Goal: Obtain resource: Download file/media

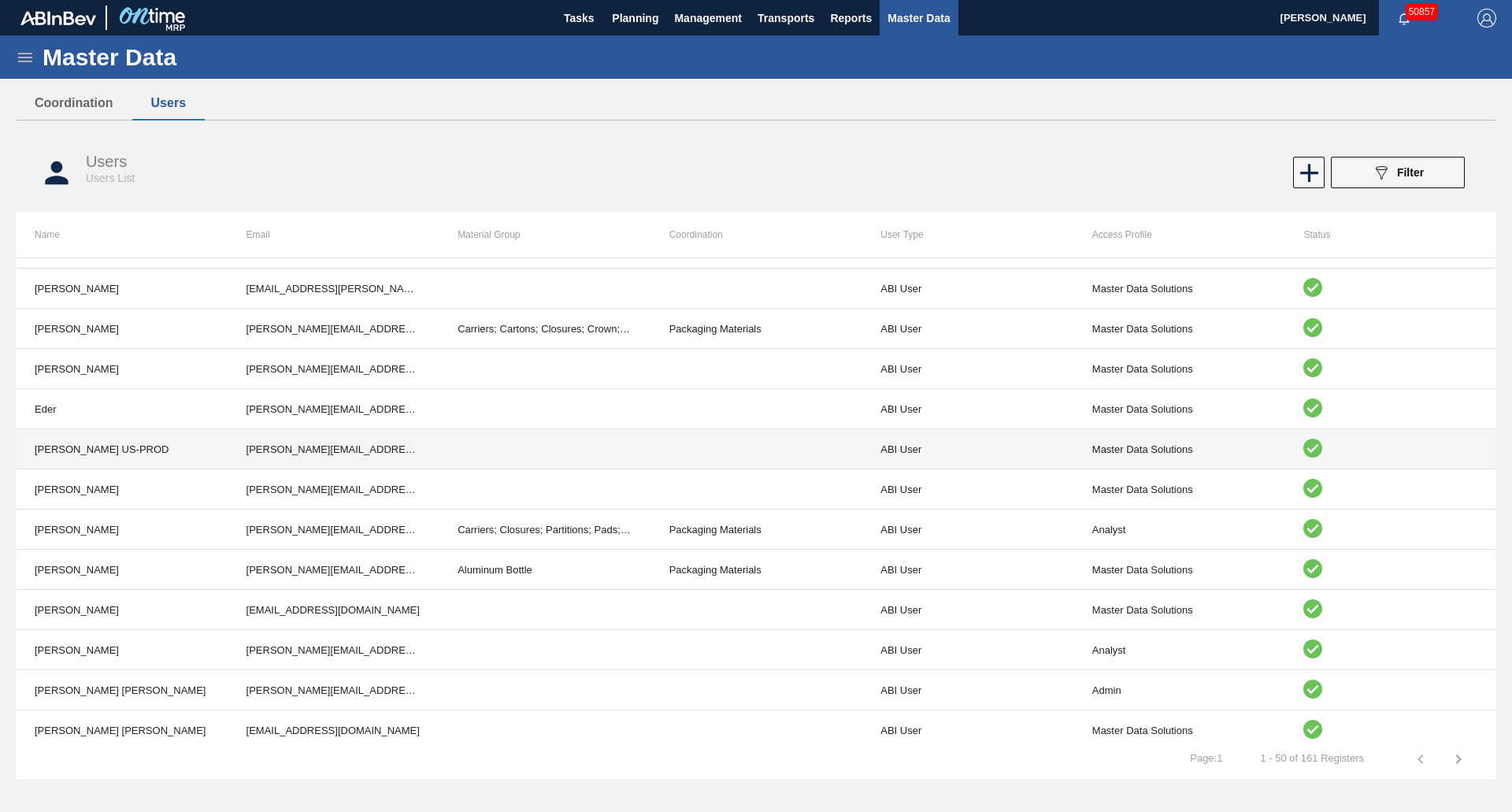
scroll to position [1527, 0]
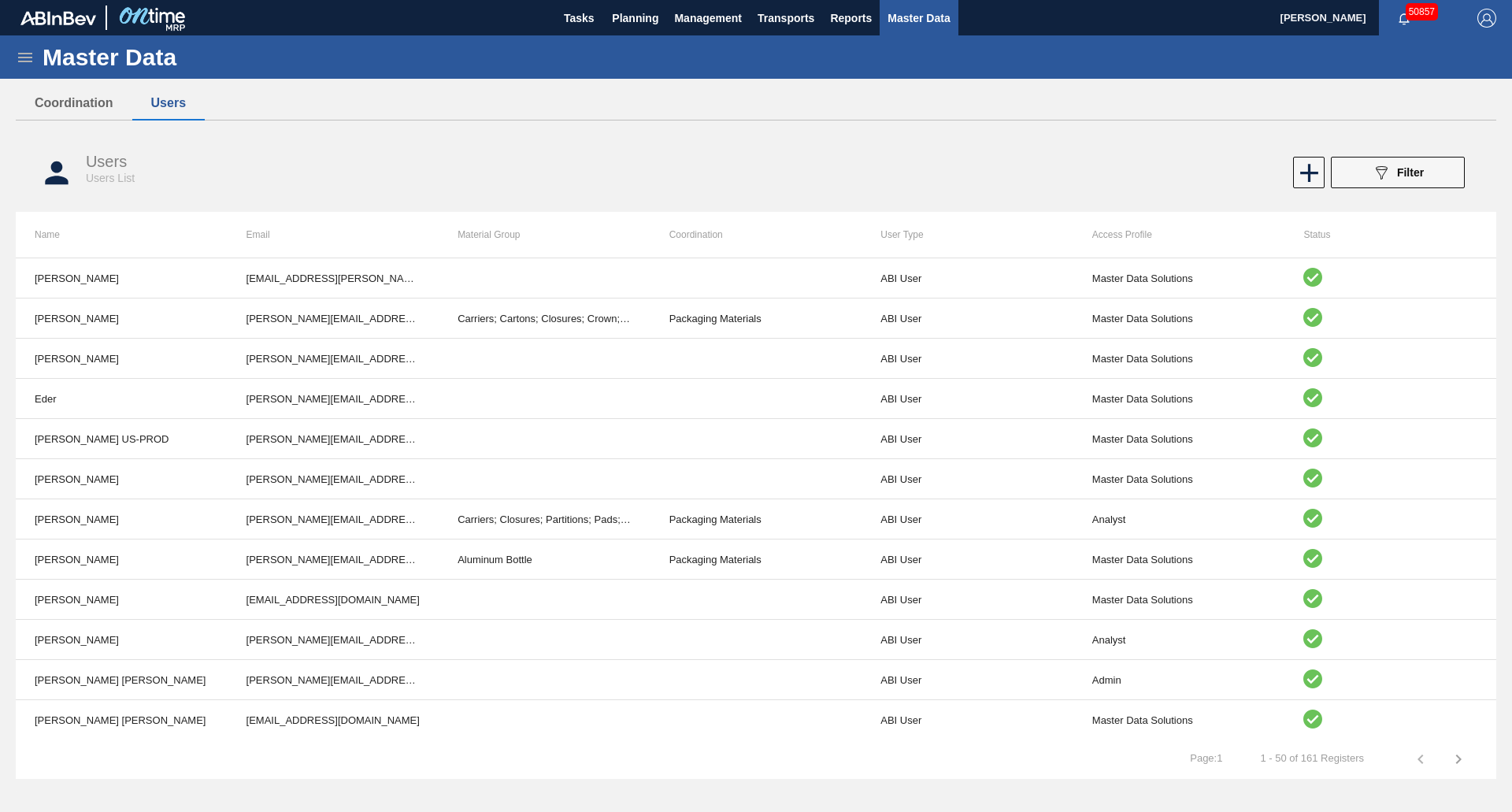
click at [1454, 758] on icon "button" at bounding box center [1458, 759] width 19 height 19
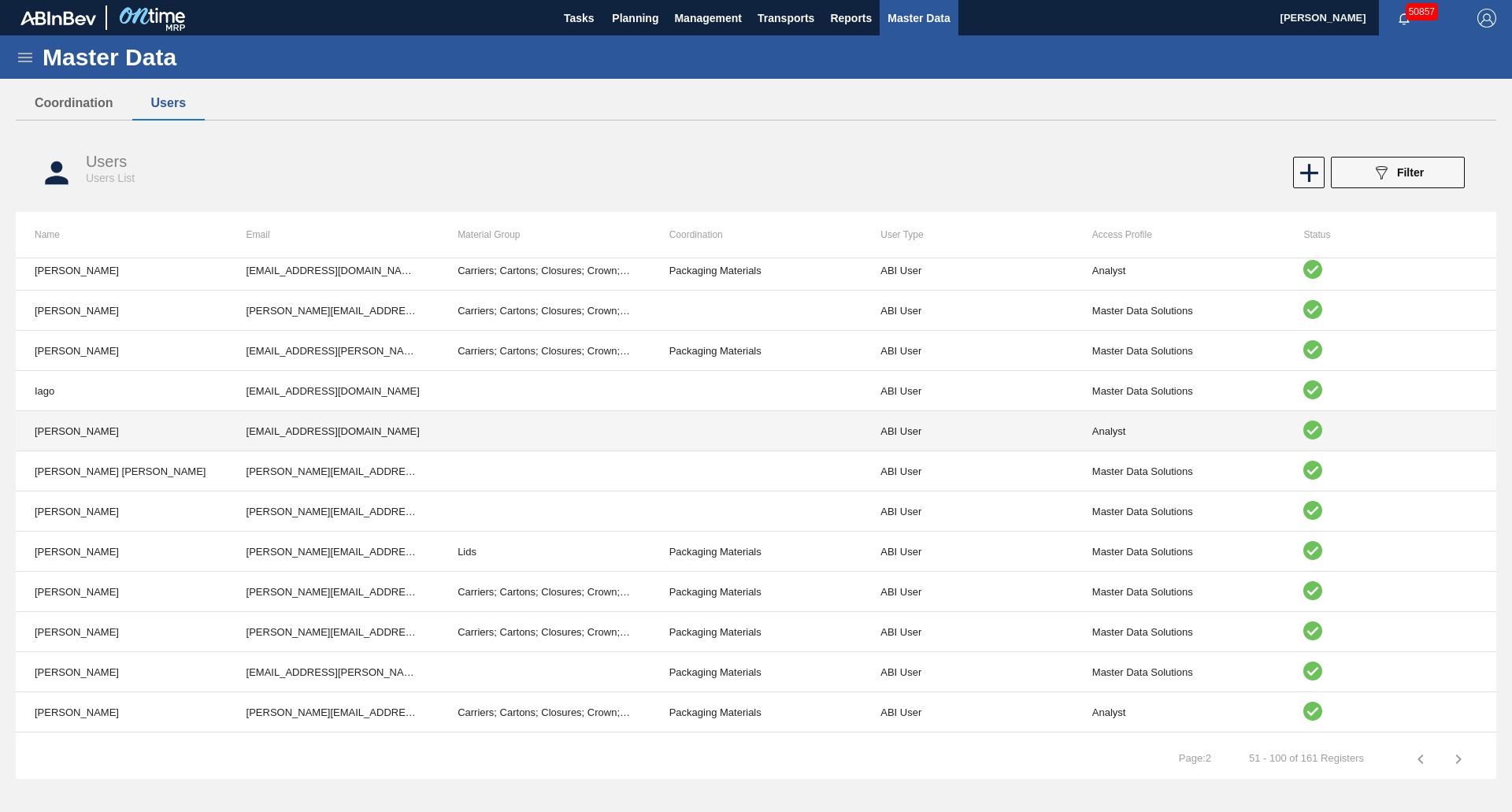
scroll to position [109, 0]
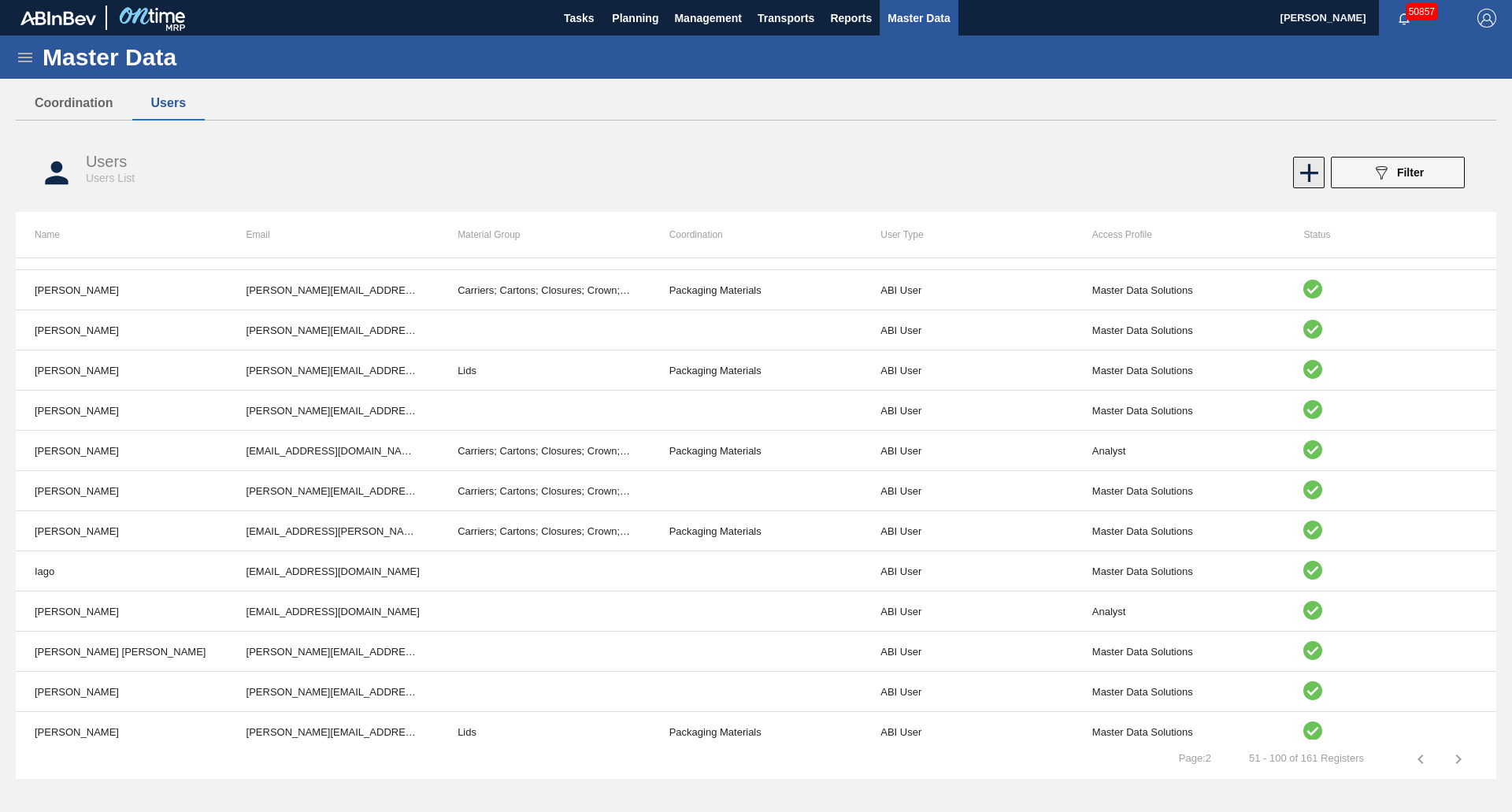
click at [1313, 180] on icon at bounding box center [1309, 173] width 31 height 31
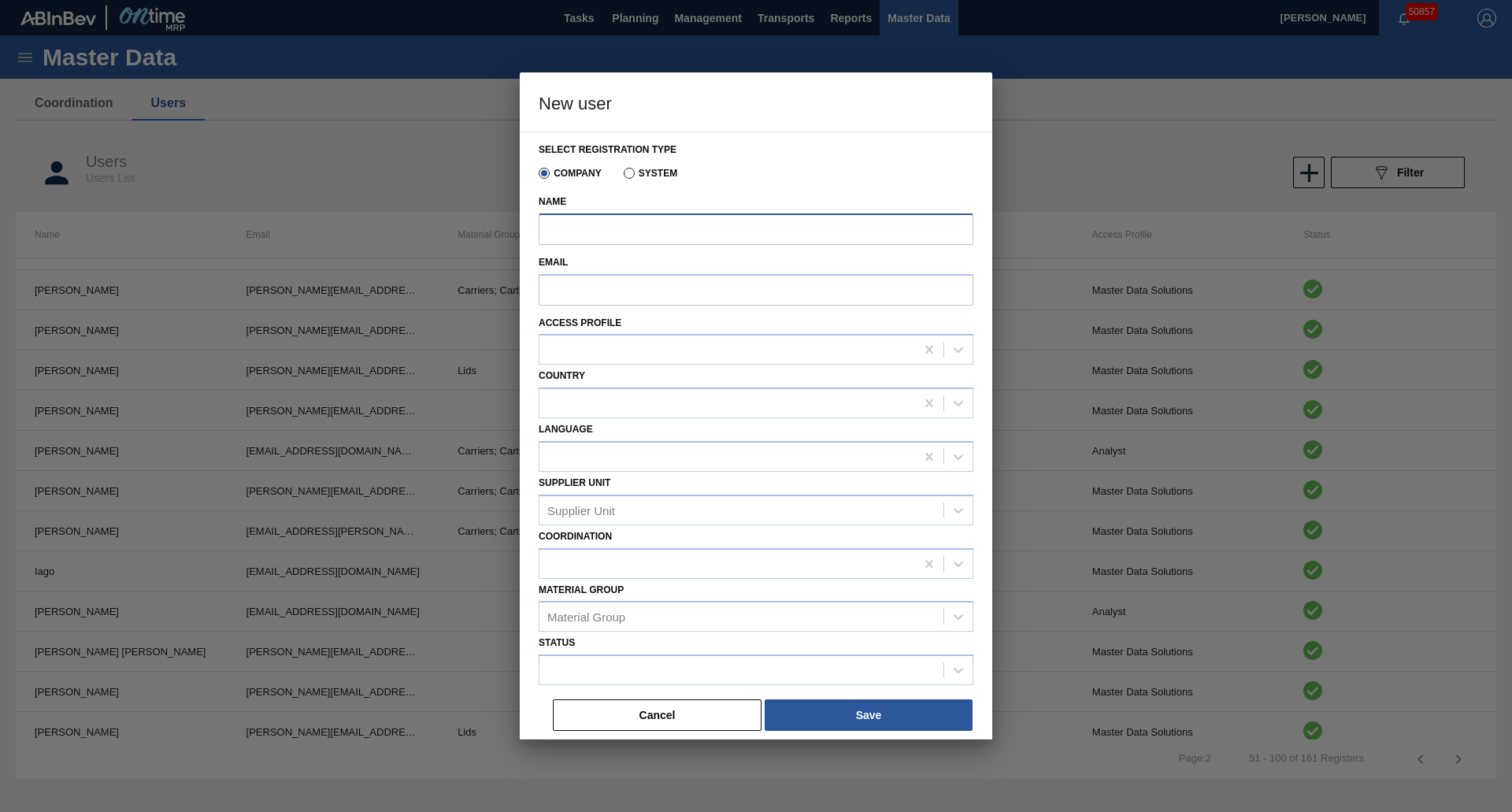
click at [586, 238] on input "Name" at bounding box center [756, 230] width 435 height 32
type input "[PERSON_NAME]"
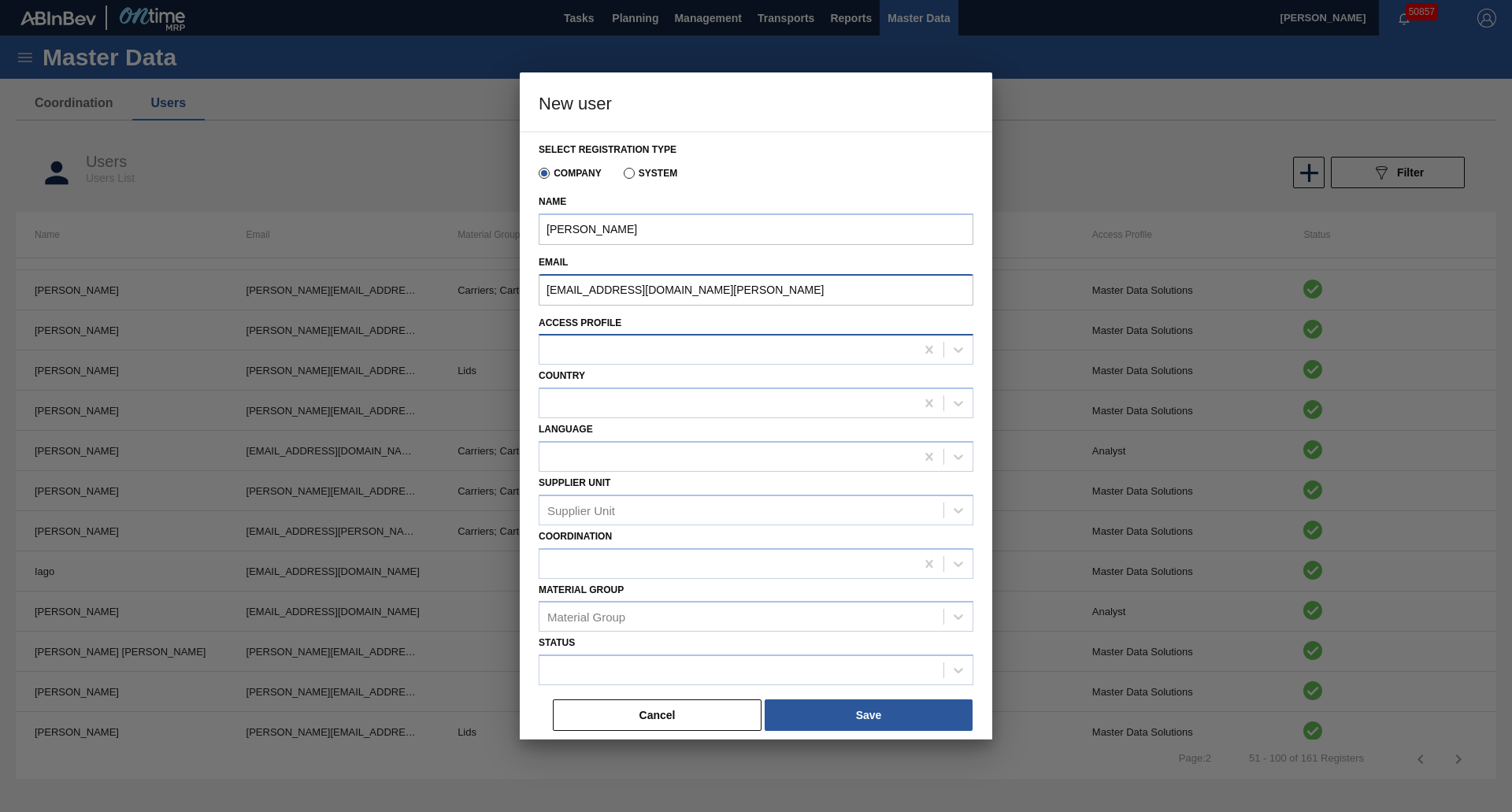
type input "[EMAIL_ADDRESS][DOMAIN_NAME][PERSON_NAME]"
click at [713, 362] on div at bounding box center [756, 349] width 435 height 31
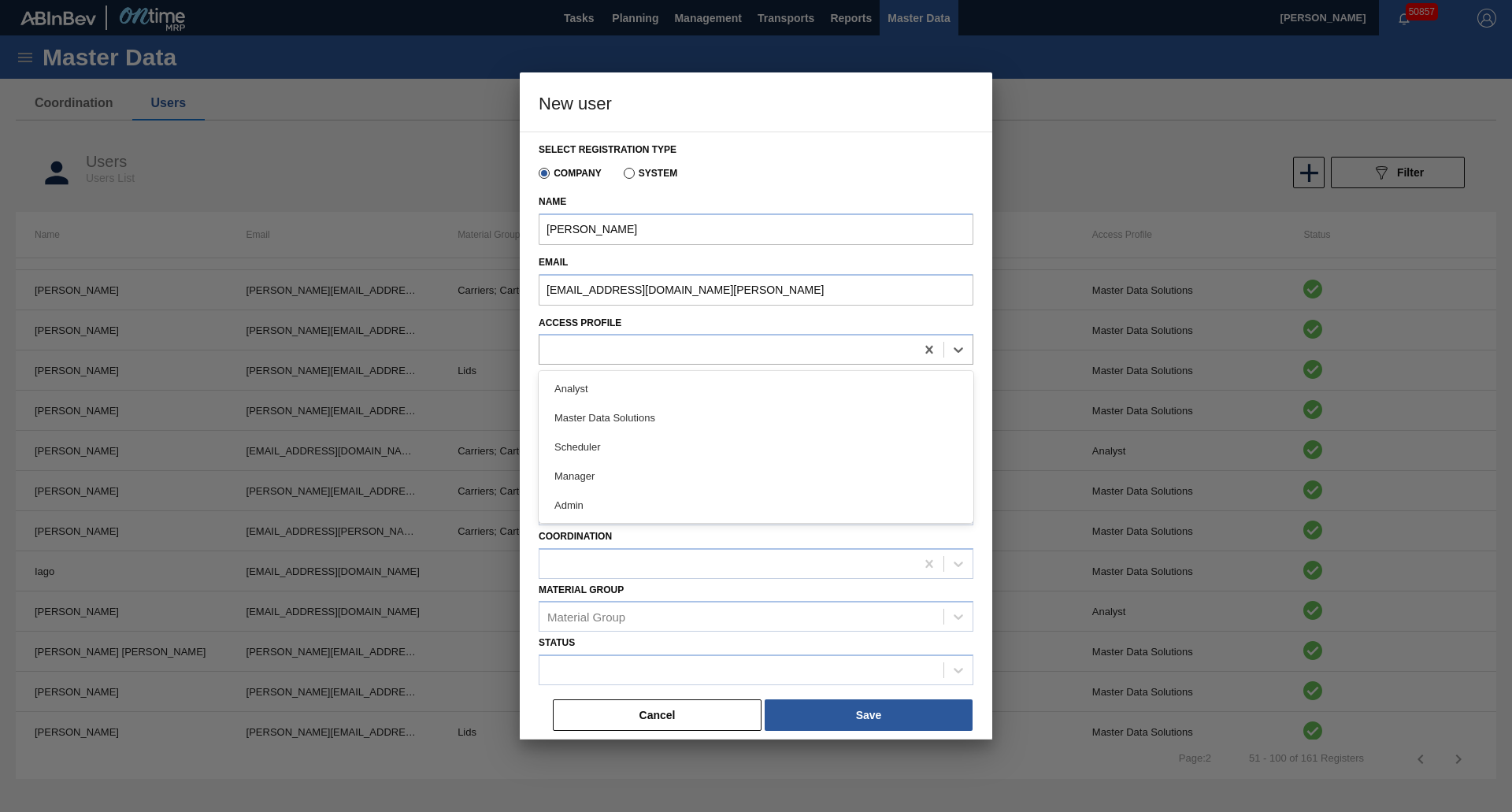
click at [652, 416] on div "Master Data Solutions" at bounding box center [756, 417] width 435 height 29
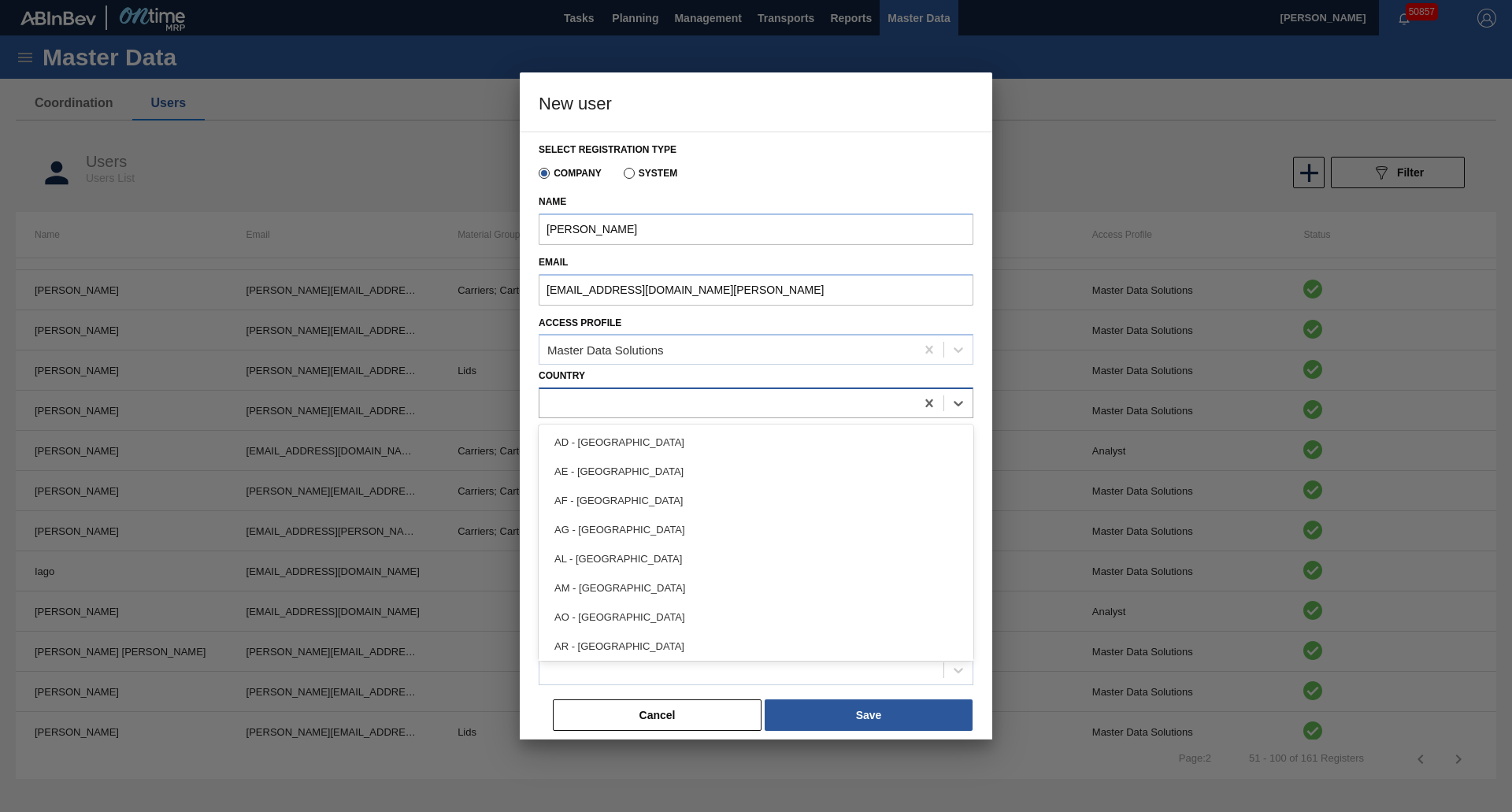
click at [622, 405] on div at bounding box center [727, 403] width 375 height 23
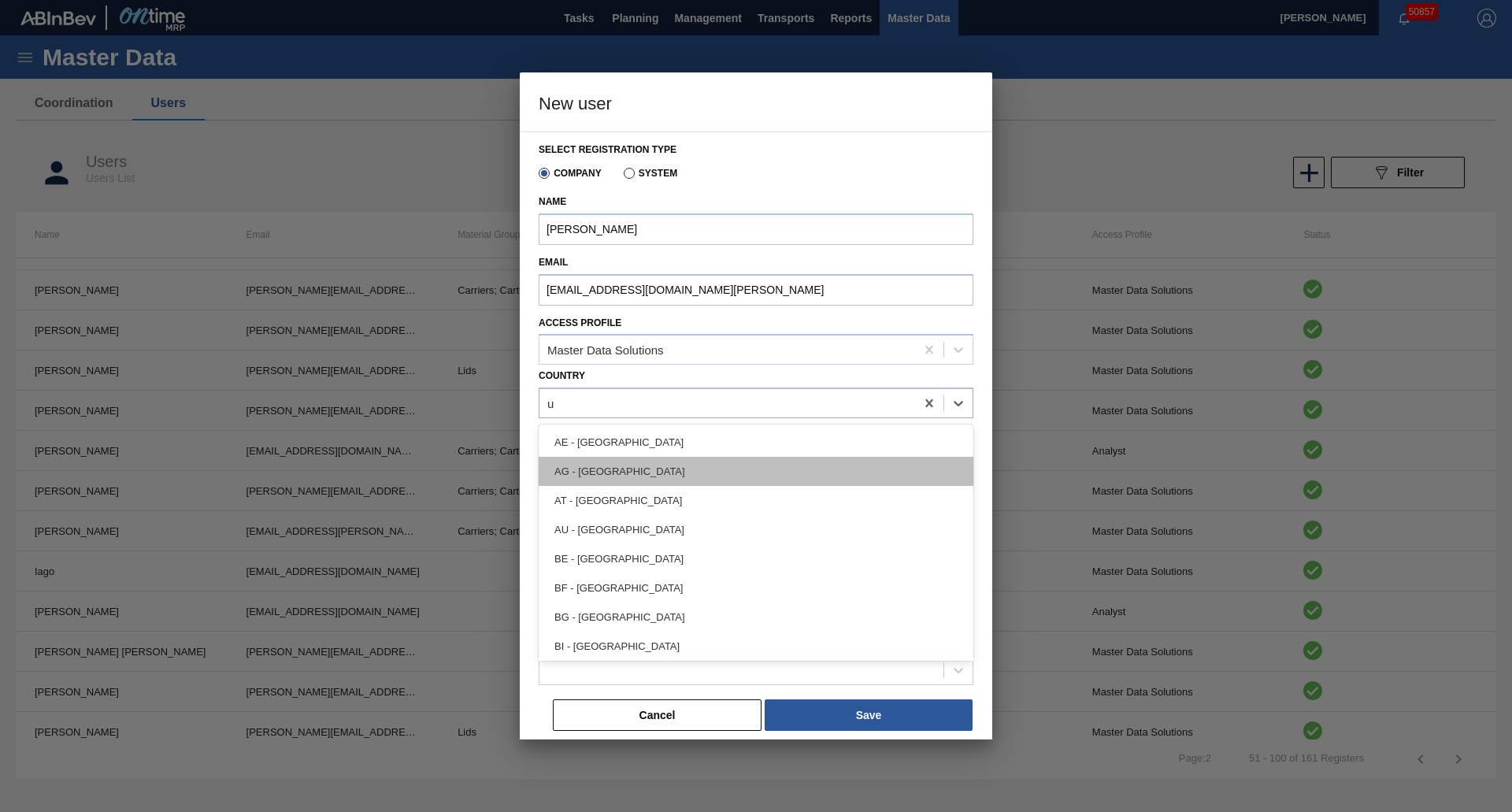
type input "us"
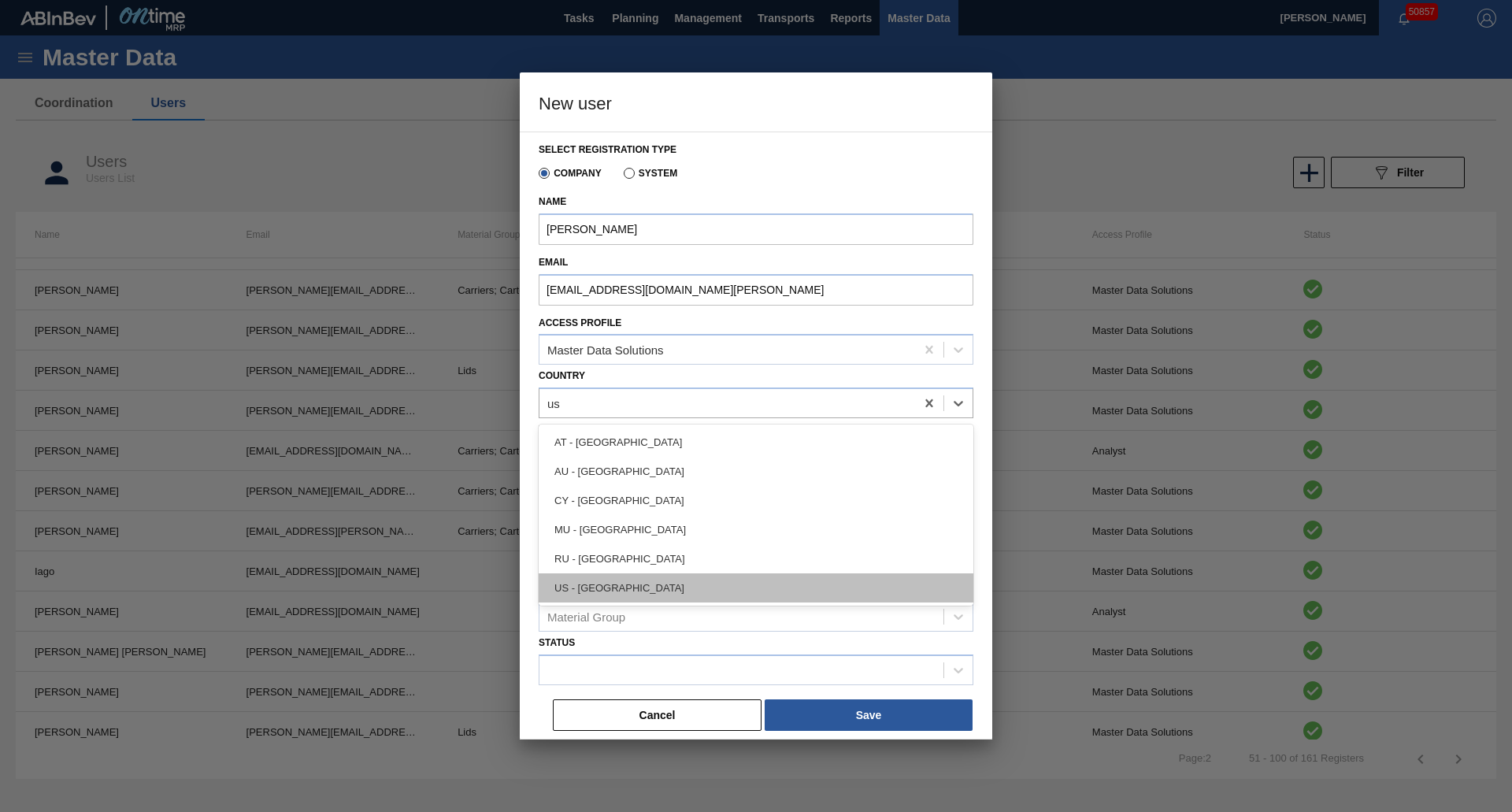
click at [596, 579] on div "US - [GEOGRAPHIC_DATA]" at bounding box center [756, 587] width 435 height 29
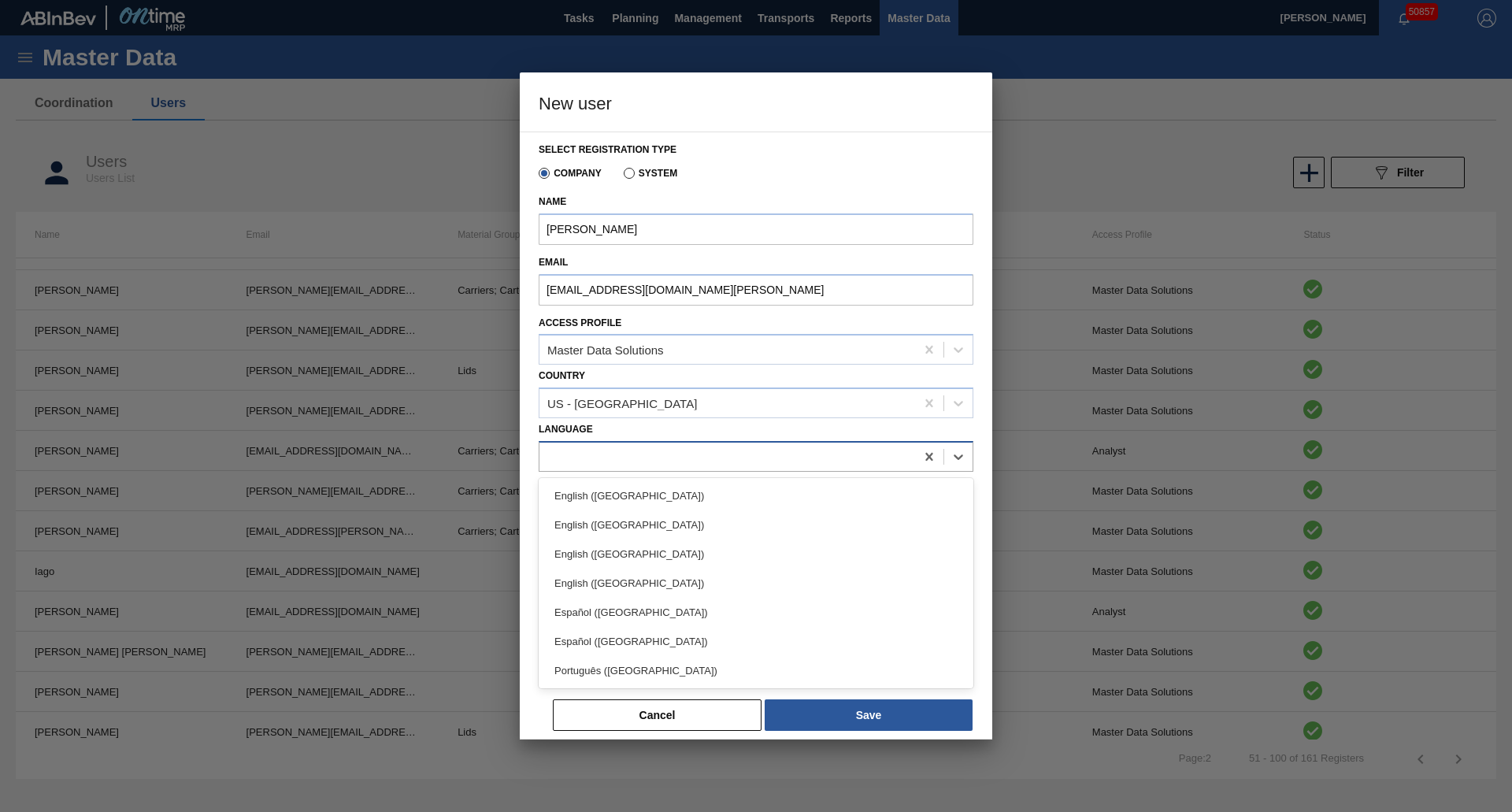
click at [606, 461] on div at bounding box center [727, 456] width 375 height 23
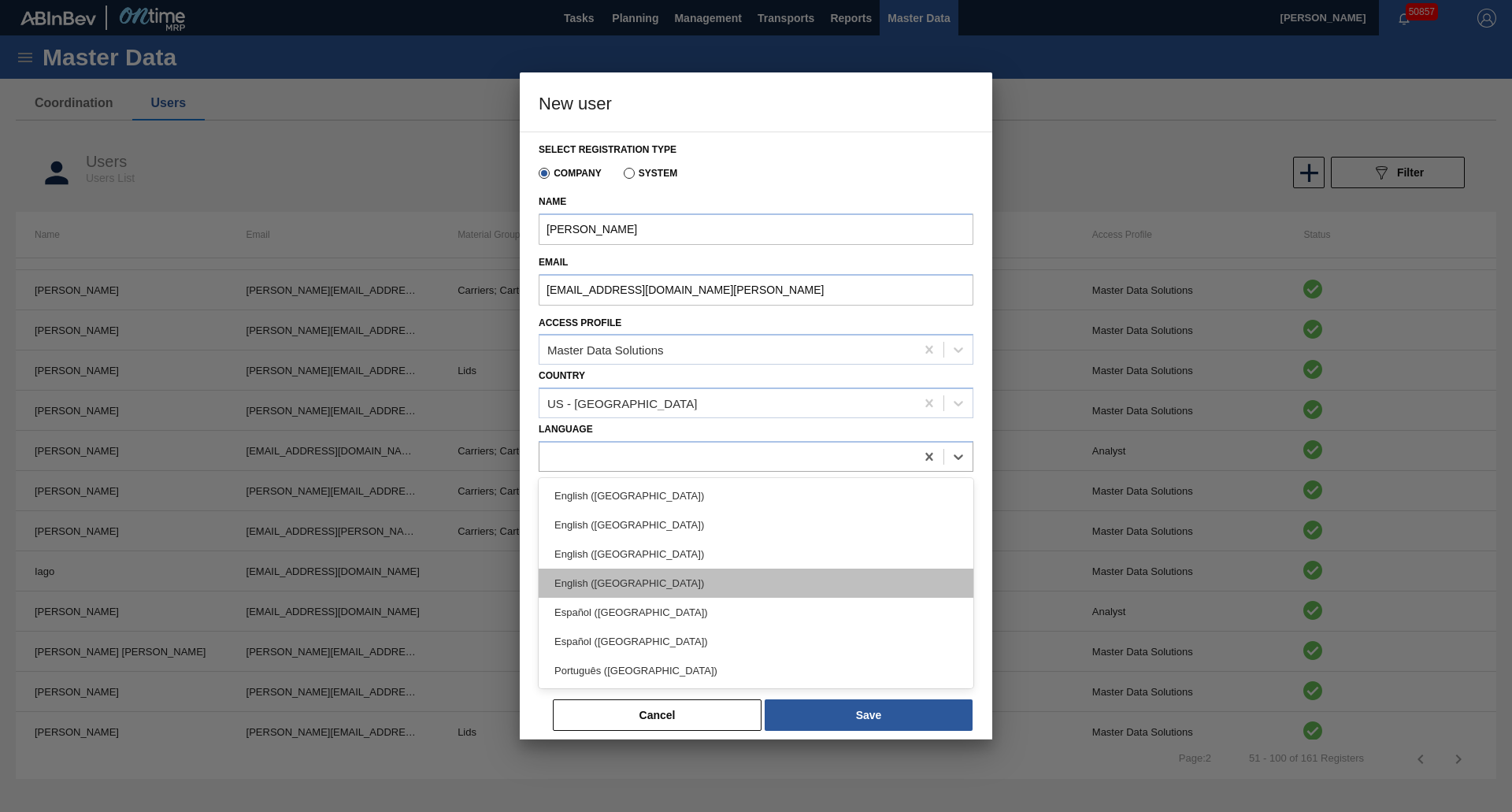
click at [642, 586] on div "English ([GEOGRAPHIC_DATA])" at bounding box center [756, 583] width 435 height 29
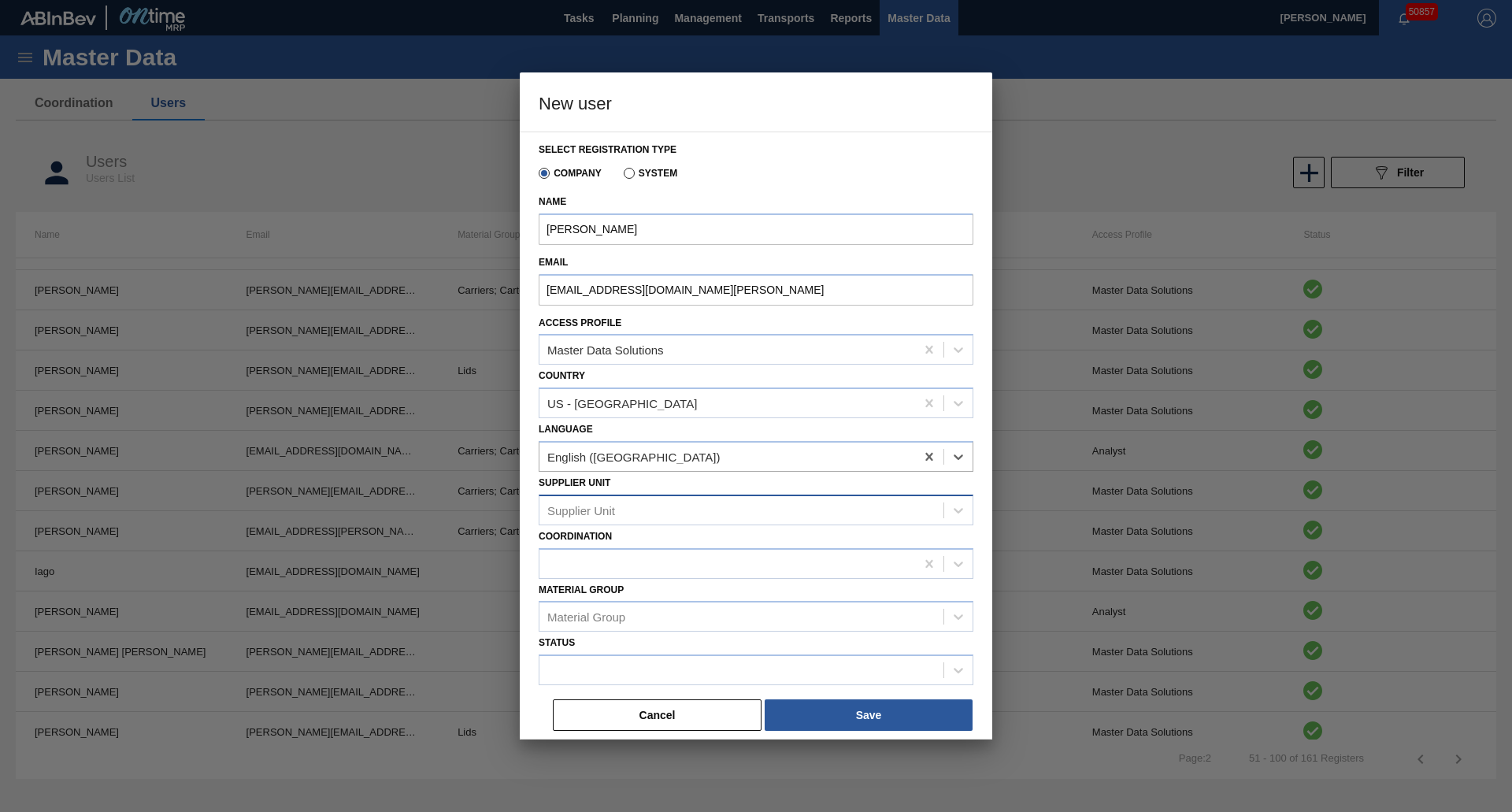
click at [641, 508] on div "Supplier Unit" at bounding box center [741, 509] width 404 height 23
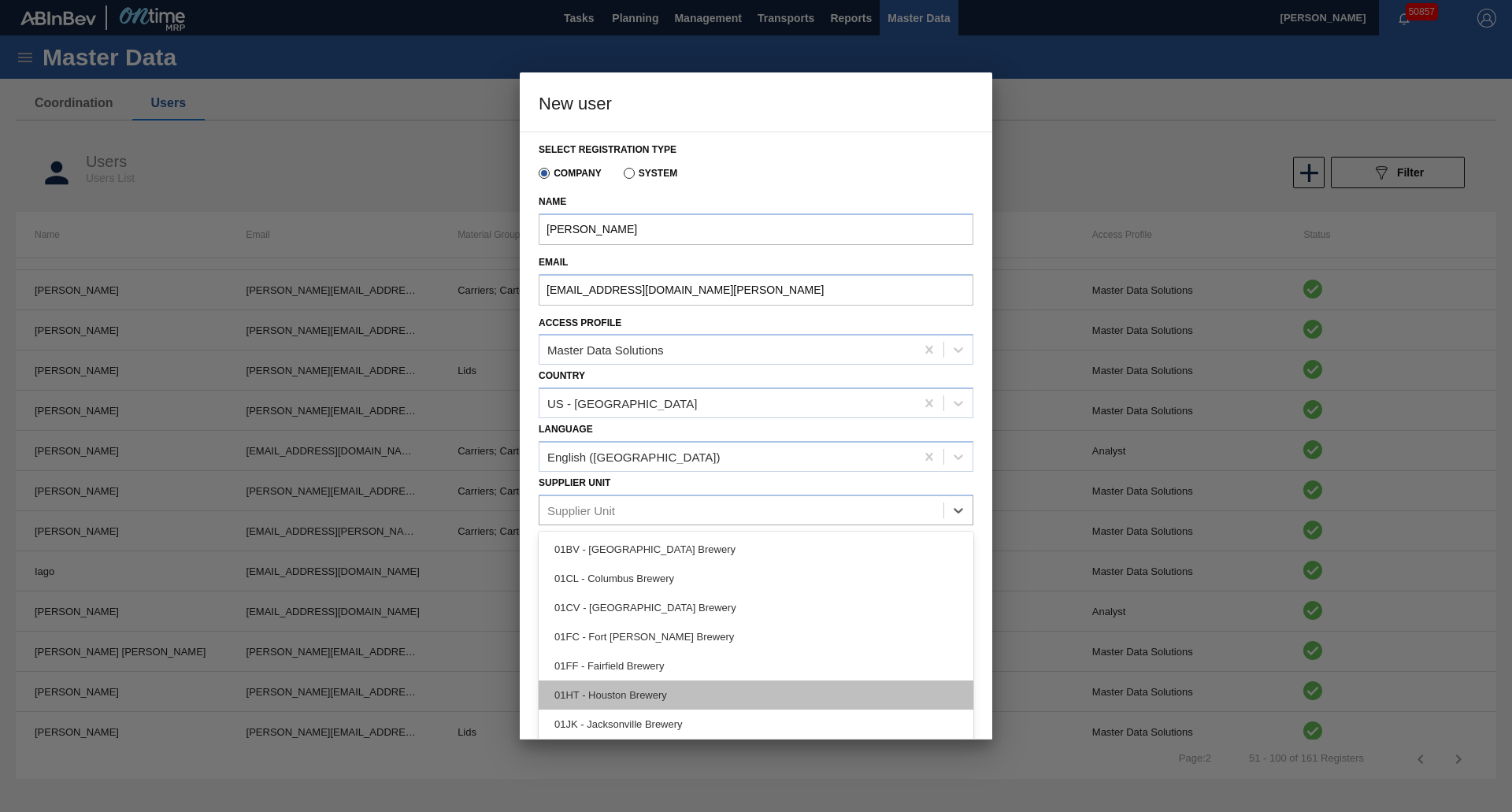
click at [621, 690] on div "01HT - Houston Brewery" at bounding box center [756, 695] width 435 height 29
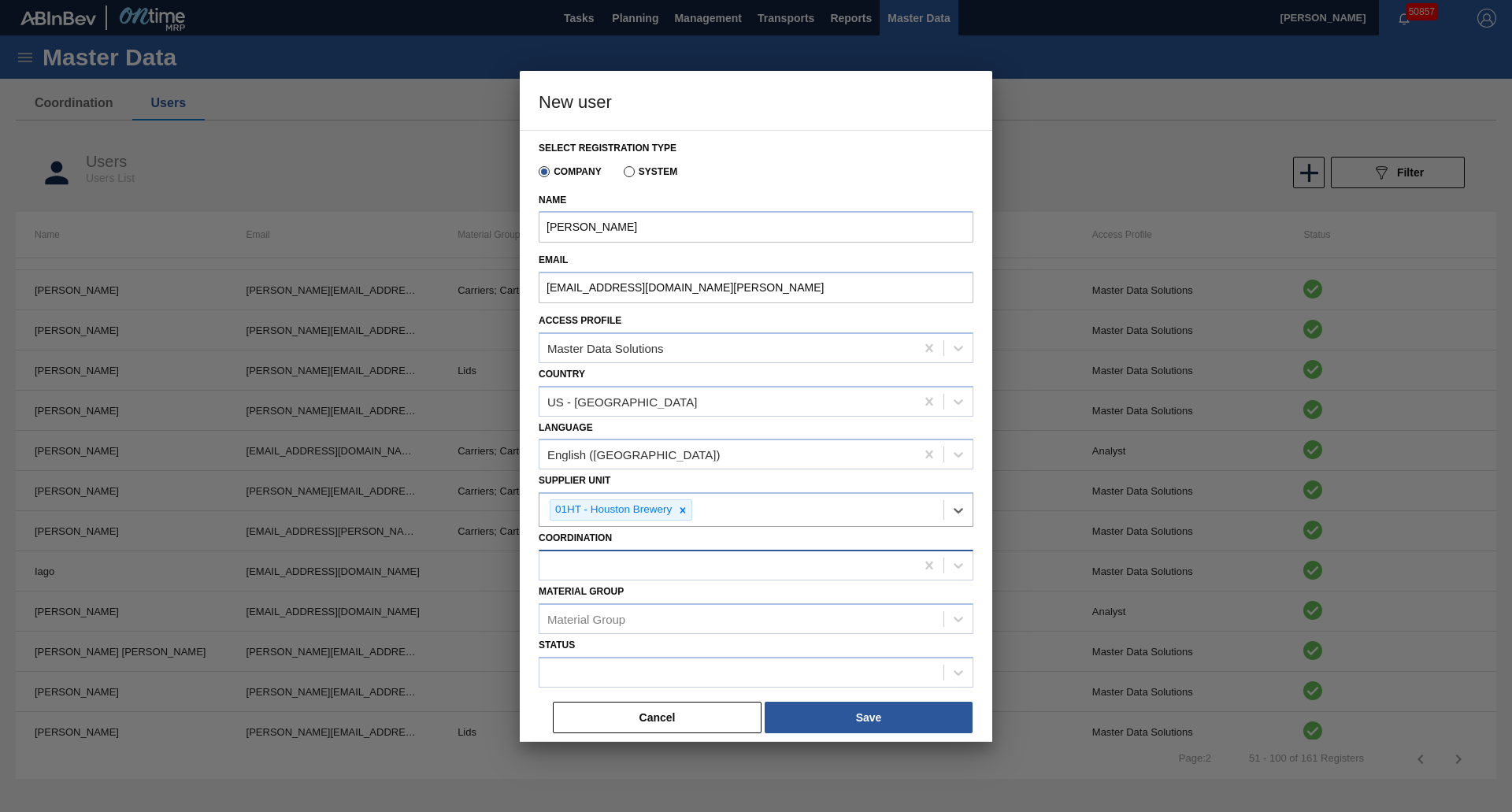
click at [638, 558] on div at bounding box center [727, 565] width 375 height 23
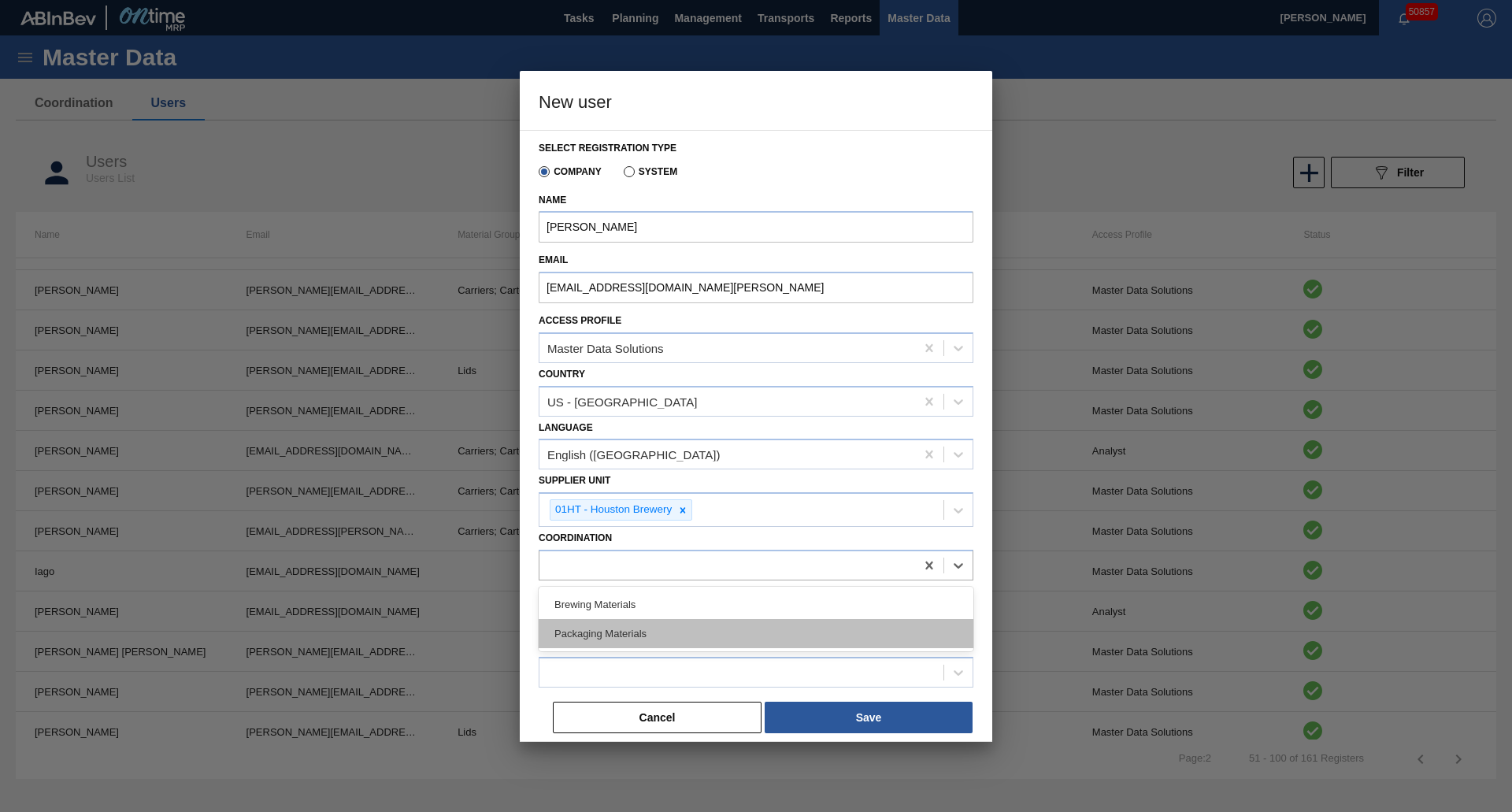
click at [632, 634] on div "Packaging Materials" at bounding box center [756, 634] width 435 height 29
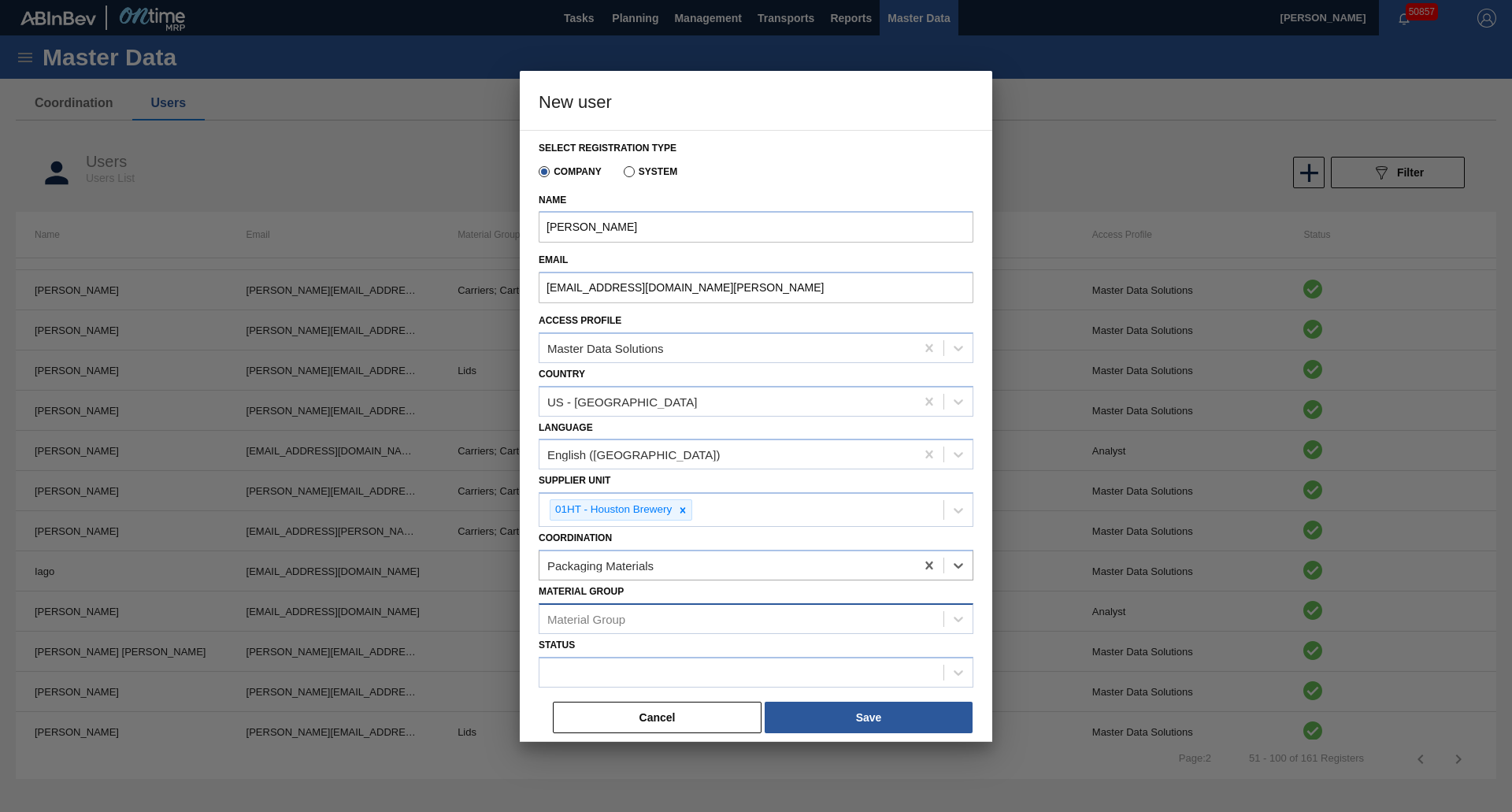
click at [631, 620] on div "Material Group" at bounding box center [741, 618] width 404 height 23
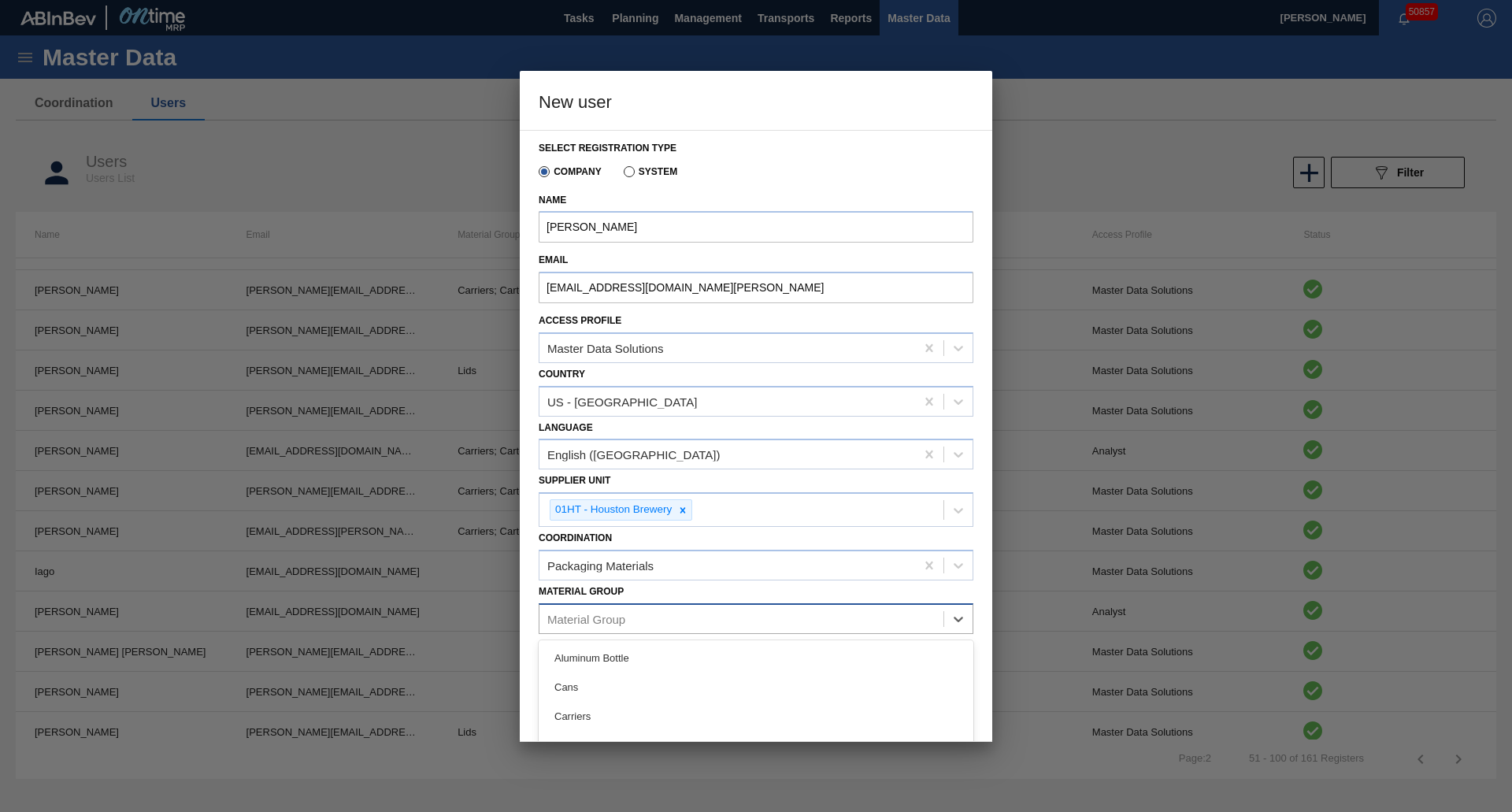
click at [630, 615] on div "Material Group" at bounding box center [741, 618] width 404 height 23
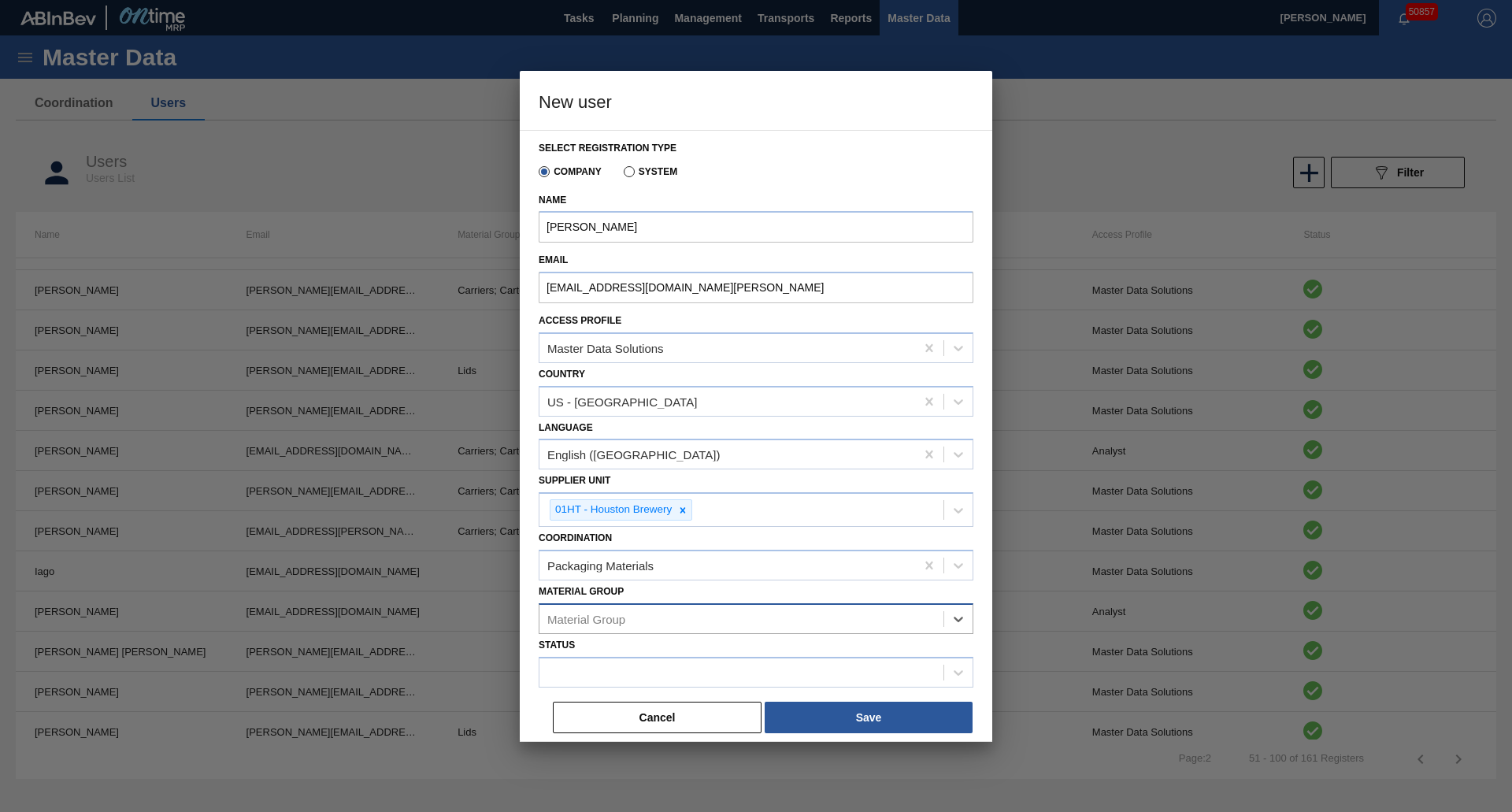
click at [643, 624] on div "Material Group" at bounding box center [741, 618] width 404 height 23
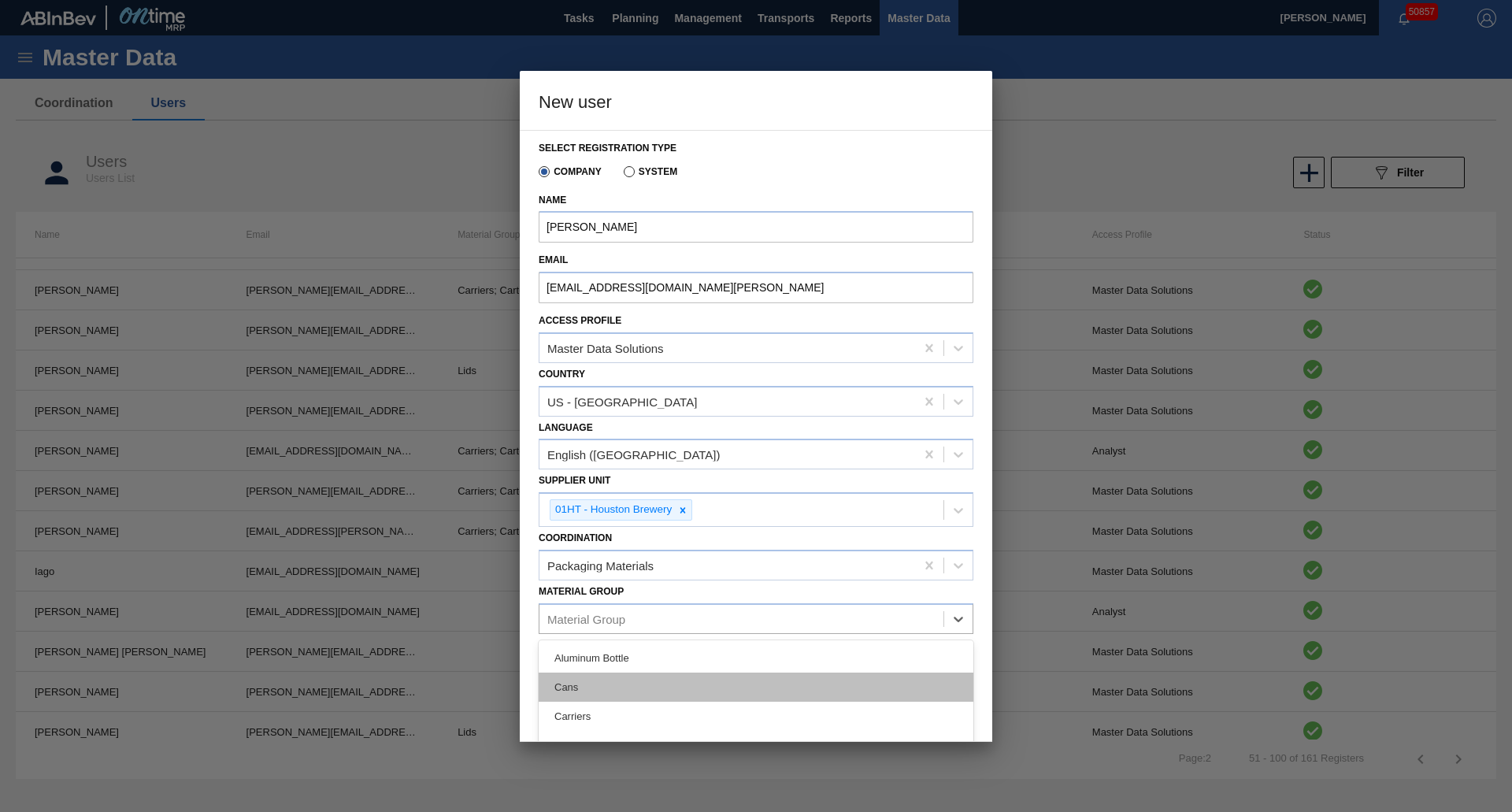
click at [612, 691] on div "Cans" at bounding box center [756, 687] width 435 height 29
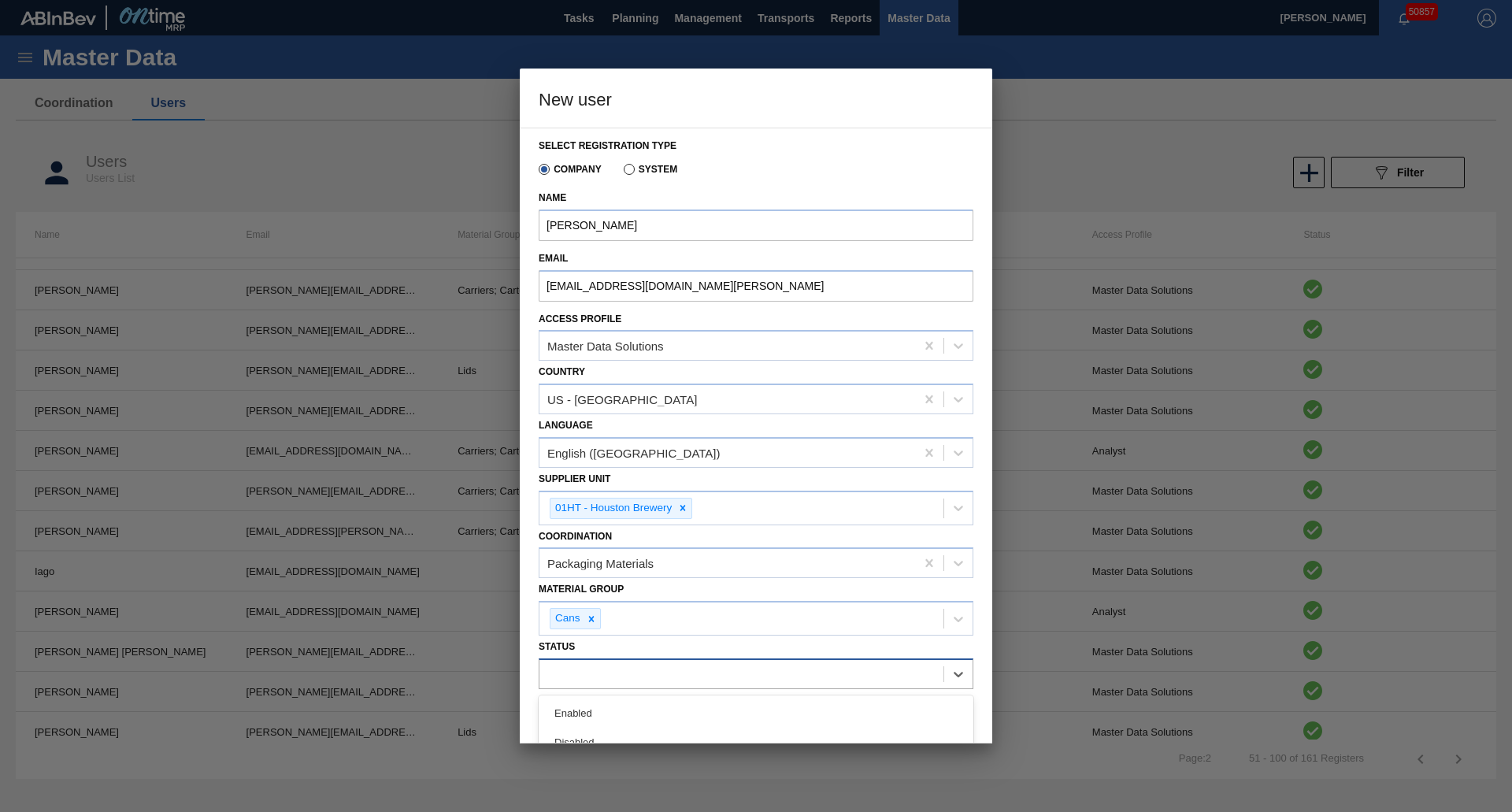
click at [637, 669] on div at bounding box center [741, 674] width 404 height 23
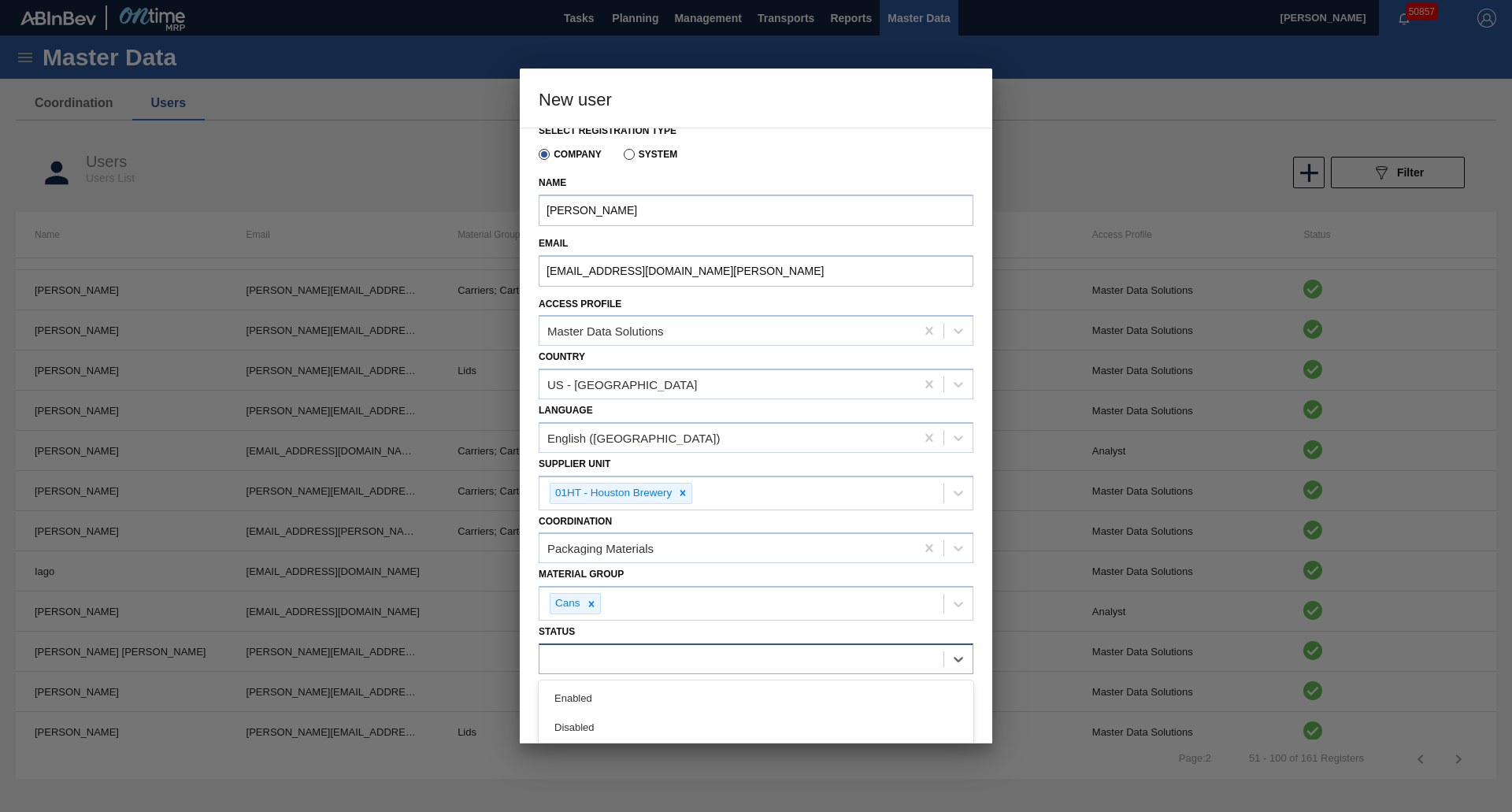
scroll to position [18, 0]
click at [645, 694] on div "Enabled" at bounding box center [756, 696] width 435 height 29
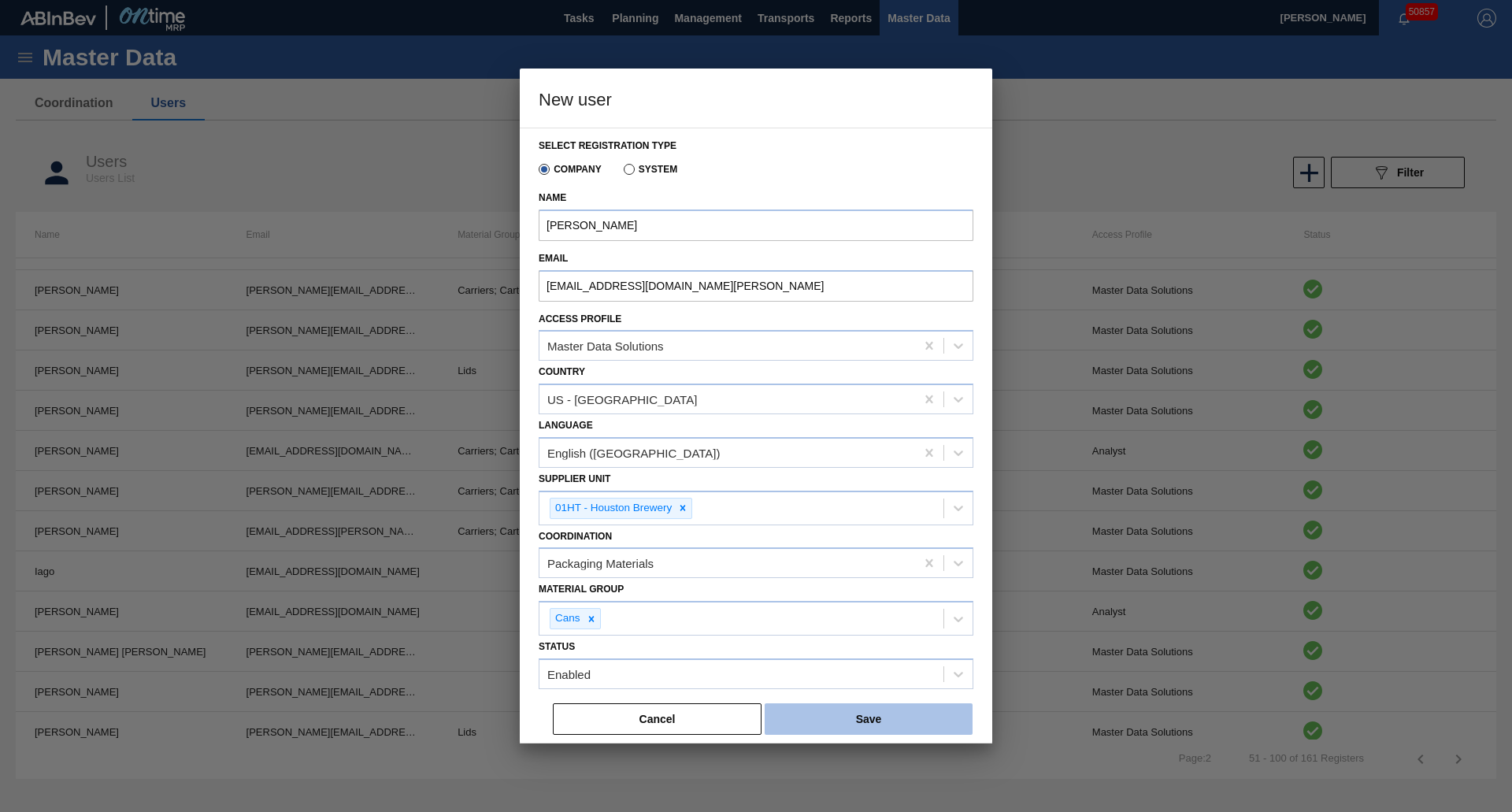
click at [878, 723] on button "Save" at bounding box center [869, 720] width 208 height 32
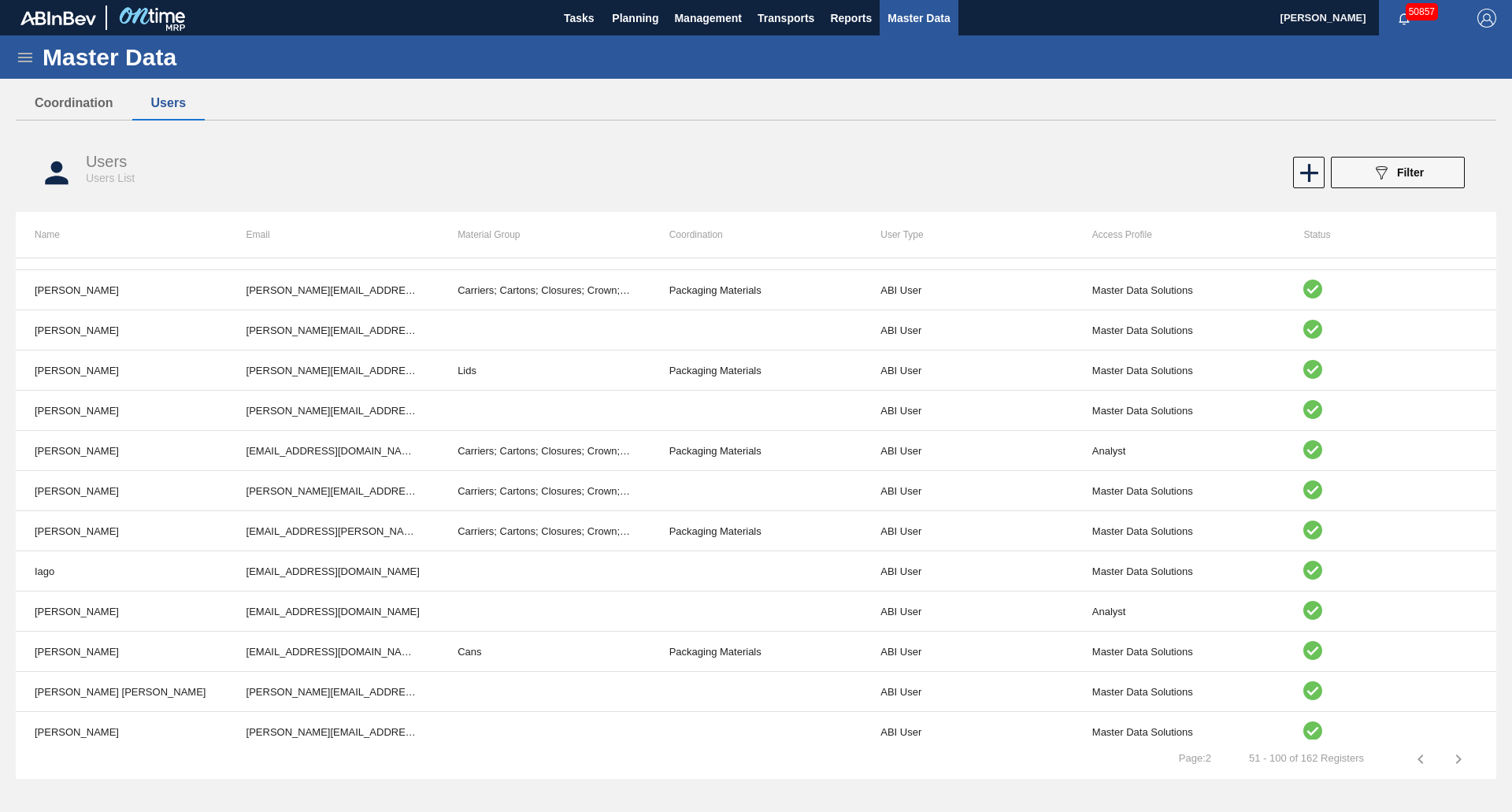
click at [16, 47] on div "Master Data" at bounding box center [756, 57] width 1512 height 44
click at [25, 53] on icon at bounding box center [25, 57] width 14 height 9
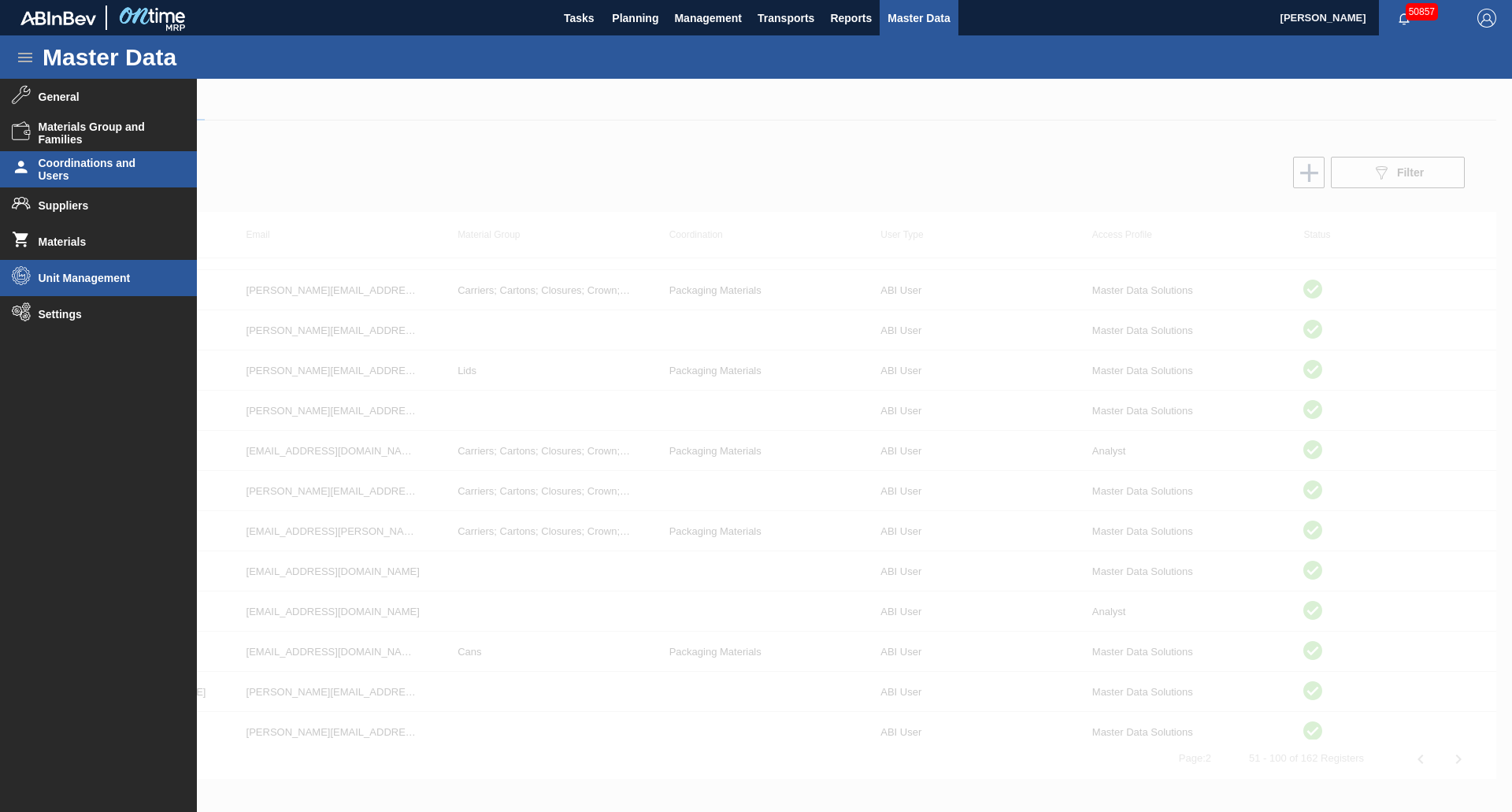
click at [80, 268] on li "Unit Management" at bounding box center [98, 277] width 197 height 36
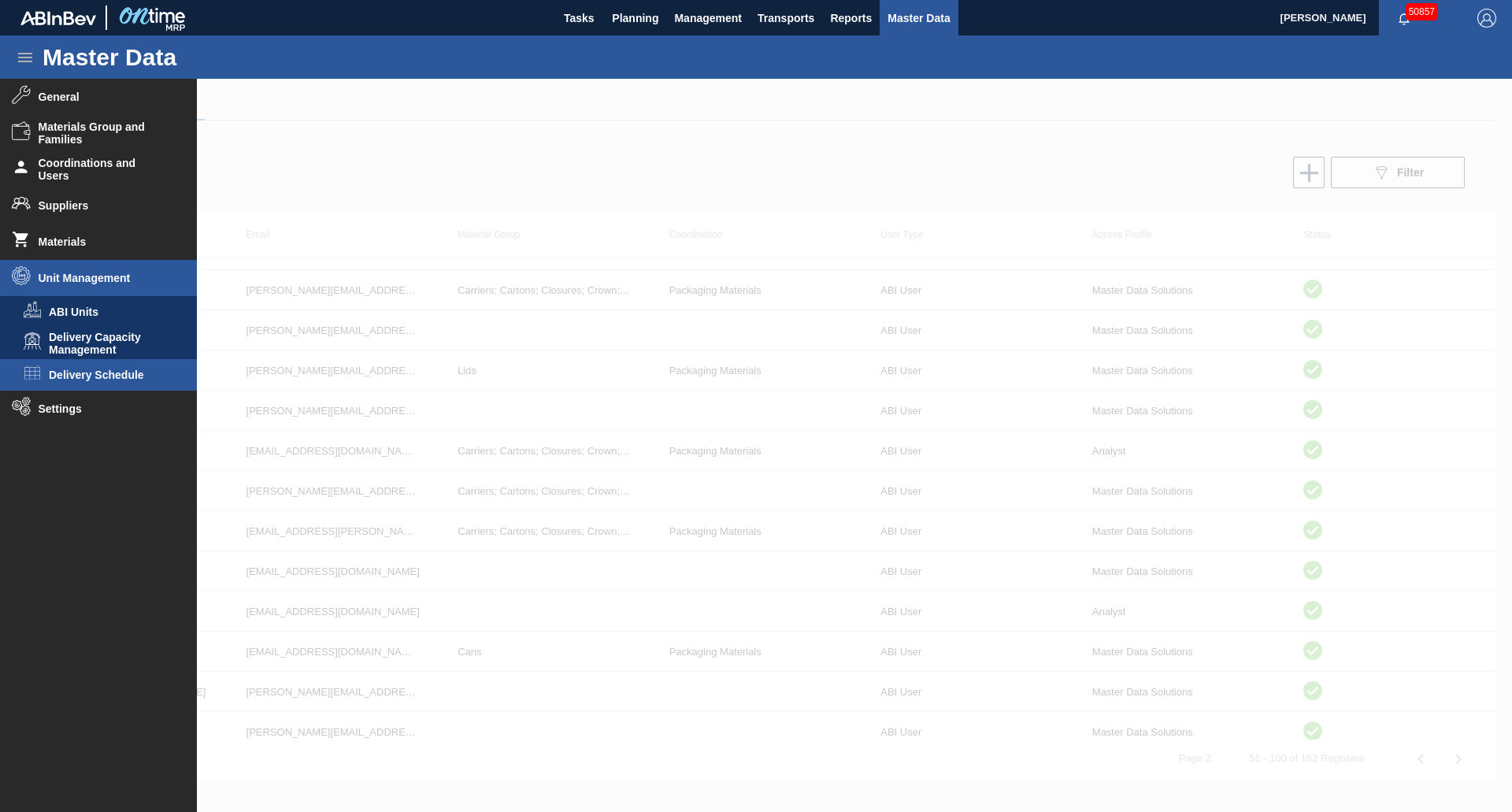
click at [122, 364] on li "Delivery Schedule" at bounding box center [98, 375] width 197 height 32
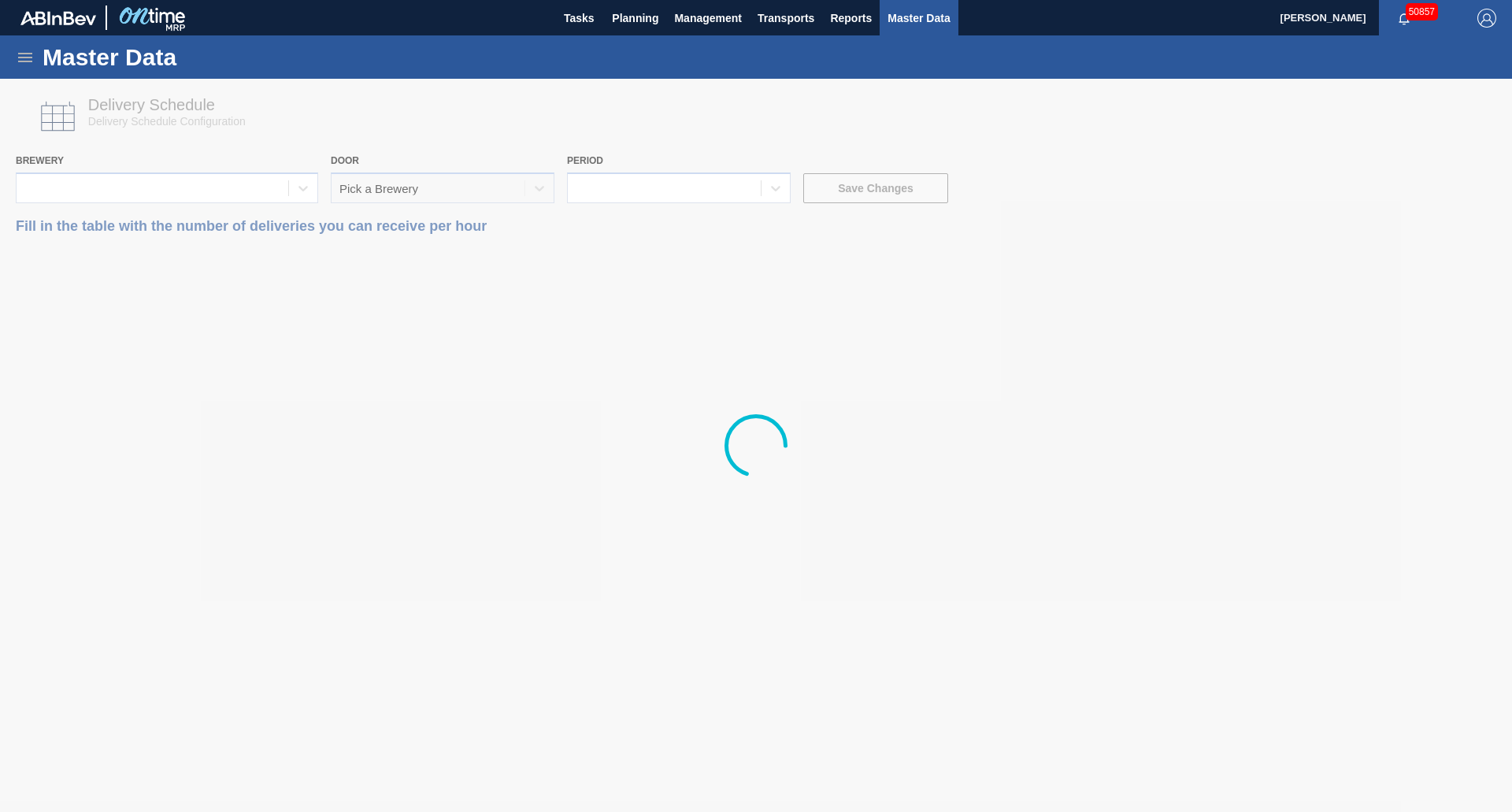
click at [22, 59] on icon at bounding box center [25, 57] width 19 height 19
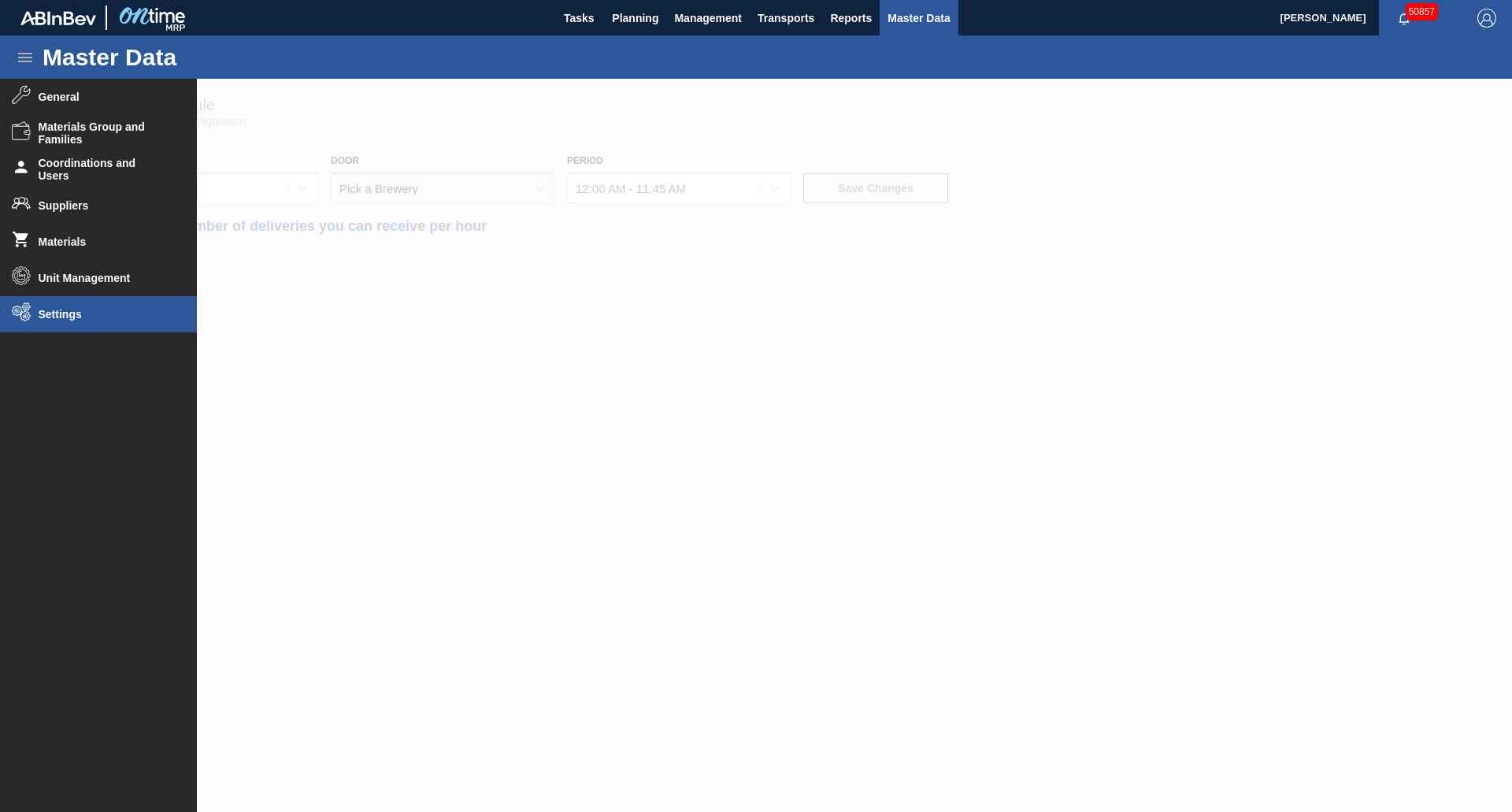
click at [96, 303] on li "Settings" at bounding box center [98, 314] width 197 height 36
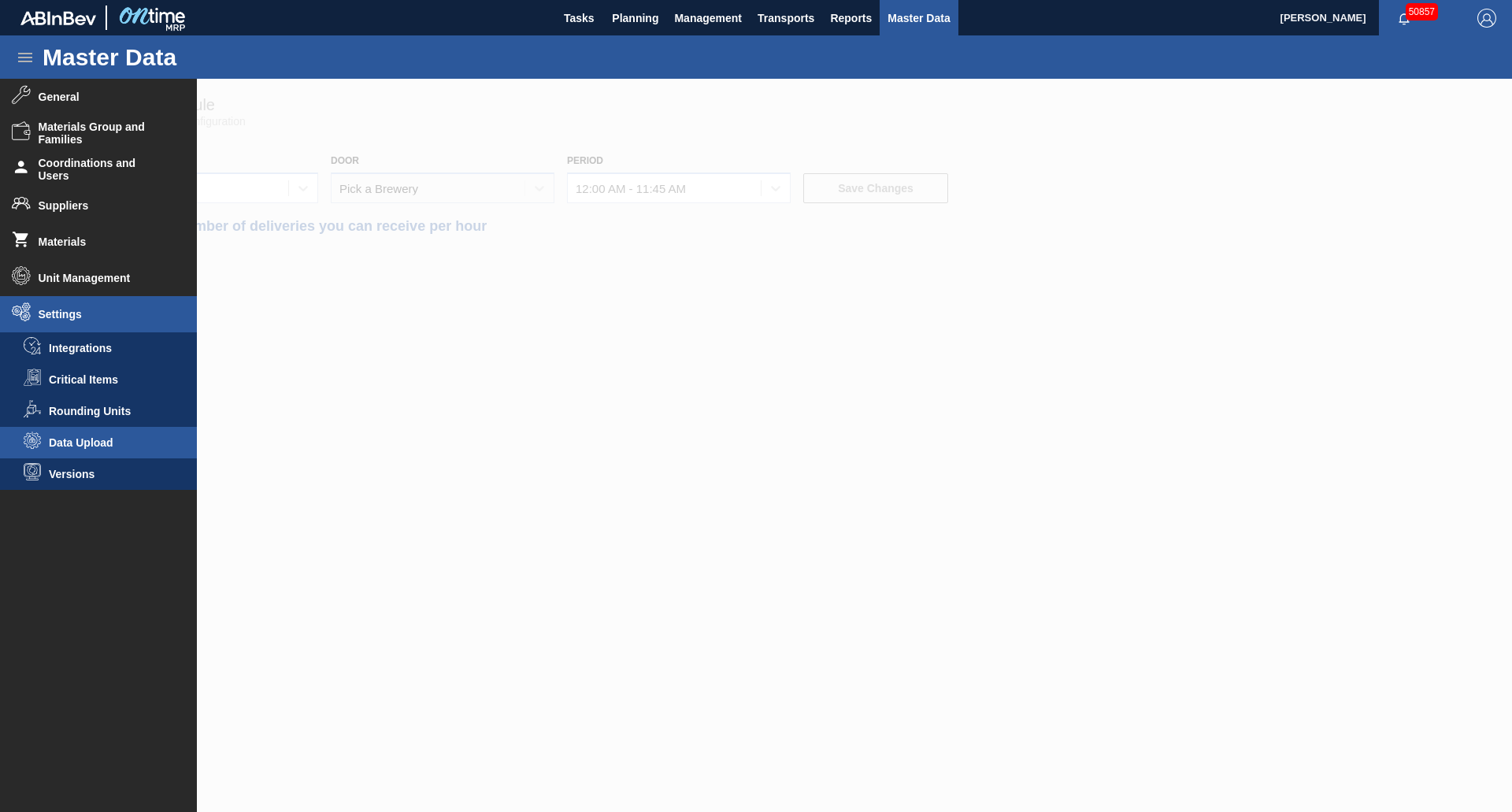
click at [90, 436] on li "Data Upload" at bounding box center [98, 443] width 197 height 32
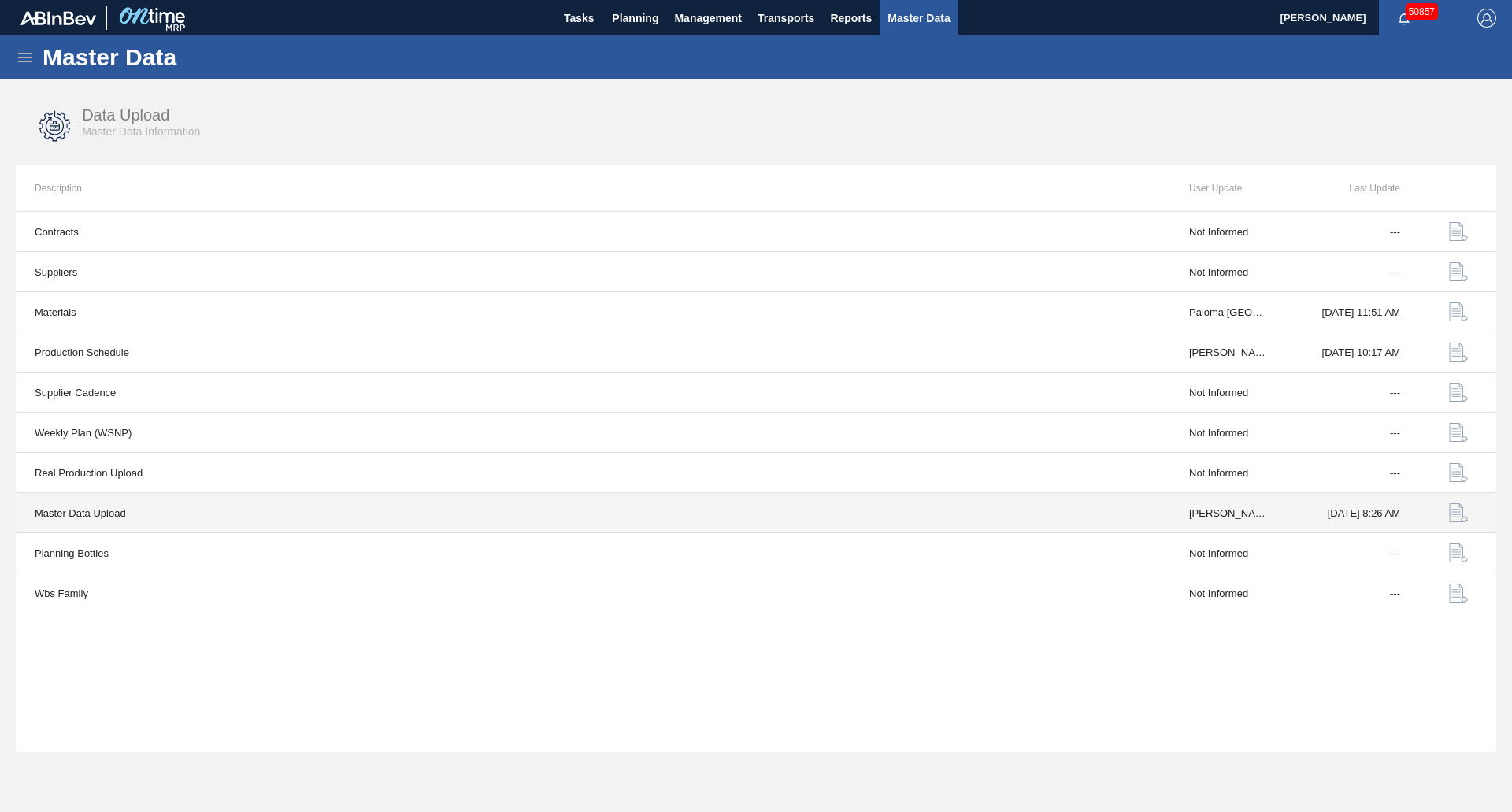
click at [1459, 514] on img "button" at bounding box center [1458, 513] width 19 height 19
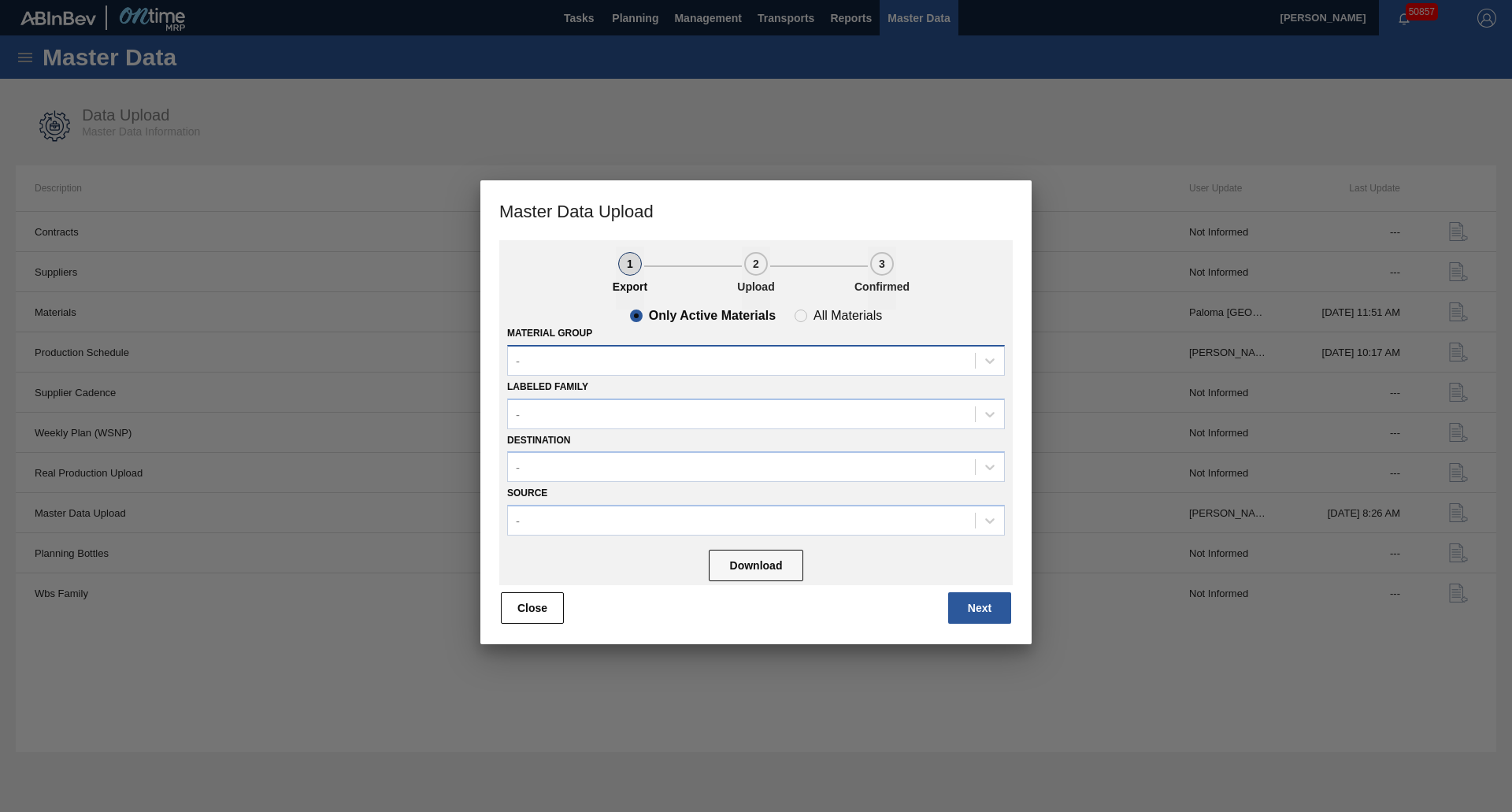
click at [581, 359] on div "-" at bounding box center [741, 360] width 467 height 23
drag, startPoint x: 921, startPoint y: 629, endPoint x: 958, endPoint y: 627, distance: 37.1
click at [921, 628] on div "1 Export 2 Upload 3 Confirmed Only Active Materials All Materials Material Grou…" at bounding box center [756, 442] width 551 height 404
click at [965, 624] on button "Next" at bounding box center [979, 608] width 63 height 32
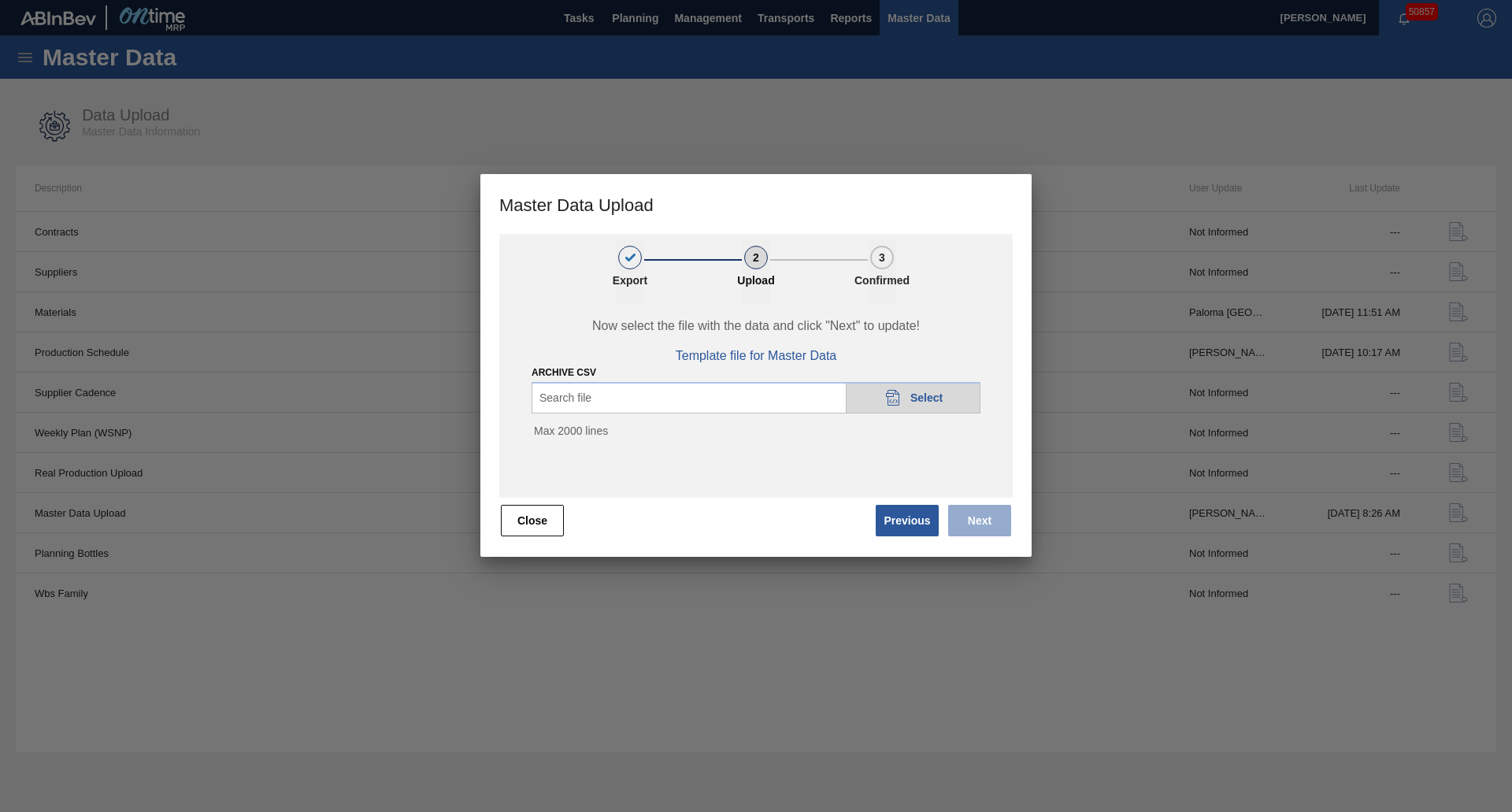
click at [922, 390] on div "20DAD902-3625-4257-8FDA-0C0CB19E2A3D Select" at bounding box center [913, 398] width 135 height 32
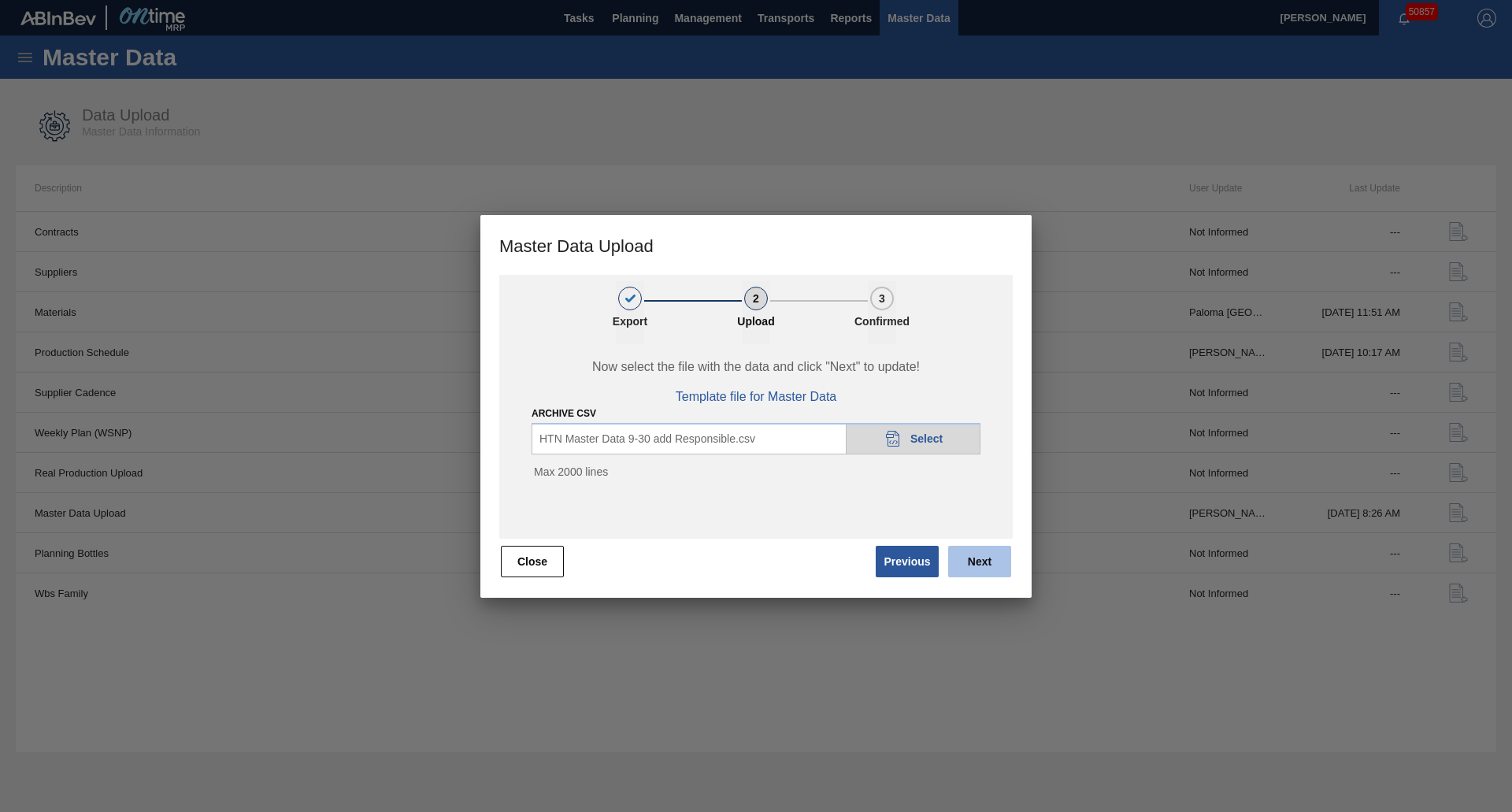
click at [963, 560] on button "Next" at bounding box center [979, 562] width 63 height 32
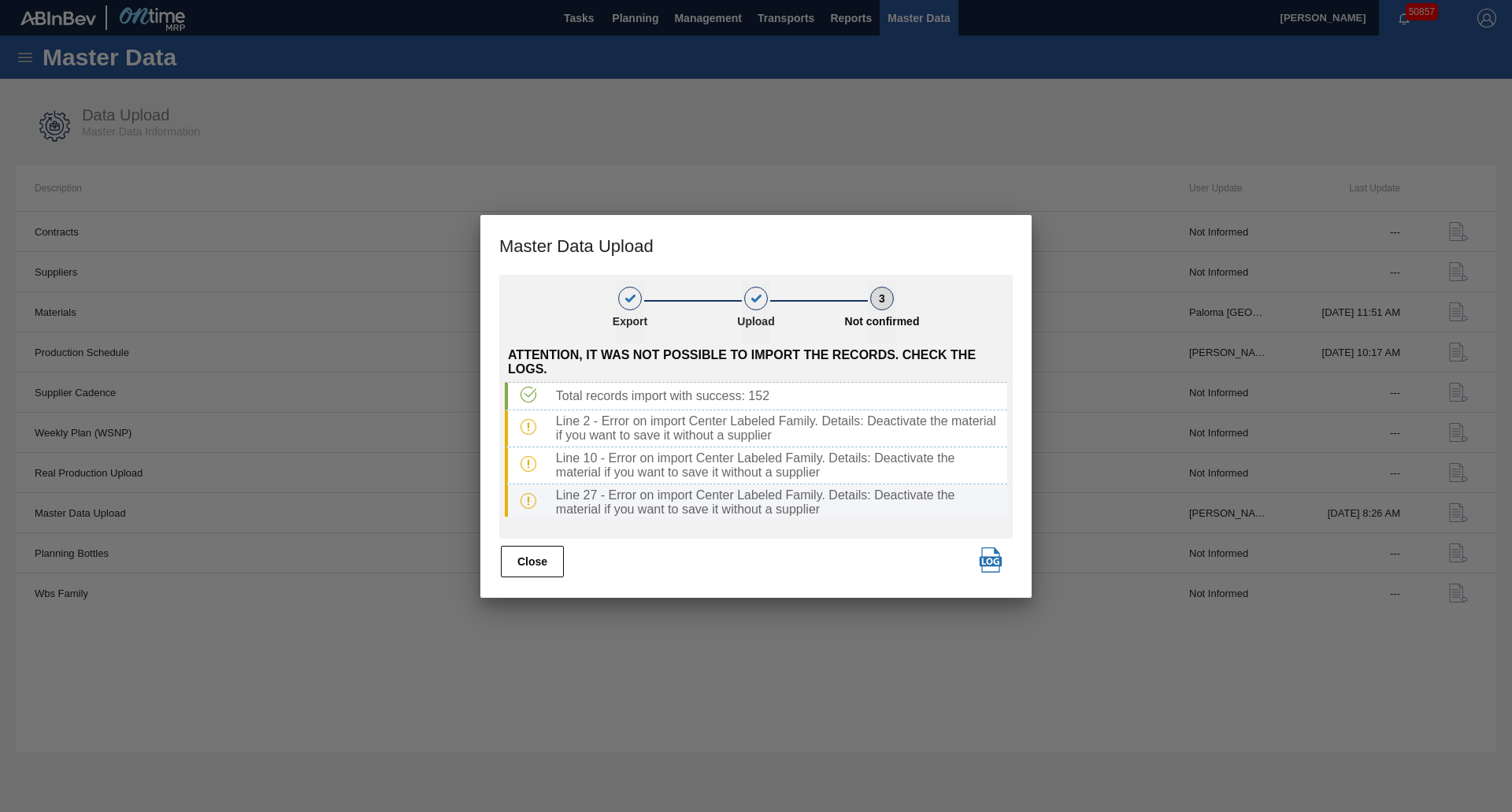
scroll to position [79, 0]
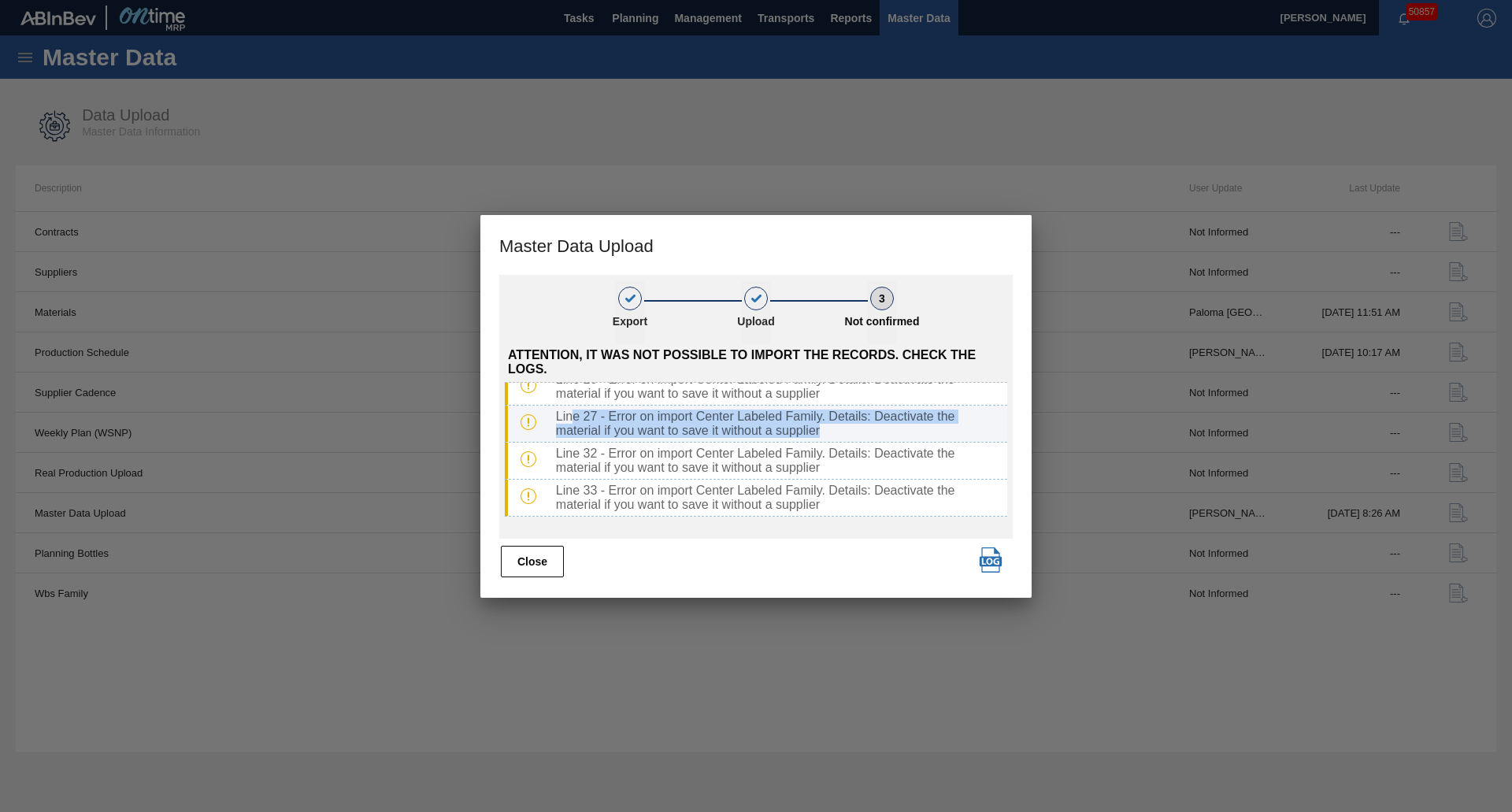
drag, startPoint x: 805, startPoint y: 439, endPoint x: 573, endPoint y: 415, distance: 233.2
click at [573, 415] on div "Line 27 - Error on import Center Labeled Family. Details: Deactivate the materi…" at bounding box center [756, 424] width 503 height 37
click at [539, 555] on button "Close" at bounding box center [532, 562] width 63 height 32
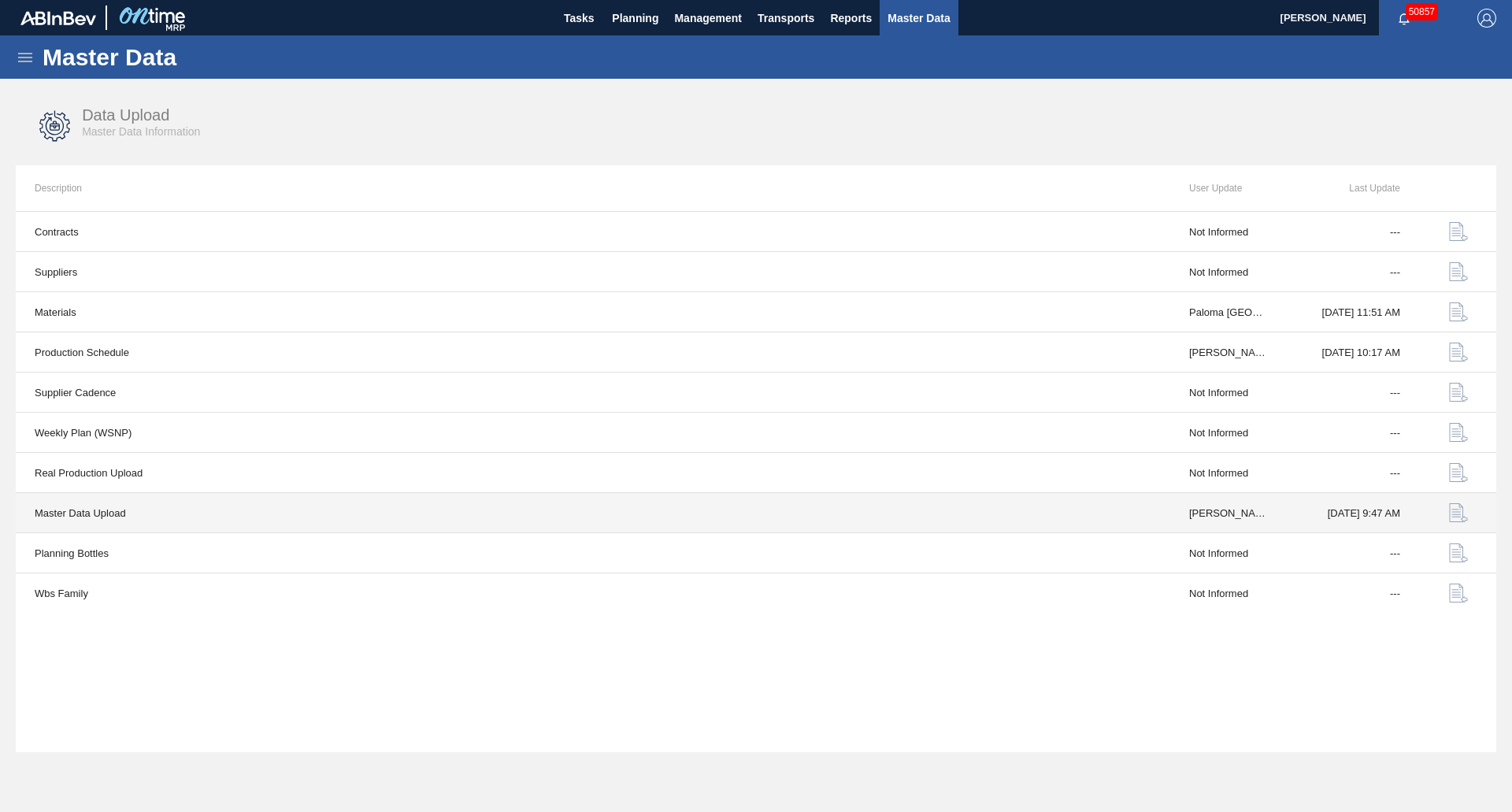
click at [1455, 514] on img "button" at bounding box center [1458, 513] width 19 height 19
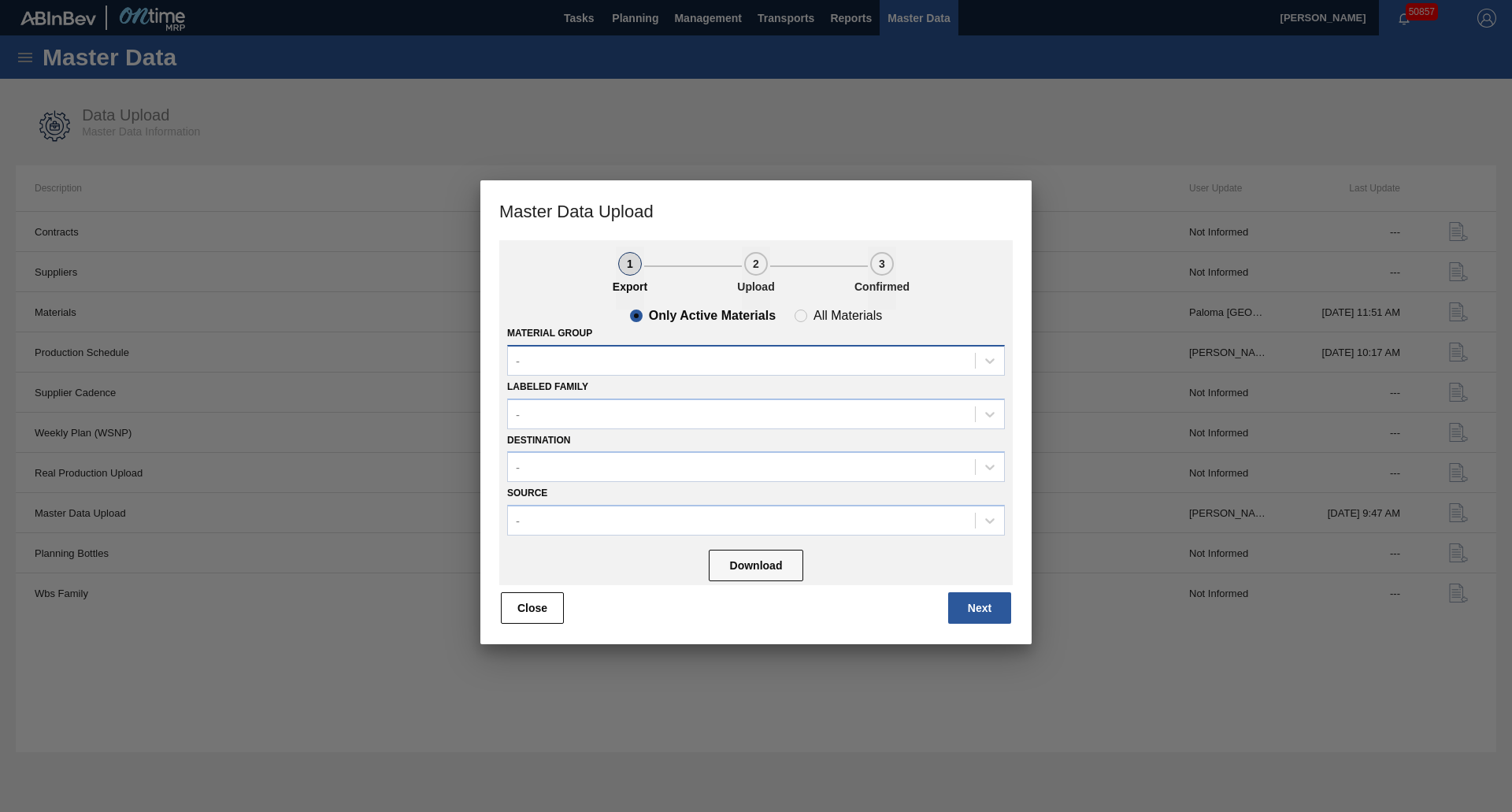
click at [640, 366] on div "-" at bounding box center [741, 360] width 467 height 23
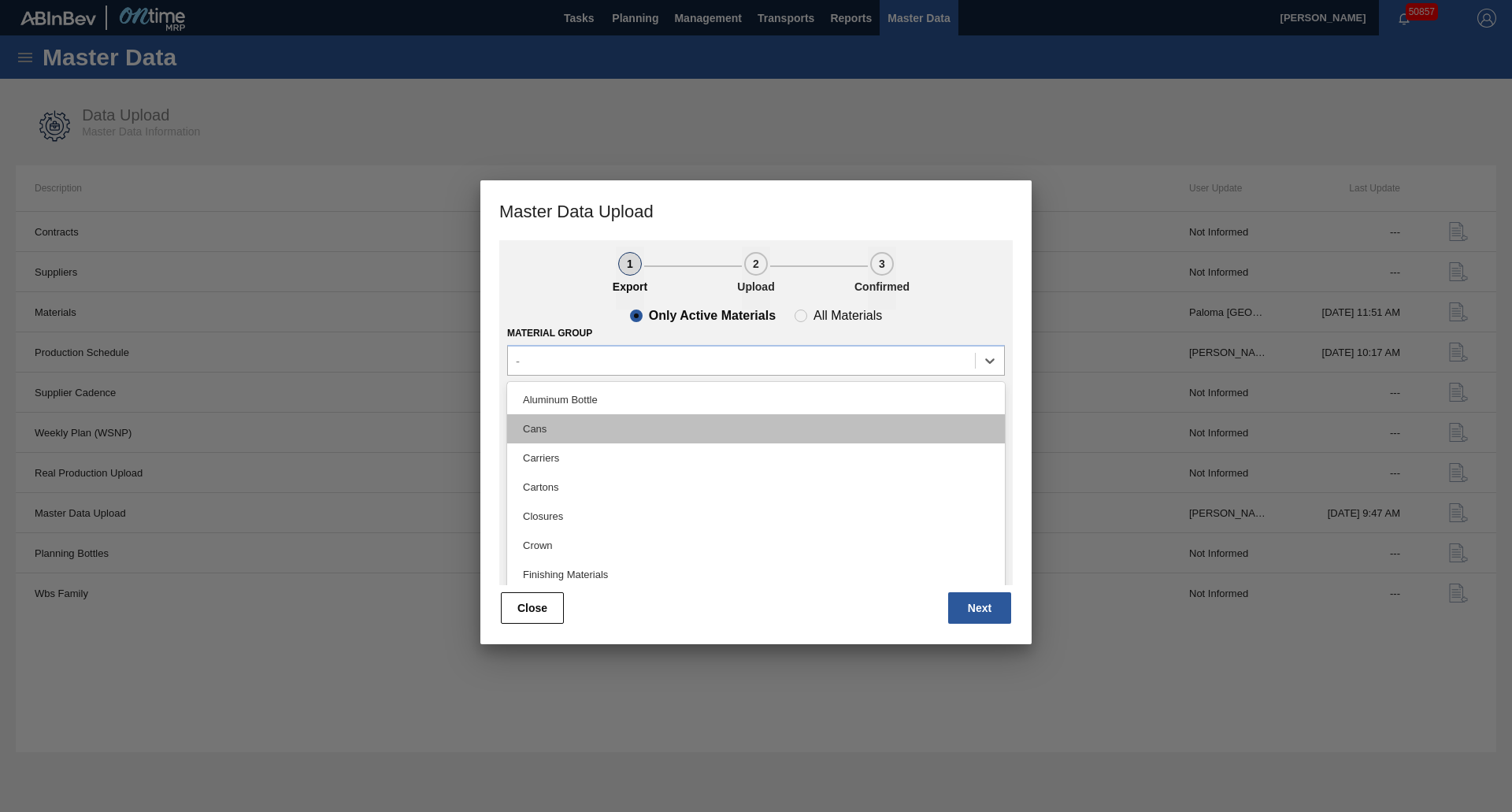
click at [596, 429] on div "Cans" at bounding box center [756, 429] width 498 height 29
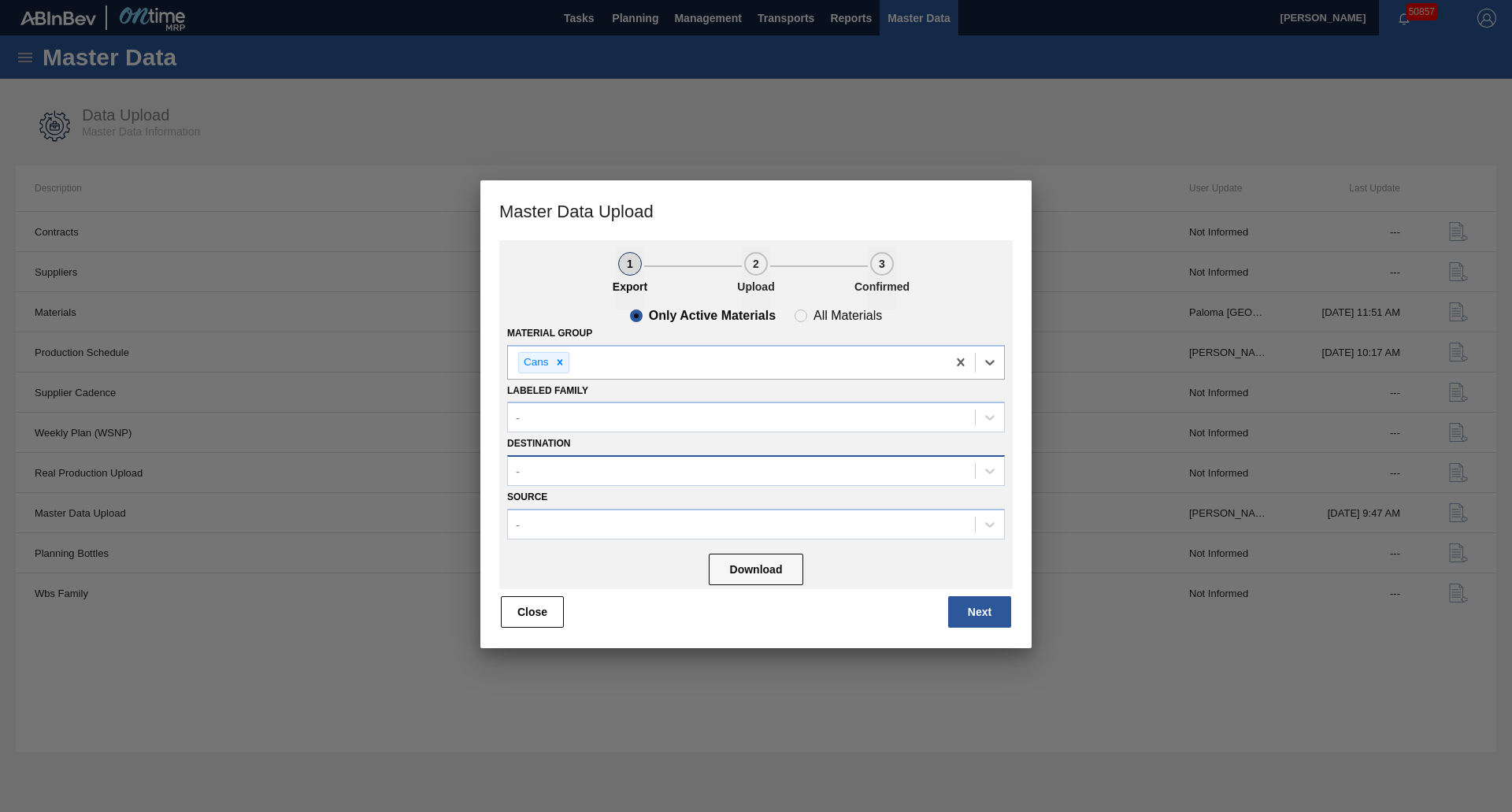
click at [589, 463] on div "-" at bounding box center [741, 471] width 467 height 23
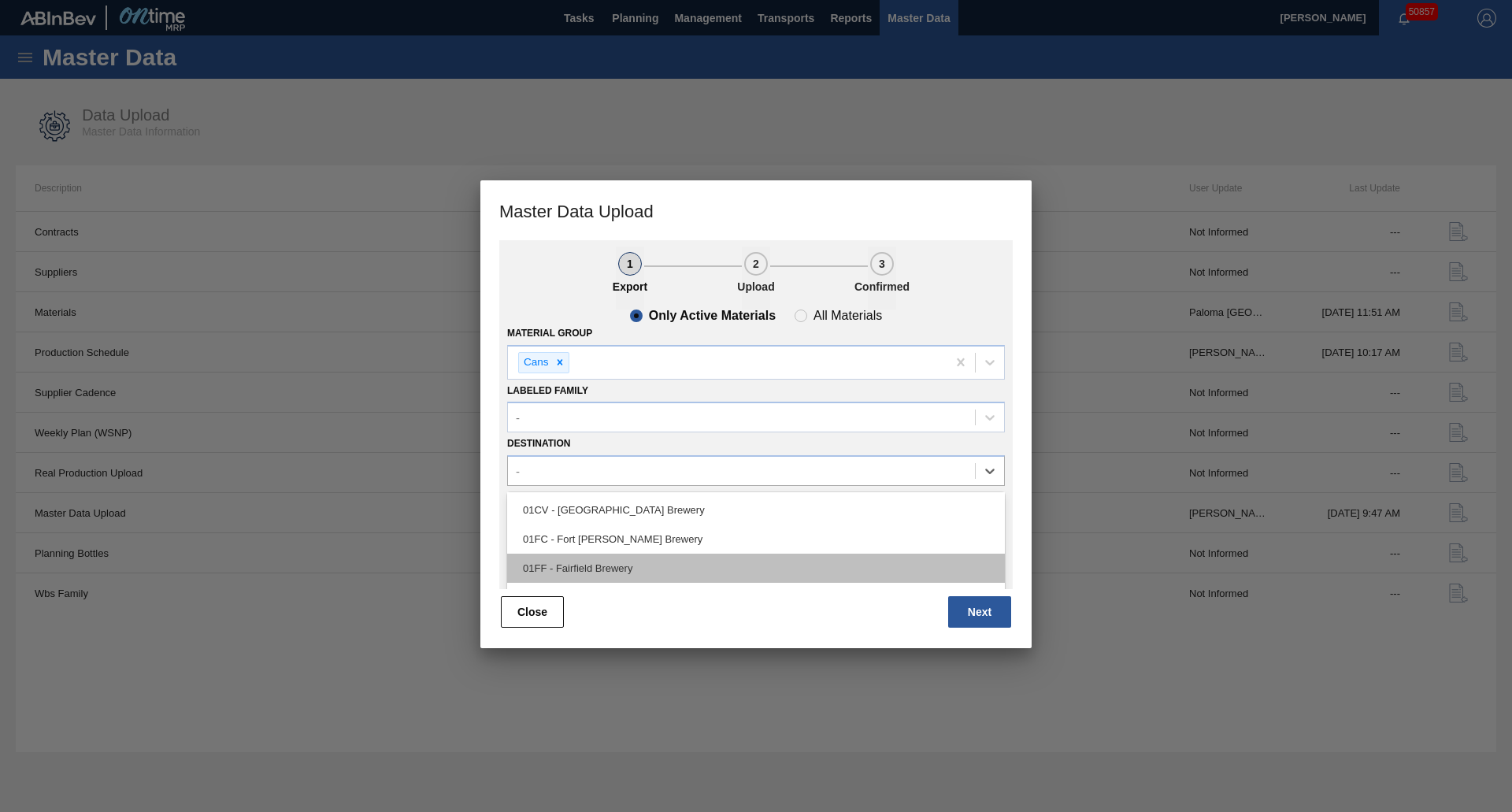
scroll to position [120, 0]
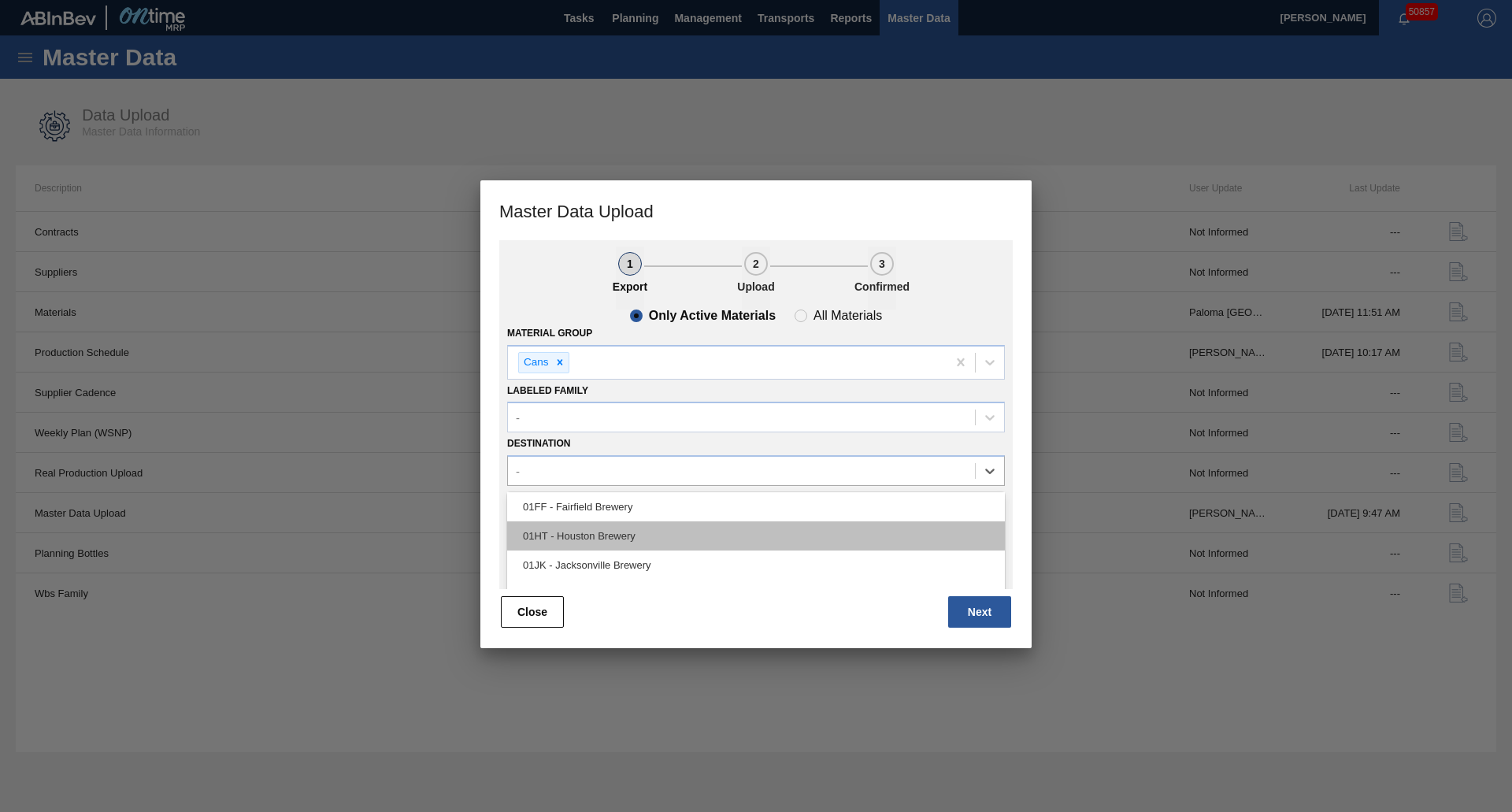
click at [613, 534] on div "01HT - Houston Brewery" at bounding box center [756, 535] width 498 height 29
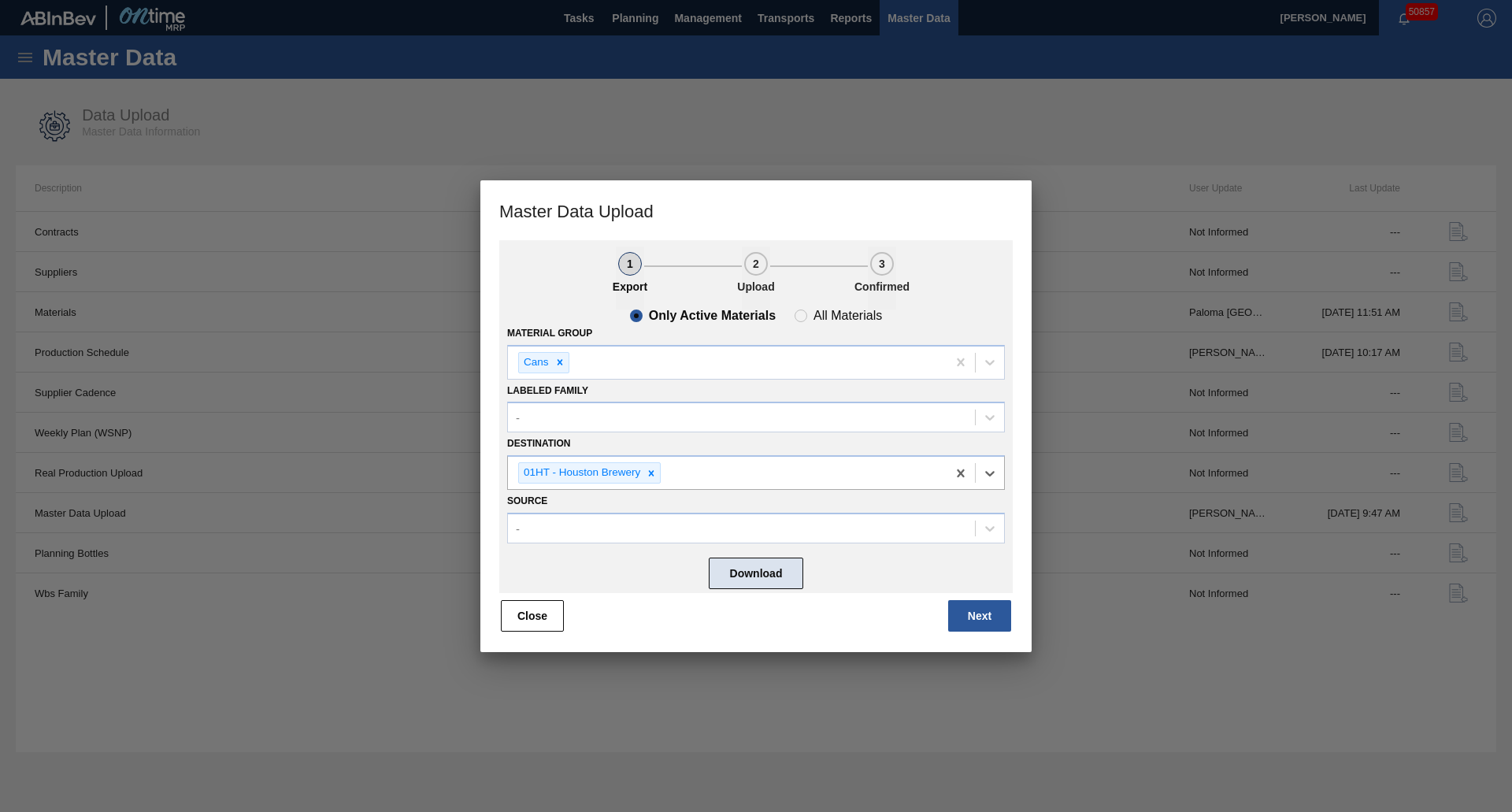
click at [762, 580] on button "Download" at bounding box center [756, 574] width 95 height 32
click at [652, 470] on icon at bounding box center [651, 473] width 11 height 11
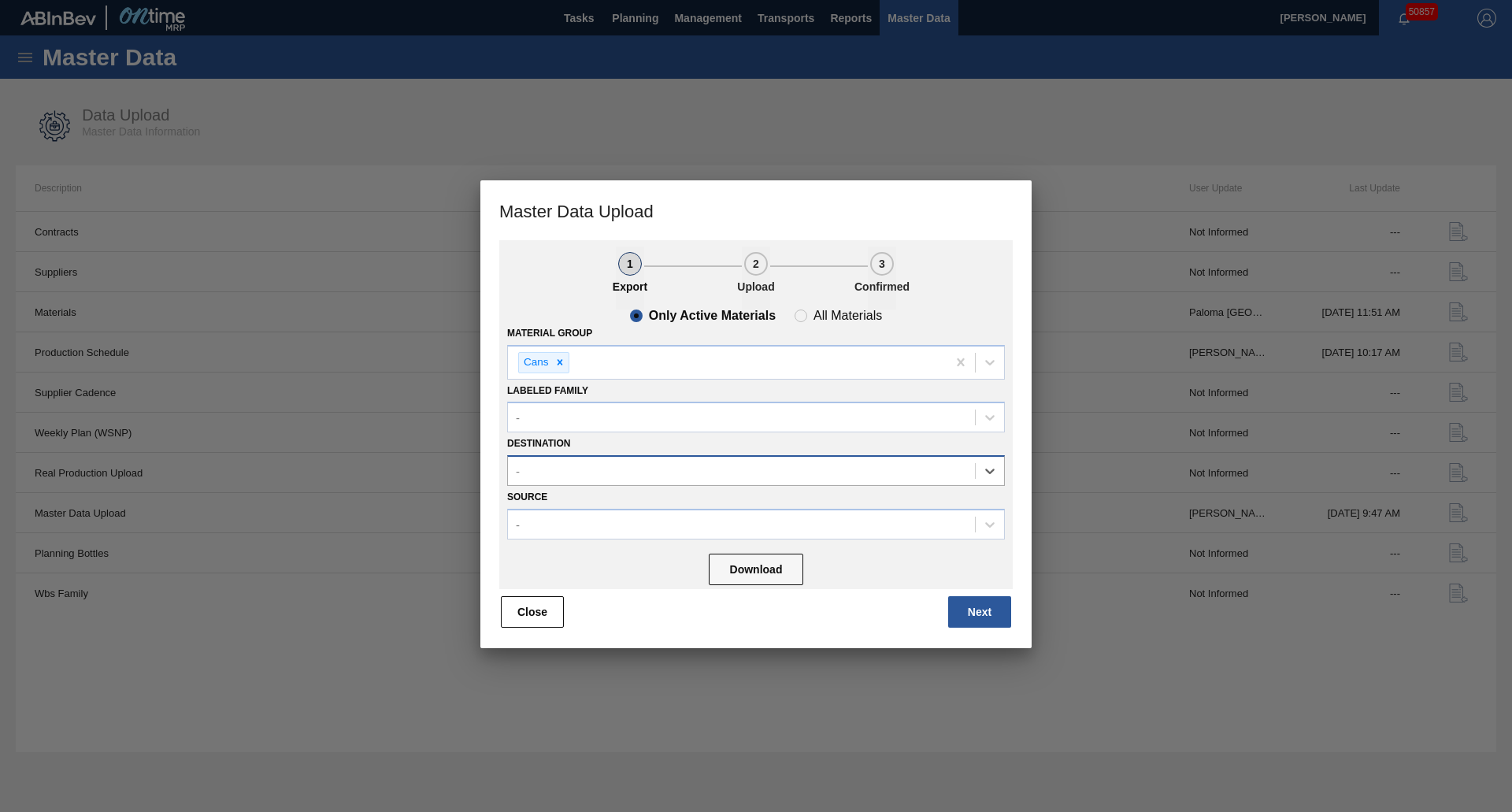
click at [587, 471] on div "-" at bounding box center [741, 471] width 467 height 23
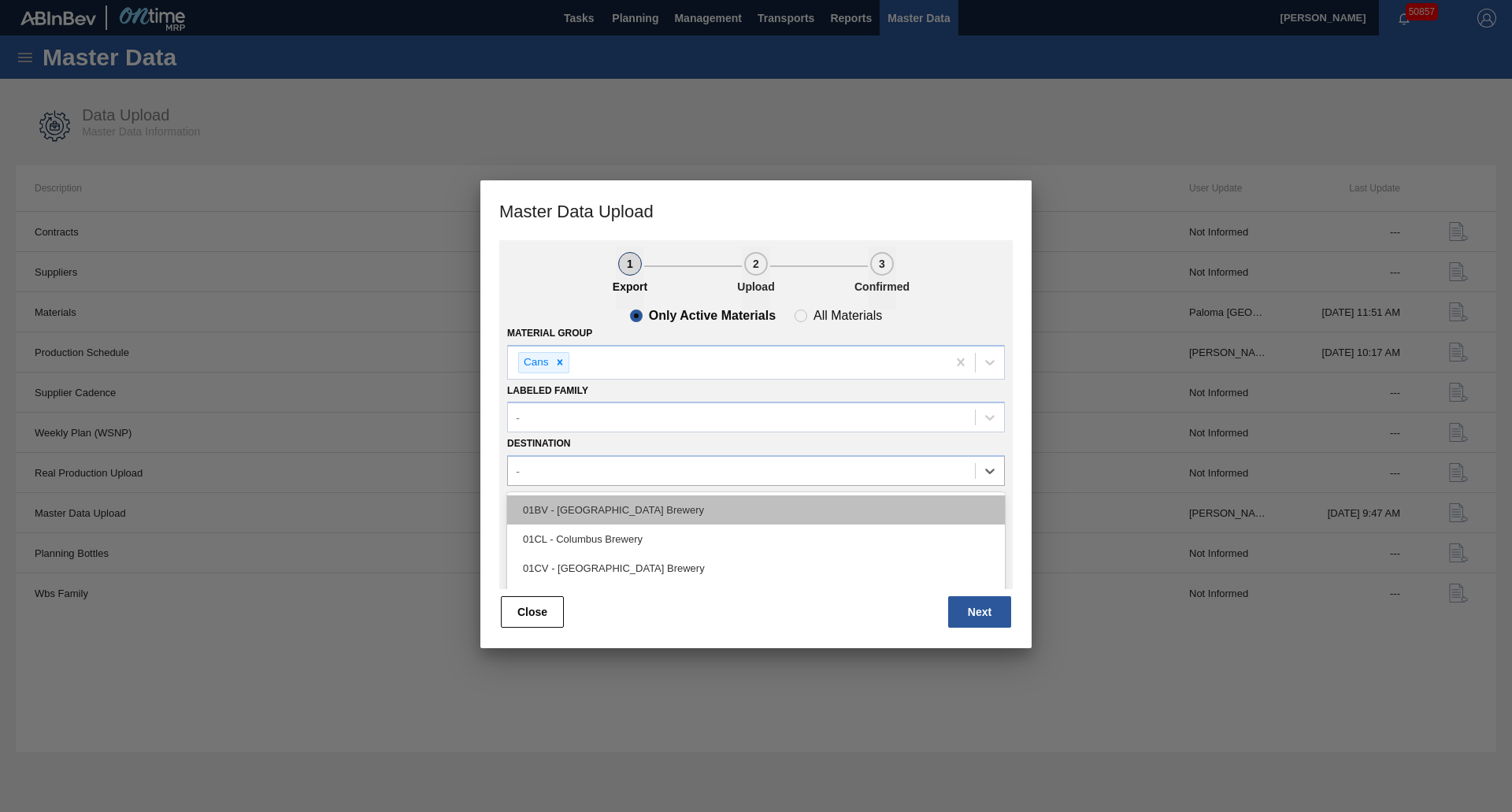
click at [586, 501] on div "01BV - [GEOGRAPHIC_DATA] Brewery" at bounding box center [756, 509] width 498 height 29
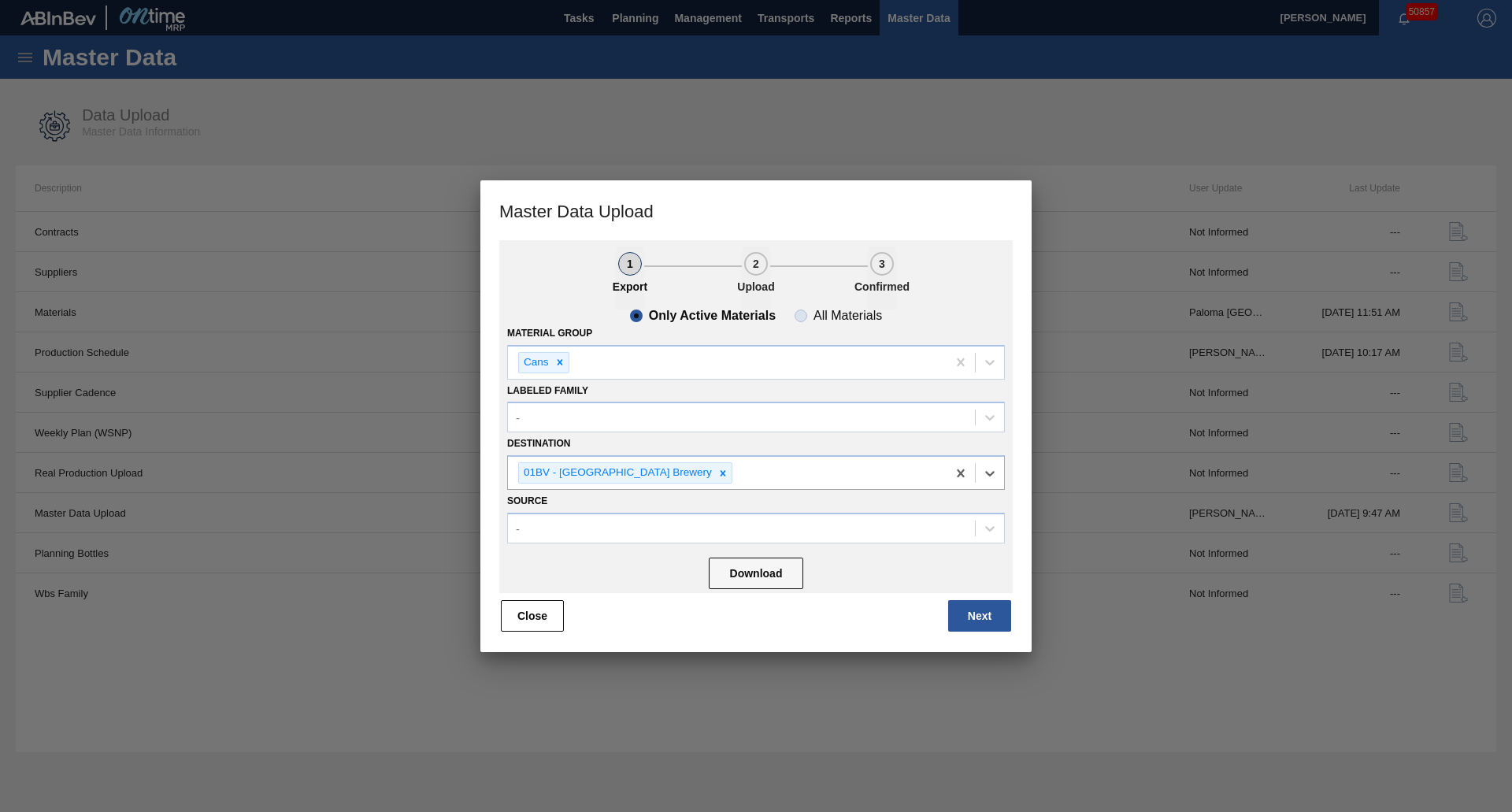
click at [798, 313] on span "All Materials" at bounding box center [839, 315] width 87 height 13
click at [798, 313] on input "All Materials" at bounding box center [801, 316] width 25 height 25
radio input "true"
radio input "false"
click at [759, 577] on button "Download" at bounding box center [756, 574] width 95 height 32
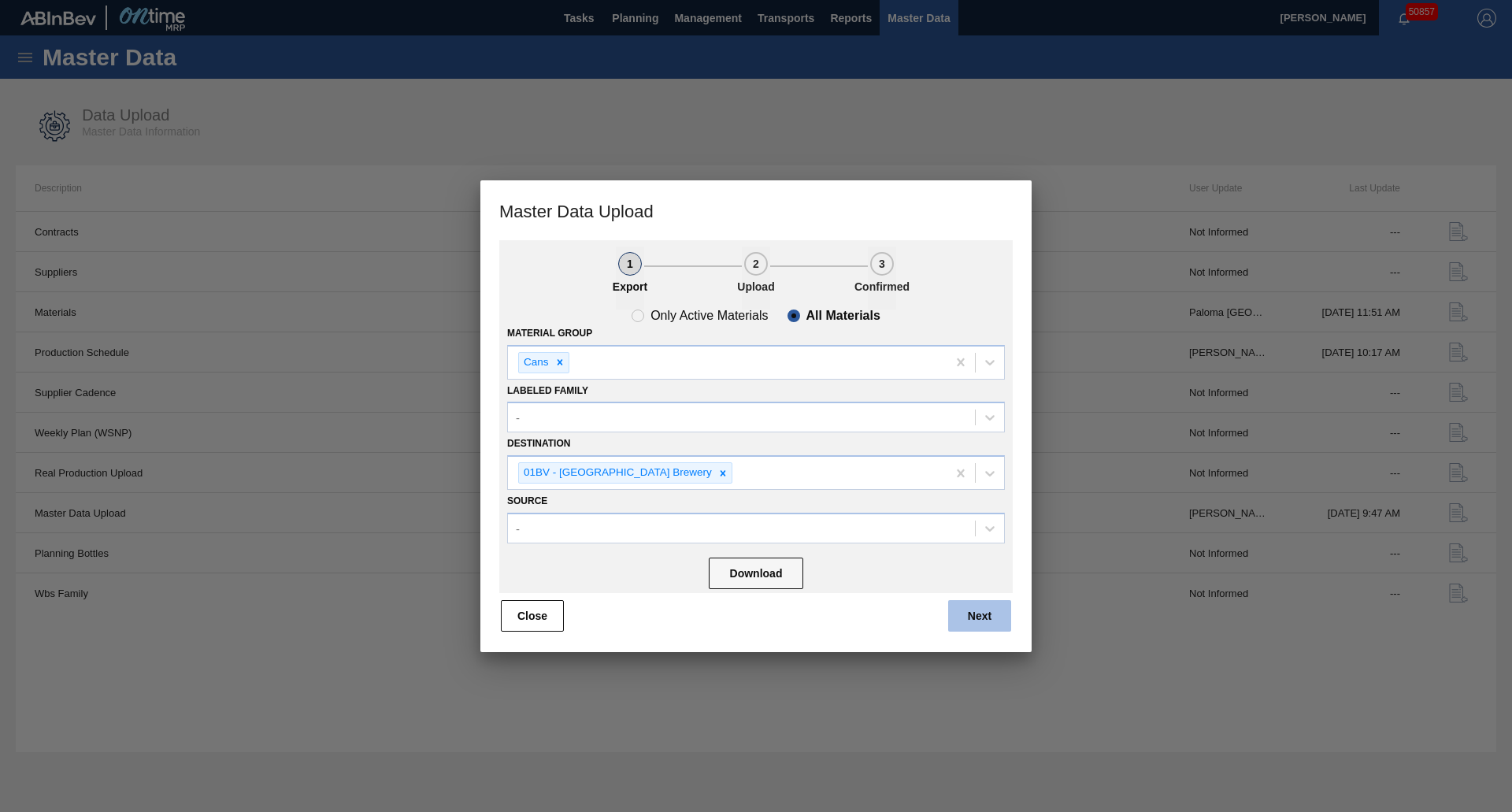
click at [1003, 625] on button "Next" at bounding box center [979, 616] width 63 height 32
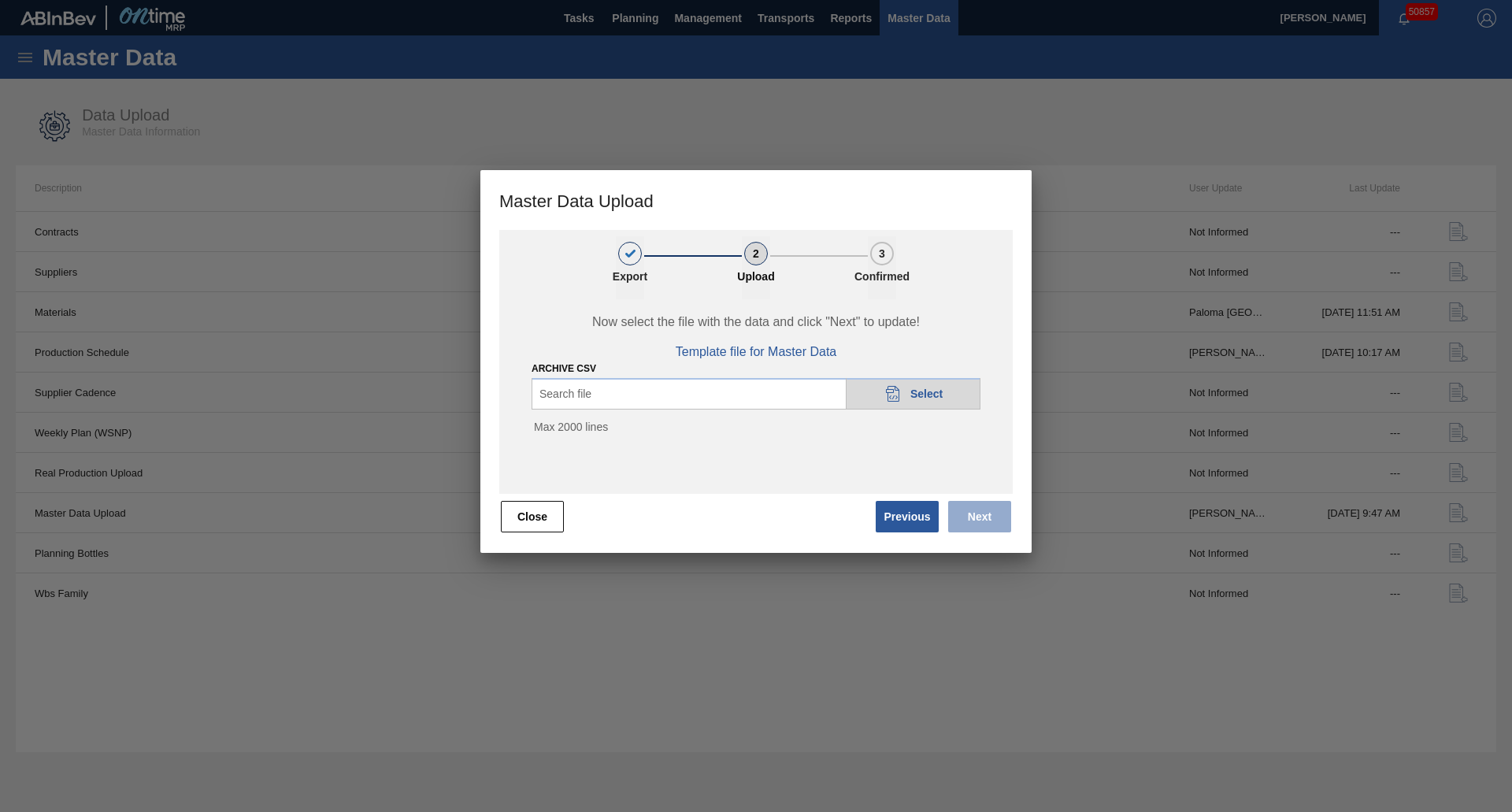
click at [893, 389] on icon "20DAD902-3625-4257-8FDA-0C0CB19E2A3D" at bounding box center [893, 394] width 19 height 19
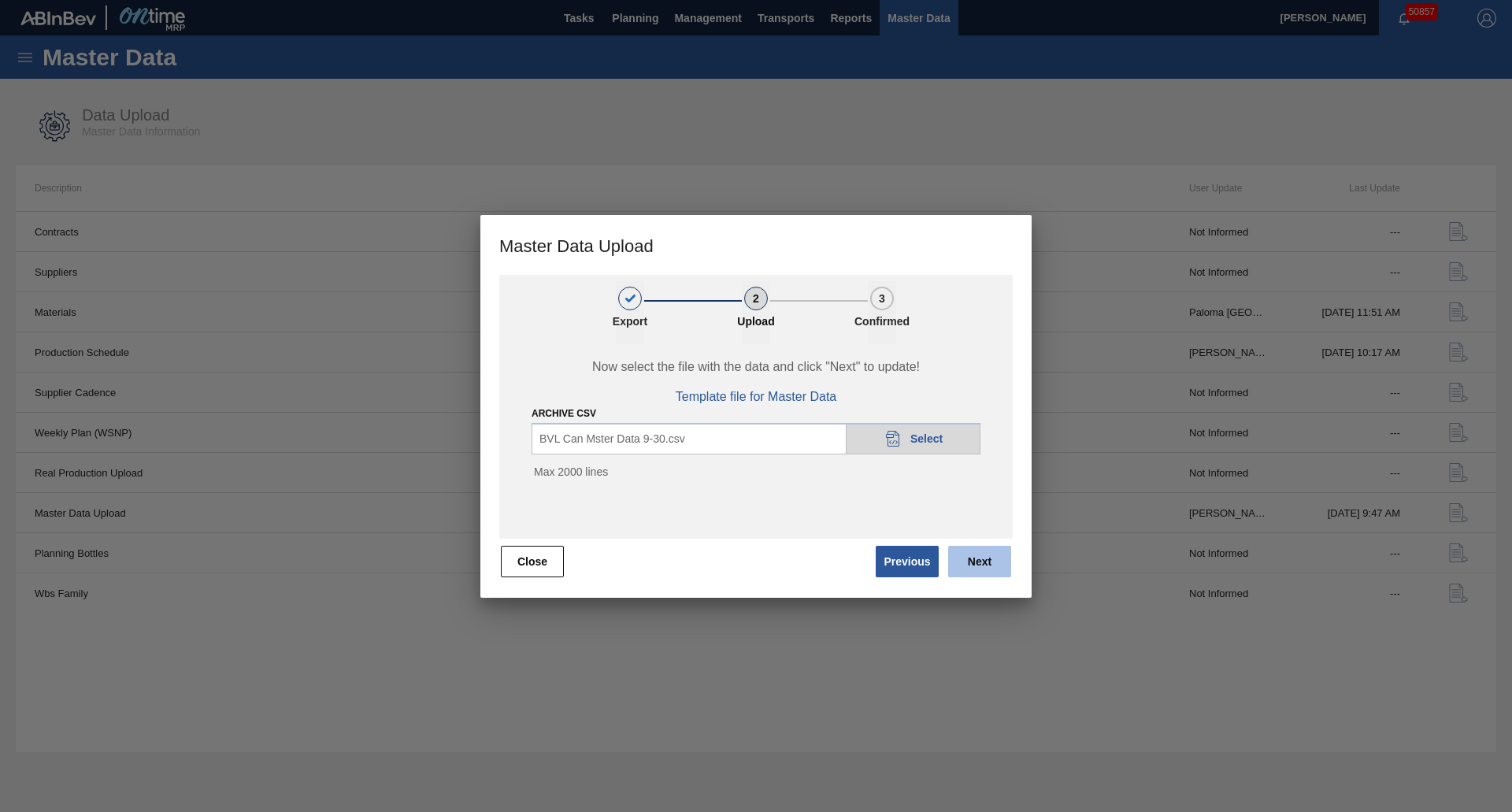
click at [988, 557] on button "Next" at bounding box center [979, 562] width 63 height 32
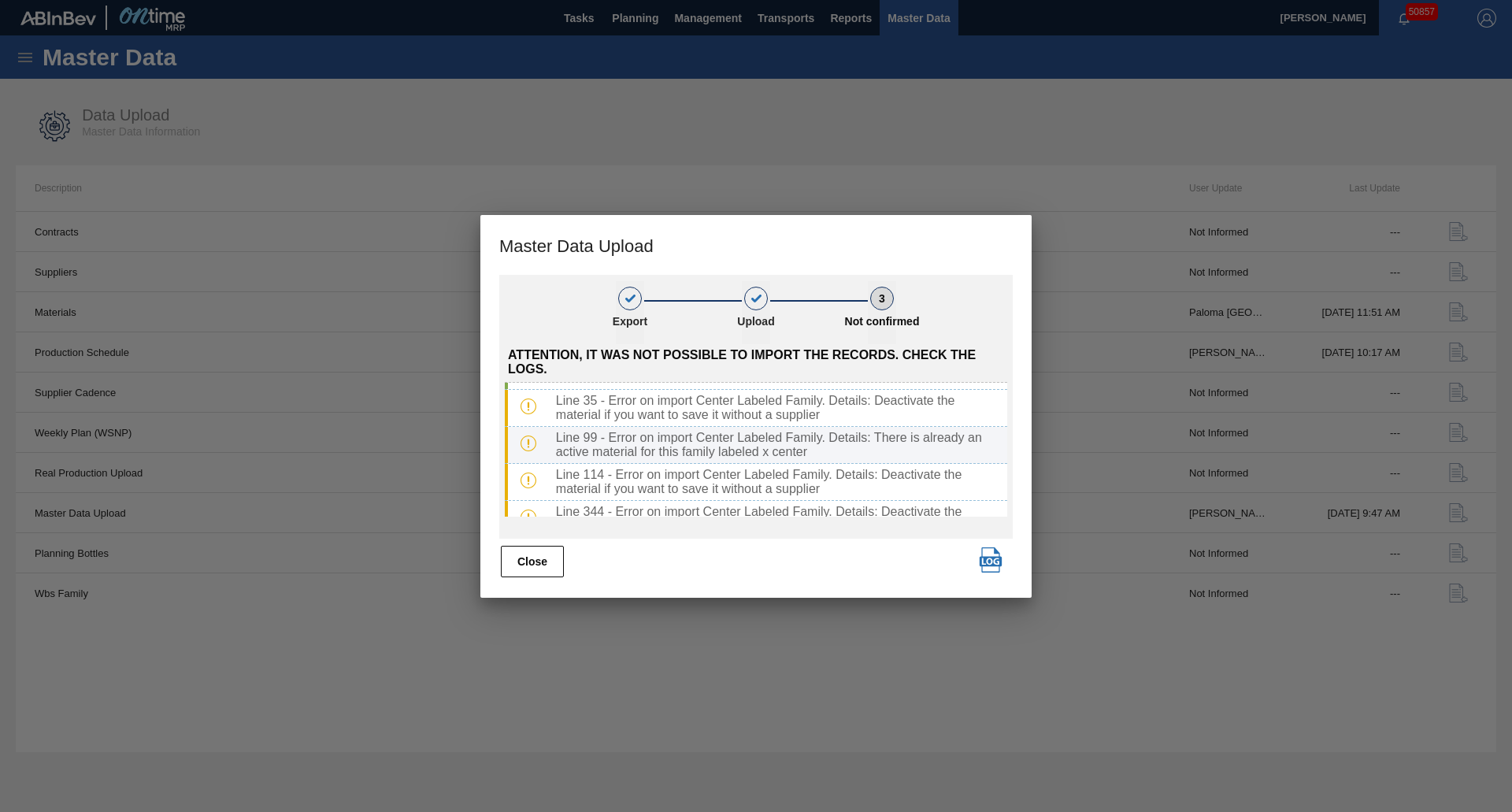
scroll to position [0, 0]
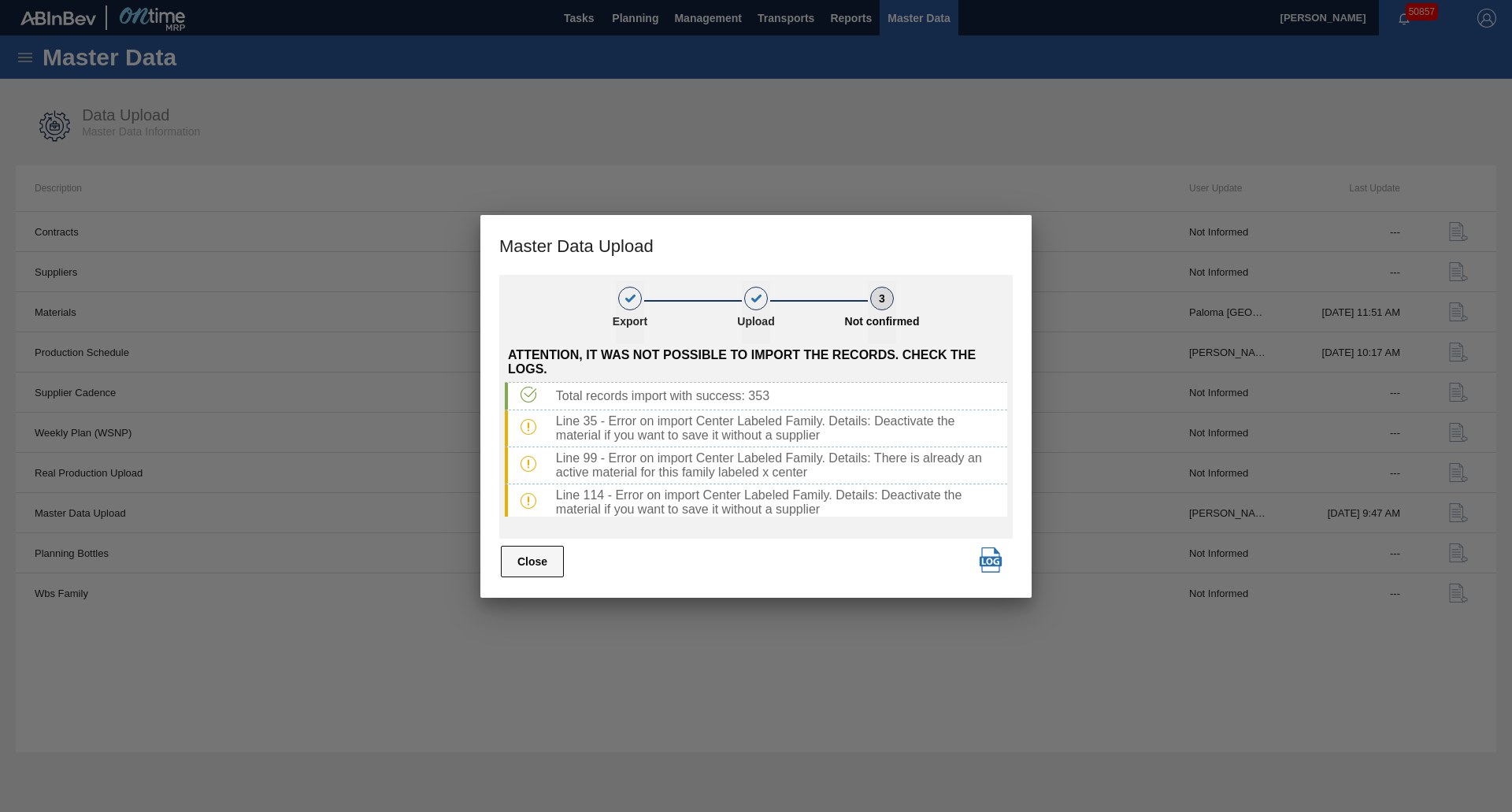
click at [519, 556] on button "Close" at bounding box center [532, 562] width 63 height 32
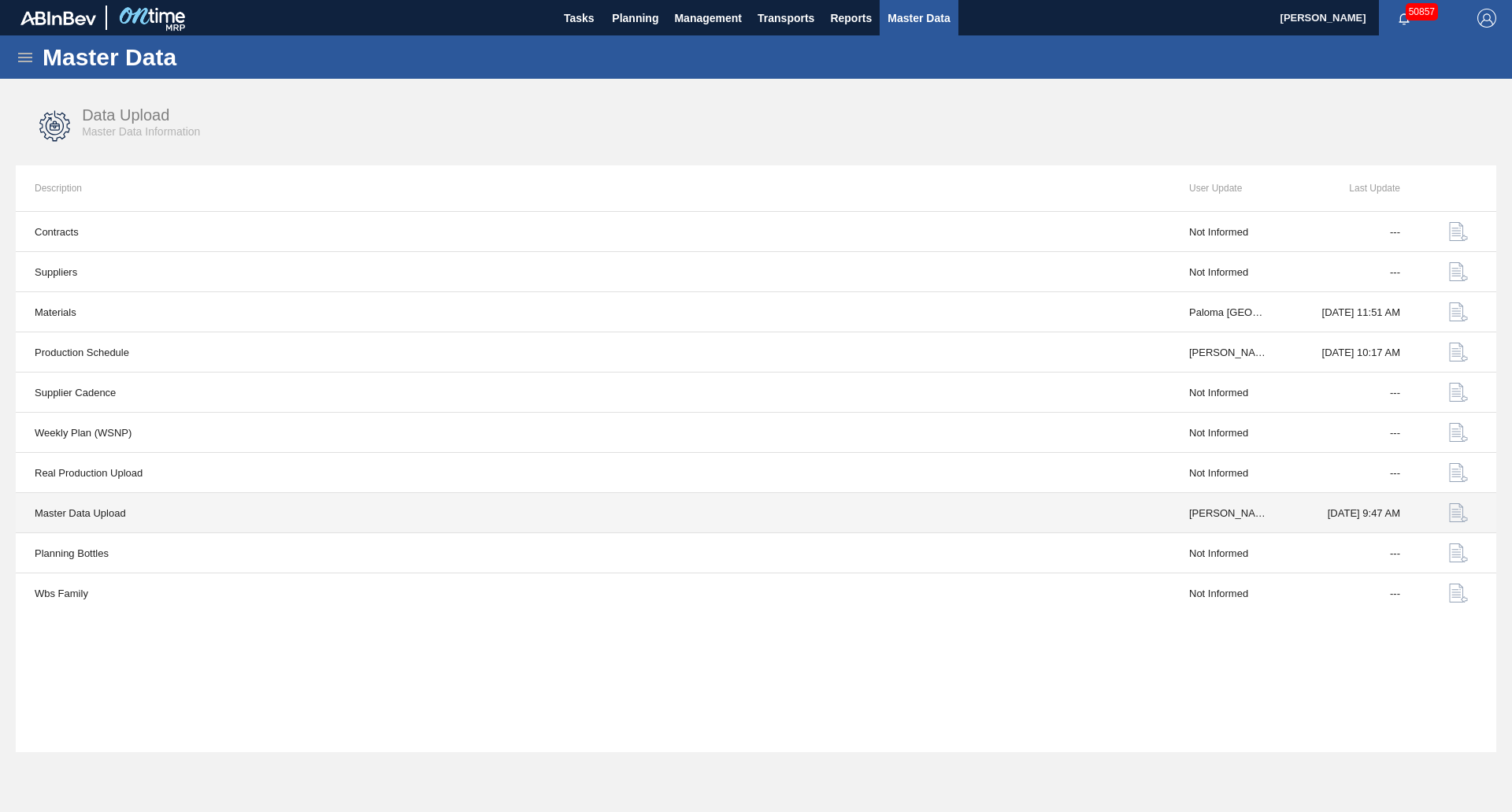
click at [1460, 512] on img "button" at bounding box center [1458, 513] width 19 height 19
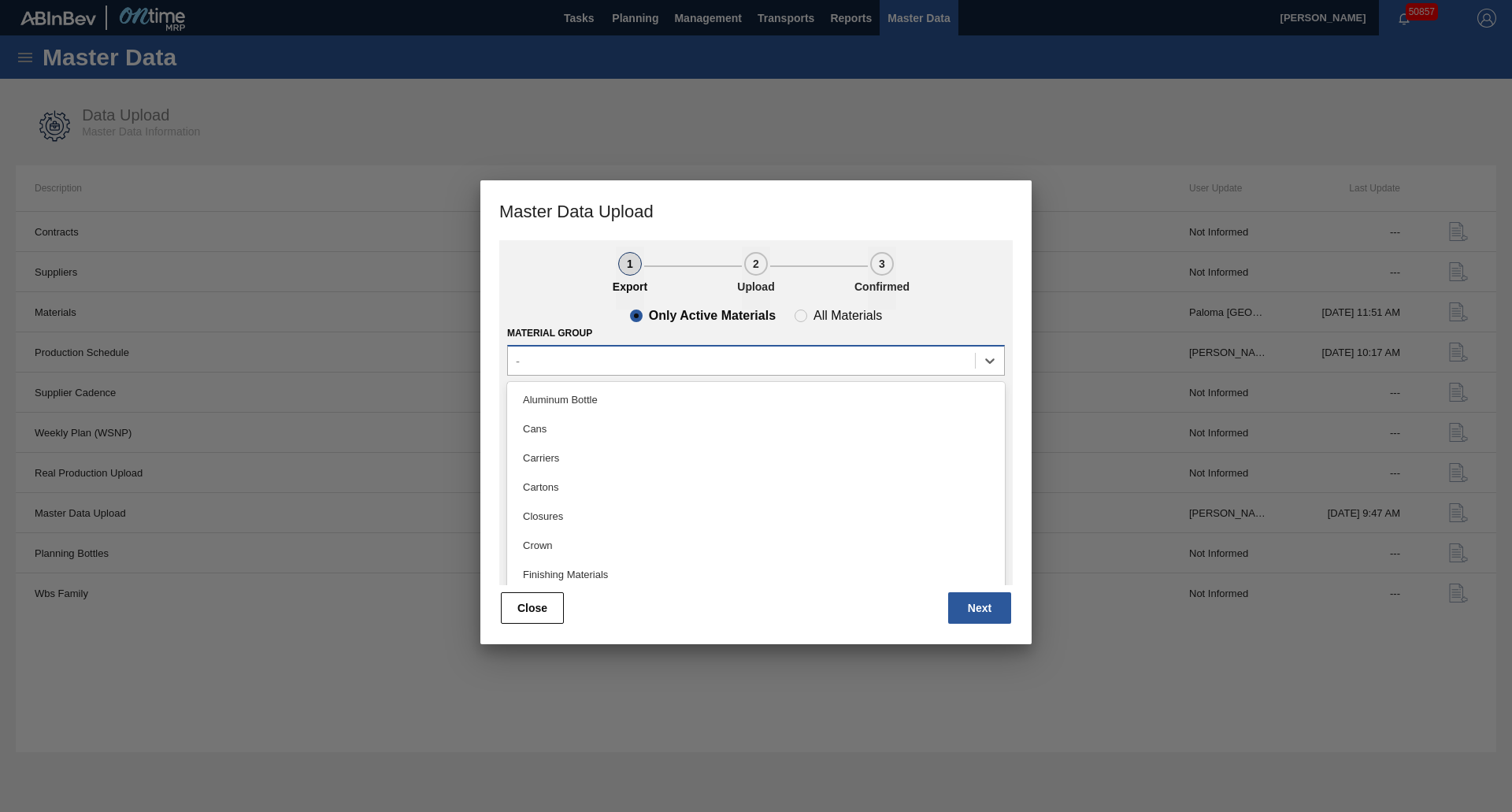
click at [626, 363] on div "-" at bounding box center [741, 360] width 467 height 23
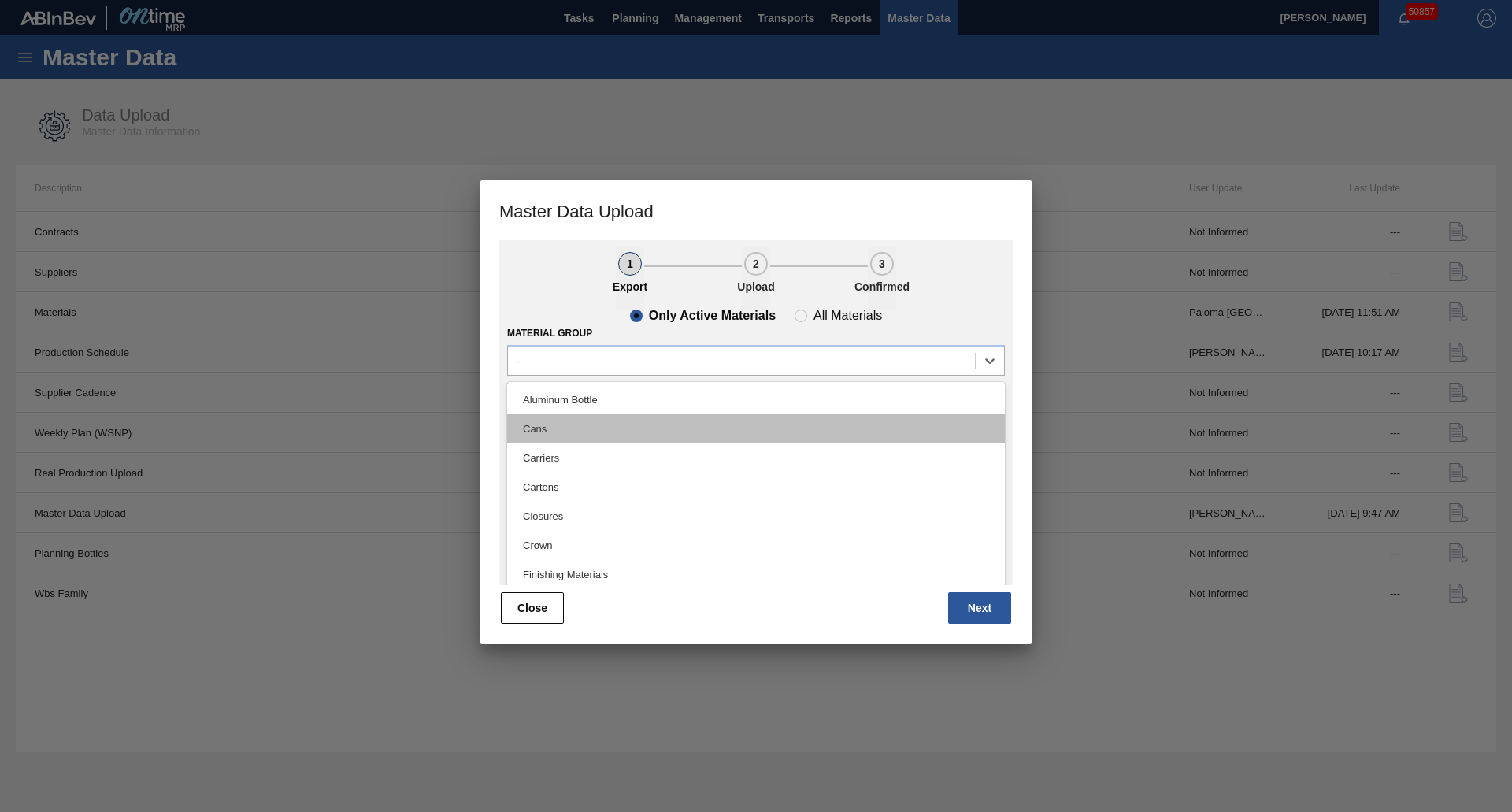
click at [591, 430] on div "Cans" at bounding box center [756, 429] width 498 height 29
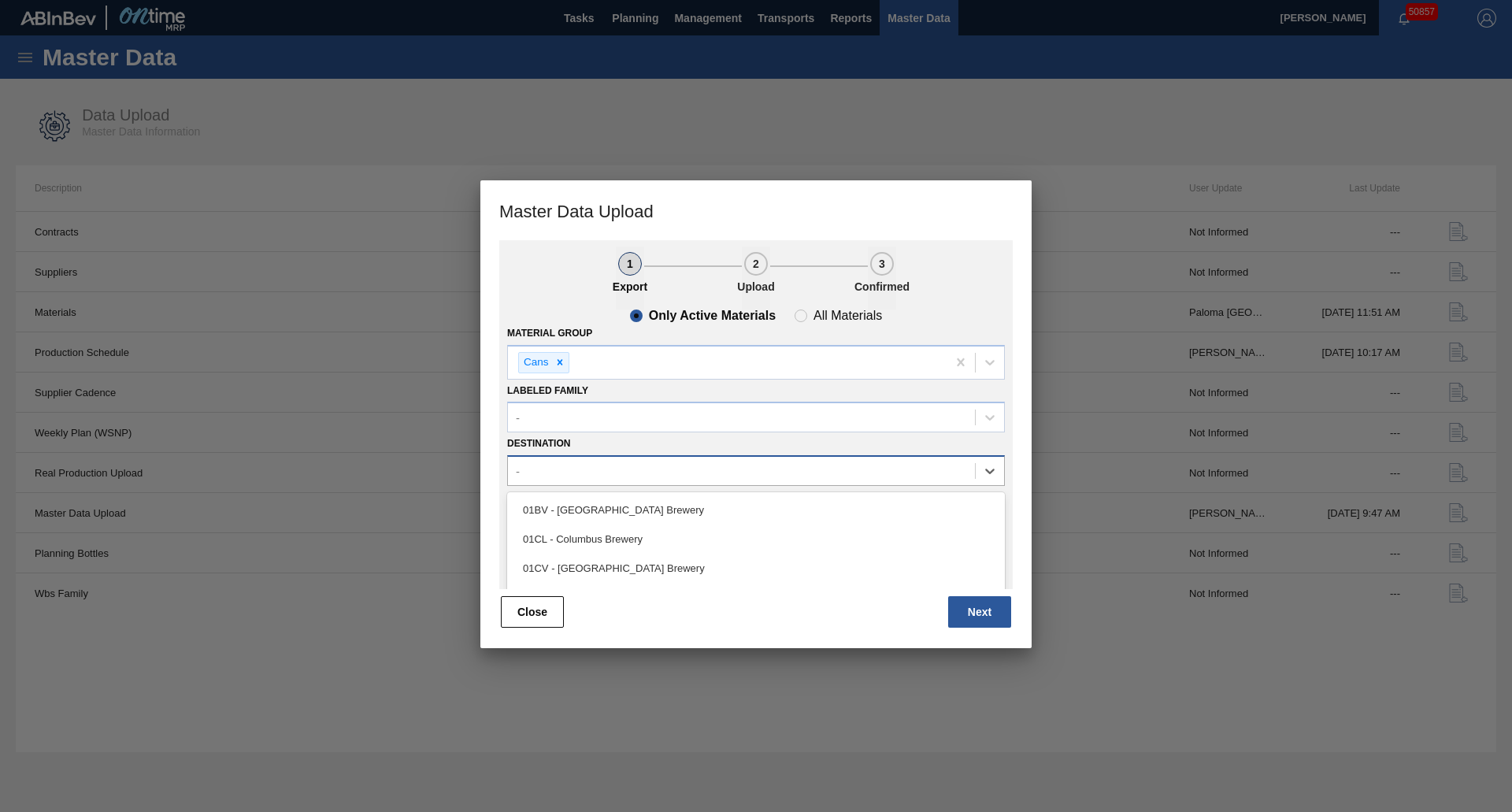
click at [569, 468] on div "-" at bounding box center [741, 471] width 467 height 23
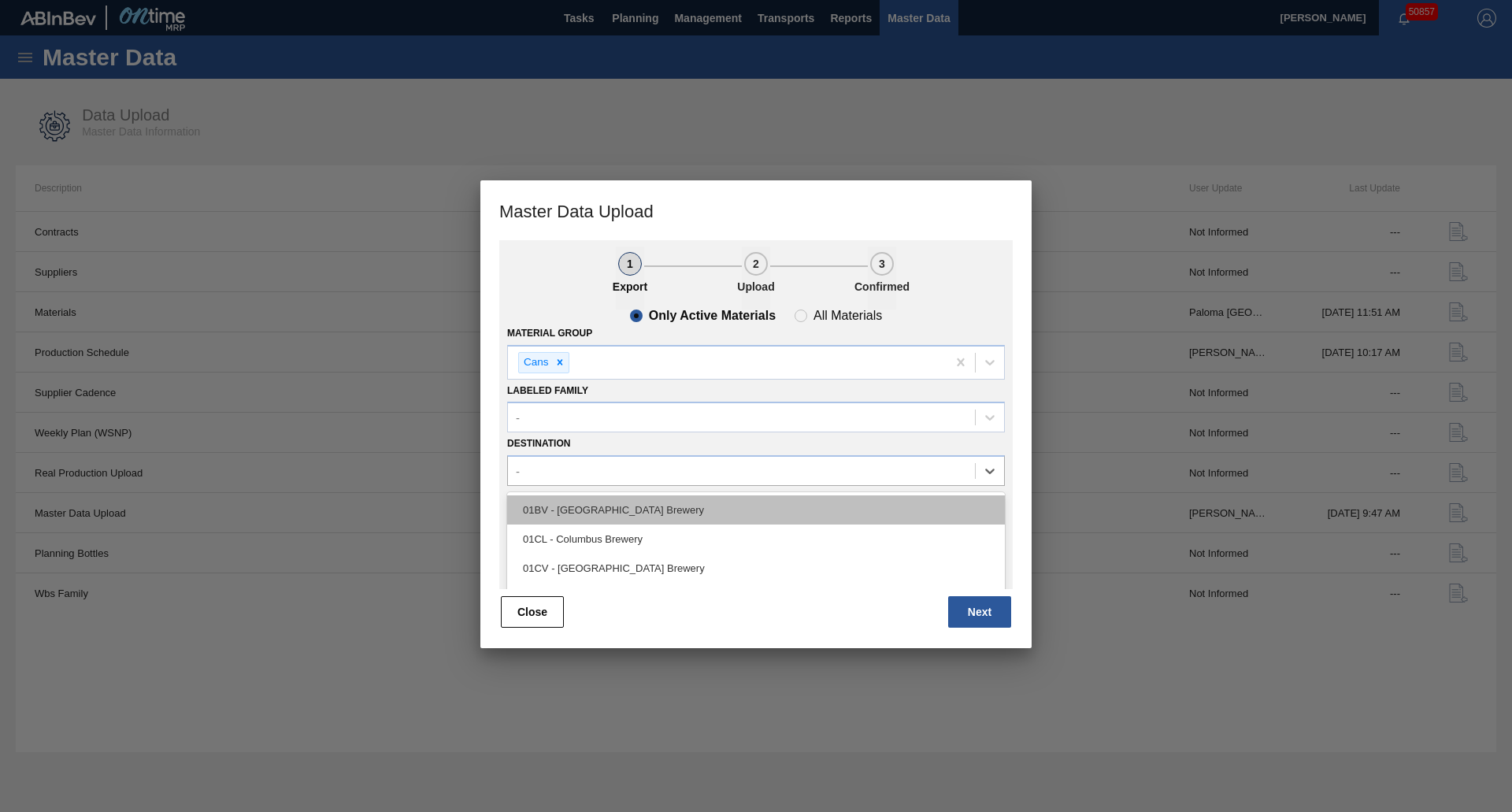
click at [583, 510] on div "01BV - [GEOGRAPHIC_DATA] Brewery" at bounding box center [756, 509] width 498 height 29
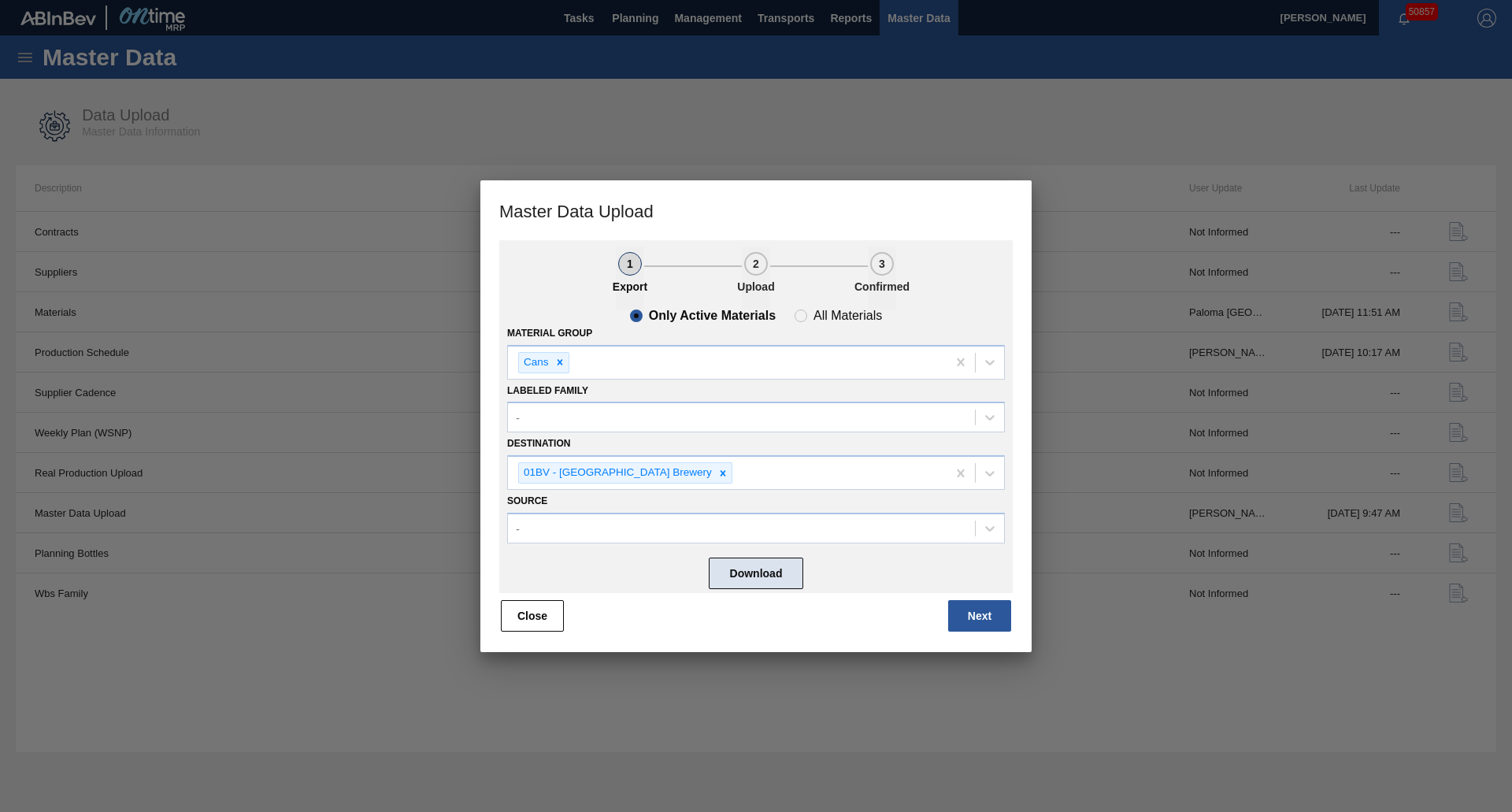
click at [743, 577] on button "Download" at bounding box center [756, 574] width 95 height 32
click at [764, 626] on div "Close Next" at bounding box center [756, 616] width 513 height 34
click at [556, 617] on button "Close" at bounding box center [532, 616] width 63 height 32
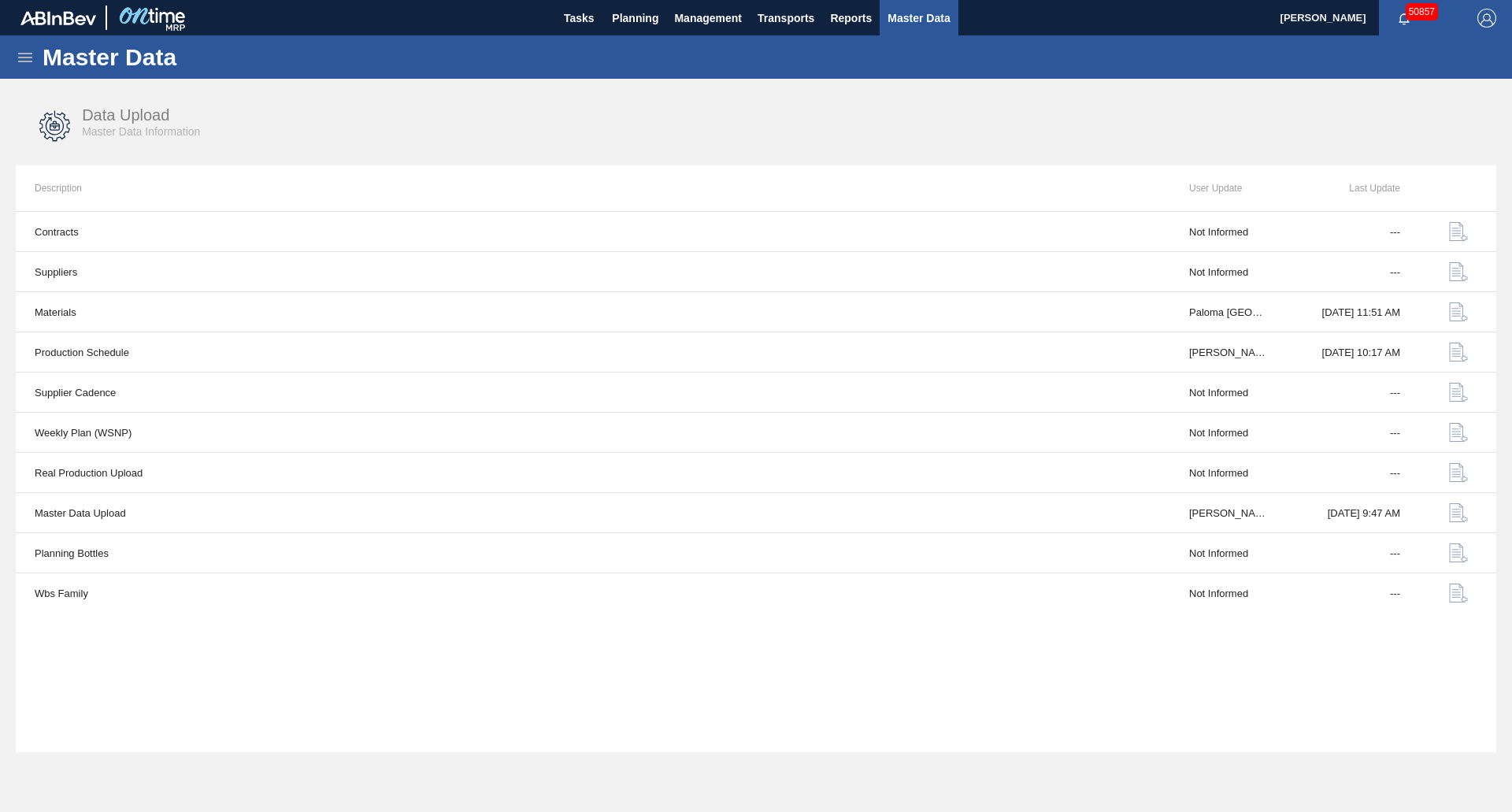
click at [30, 63] on icon at bounding box center [25, 57] width 19 height 19
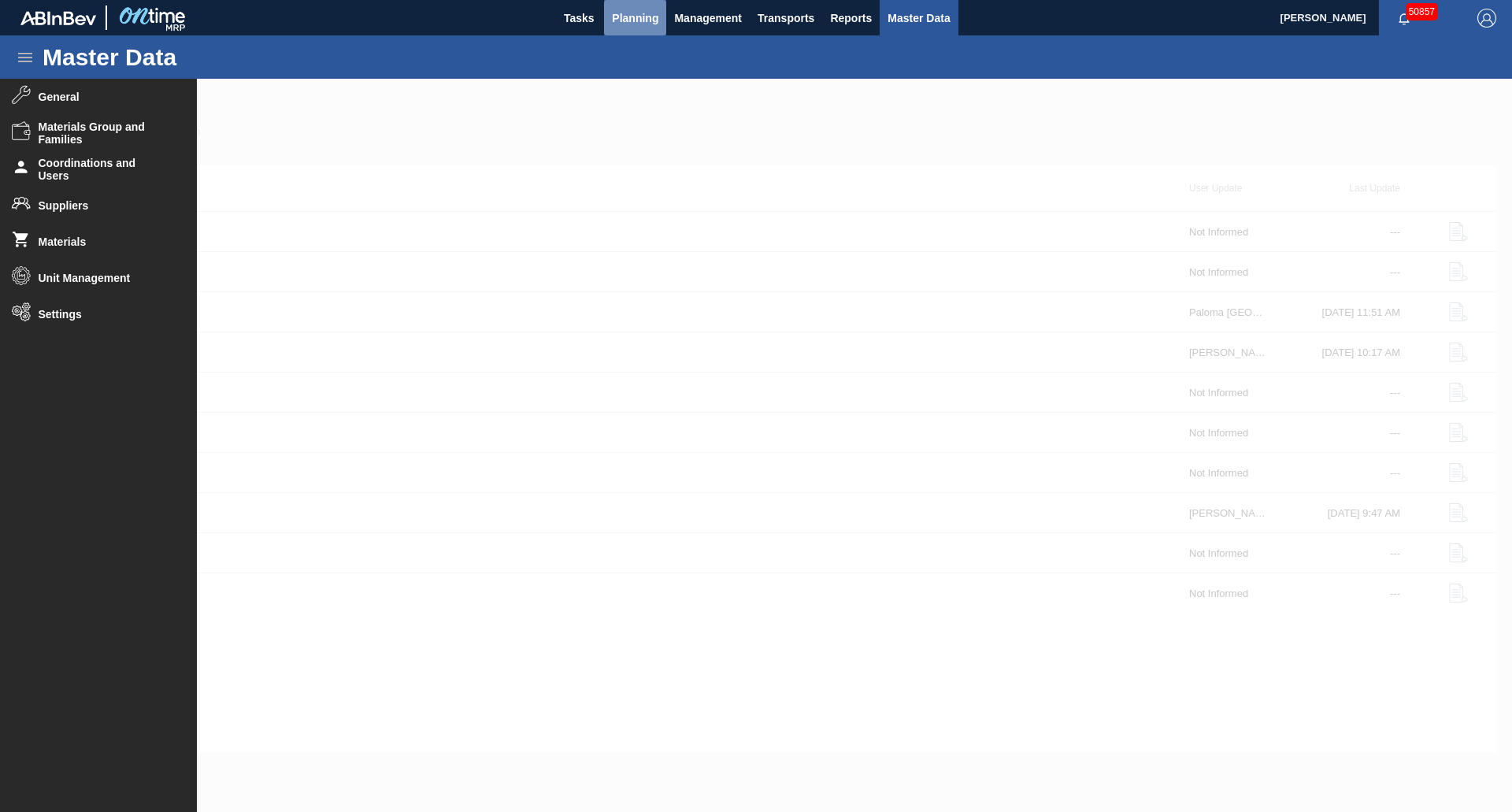
click at [625, 23] on span "Planning" at bounding box center [635, 18] width 46 height 19
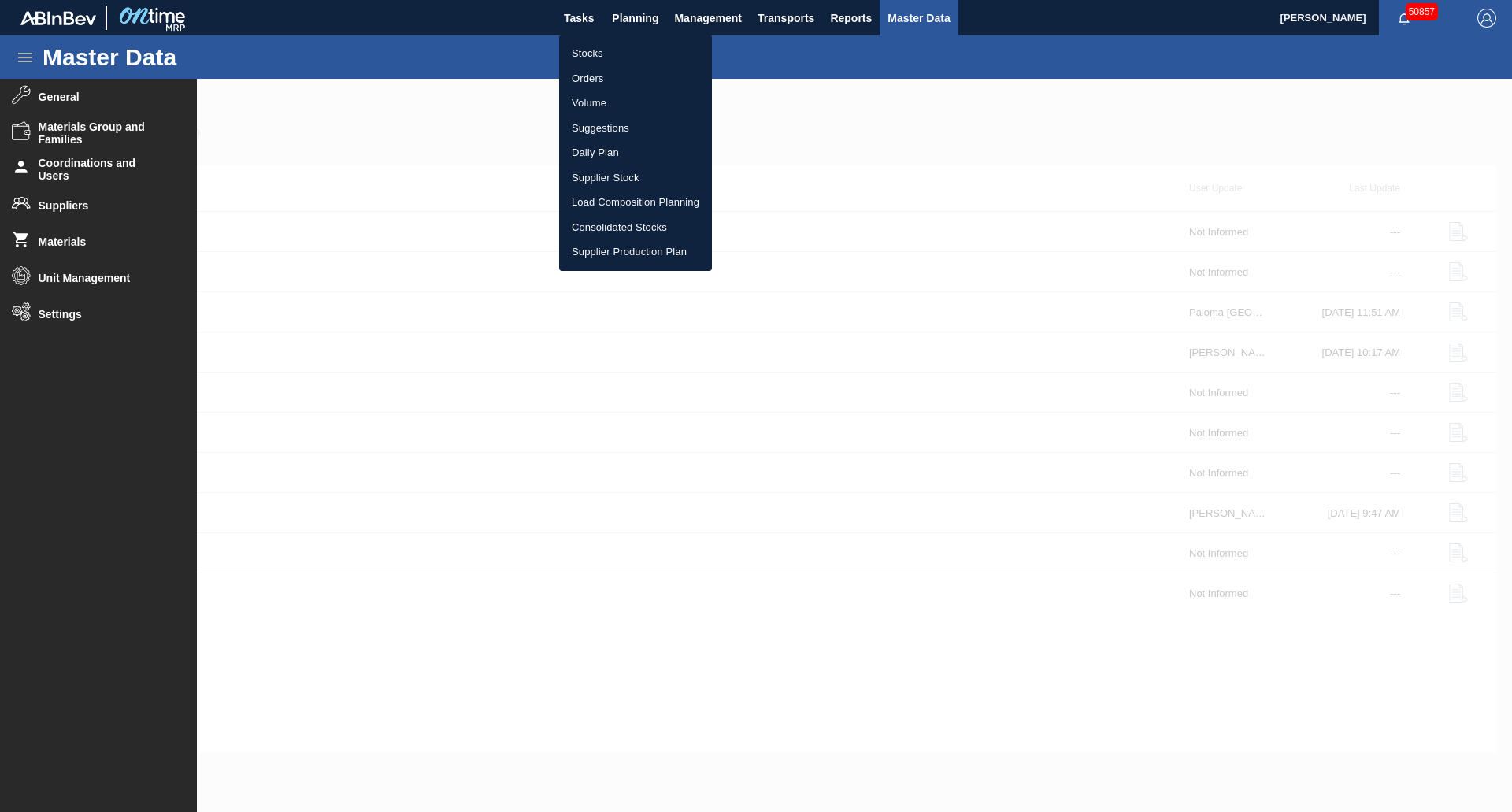
click at [649, 205] on li "Load Composition Planning" at bounding box center [636, 203] width 152 height 25
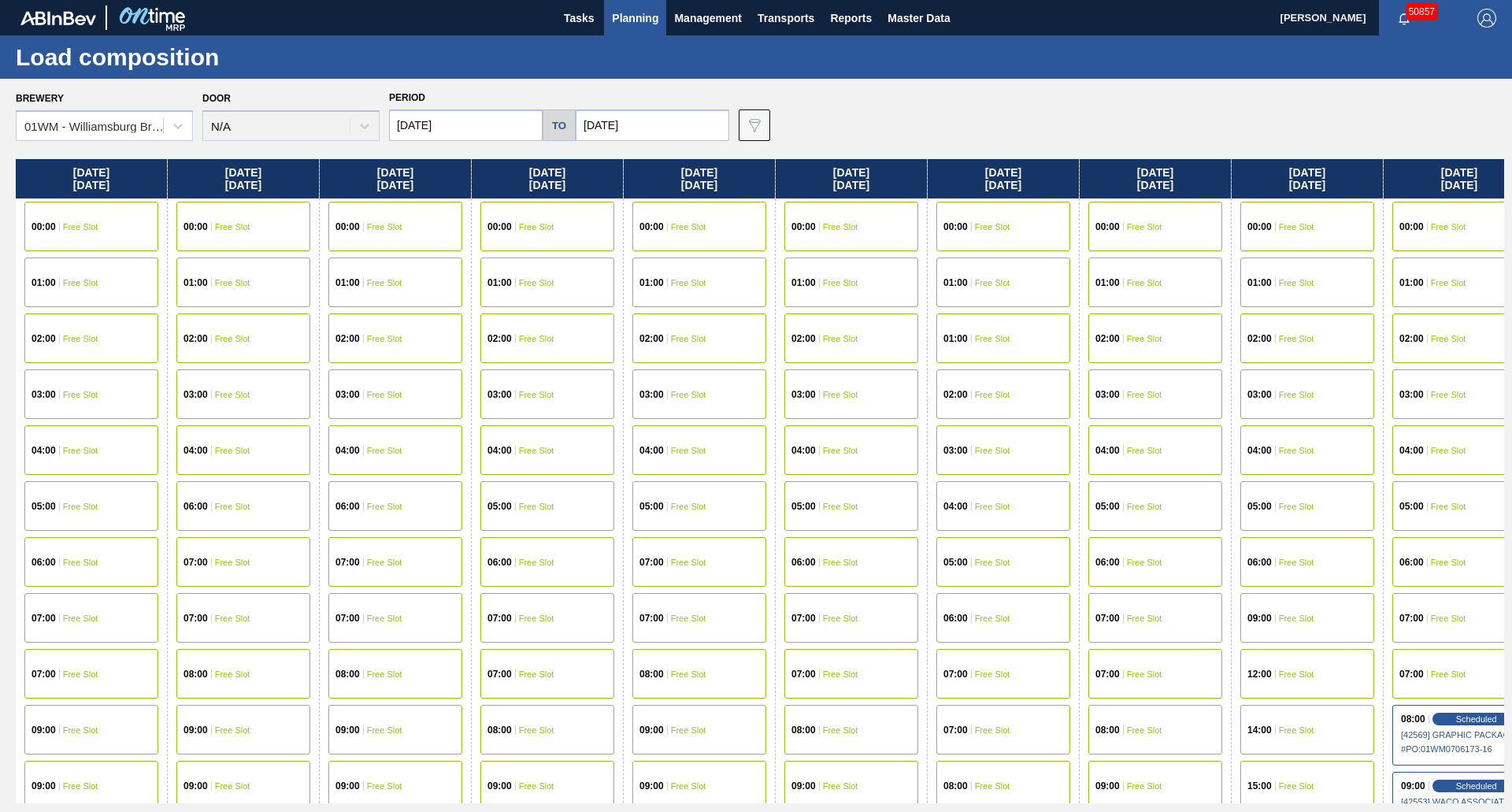
click at [124, 129] on div "01WM - Williamsburg Brewery" at bounding box center [94, 127] width 140 height 13
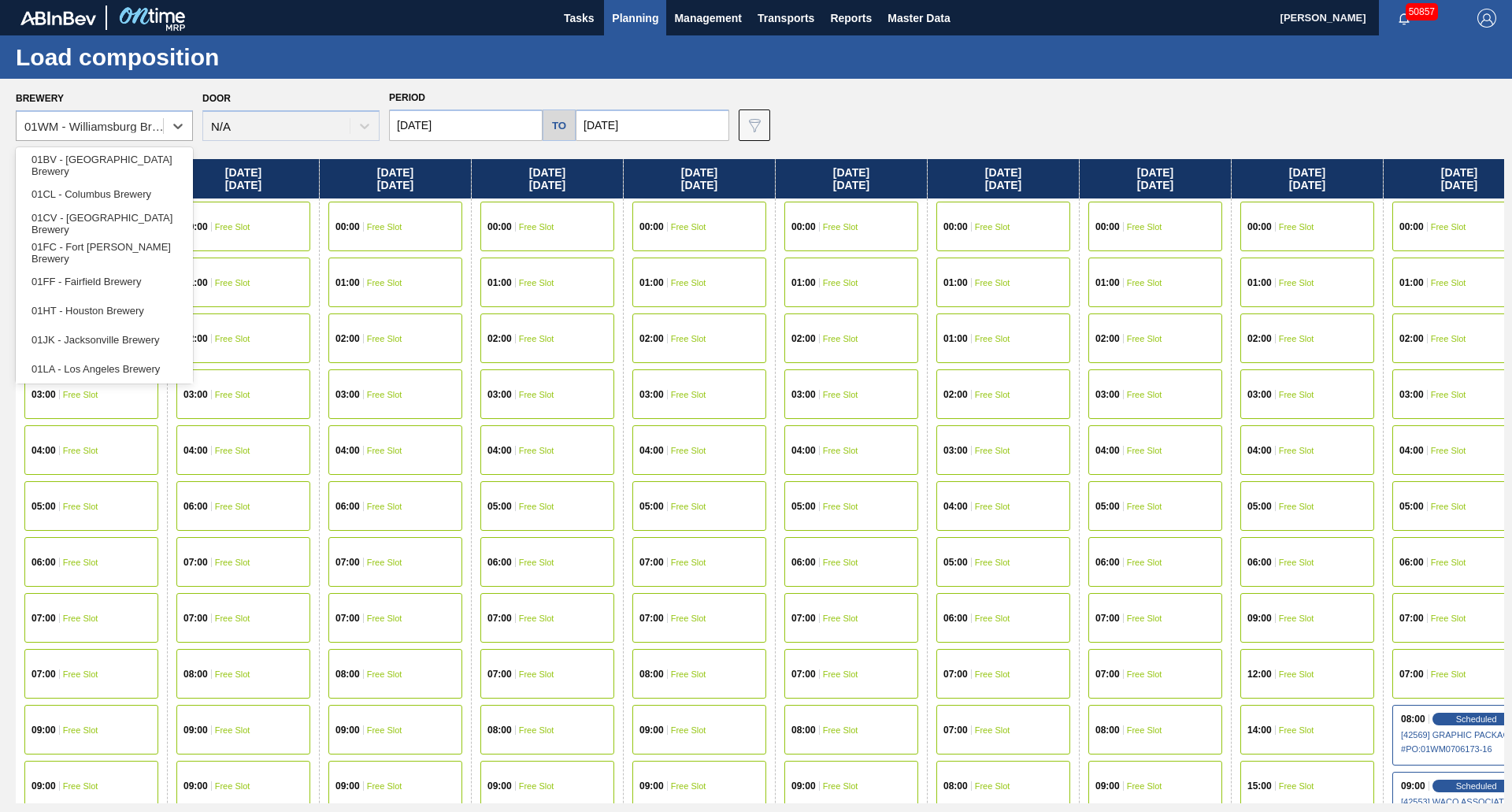
click at [152, 311] on div "01HT - Houston Brewery" at bounding box center [105, 311] width 178 height 29
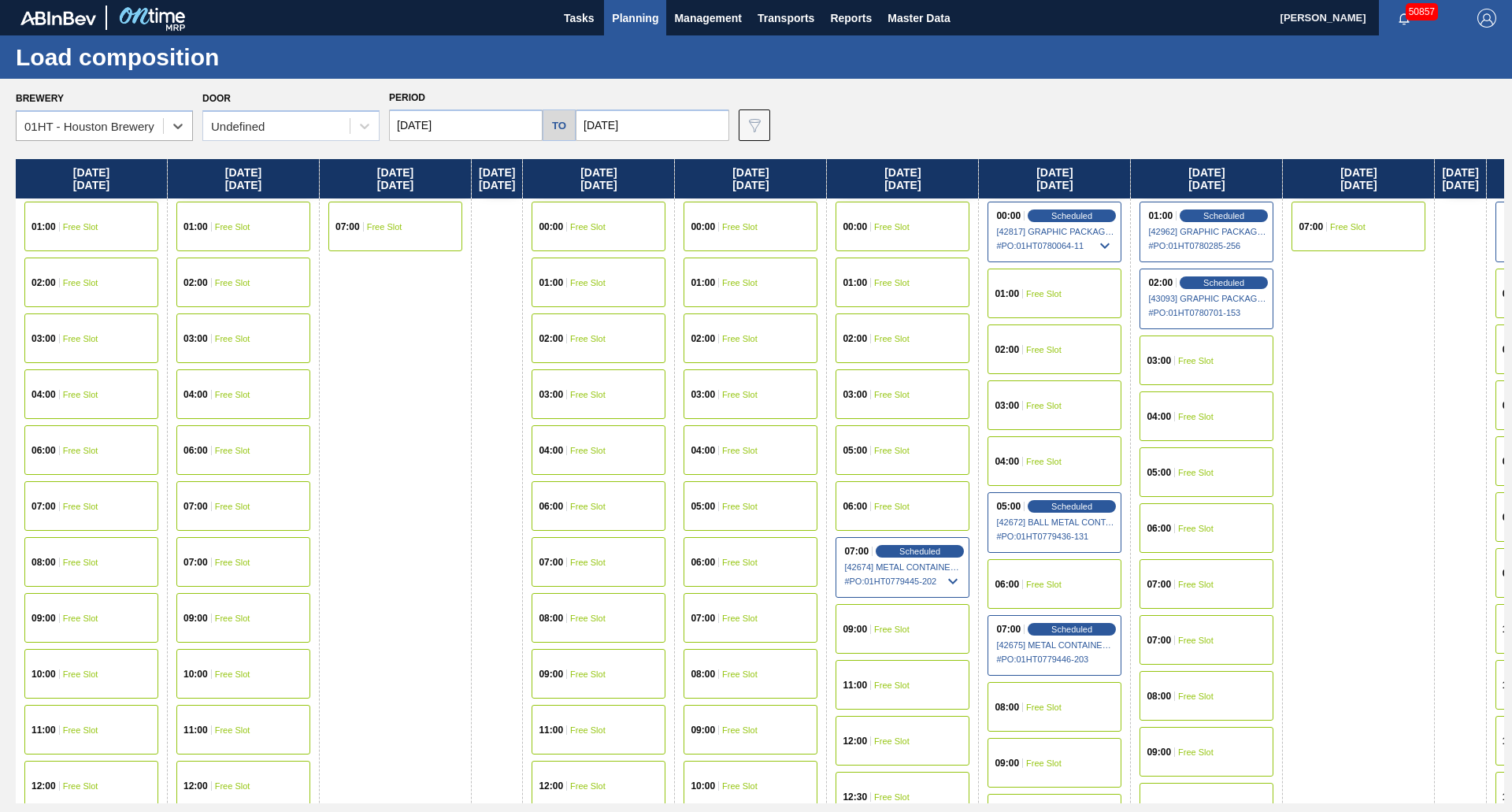
click at [527, 118] on input "[DATE]" at bounding box center [465, 126] width 153 height 32
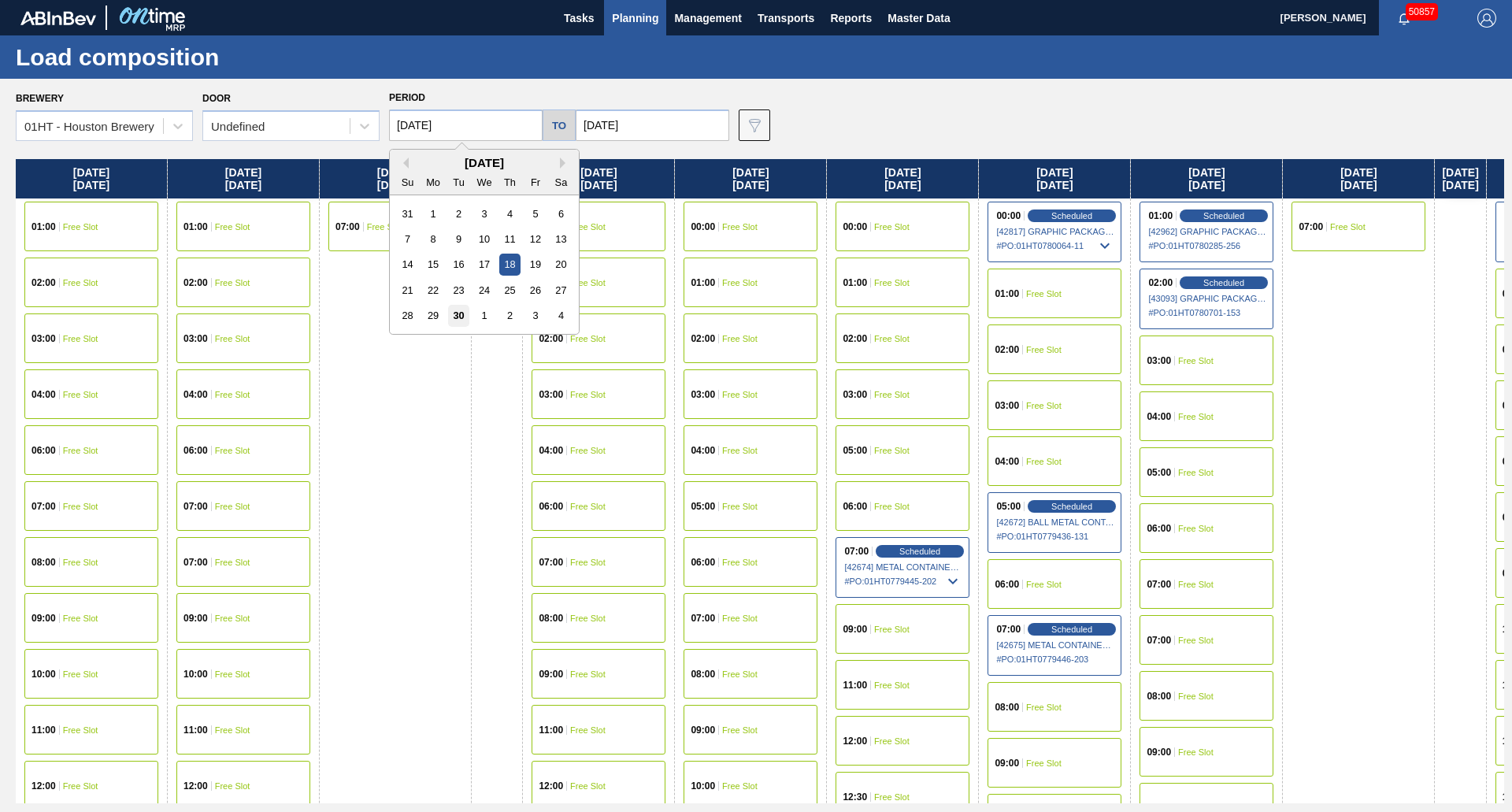
click at [451, 317] on div "30" at bounding box center [458, 315] width 21 height 21
type input "[DATE]"
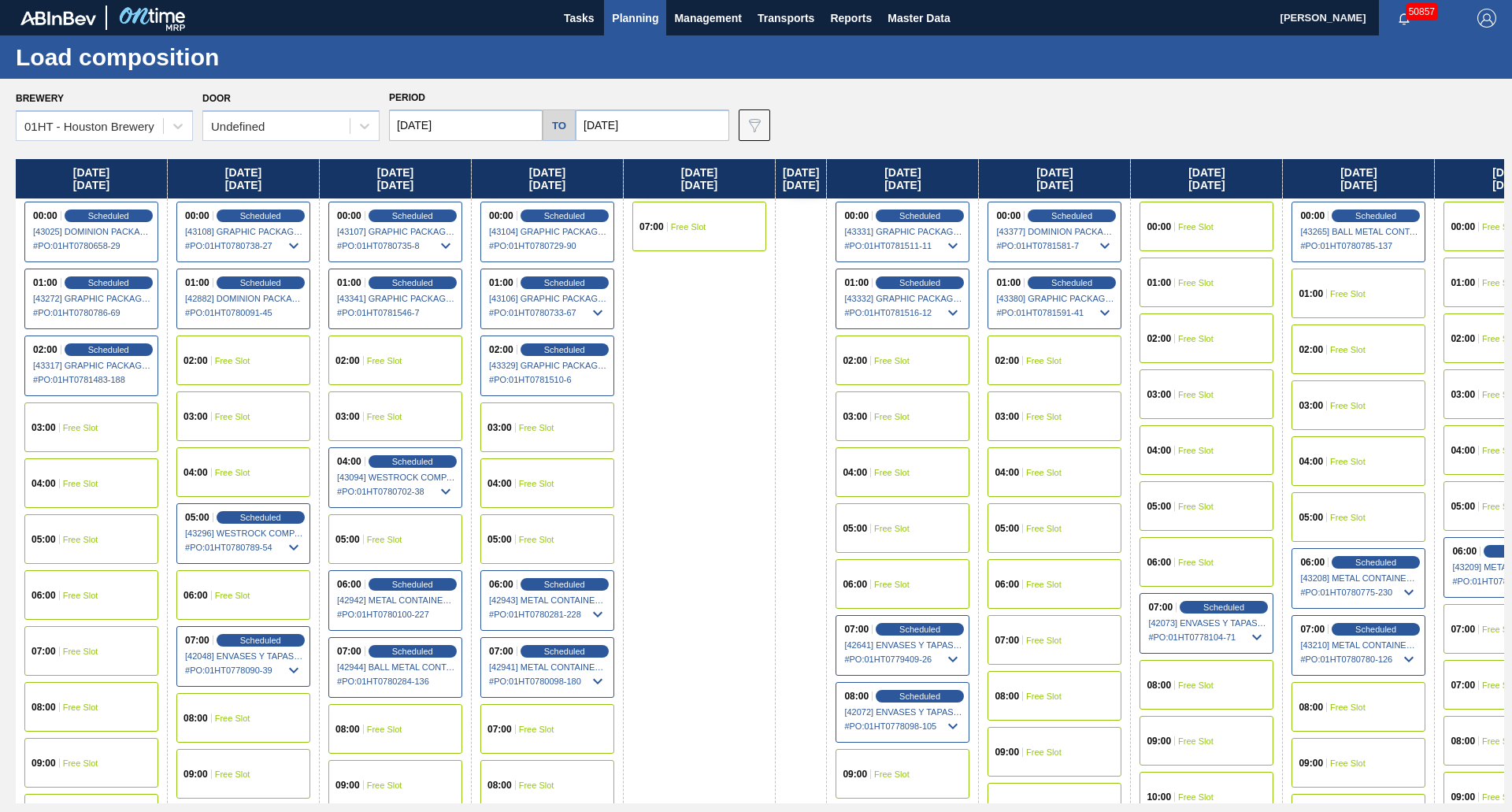
click at [946, 438] on div "03:00 Free Slot" at bounding box center [903, 416] width 134 height 49
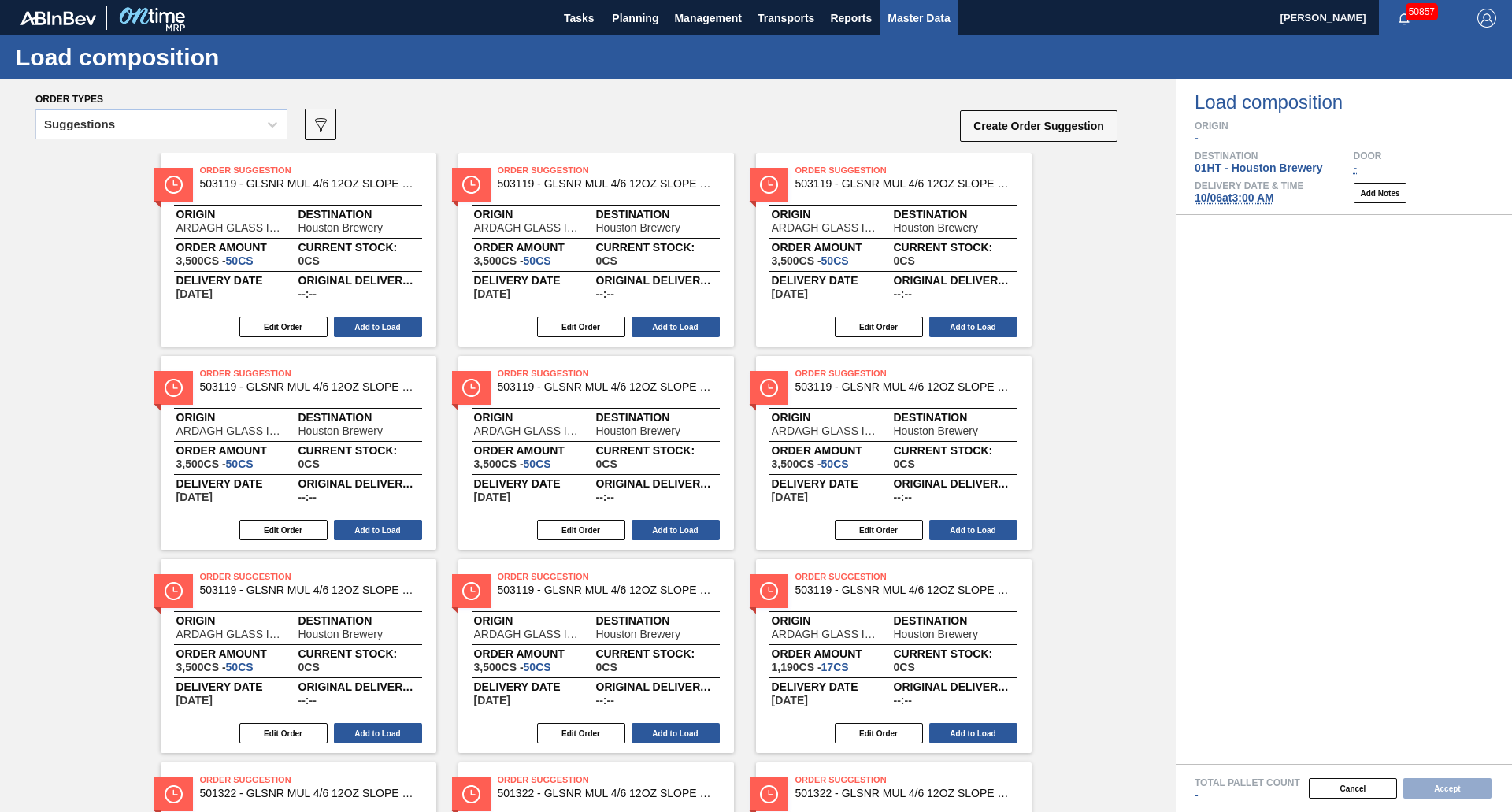
click at [904, 10] on span "Master Data" at bounding box center [919, 18] width 62 height 19
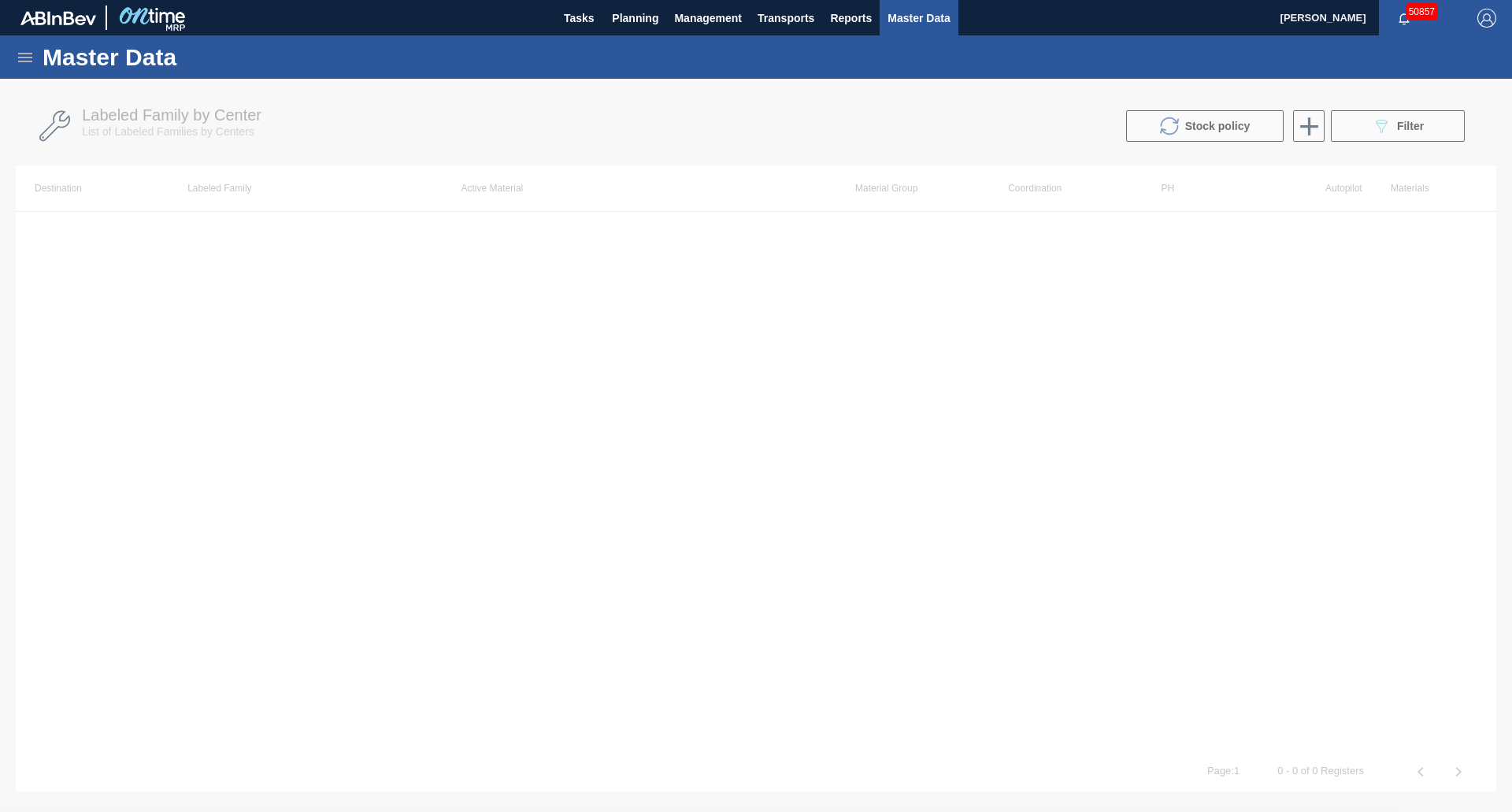
click at [23, 57] on icon at bounding box center [25, 57] width 14 height 9
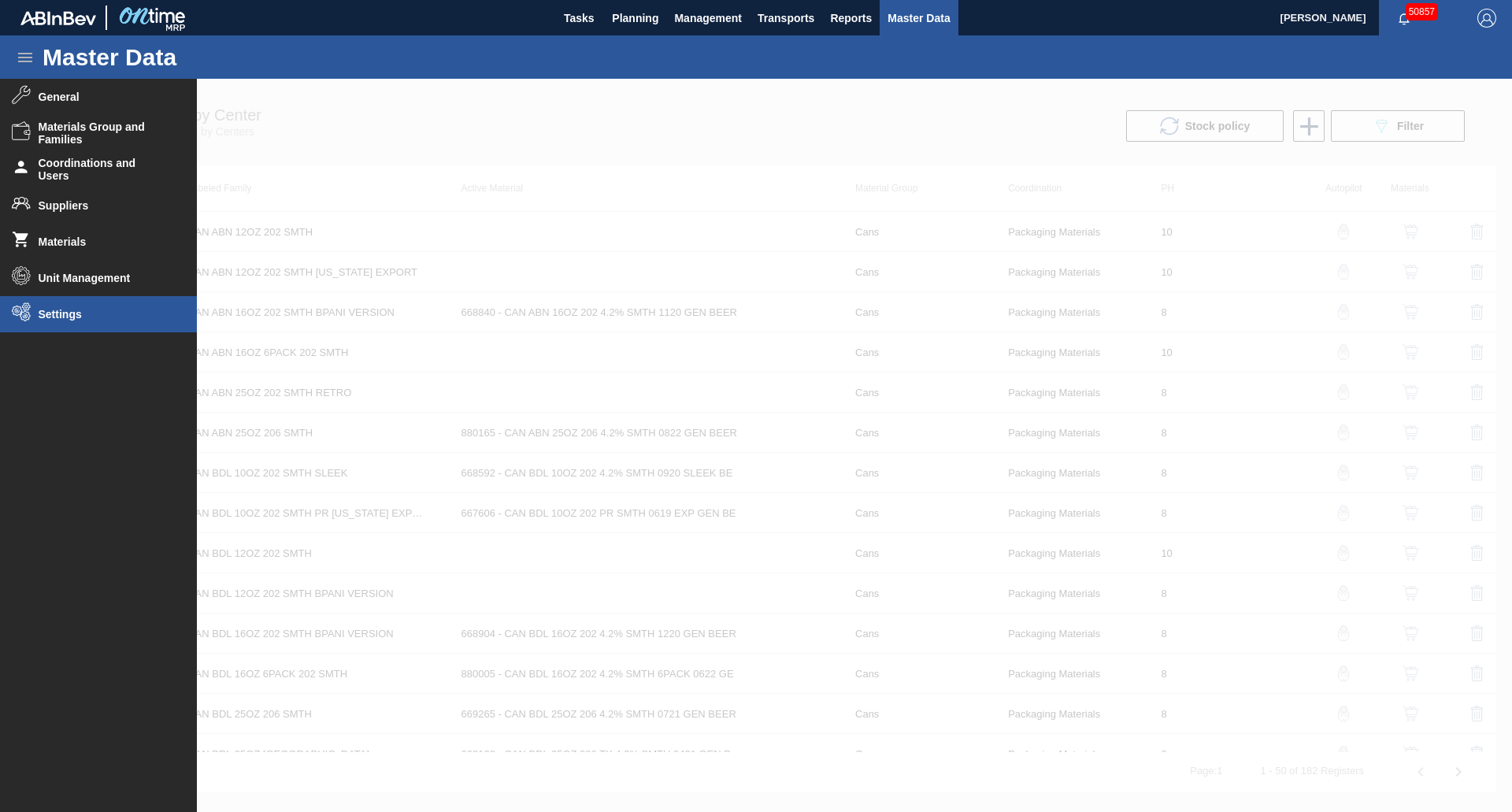
click at [100, 304] on li "Settings" at bounding box center [98, 314] width 197 height 36
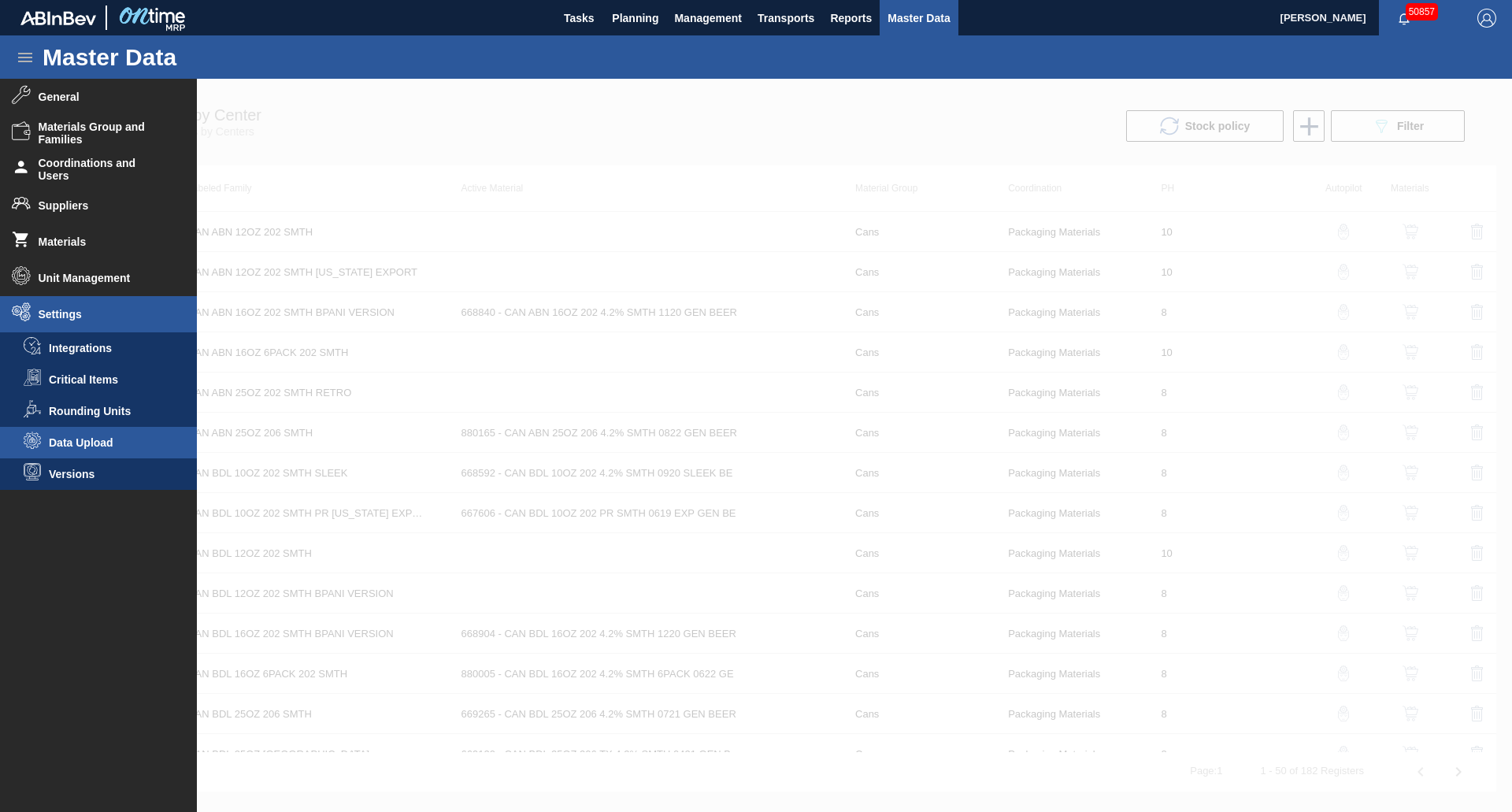
click at [161, 444] on span "Data Upload" at bounding box center [109, 442] width 121 height 13
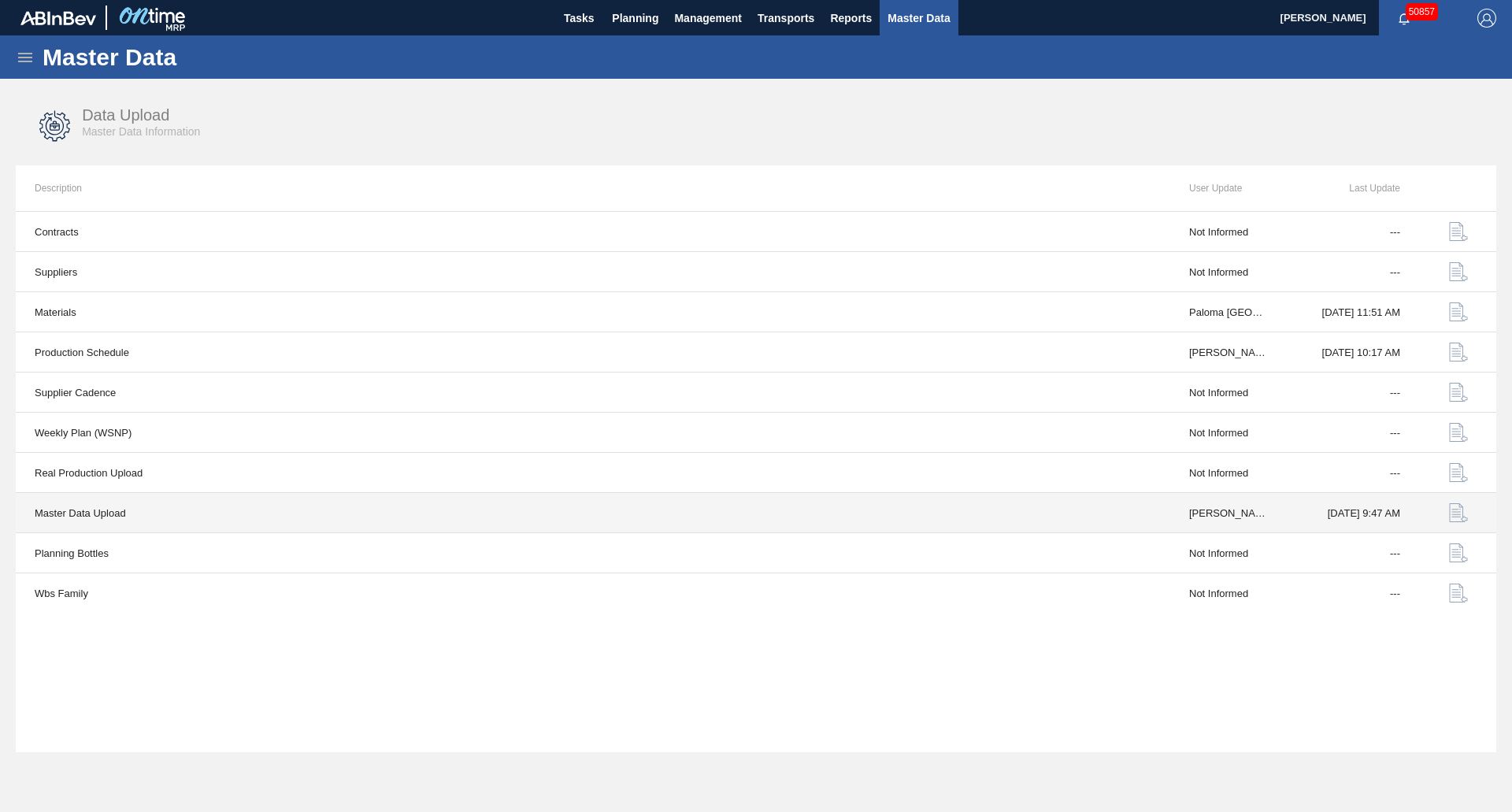
click at [1455, 520] on img "button" at bounding box center [1458, 513] width 19 height 19
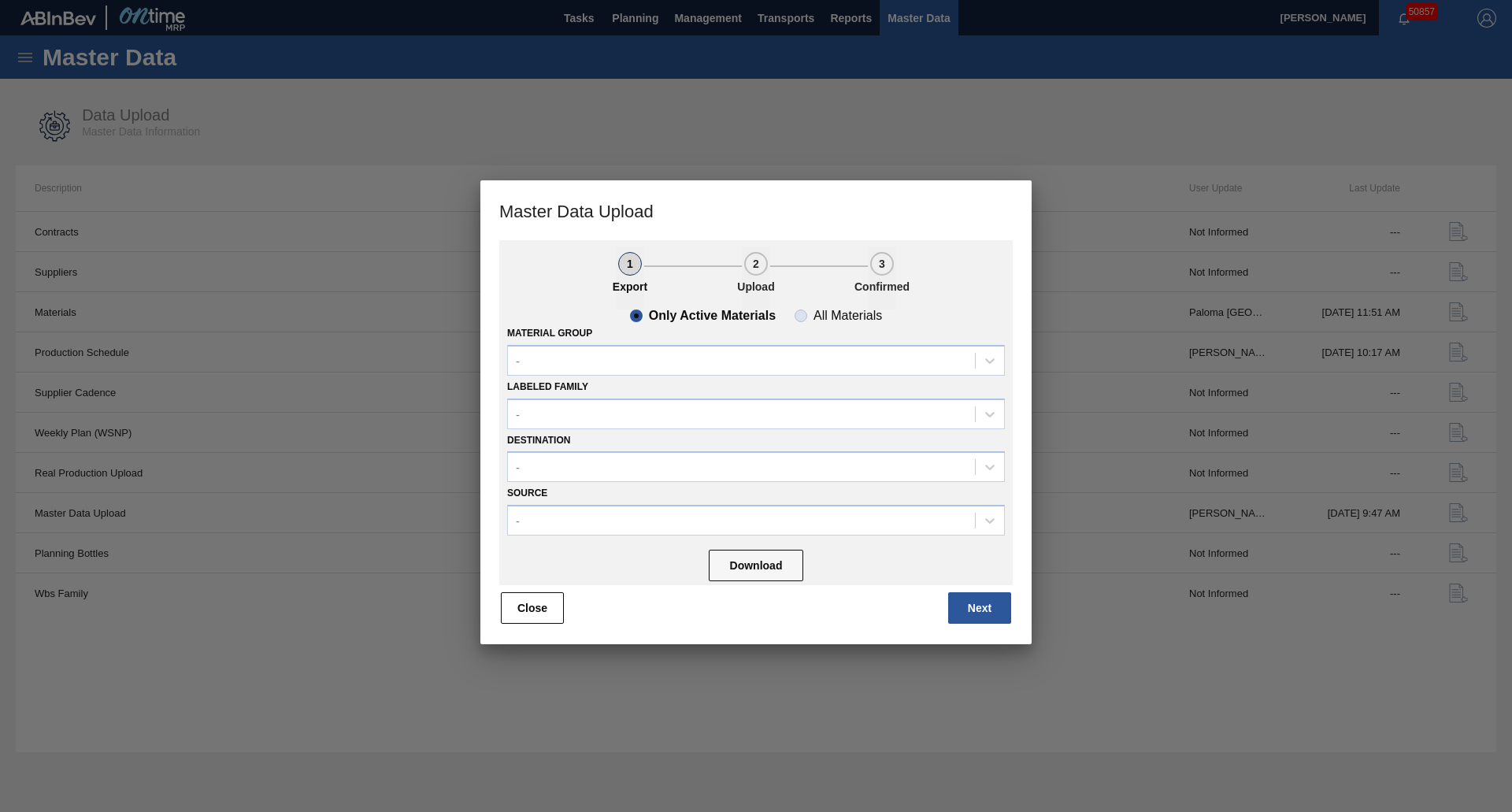
drag, startPoint x: 785, startPoint y: 306, endPoint x: 800, endPoint y: 310, distance: 15.5
click at [789, 307] on li "2 Upload" at bounding box center [805, 277] width 126 height 63
click at [806, 314] on span "All Materials" at bounding box center [839, 315] width 87 height 13
click at [806, 314] on input "All Materials" at bounding box center [801, 316] width 25 height 25
radio input "true"
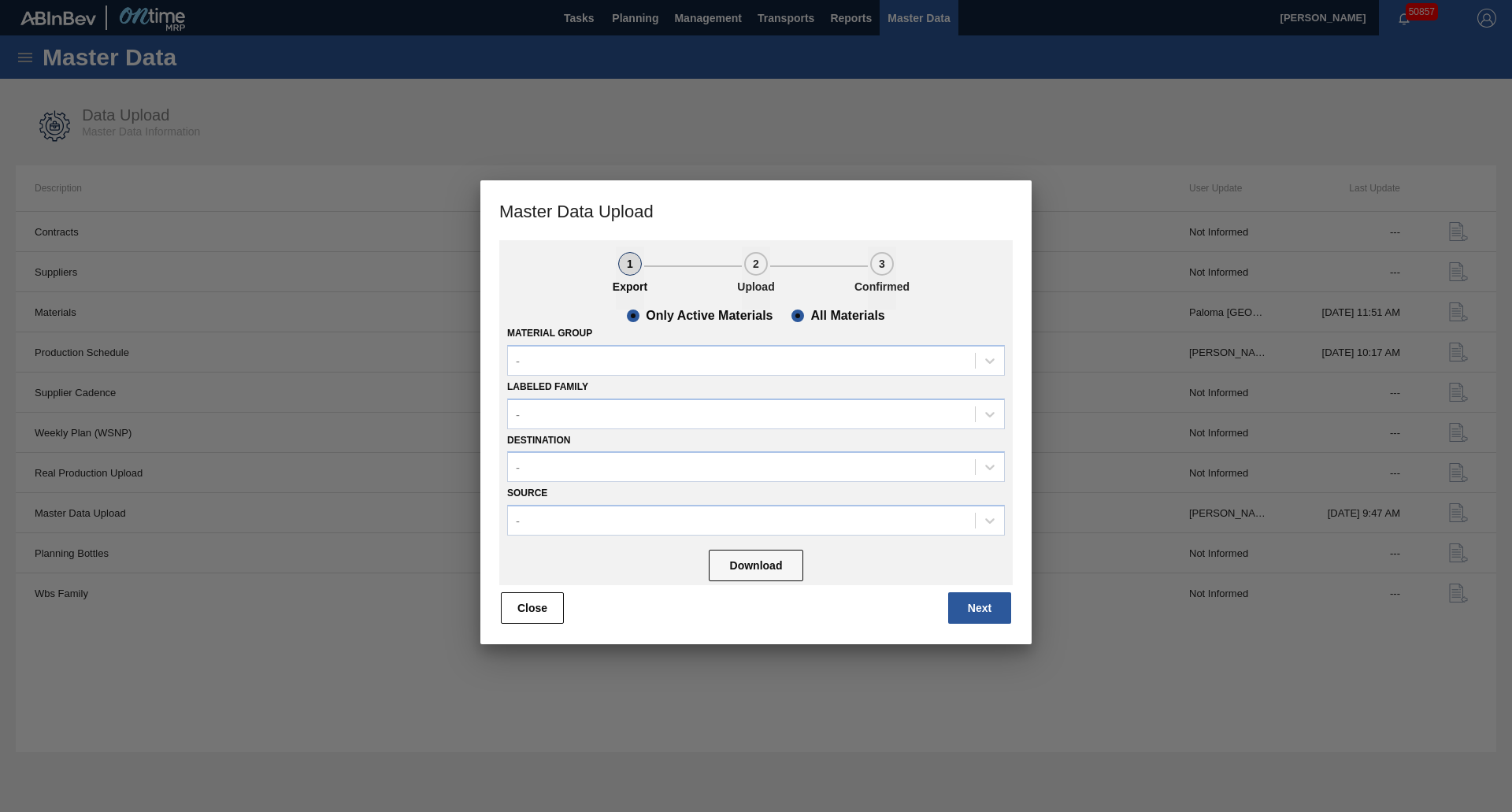
radio input "false"
click at [597, 344] on div "Material Group -" at bounding box center [756, 349] width 498 height 54
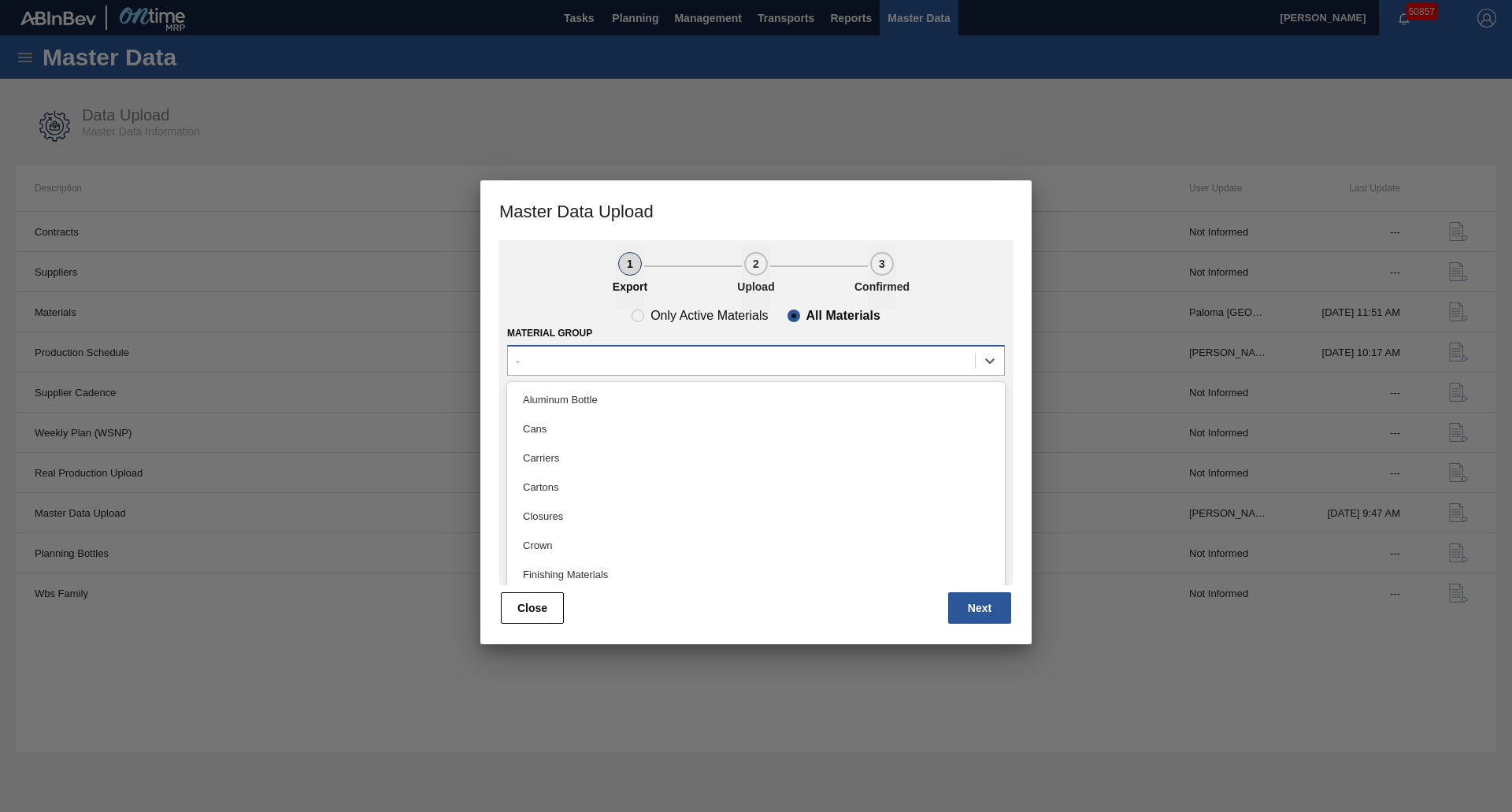
click at [600, 349] on div "-" at bounding box center [741, 360] width 467 height 23
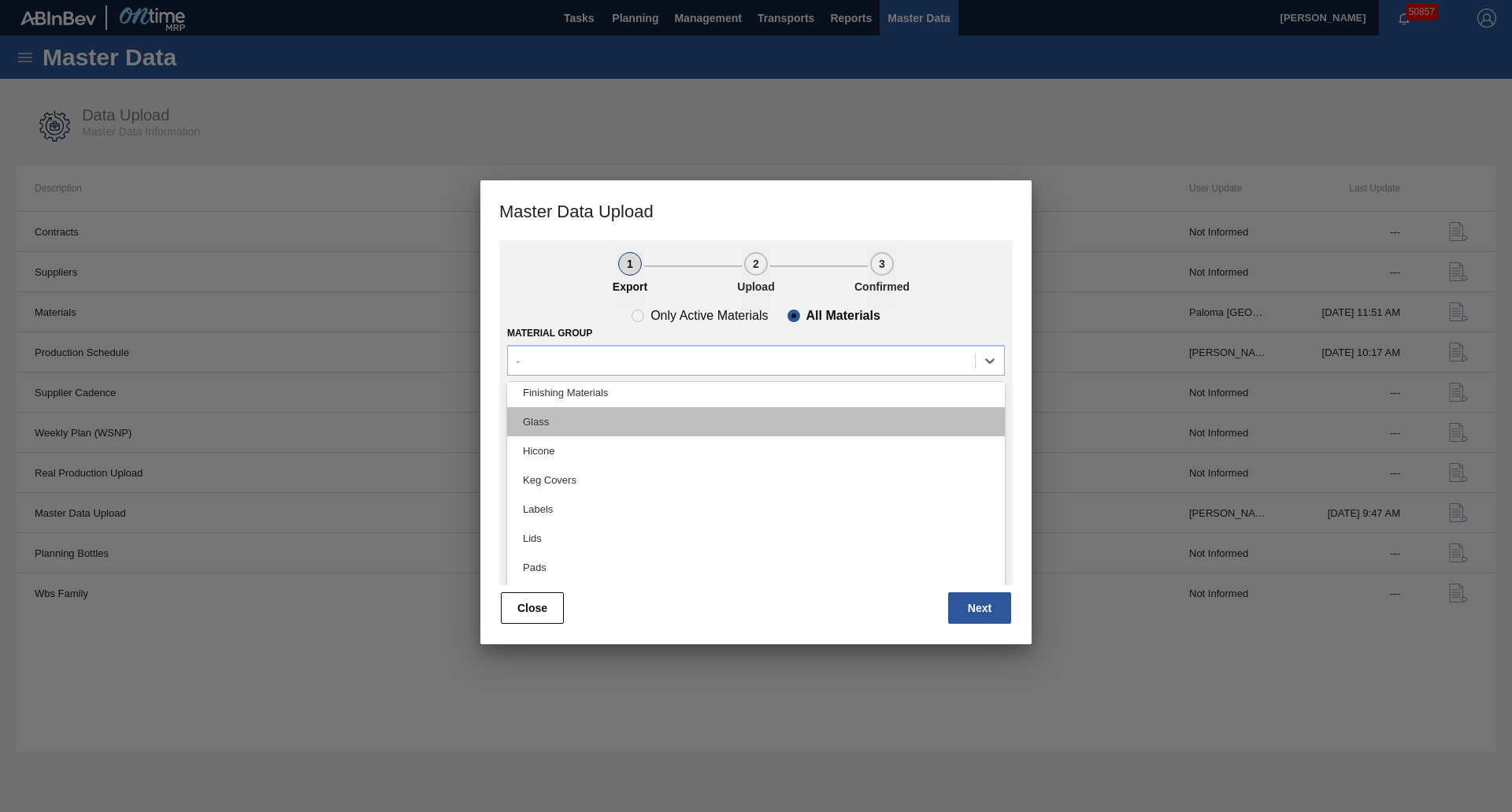
scroll to position [158, 0]
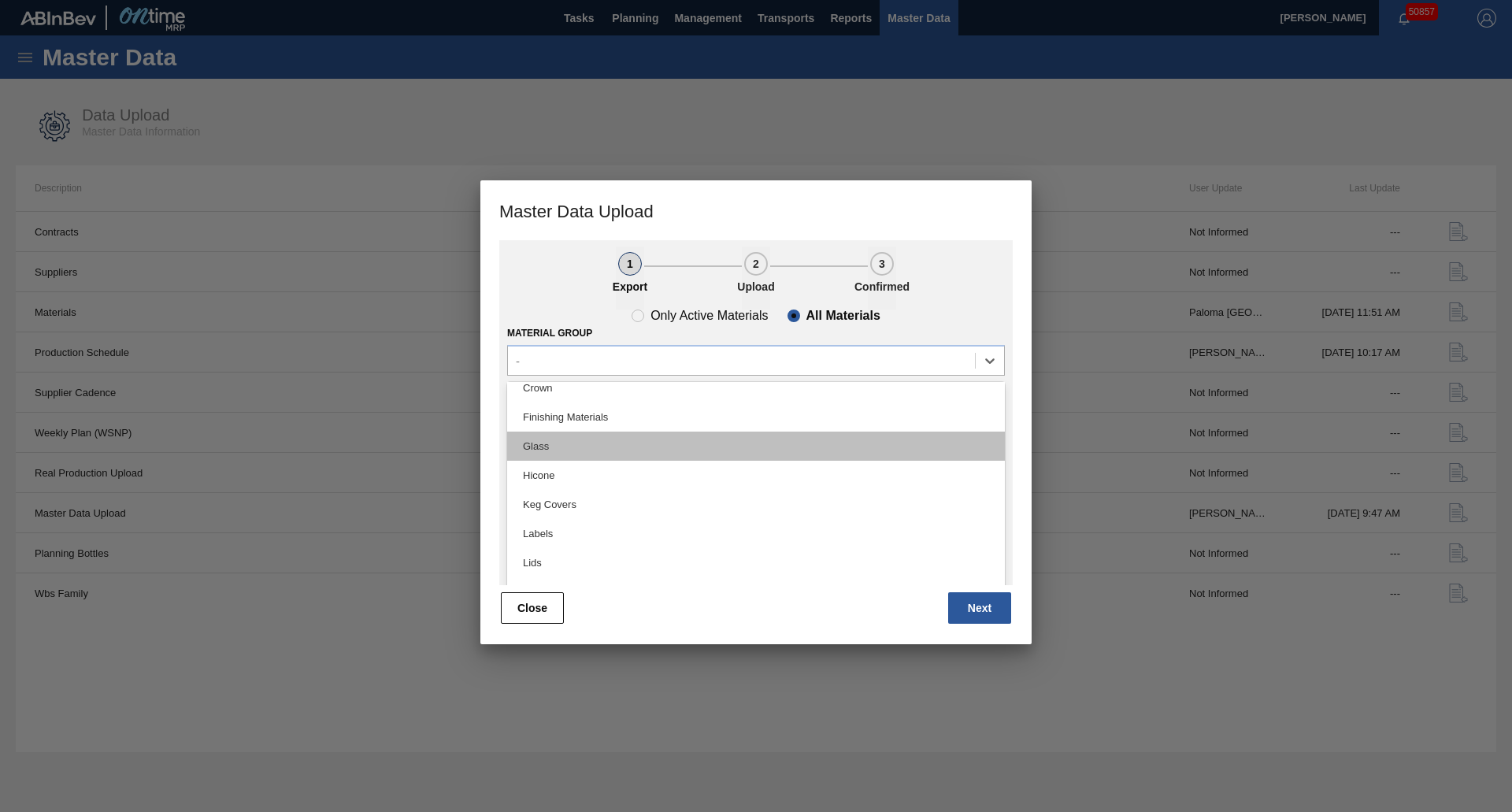
click at [588, 448] on div "Glass" at bounding box center [756, 446] width 498 height 29
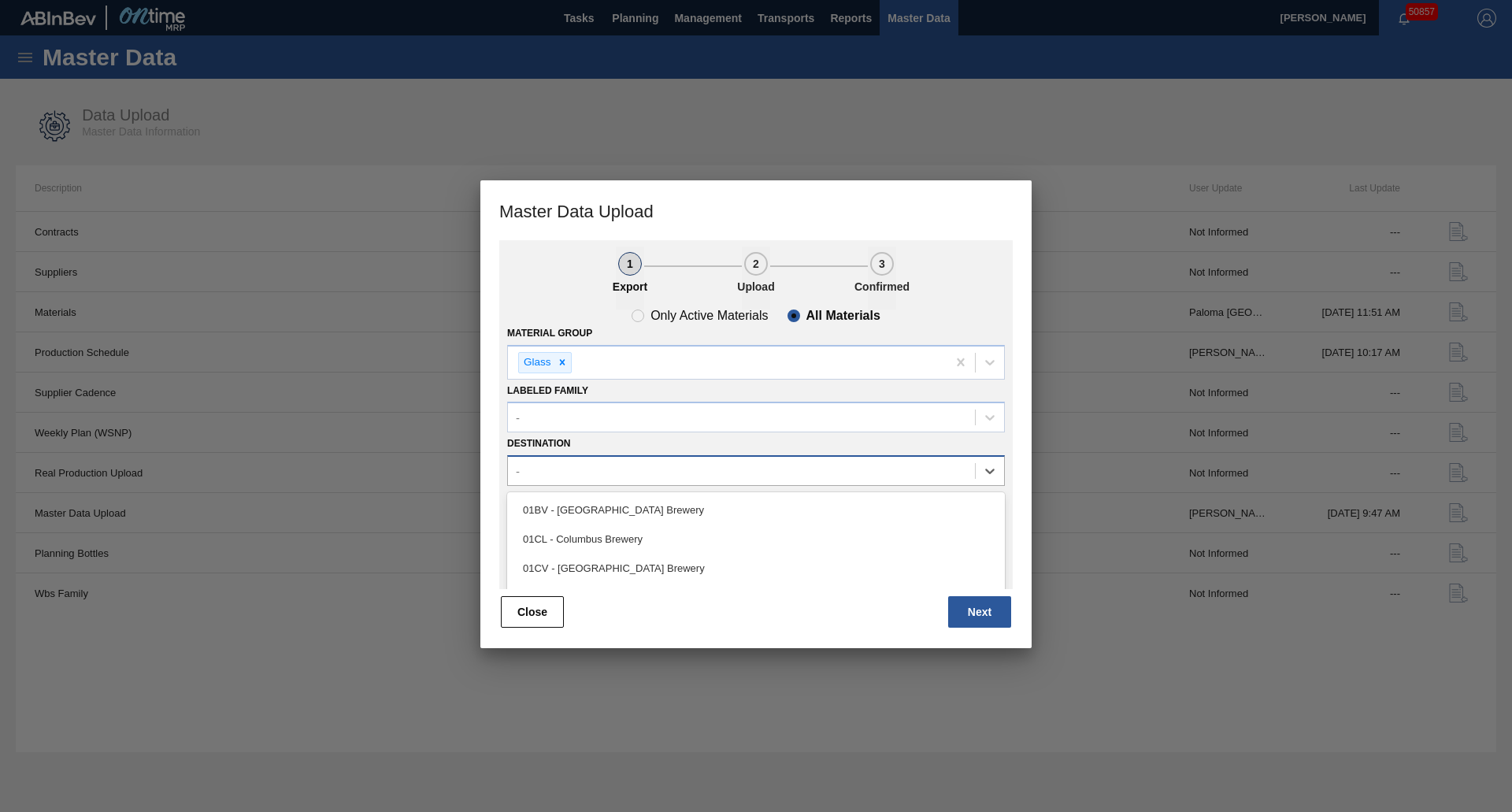
click at [564, 469] on div "-" at bounding box center [741, 471] width 467 height 23
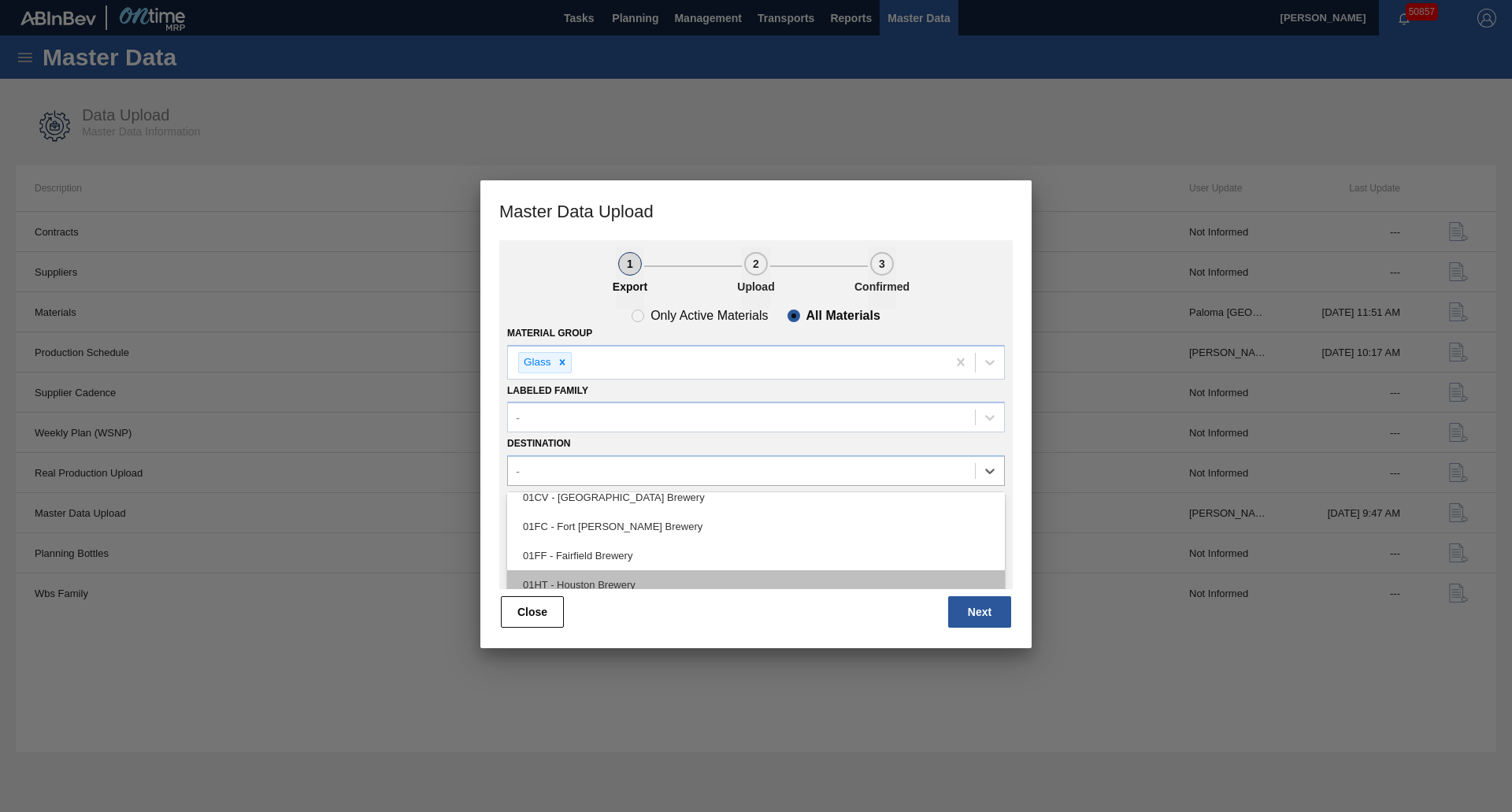
scroll to position [120, 0]
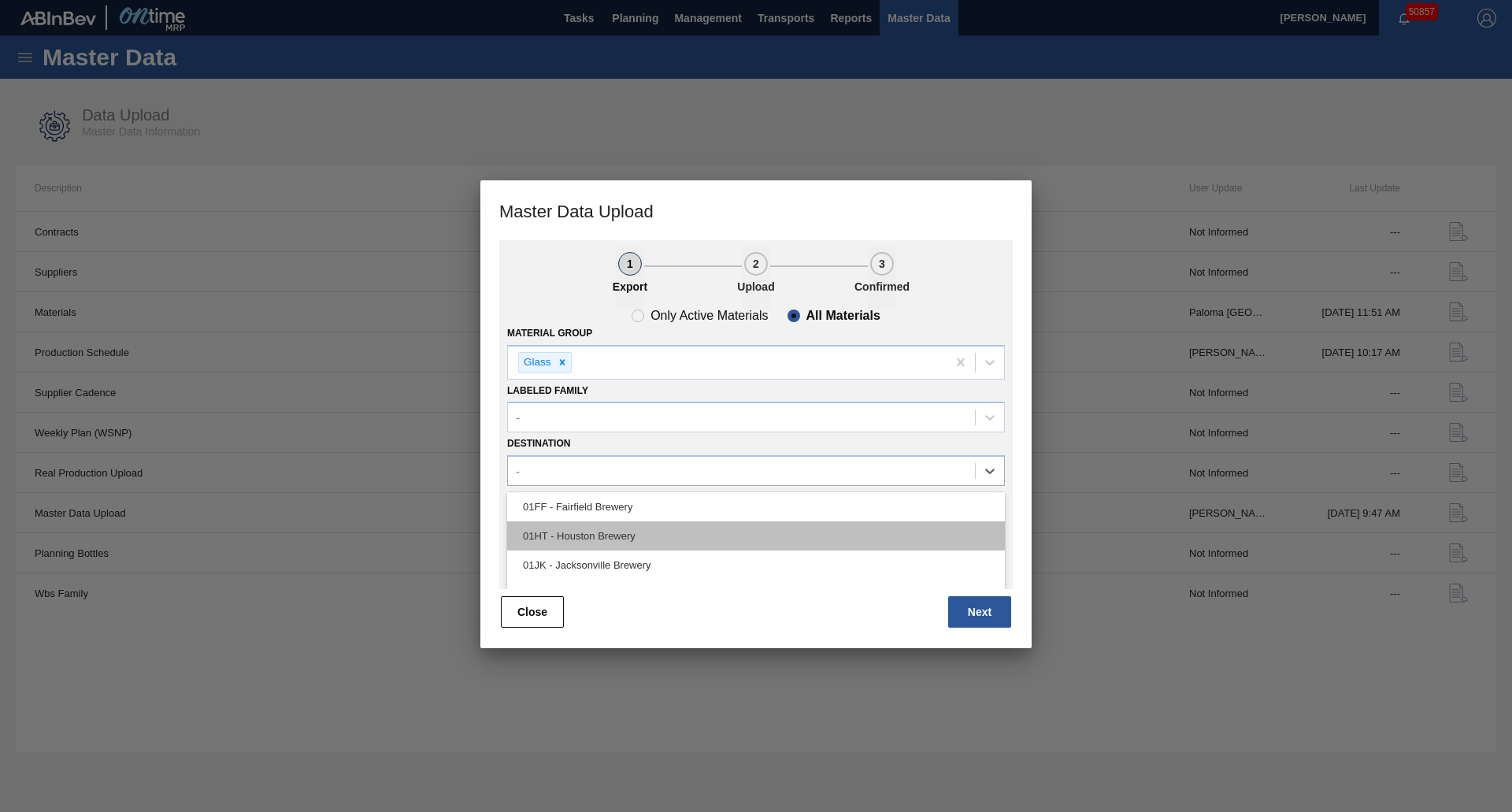
click at [601, 529] on div "01HT - Houston Brewery" at bounding box center [756, 535] width 498 height 29
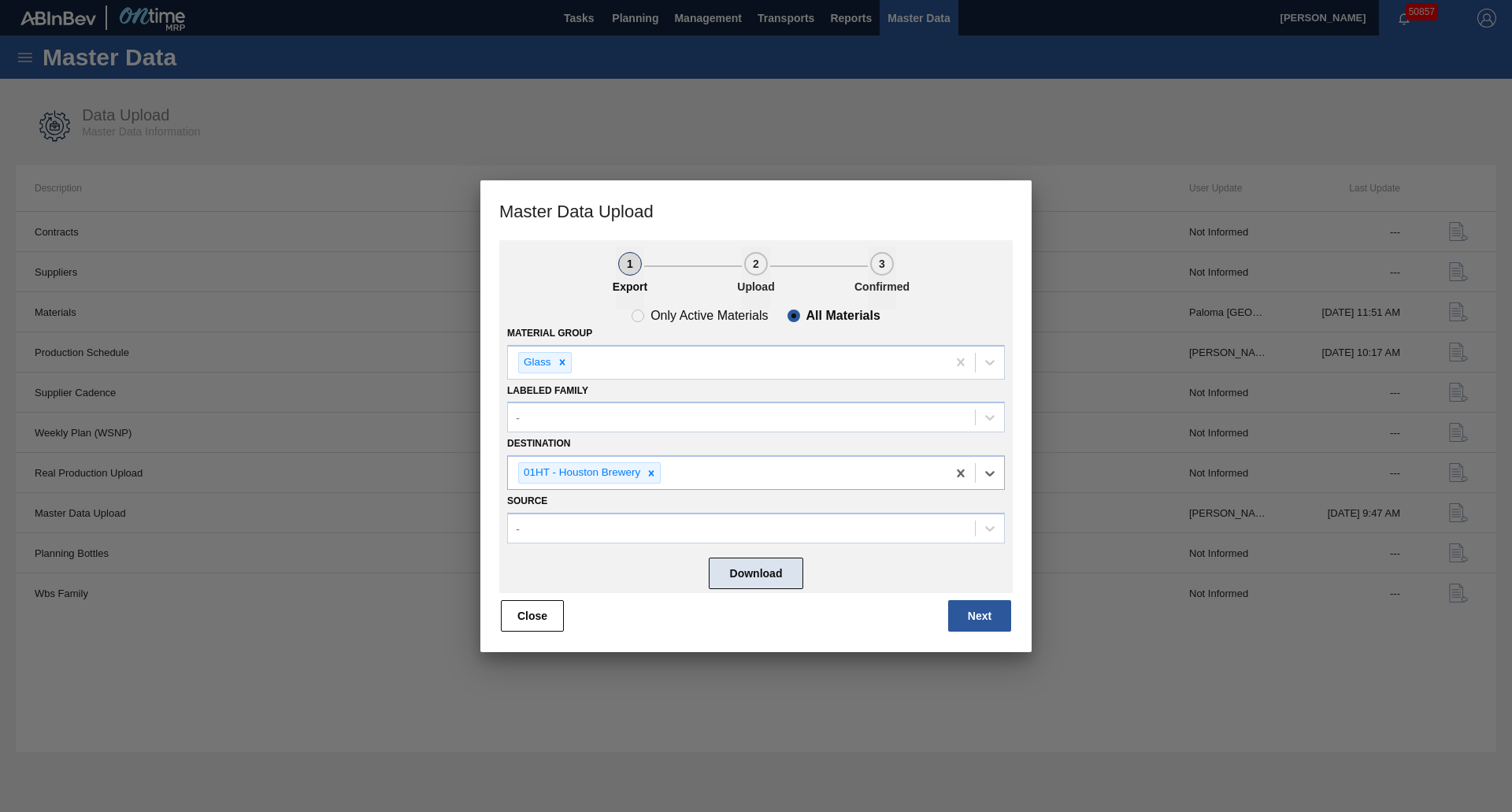
click at [766, 582] on button "Download" at bounding box center [756, 574] width 95 height 32
click at [981, 615] on button "Next" at bounding box center [979, 616] width 63 height 32
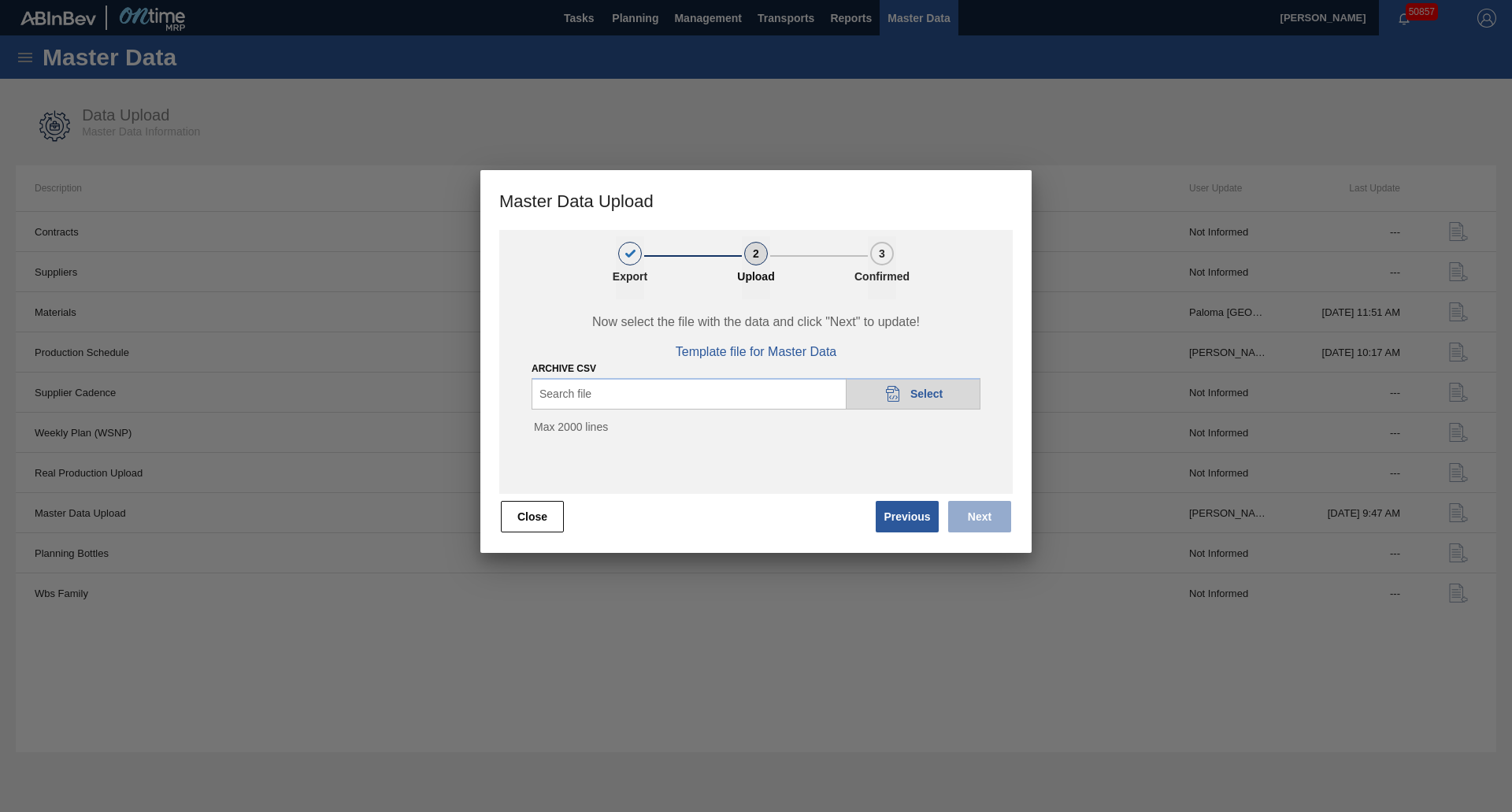
click at [928, 409] on div "20DAD902-3625-4257-8FDA-0C0CB19E2A3D Select" at bounding box center [913, 394] width 135 height 32
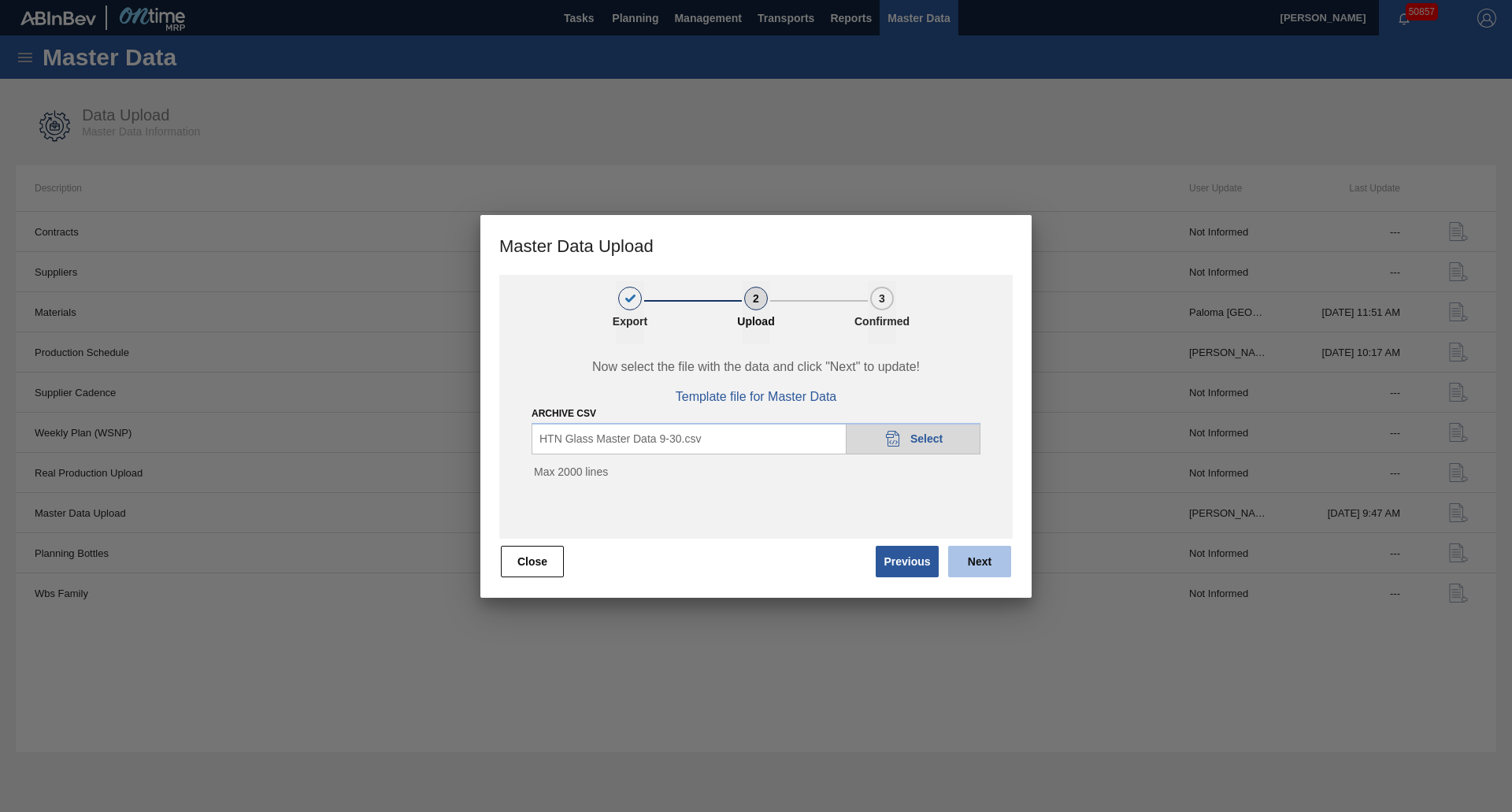
click at [968, 556] on button "Next" at bounding box center [979, 562] width 63 height 32
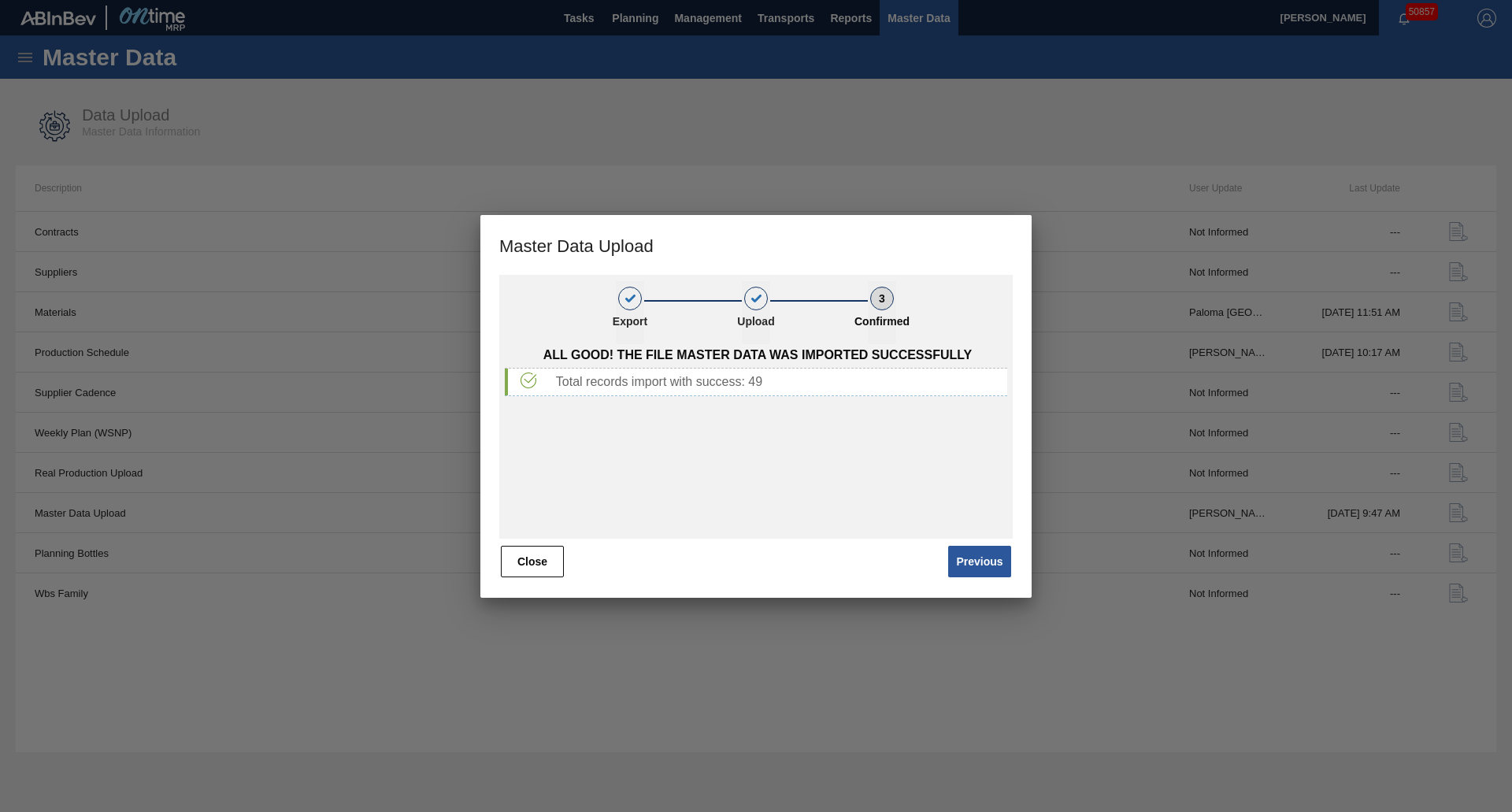
click at [534, 562] on button "Close" at bounding box center [532, 562] width 63 height 32
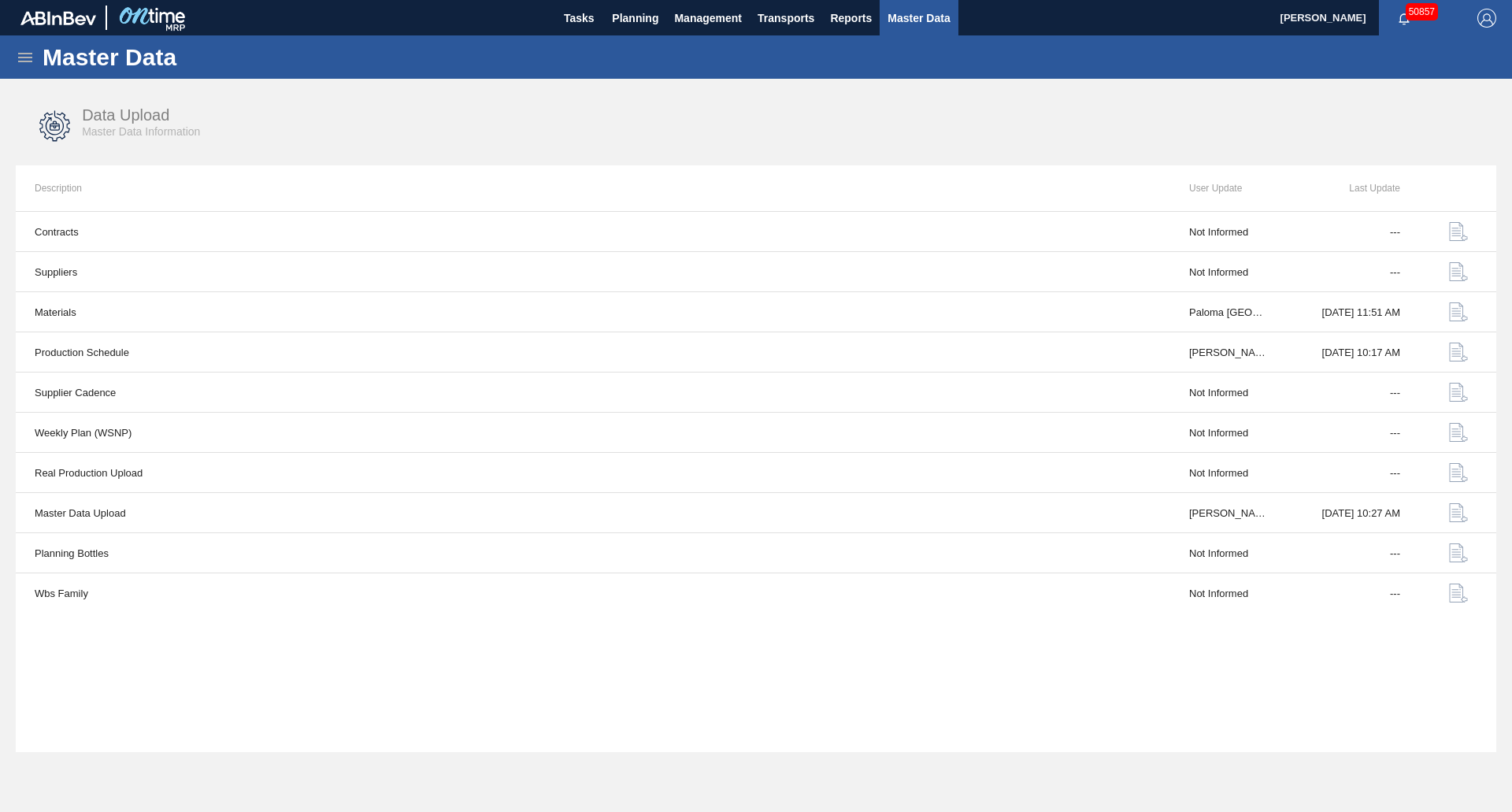
click at [557, 677] on div "Contracts Not Informed --- Suppliers Not Informed --- Materials Paloma [GEOGRAP…" at bounding box center [756, 482] width 1481 height 541
click at [620, 16] on span "Planning" at bounding box center [635, 18] width 46 height 19
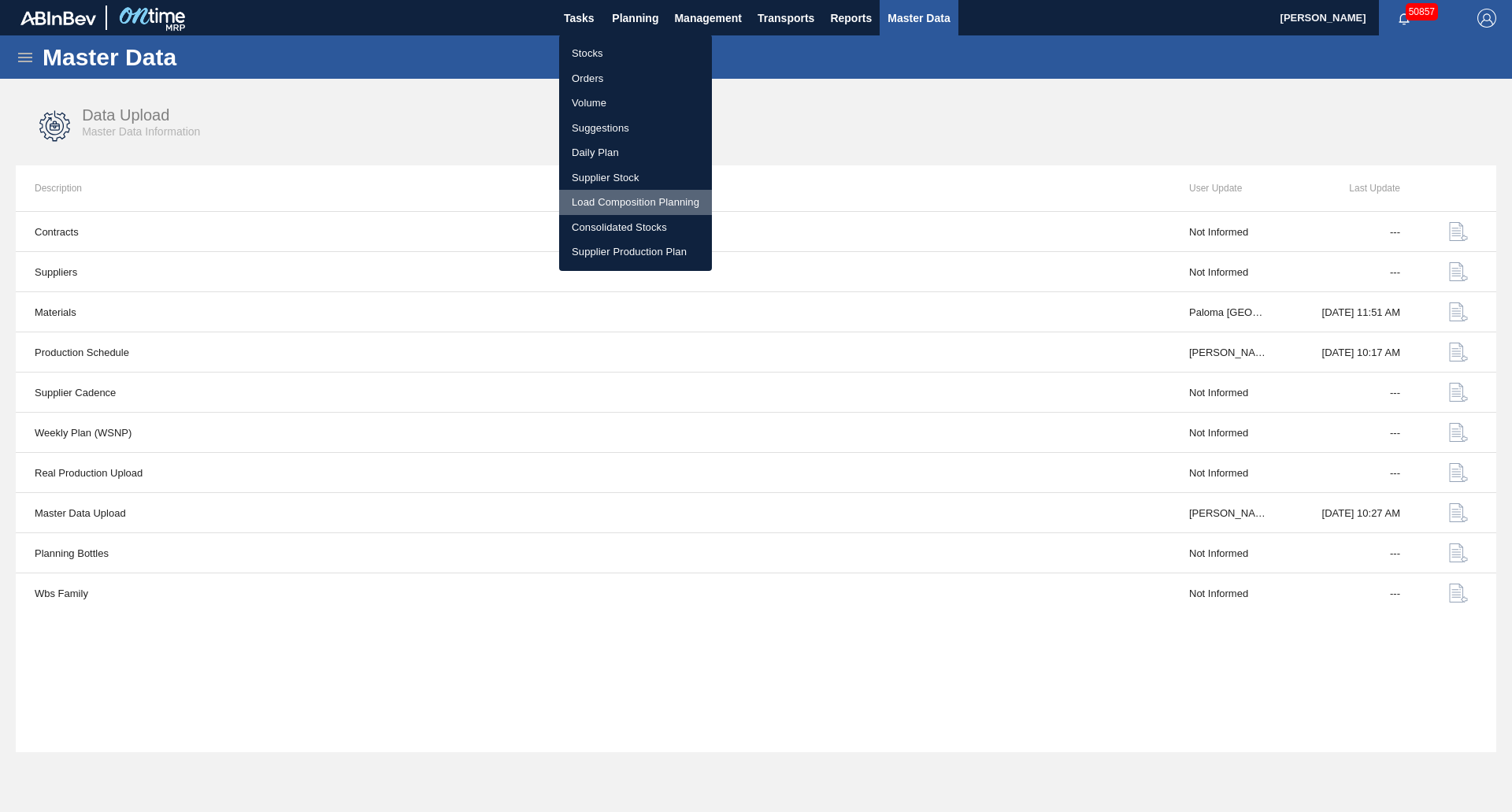
click at [645, 193] on li "Load Composition Planning" at bounding box center [636, 203] width 152 height 25
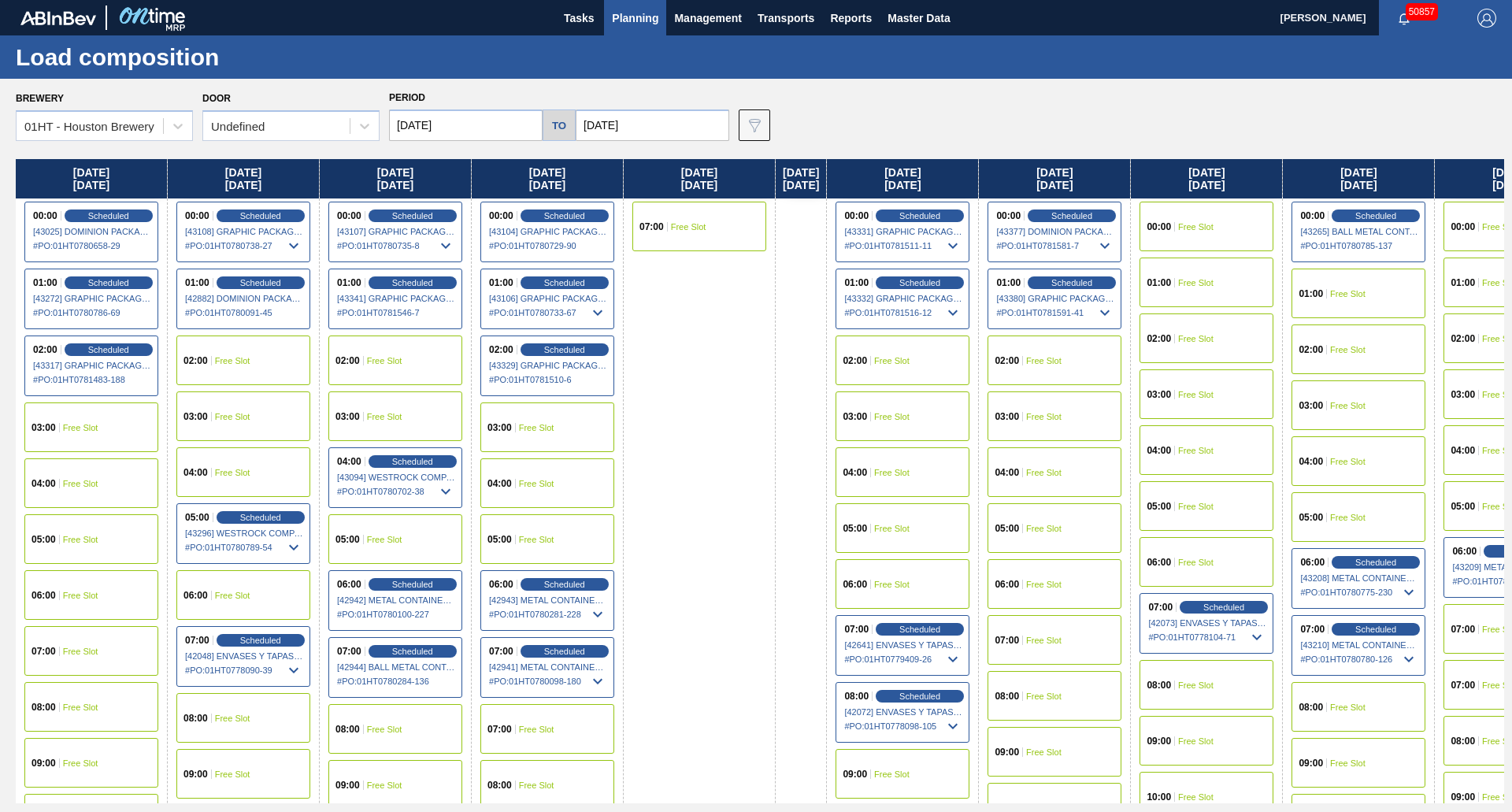
click at [968, 484] on div "04:00 Free Slot" at bounding box center [903, 472] width 134 height 49
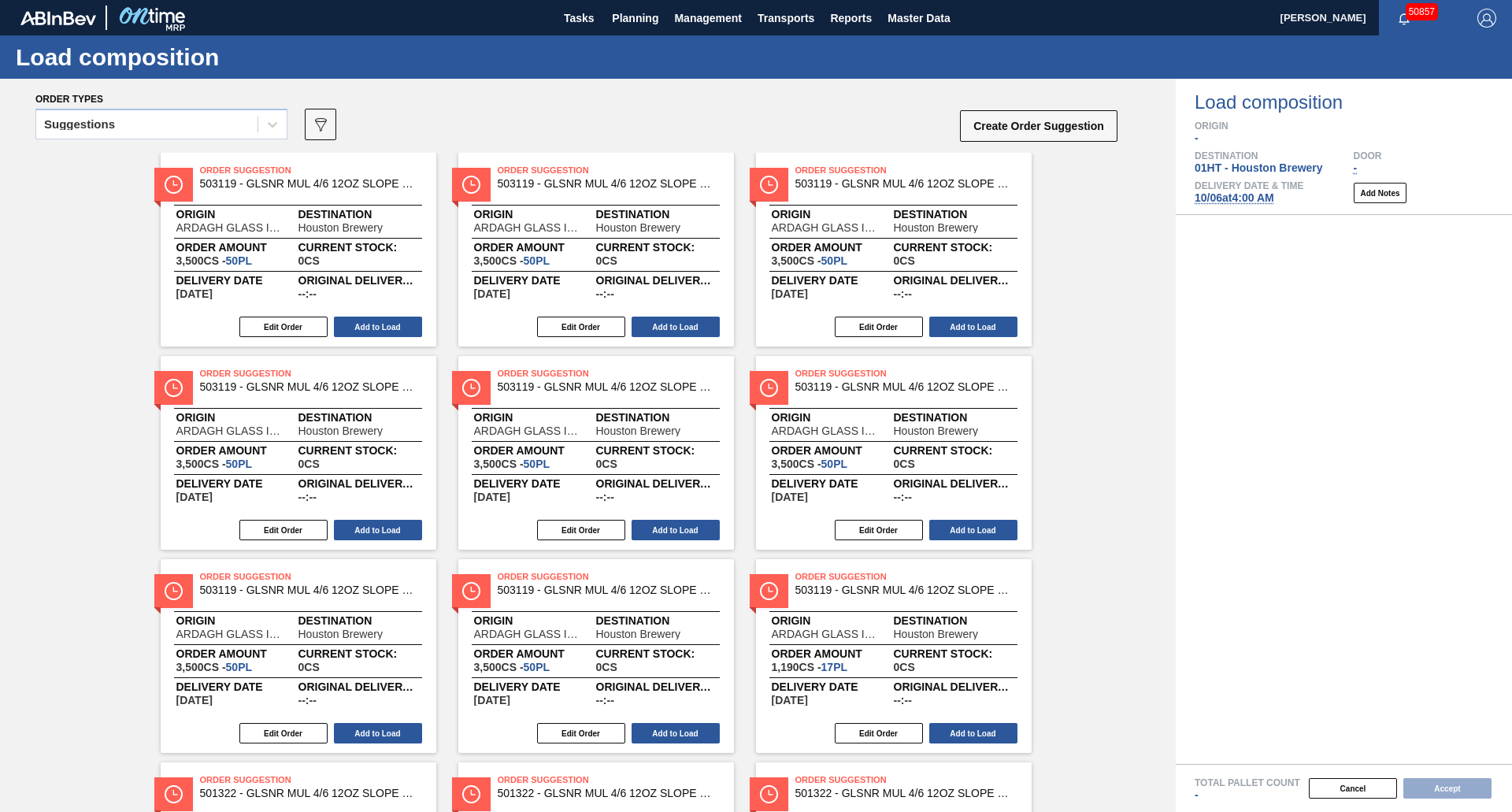
click at [910, 25] on span "Master Data" at bounding box center [919, 18] width 62 height 19
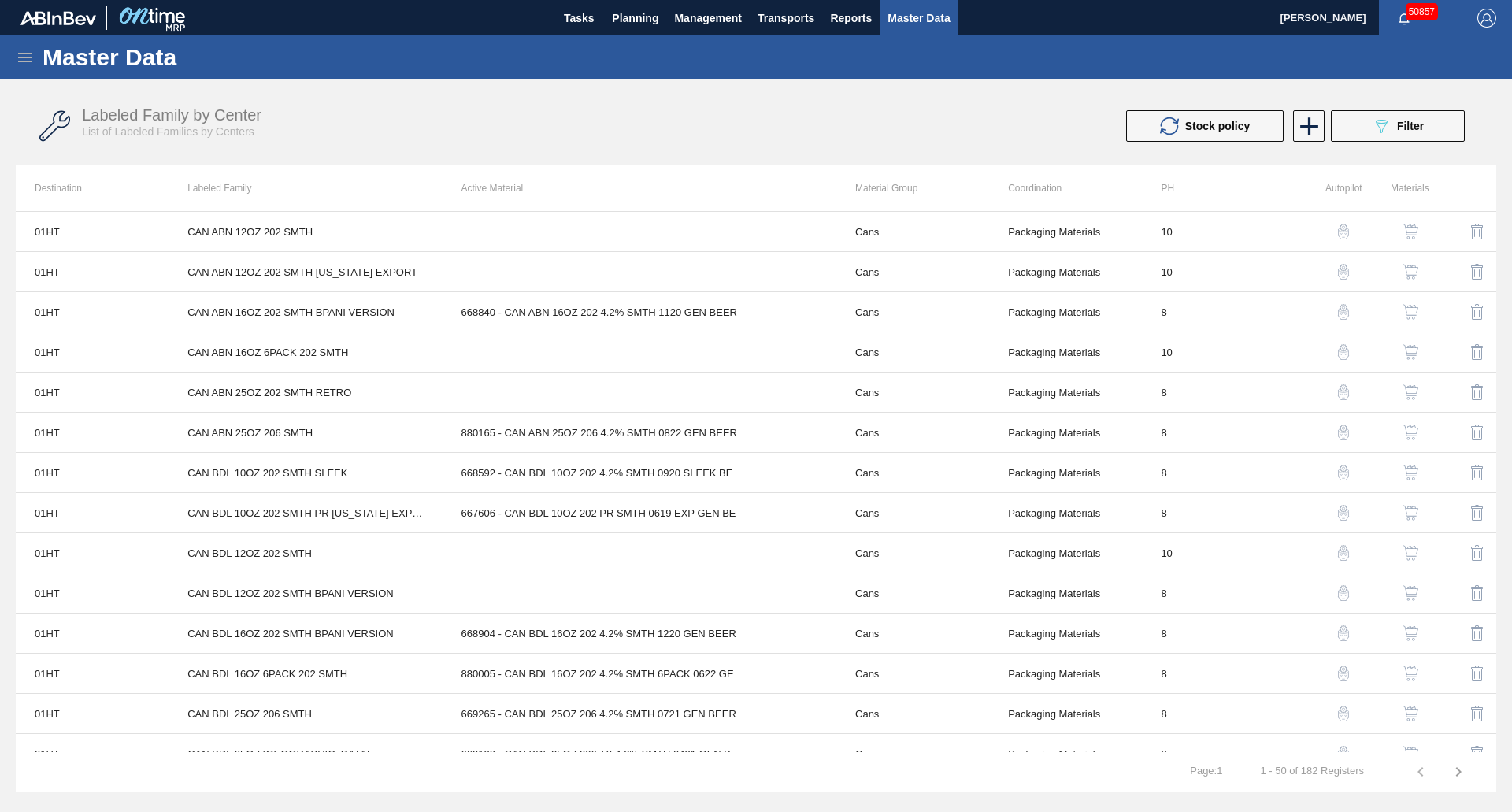
click at [31, 59] on icon at bounding box center [25, 57] width 19 height 19
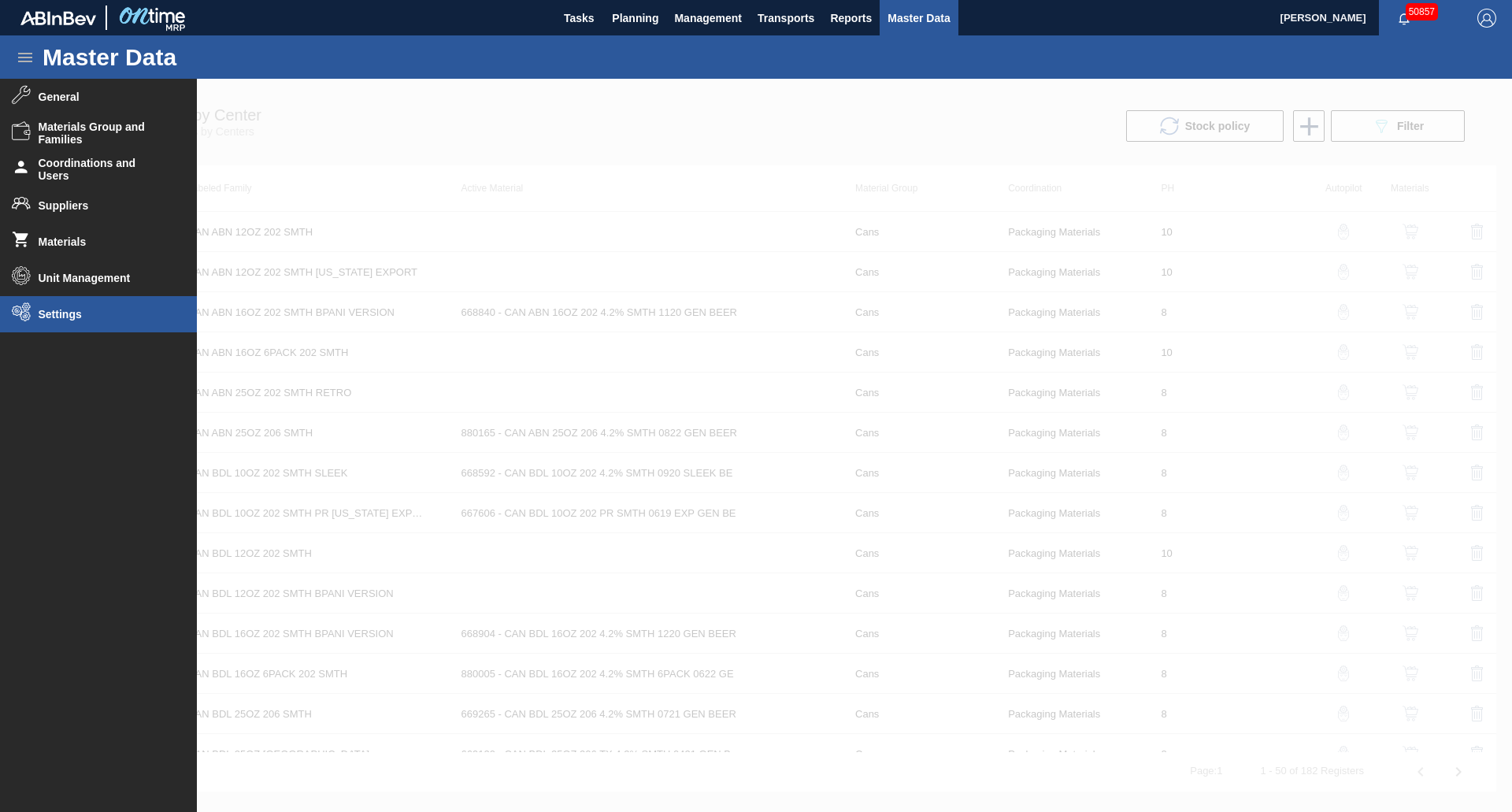
click at [75, 302] on li "Settings" at bounding box center [98, 314] width 197 height 36
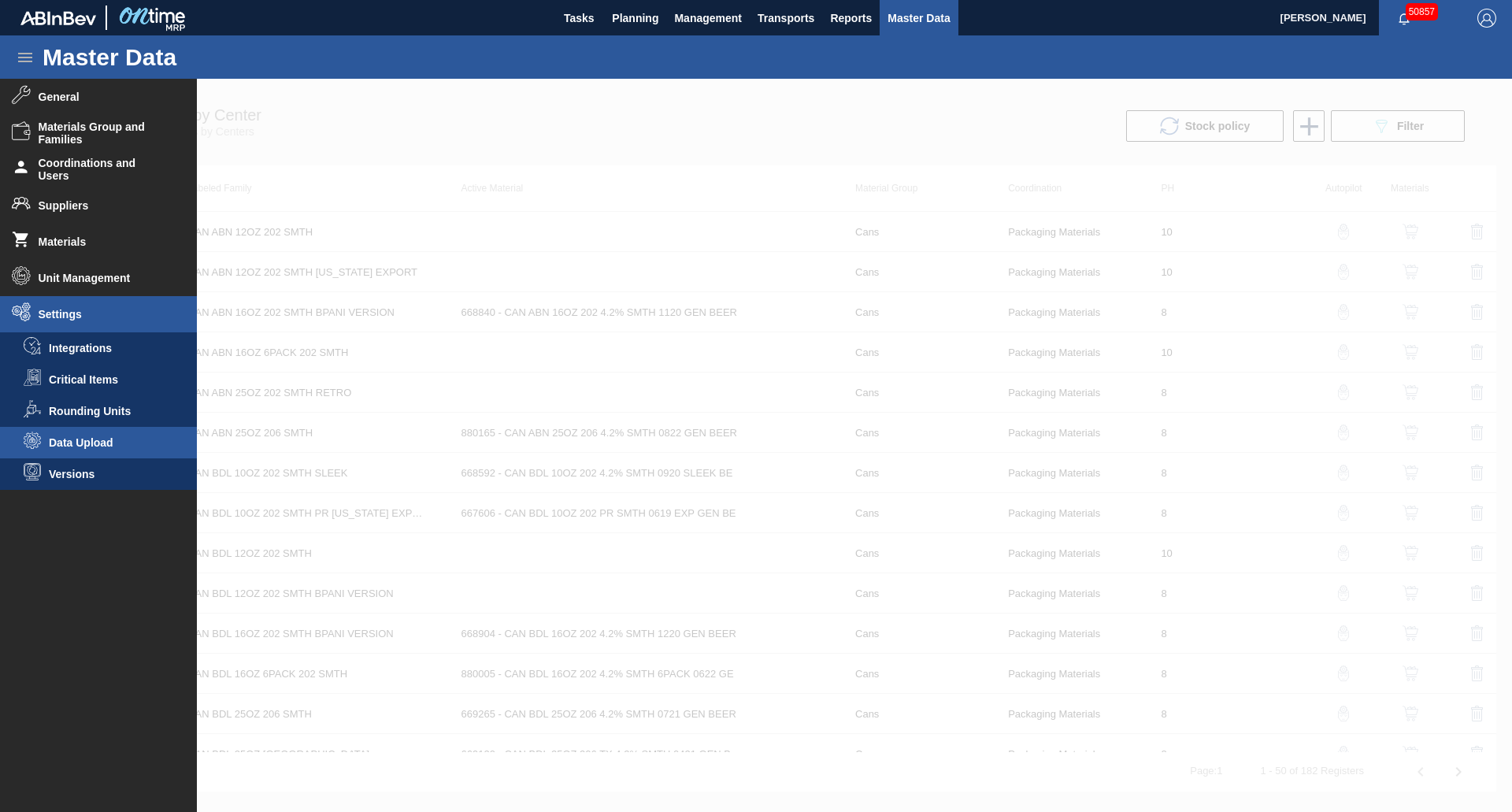
click at [83, 435] on li "Data Upload" at bounding box center [98, 443] width 197 height 32
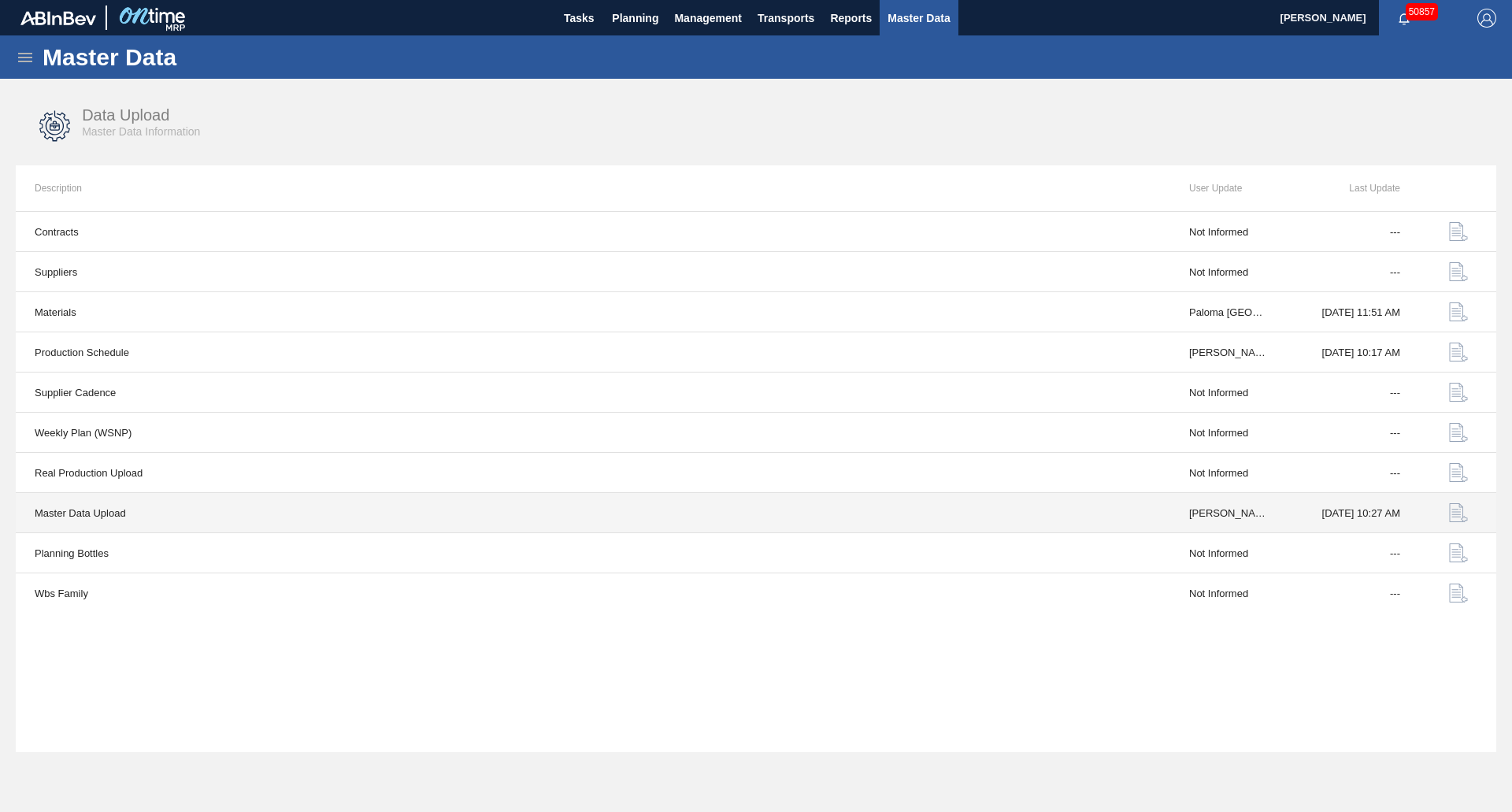
click at [1458, 516] on img "button" at bounding box center [1458, 513] width 19 height 19
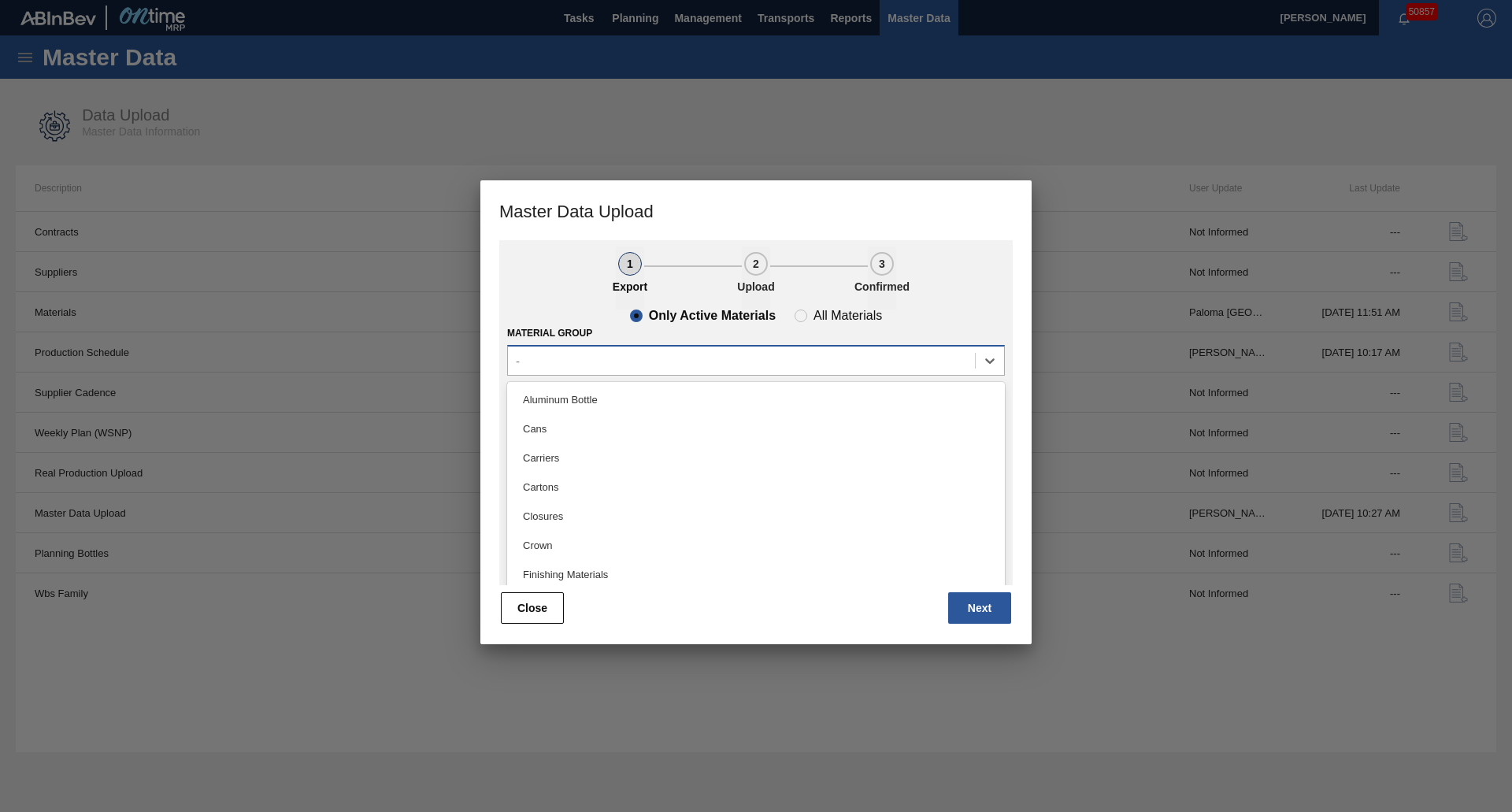
click at [662, 362] on div "-" at bounding box center [741, 360] width 467 height 23
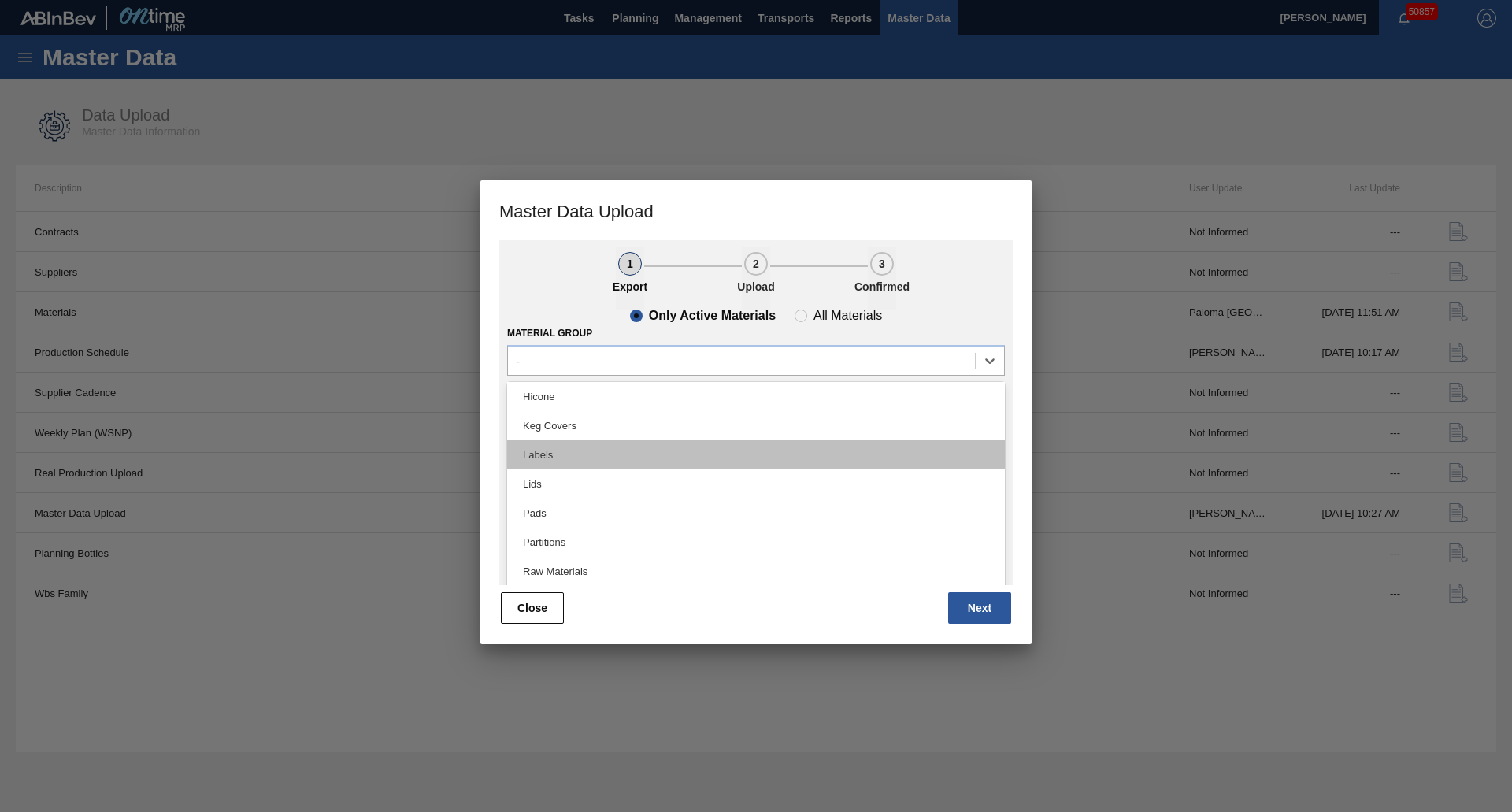
scroll to position [158, 0]
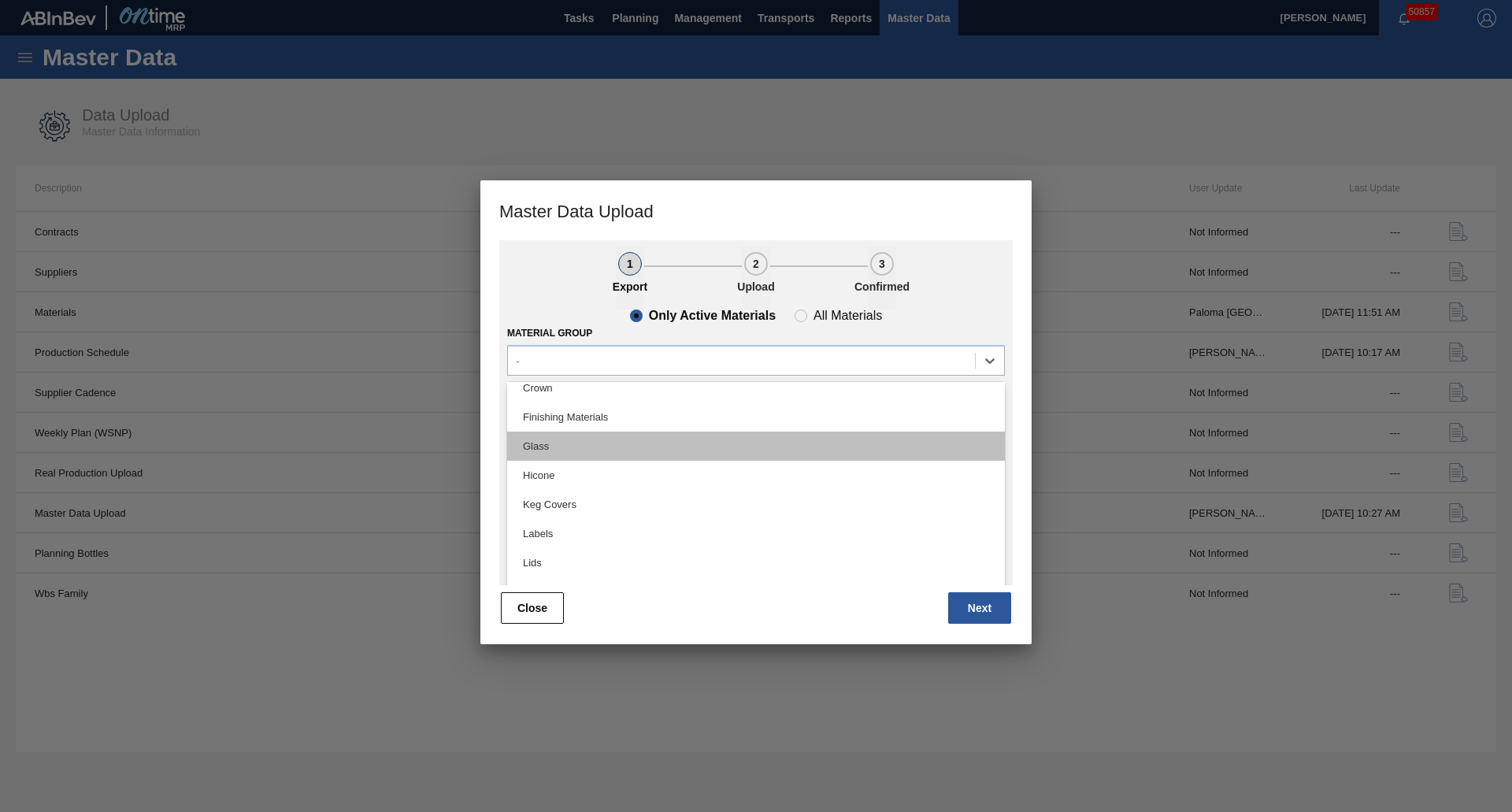
click at [567, 447] on div "Glass" at bounding box center [756, 446] width 498 height 29
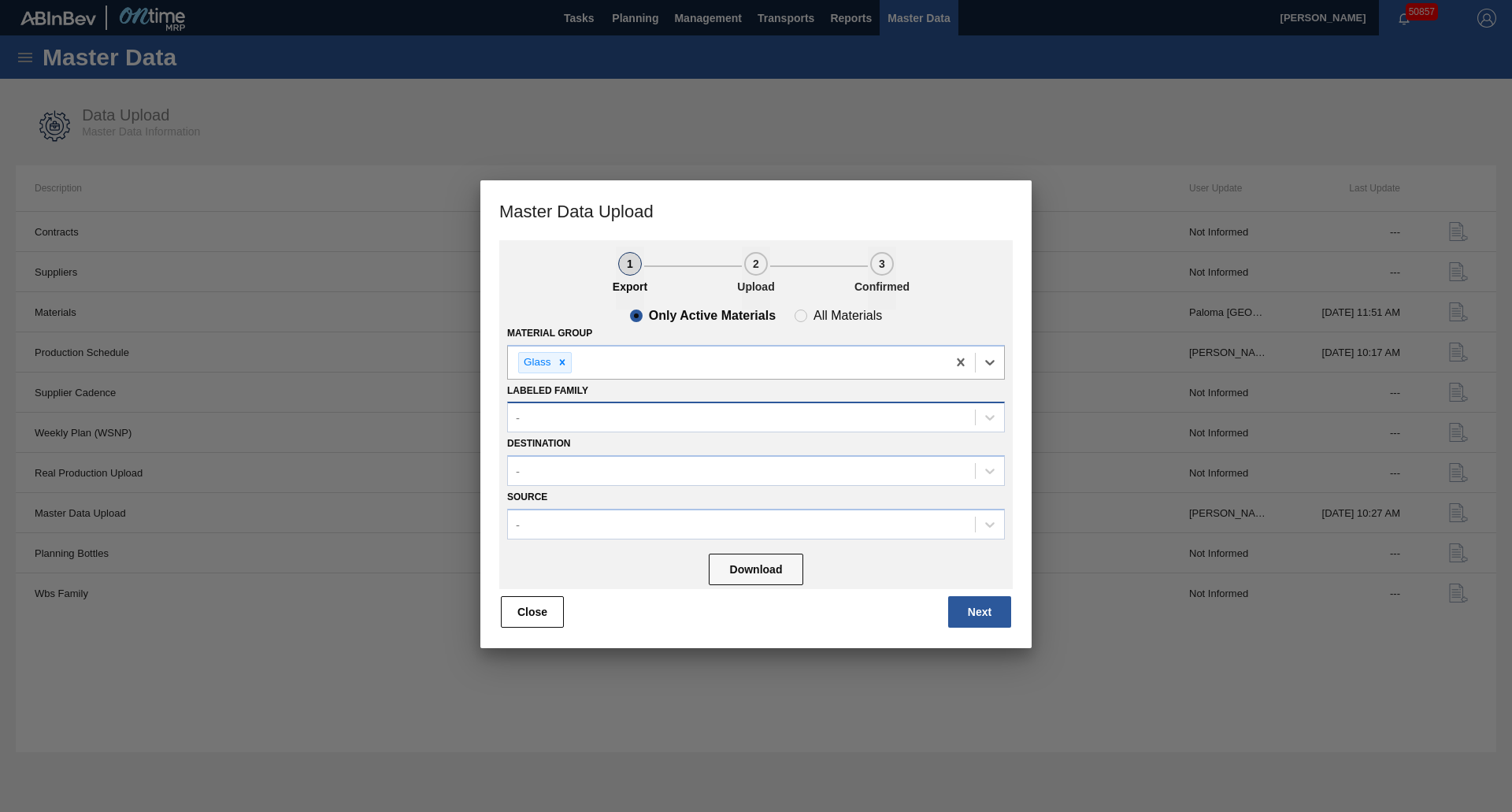
click at [566, 422] on div "-" at bounding box center [741, 417] width 467 height 23
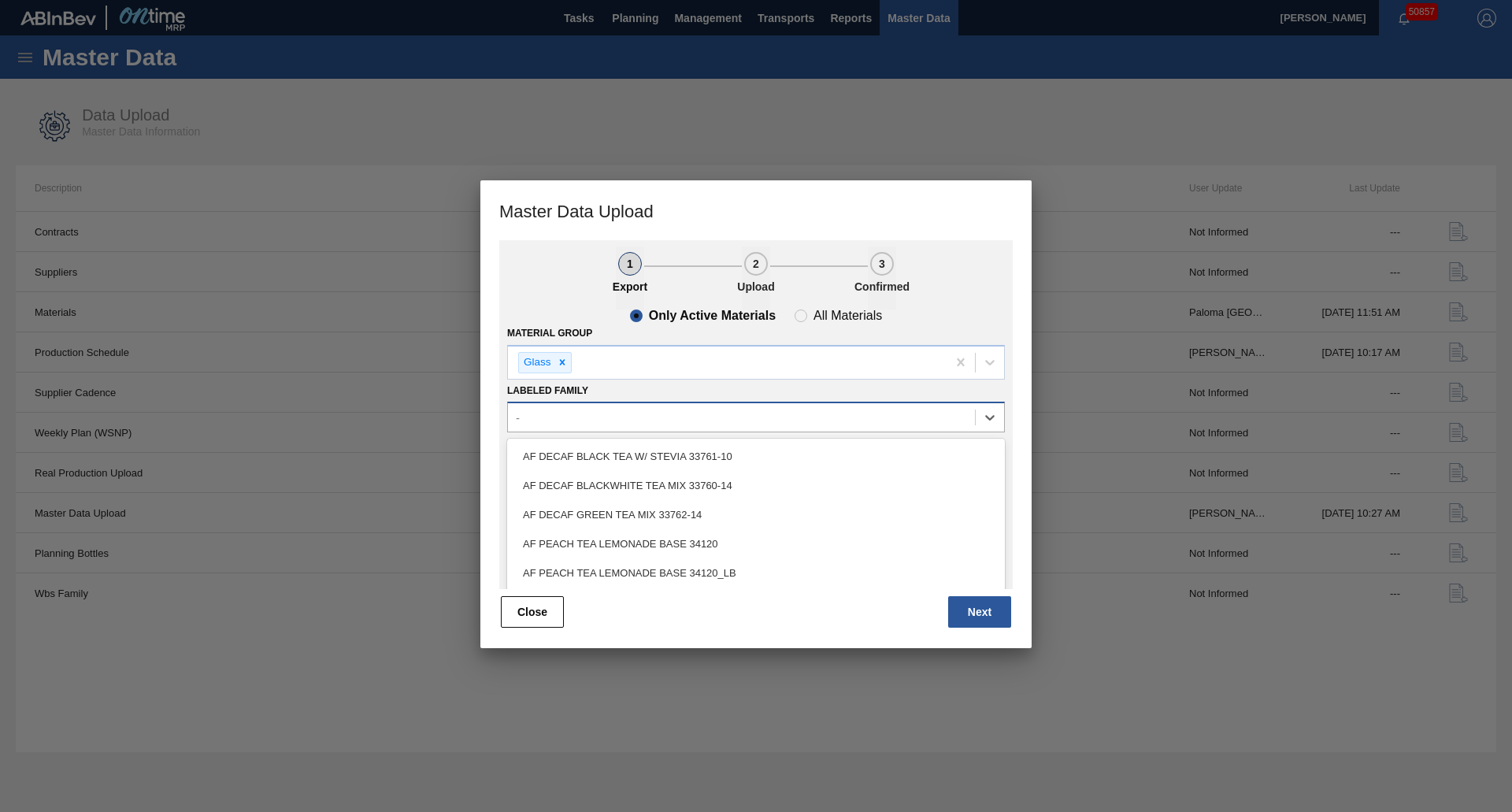
click at [575, 422] on div "-" at bounding box center [741, 417] width 467 height 23
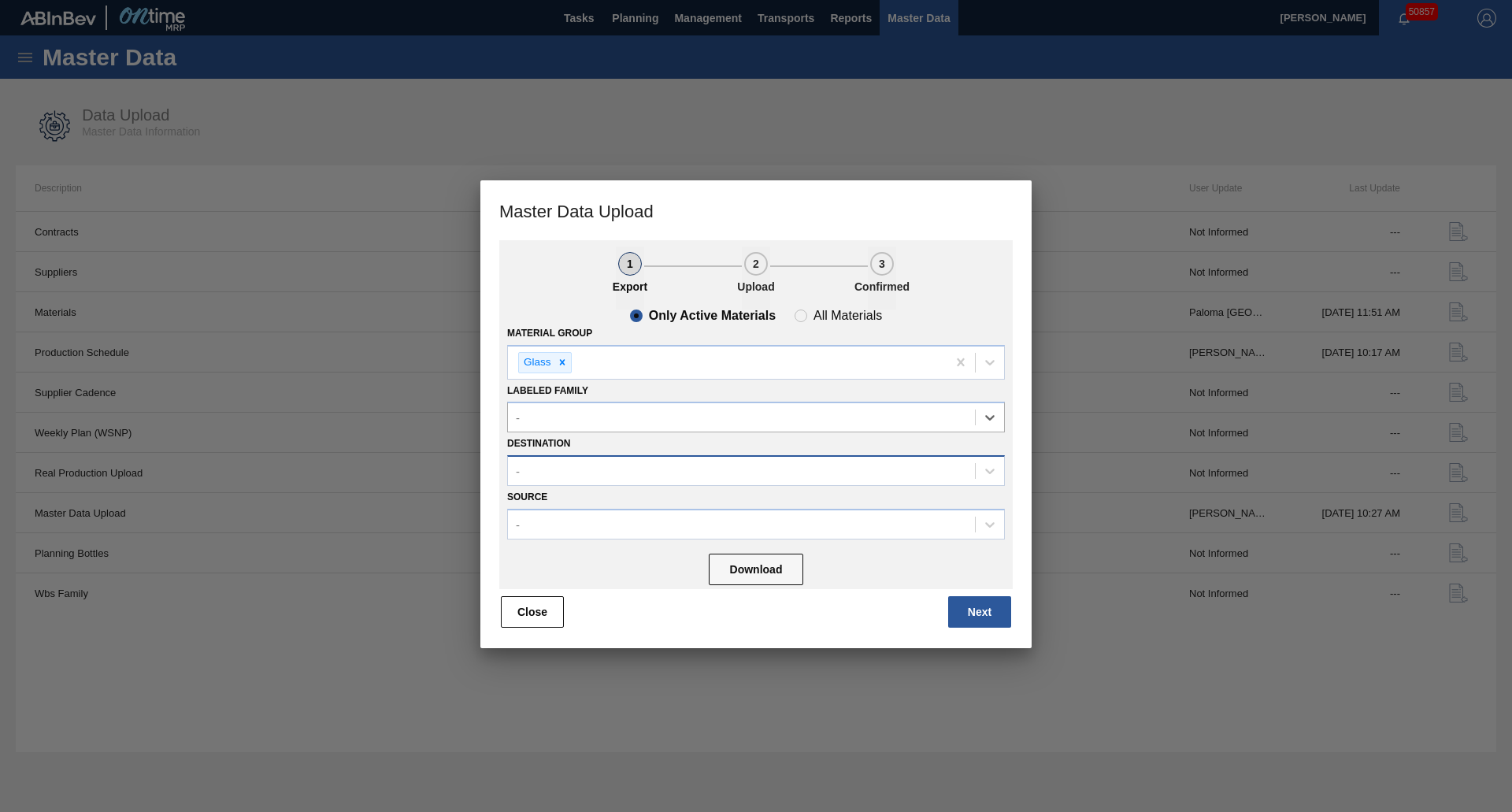
click at [584, 483] on div "-" at bounding box center [756, 470] width 498 height 31
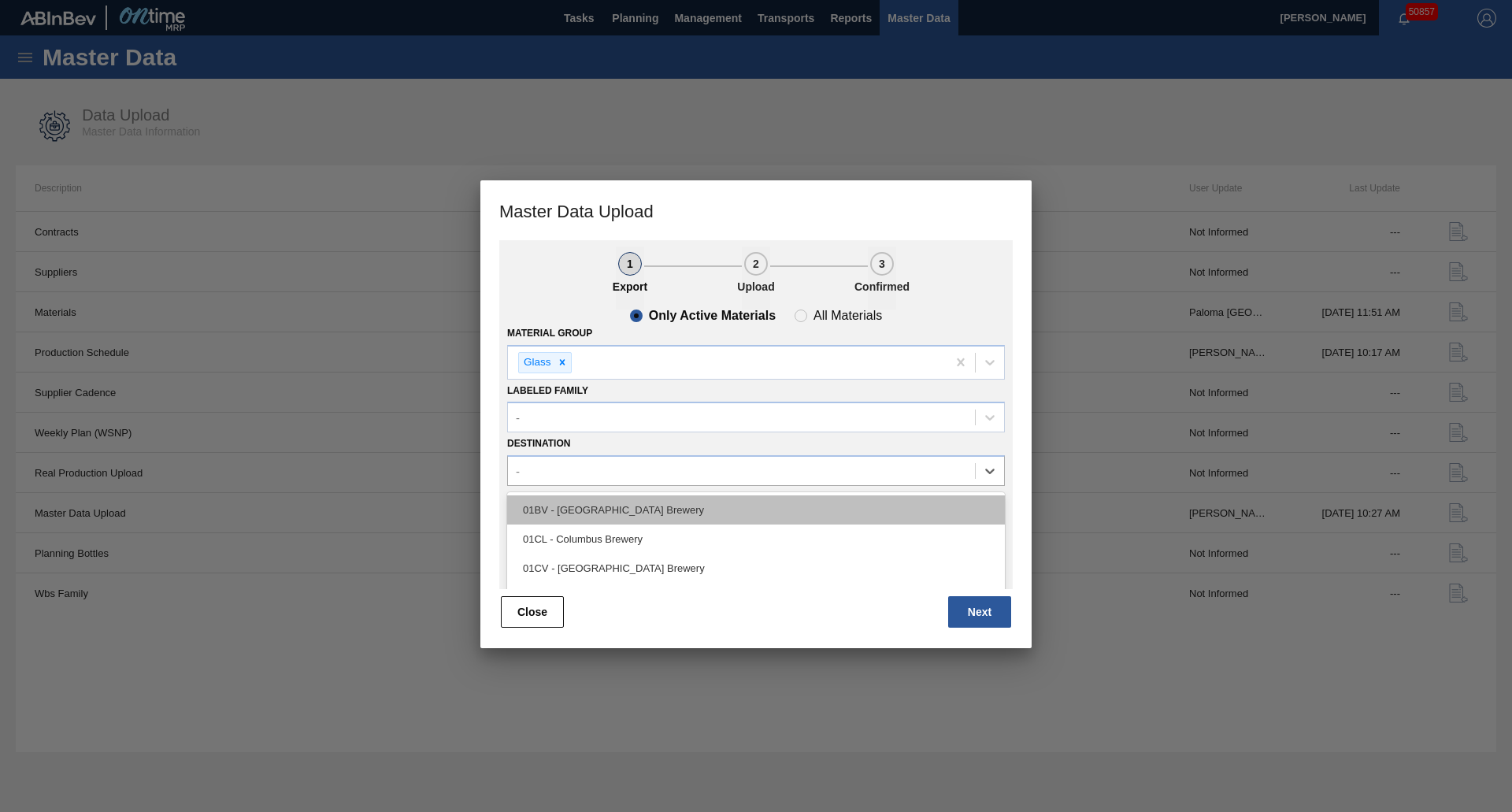
click at [590, 506] on div "01BV - [GEOGRAPHIC_DATA] Brewery" at bounding box center [756, 509] width 498 height 29
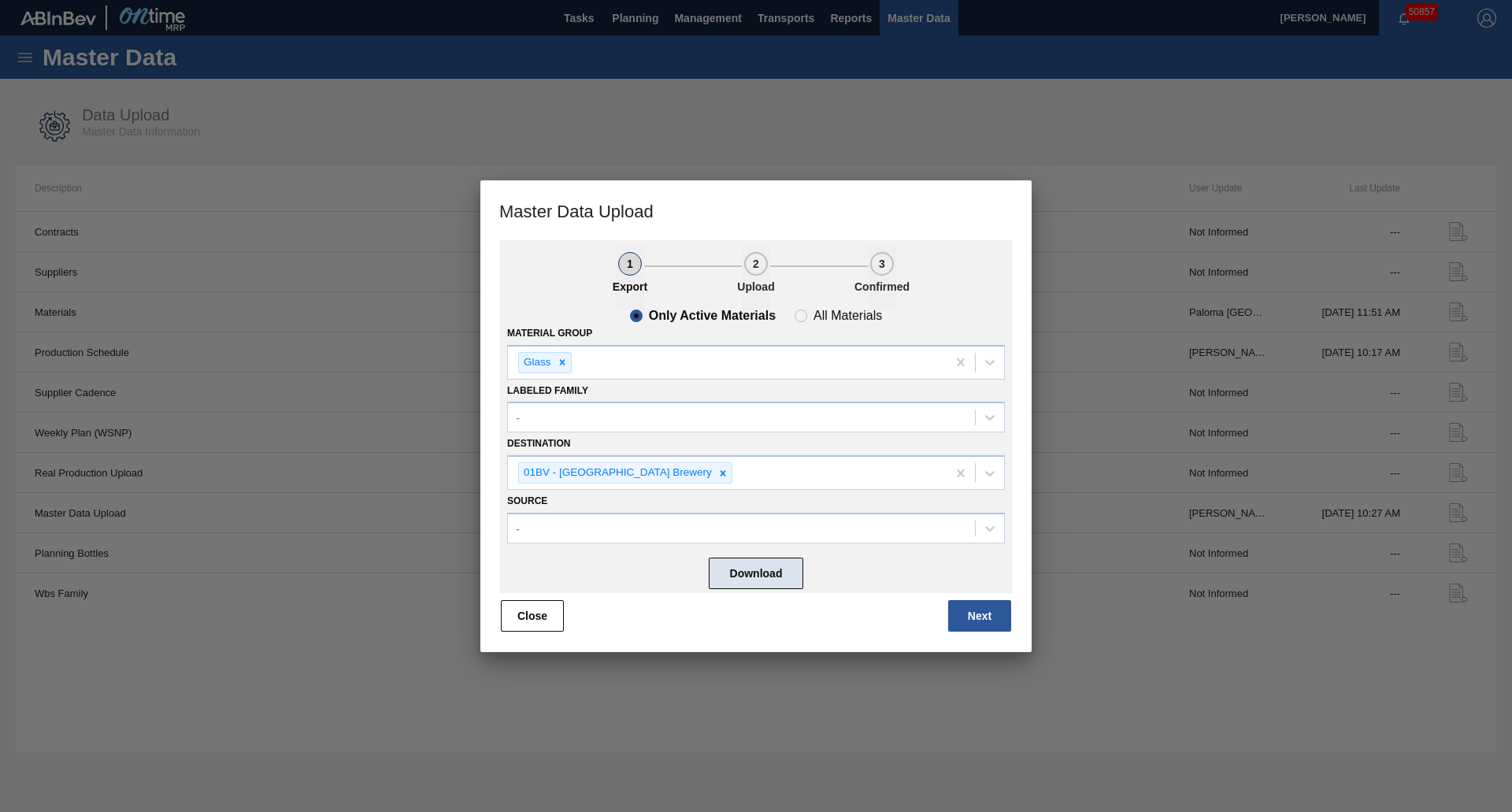
click at [746, 566] on button "Download" at bounding box center [756, 574] width 95 height 32
click at [974, 617] on button "Next" at bounding box center [979, 616] width 63 height 32
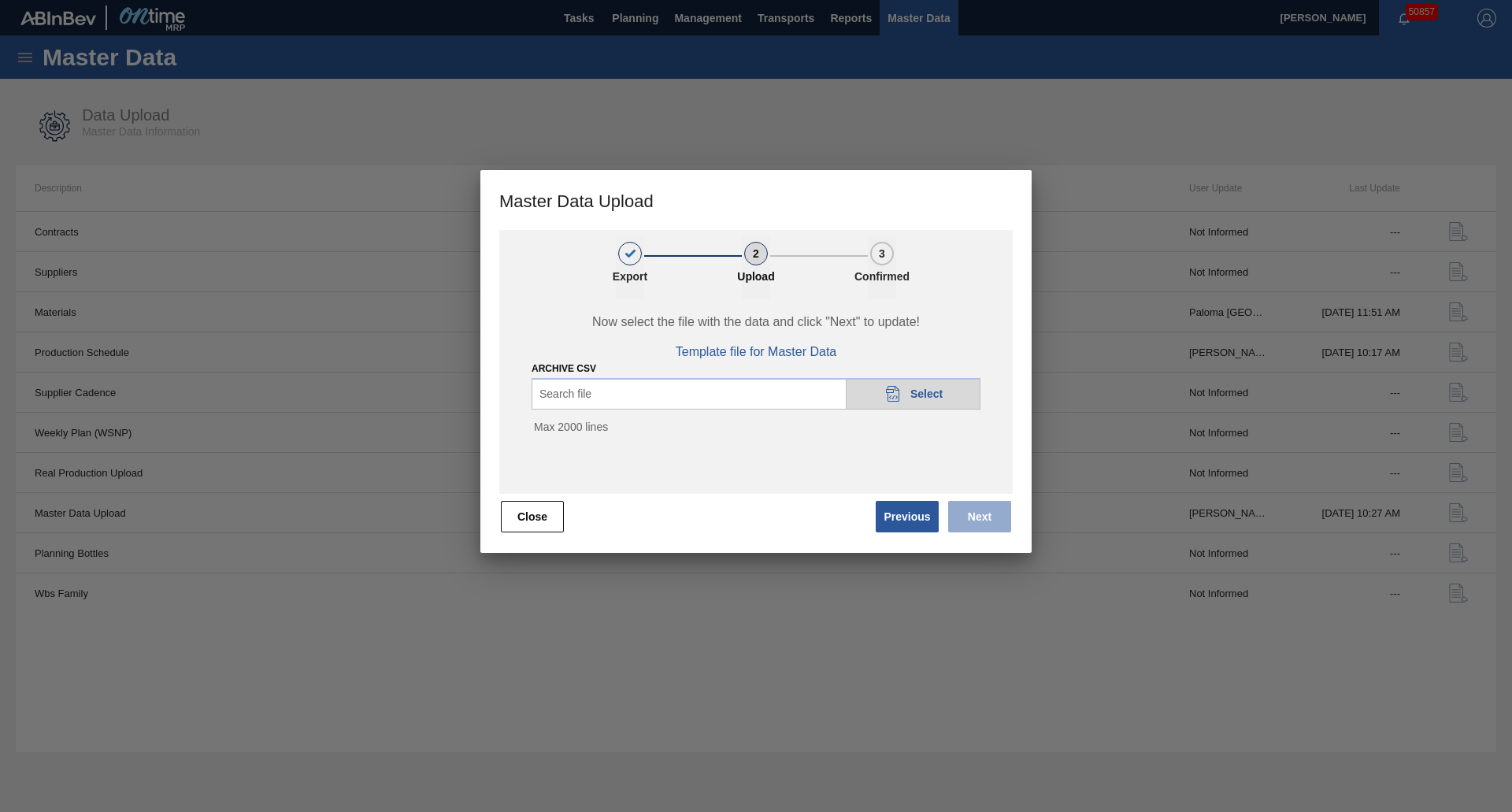
click at [694, 397] on div "Search file 20DAD902-3625-4257-8FDA-0C0CB19E2A3D Select" at bounding box center [756, 394] width 449 height 32
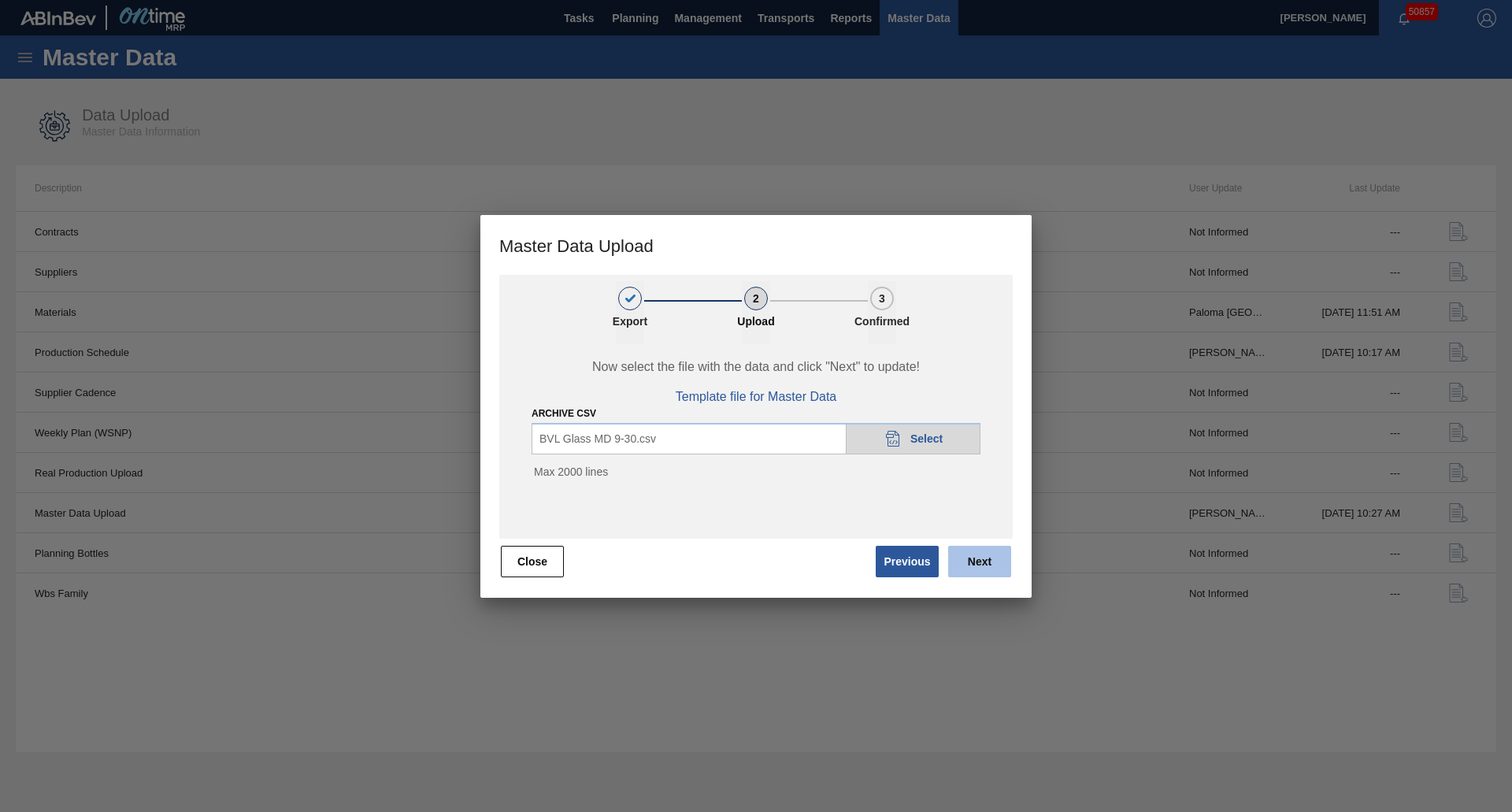
click at [974, 561] on button "Next" at bounding box center [979, 562] width 63 height 32
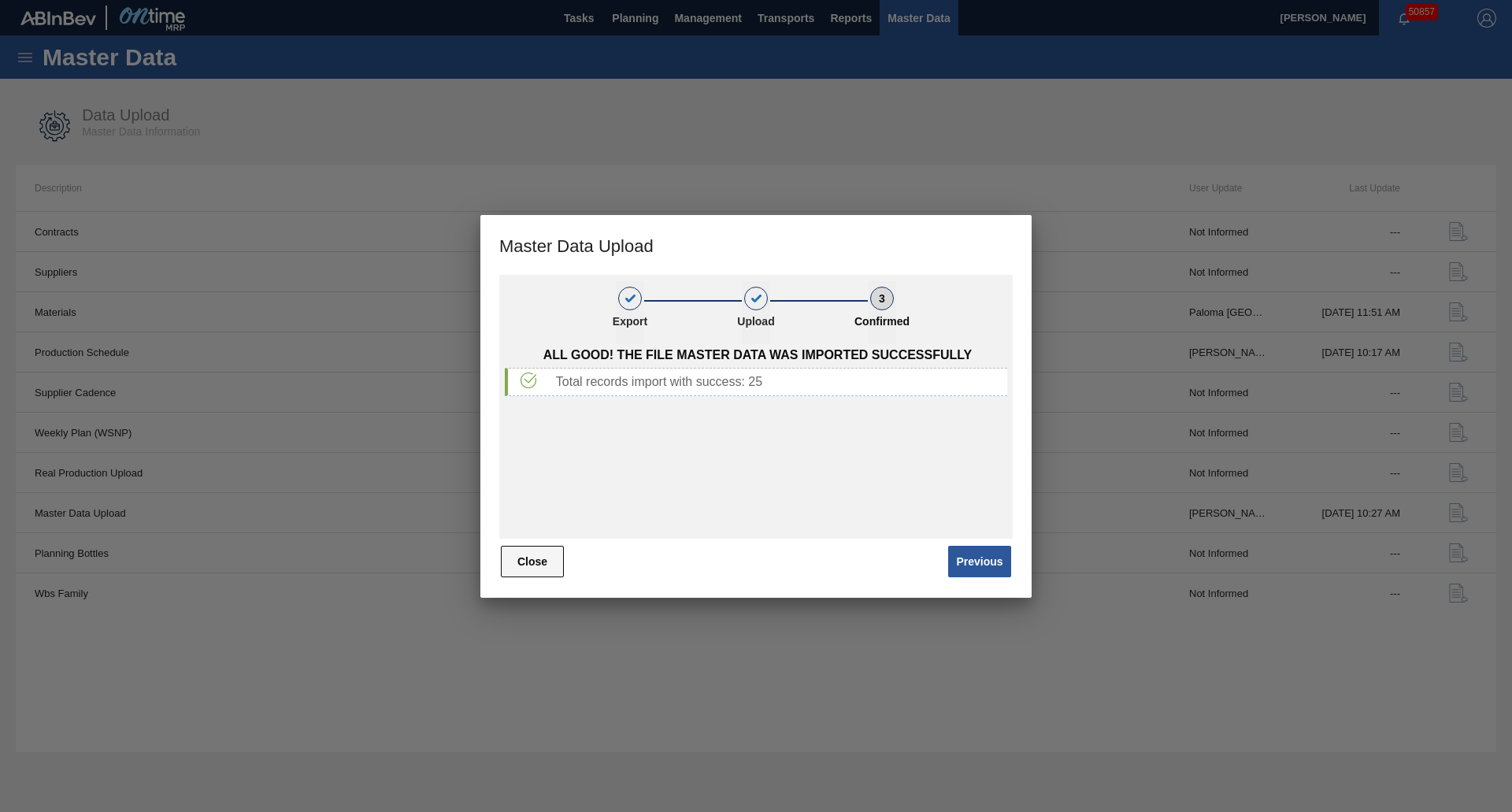
click at [550, 557] on button "Close" at bounding box center [532, 562] width 63 height 32
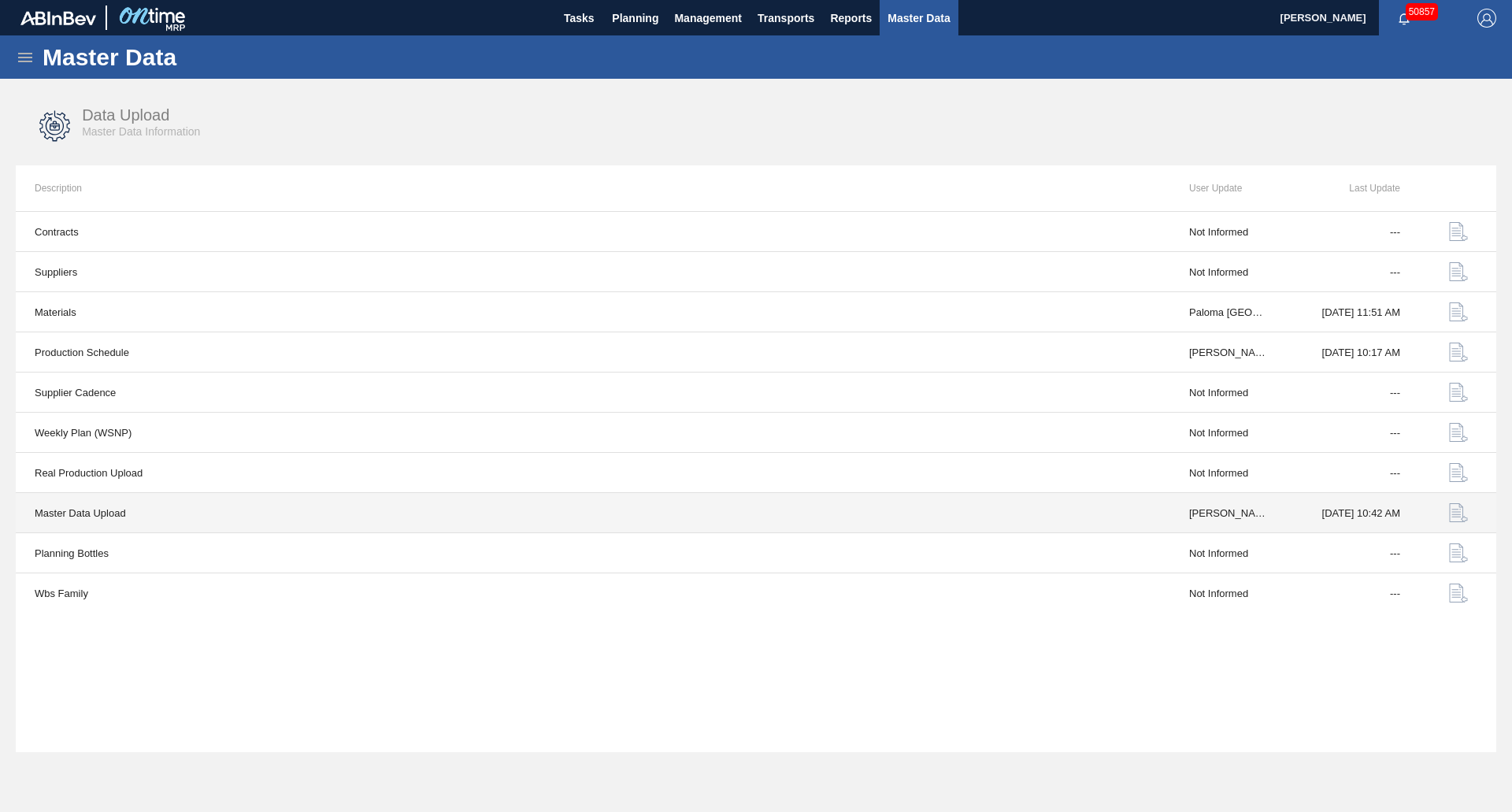
click at [1453, 513] on img "button" at bounding box center [1458, 513] width 19 height 19
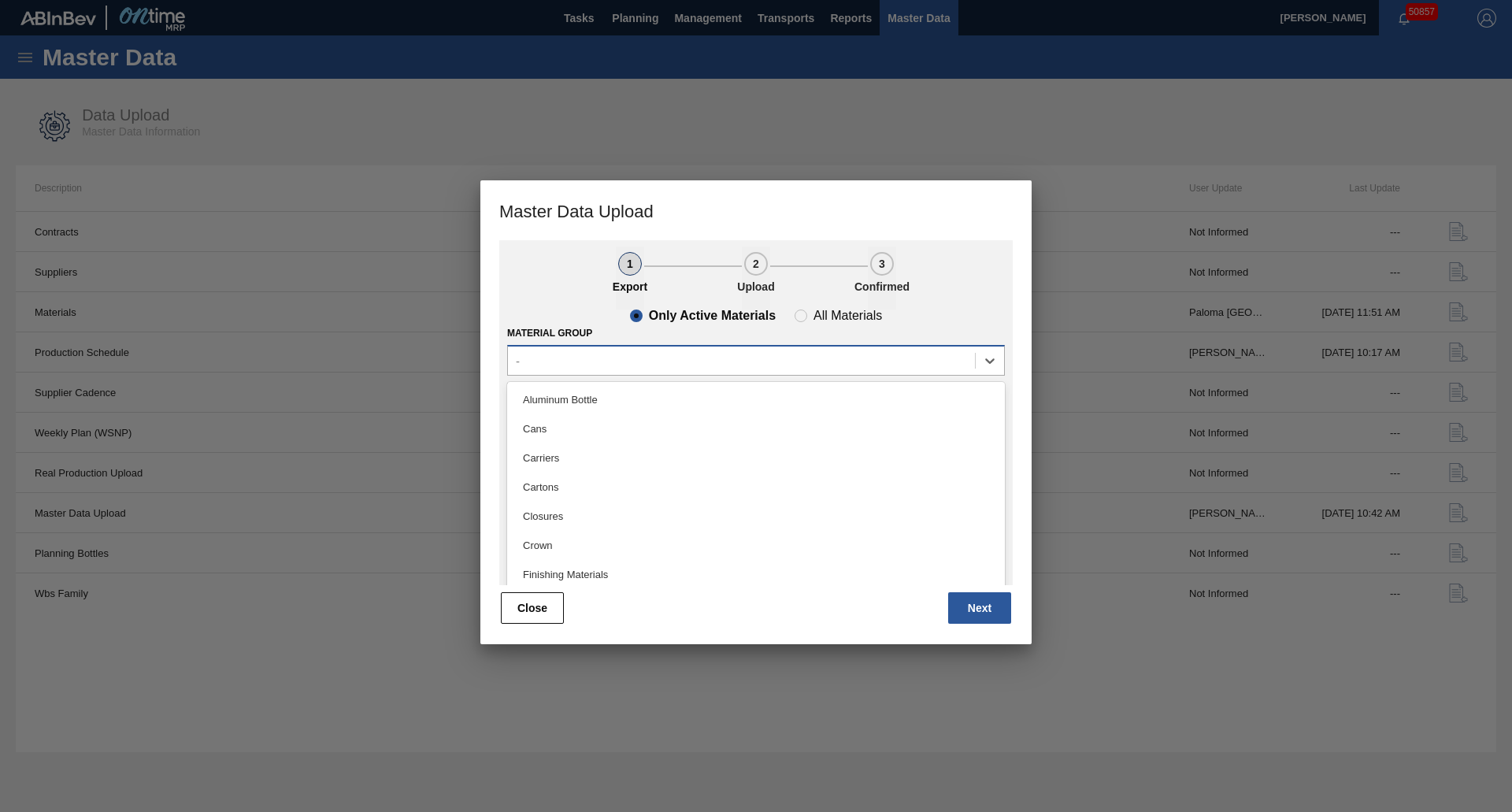
click at [712, 361] on div "-" at bounding box center [741, 360] width 467 height 23
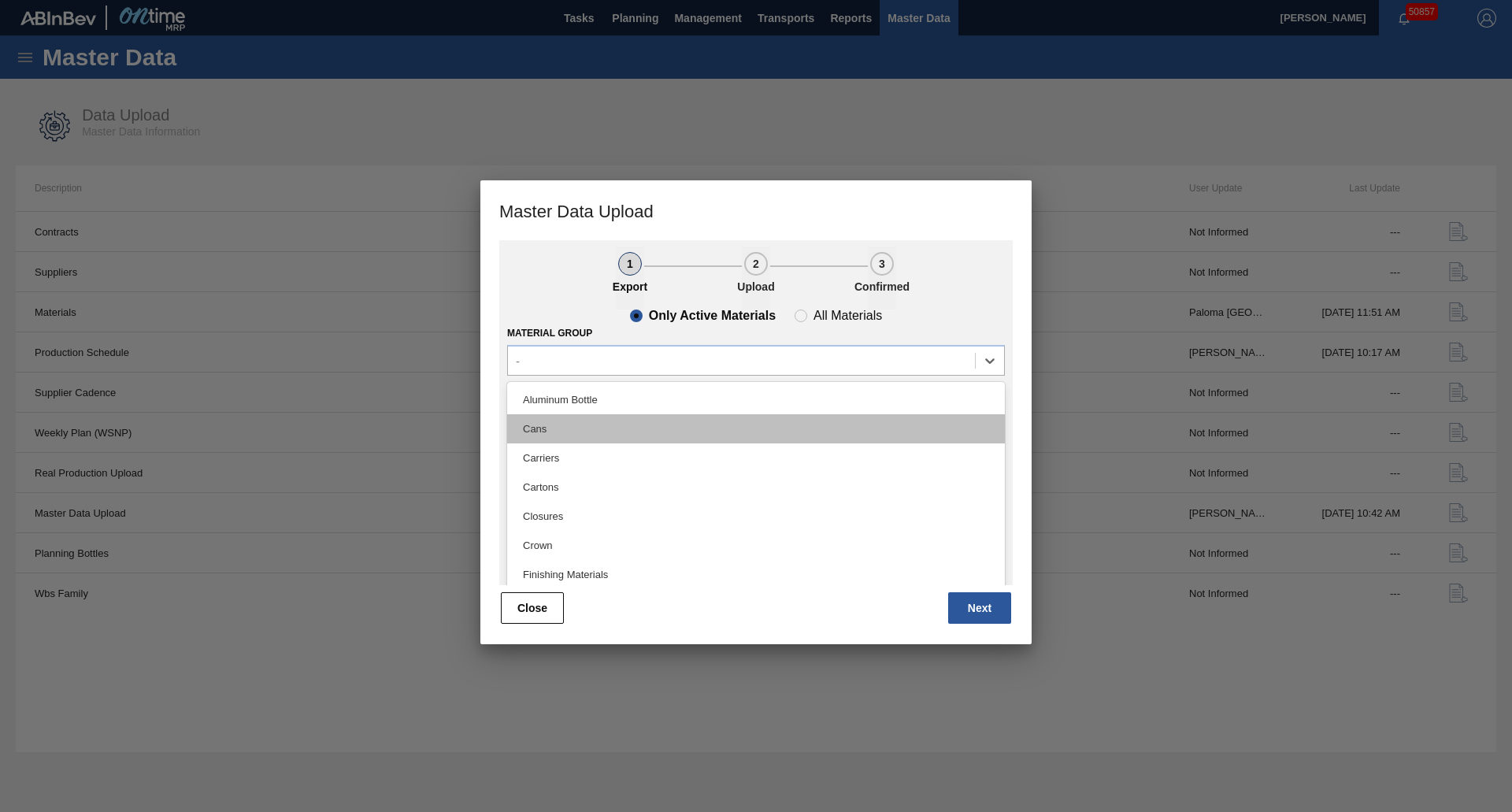
click at [616, 427] on div "Cans" at bounding box center [756, 429] width 498 height 29
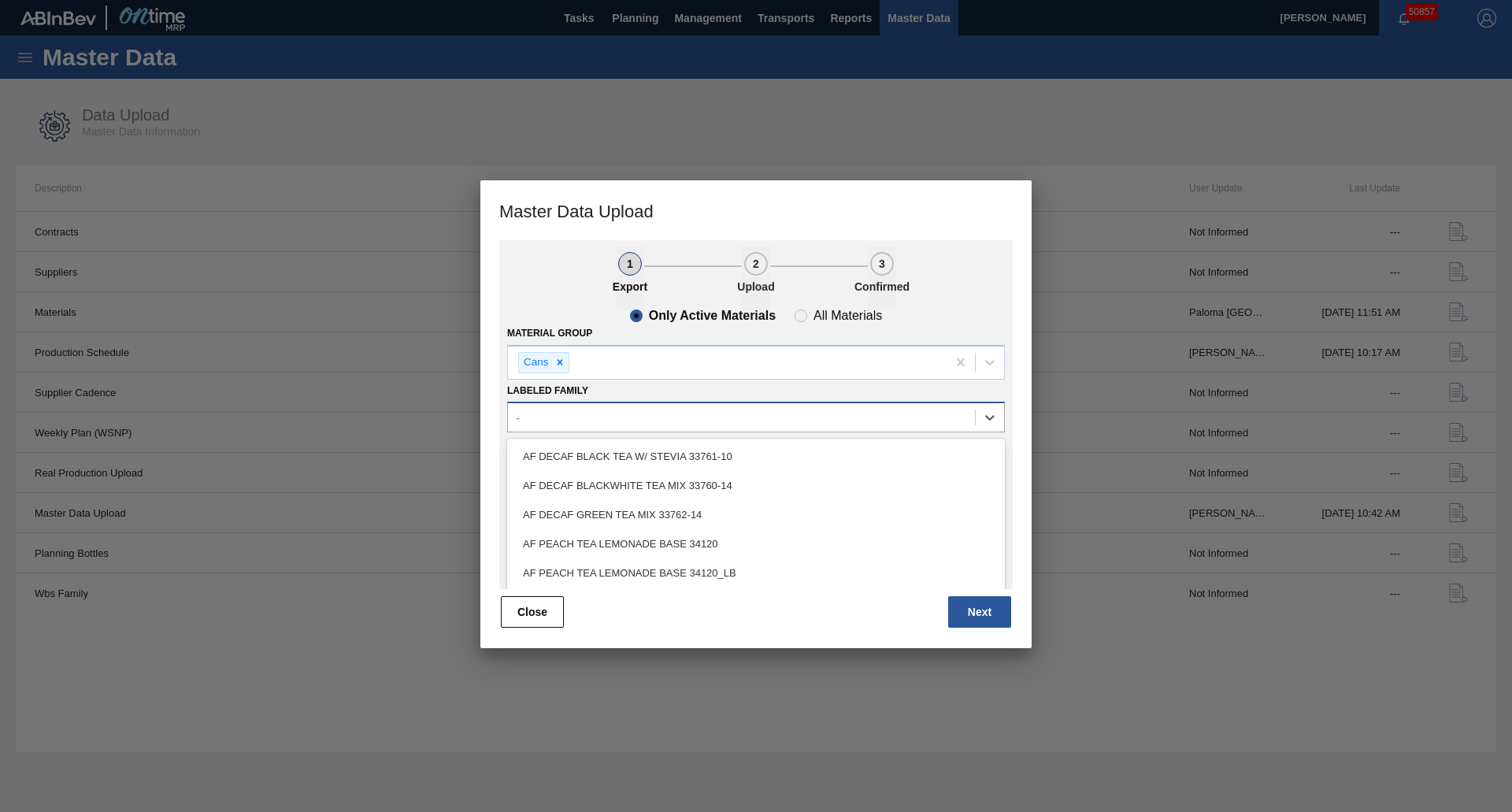
click at [607, 421] on div "-" at bounding box center [741, 417] width 467 height 23
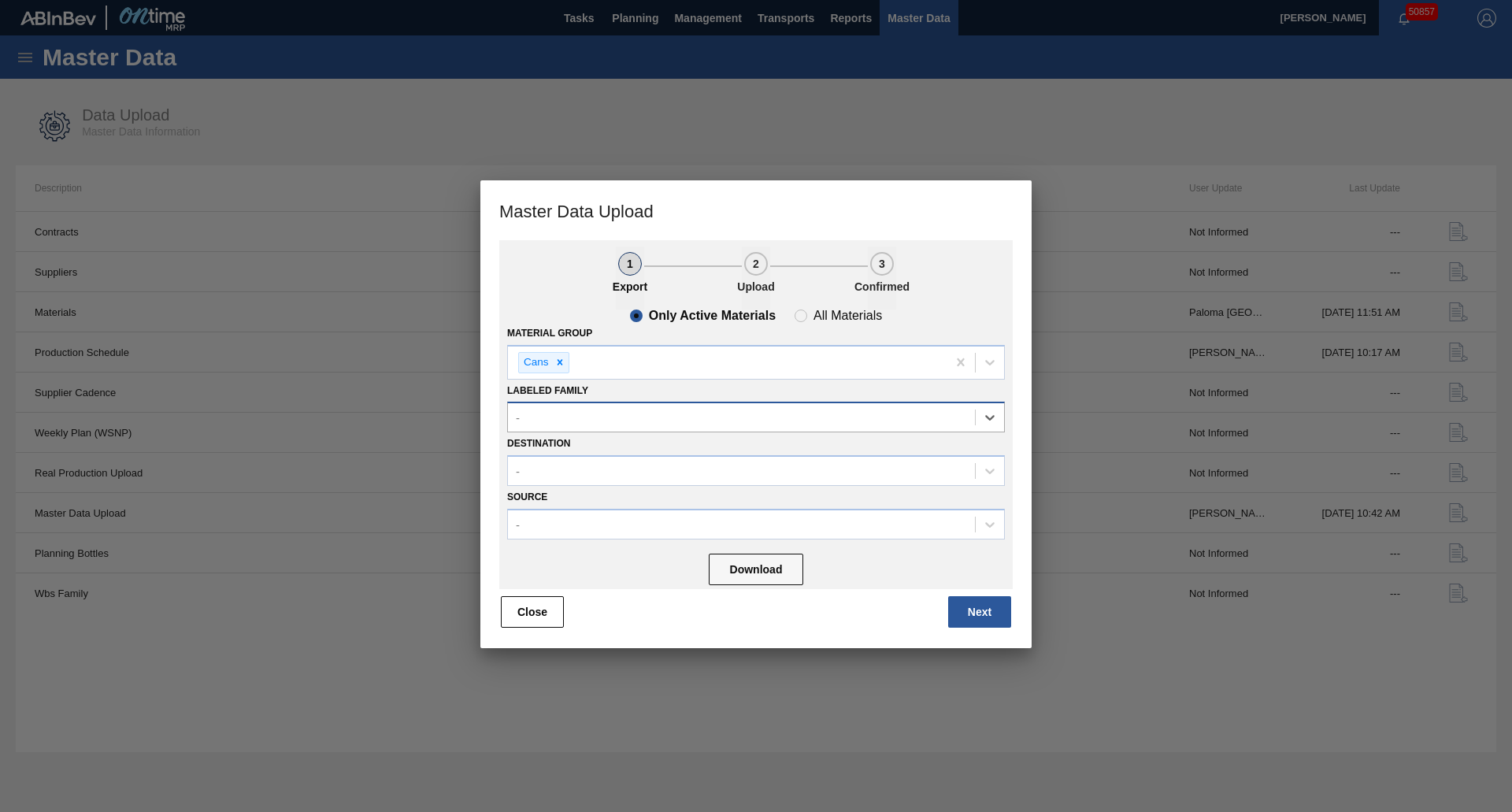
click at [605, 412] on div "-" at bounding box center [741, 417] width 467 height 23
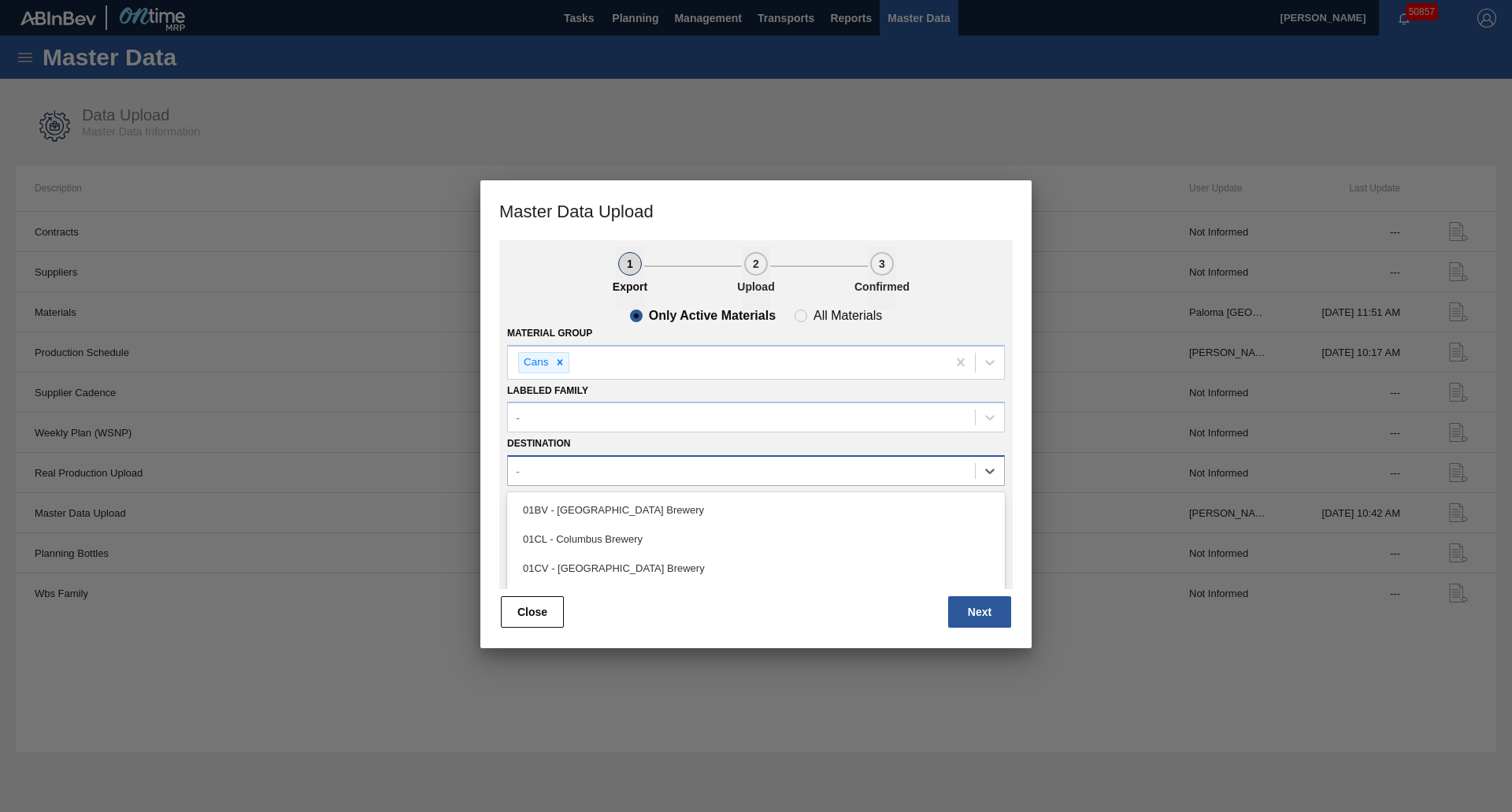
click at [575, 458] on div "-" at bounding box center [756, 470] width 498 height 31
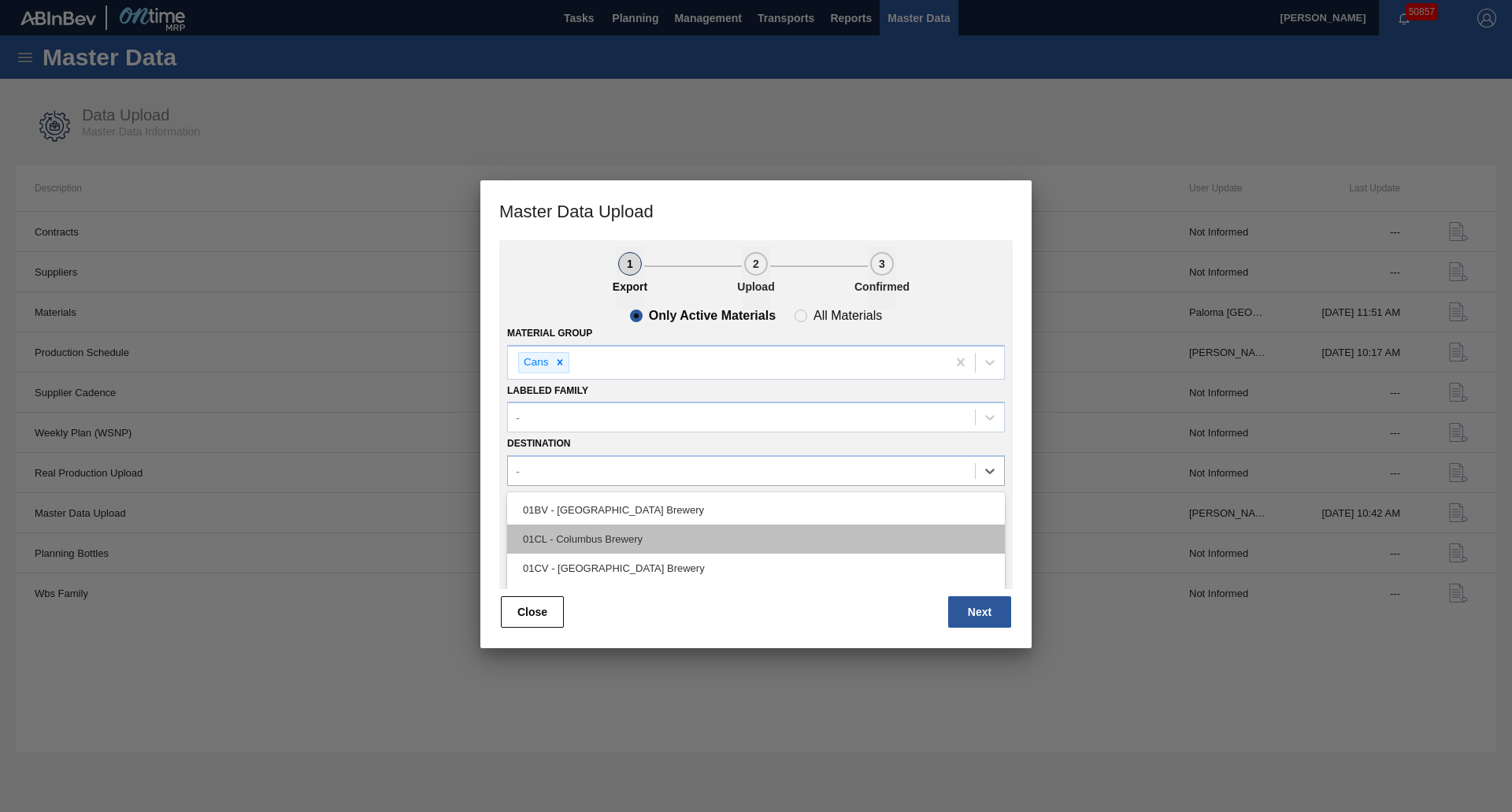
click at [586, 540] on div "01CL - Columbus Brewery" at bounding box center [756, 539] width 498 height 29
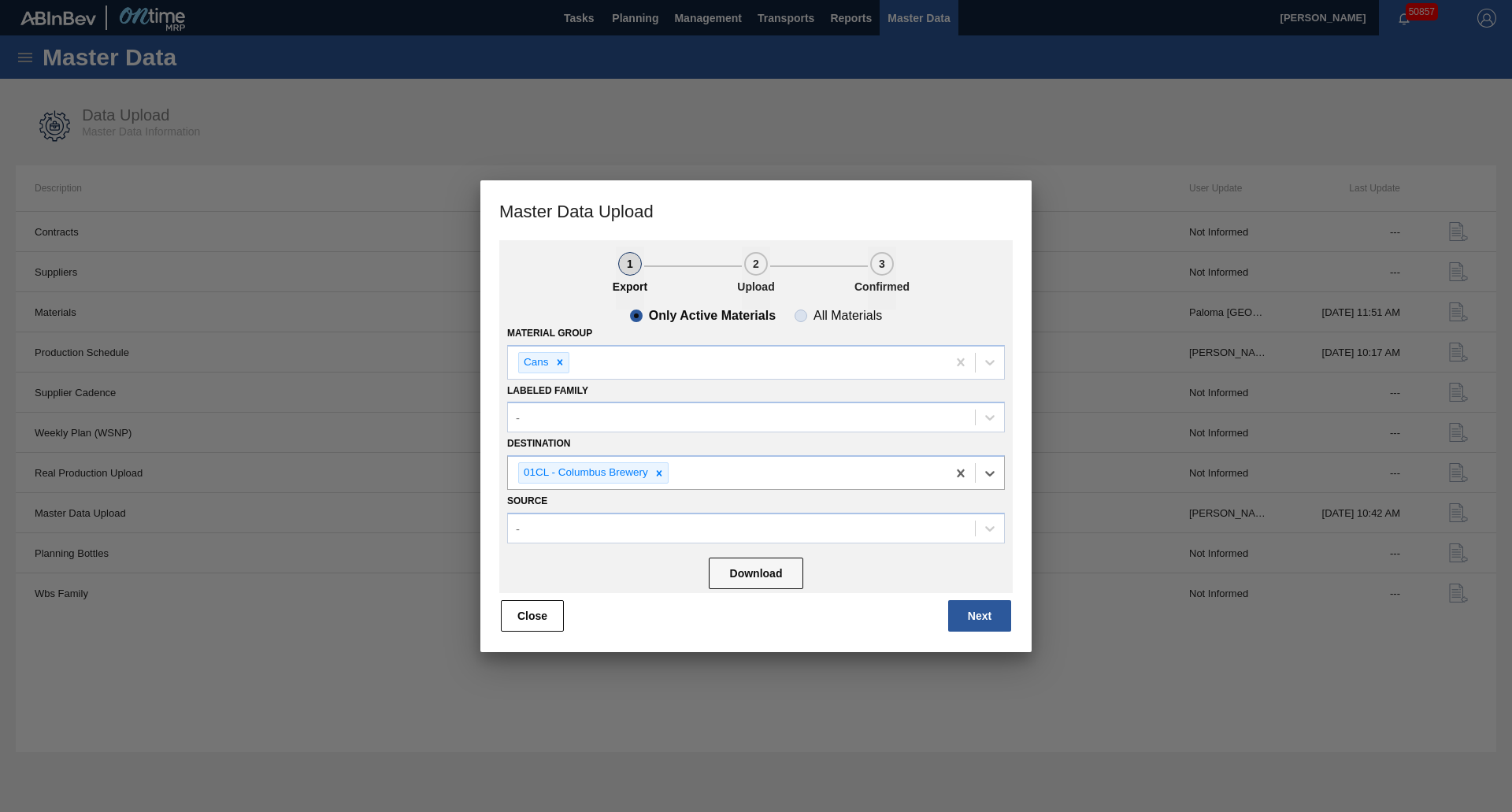
click at [0, 0] on slot "All Materials" at bounding box center [0, 0] width 0 height 0
click at [813, 309] on input "All Materials" at bounding box center [801, 316] width 25 height 25
radio input "true"
radio input "false"
click at [776, 582] on button "Download" at bounding box center [756, 574] width 95 height 32
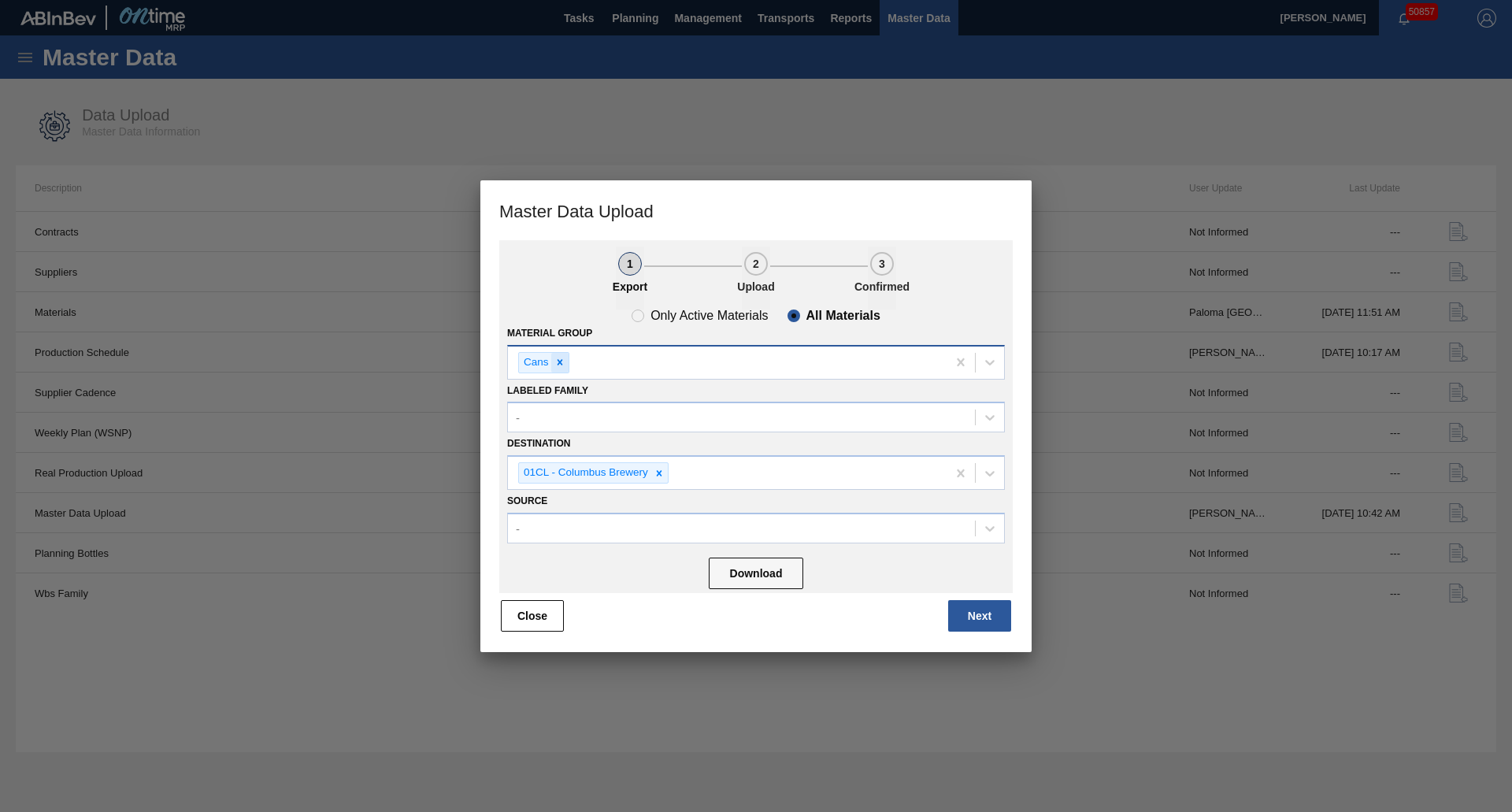
click at [566, 364] on div at bounding box center [560, 363] width 18 height 20
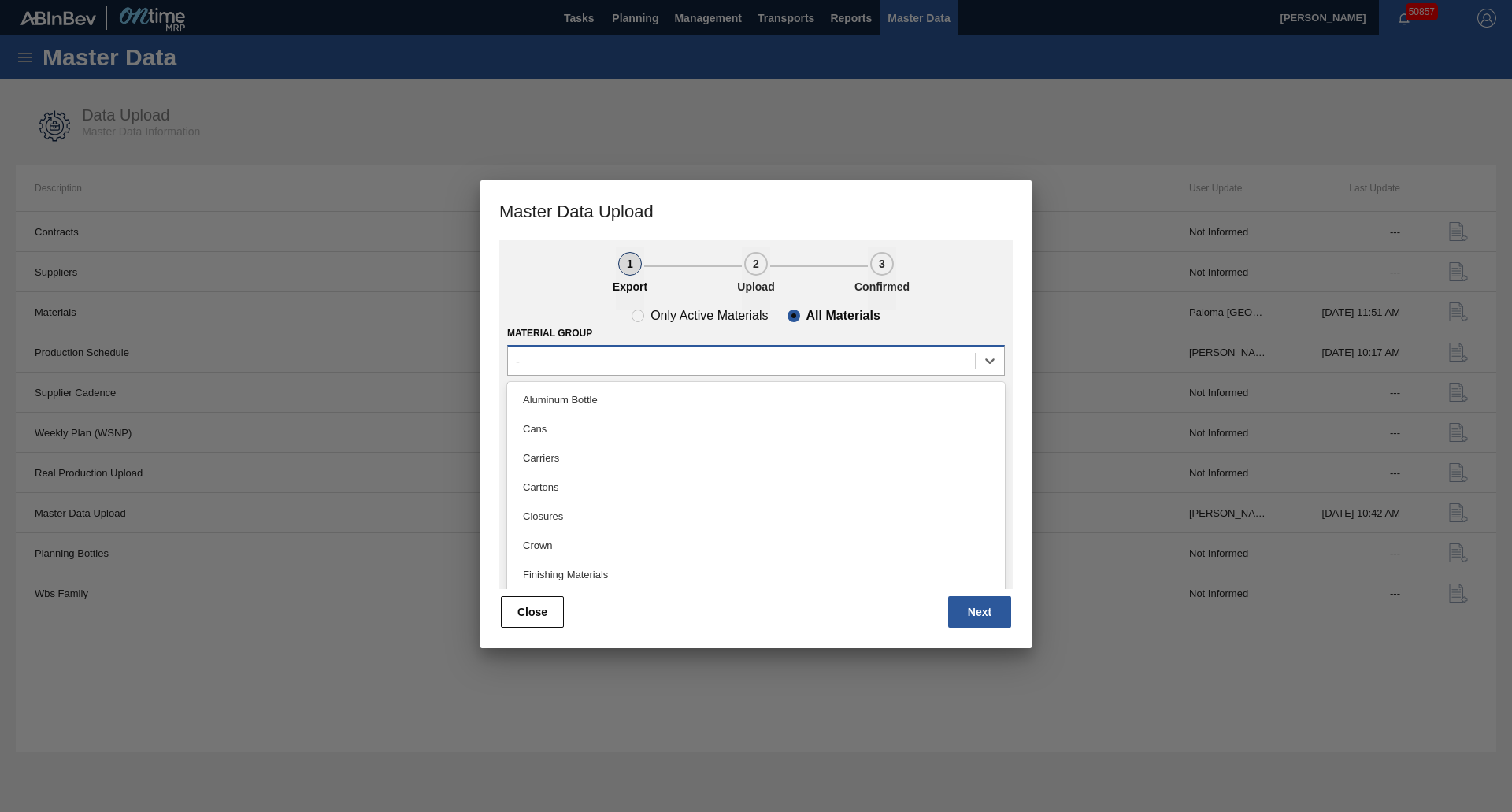
click at [566, 365] on div "-" at bounding box center [741, 360] width 467 height 23
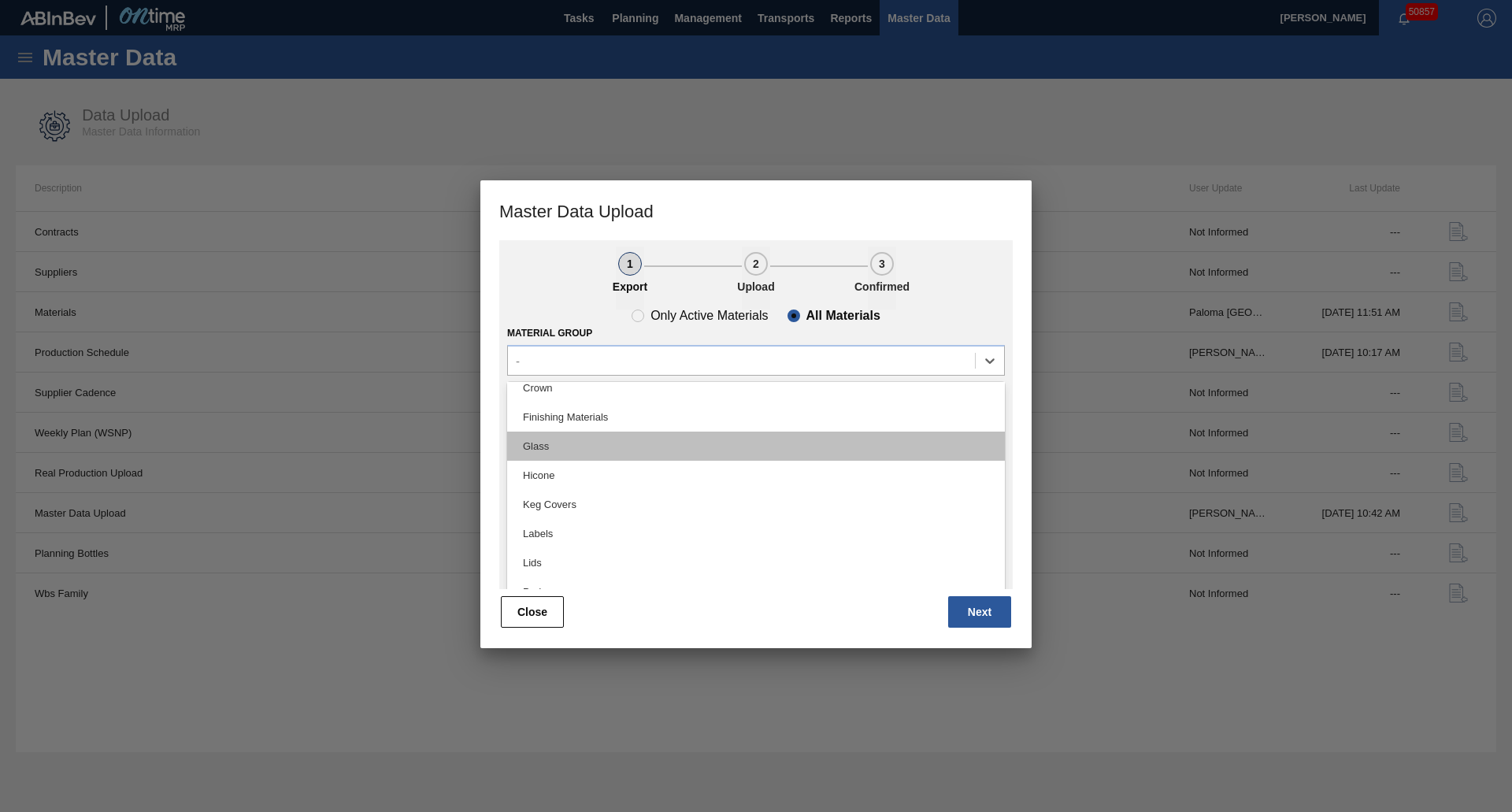
click at [555, 441] on div "Glass" at bounding box center [756, 446] width 498 height 29
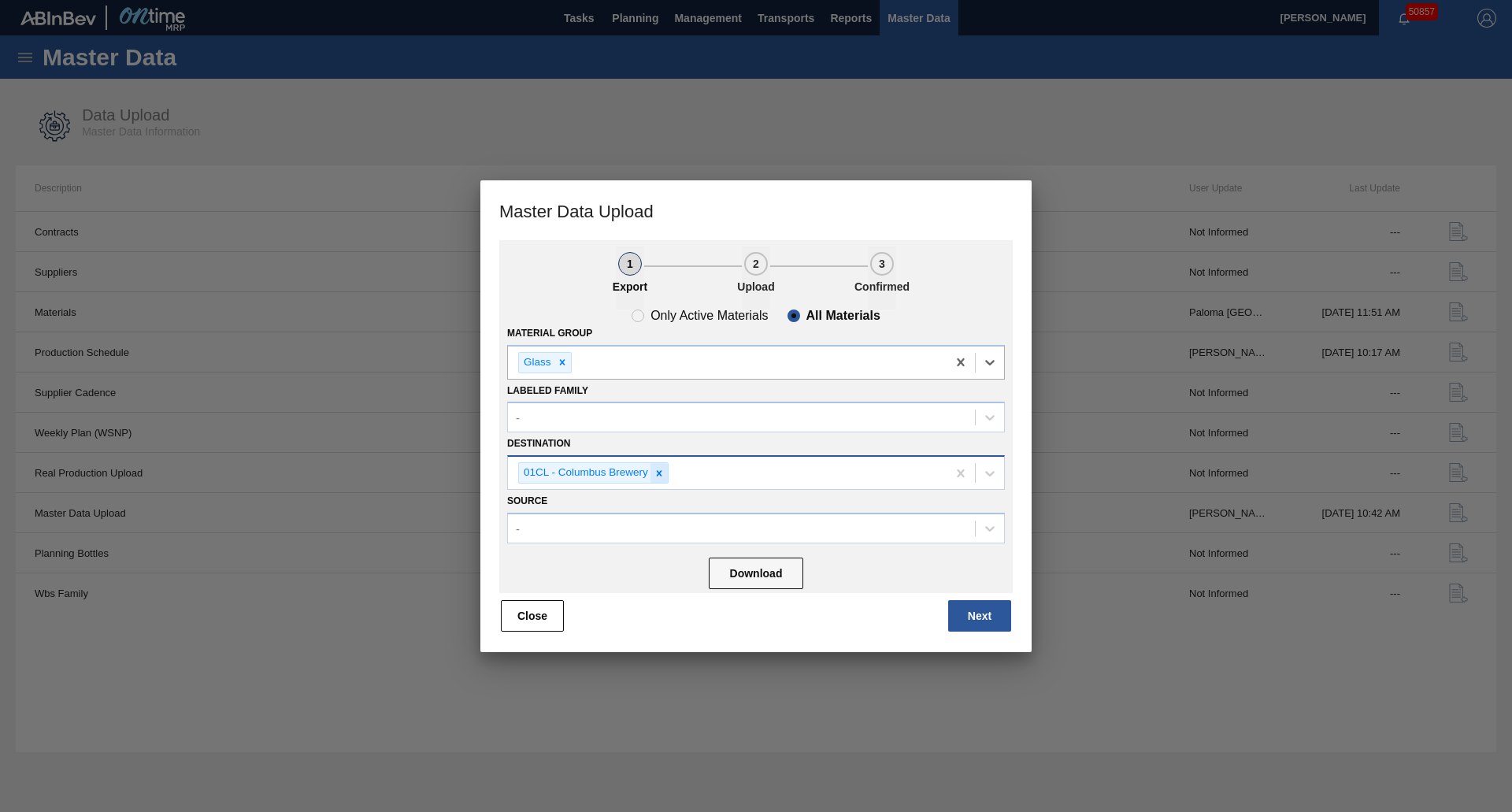
click at [665, 475] on div at bounding box center [659, 473] width 18 height 20
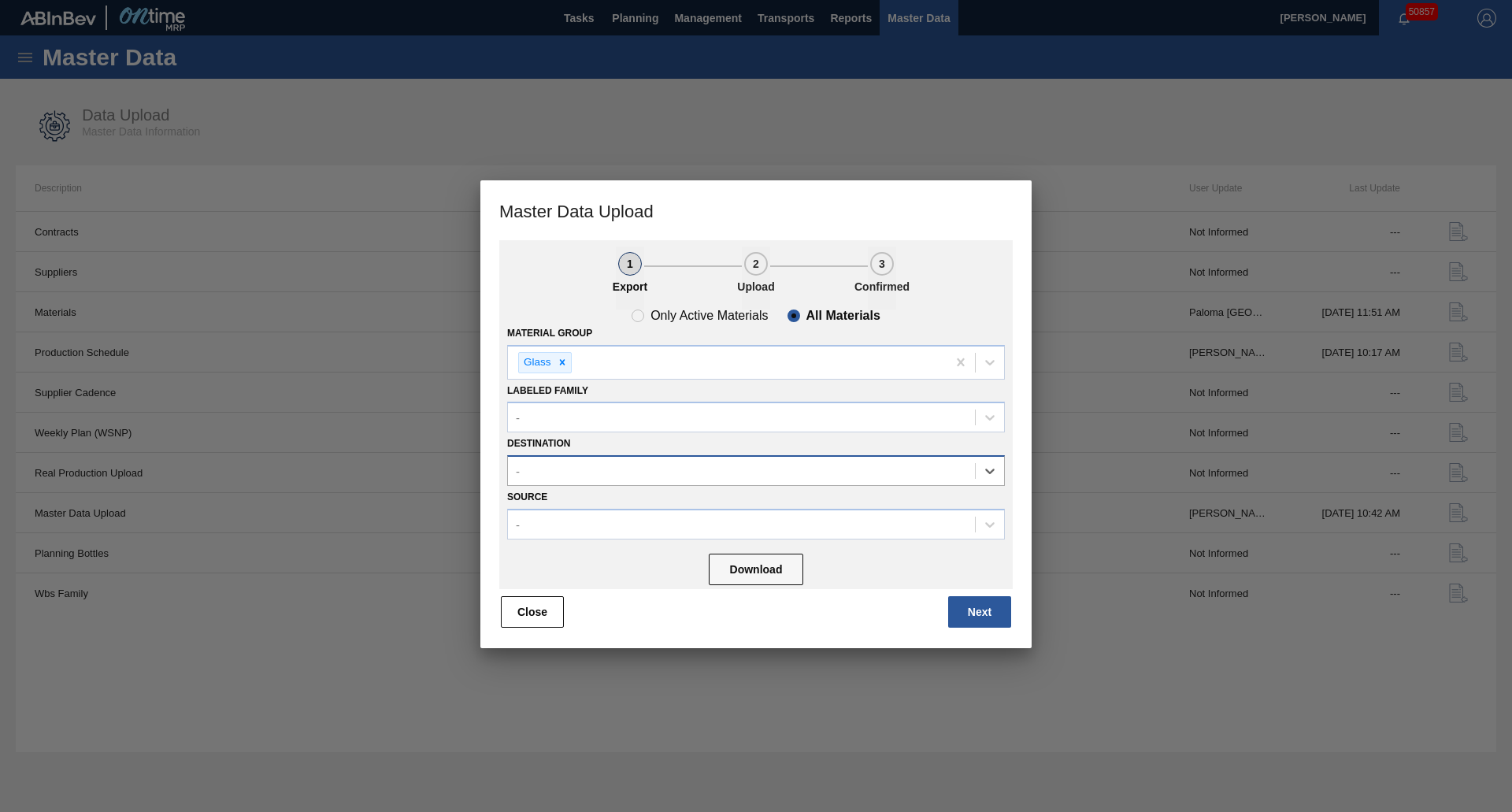
click at [662, 473] on div "-" at bounding box center [741, 471] width 467 height 23
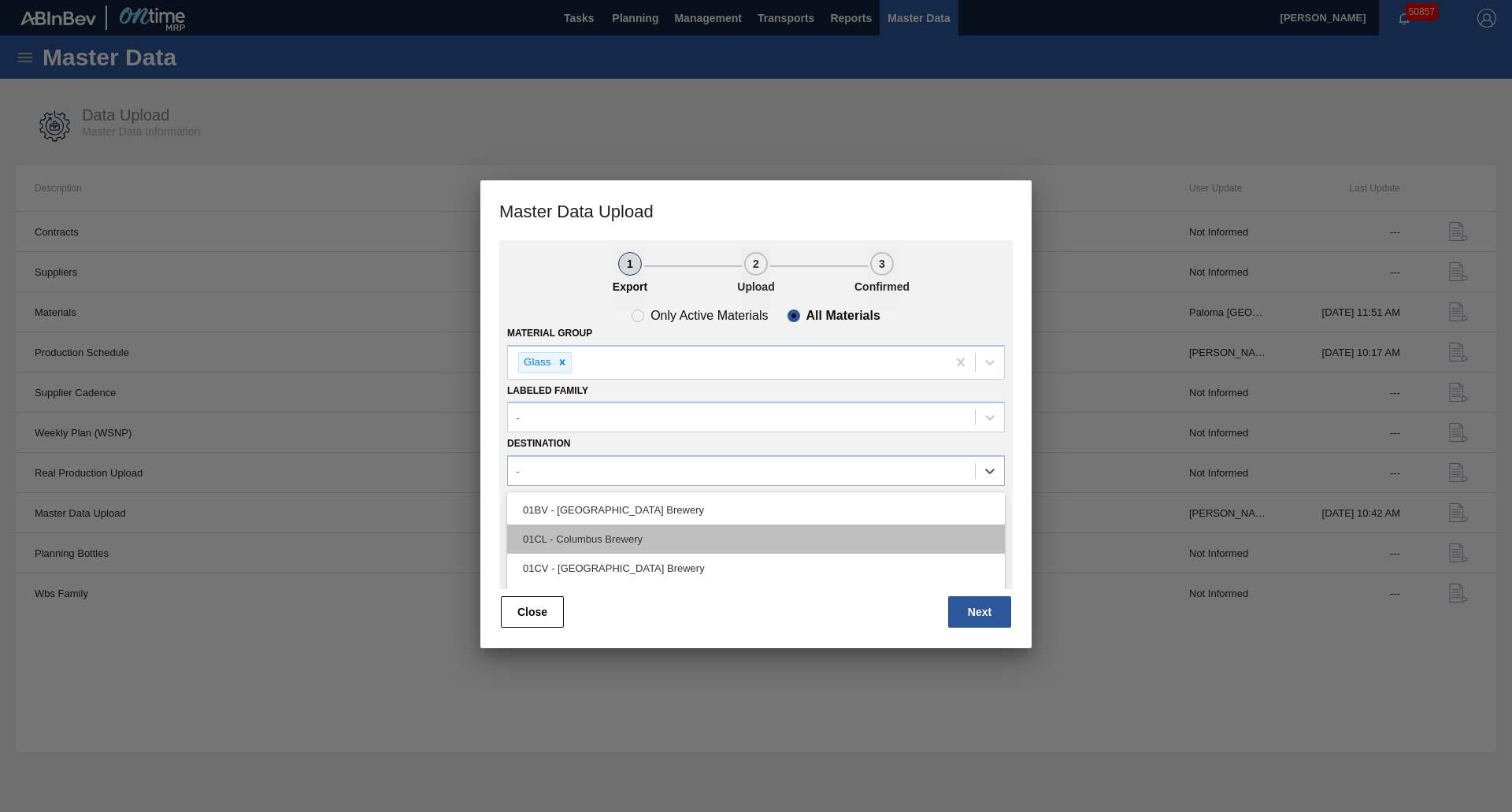
click at [610, 539] on div "01CL - Columbus Brewery" at bounding box center [756, 539] width 498 height 29
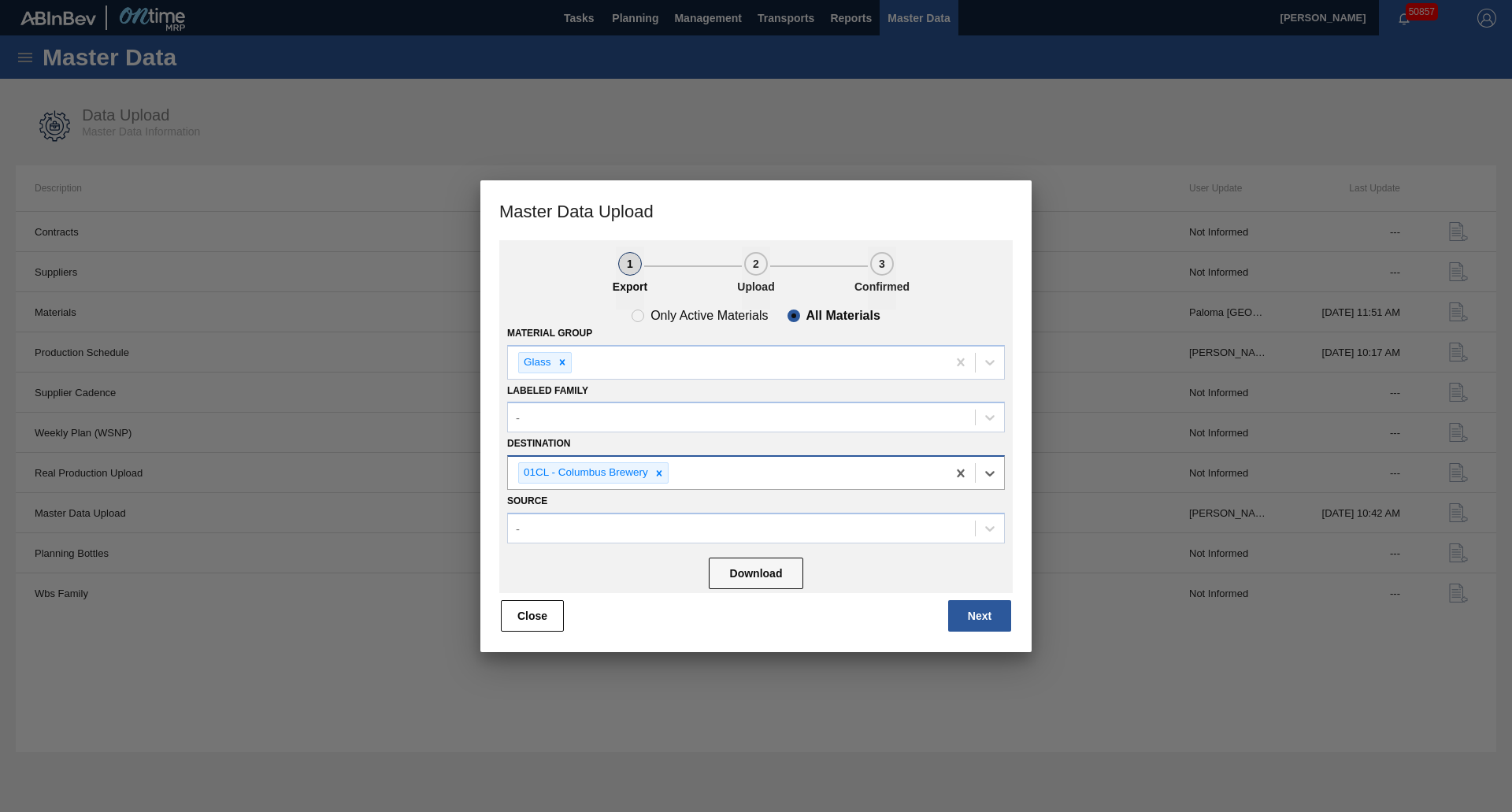
click at [694, 467] on div "01CL - Columbus Brewery" at bounding box center [727, 473] width 439 height 33
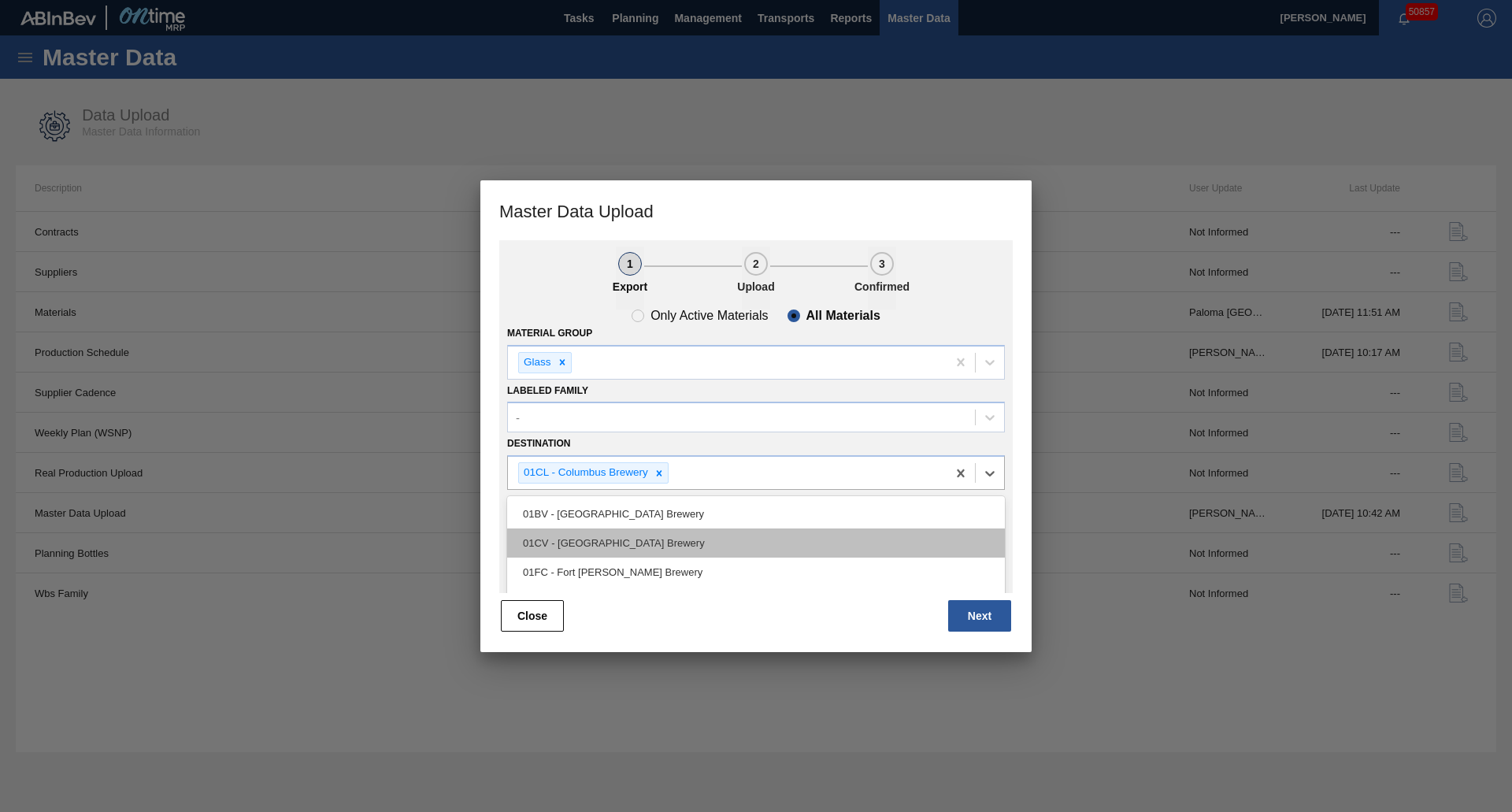
click at [646, 546] on div "01CV - [GEOGRAPHIC_DATA] Brewery" at bounding box center [756, 543] width 498 height 29
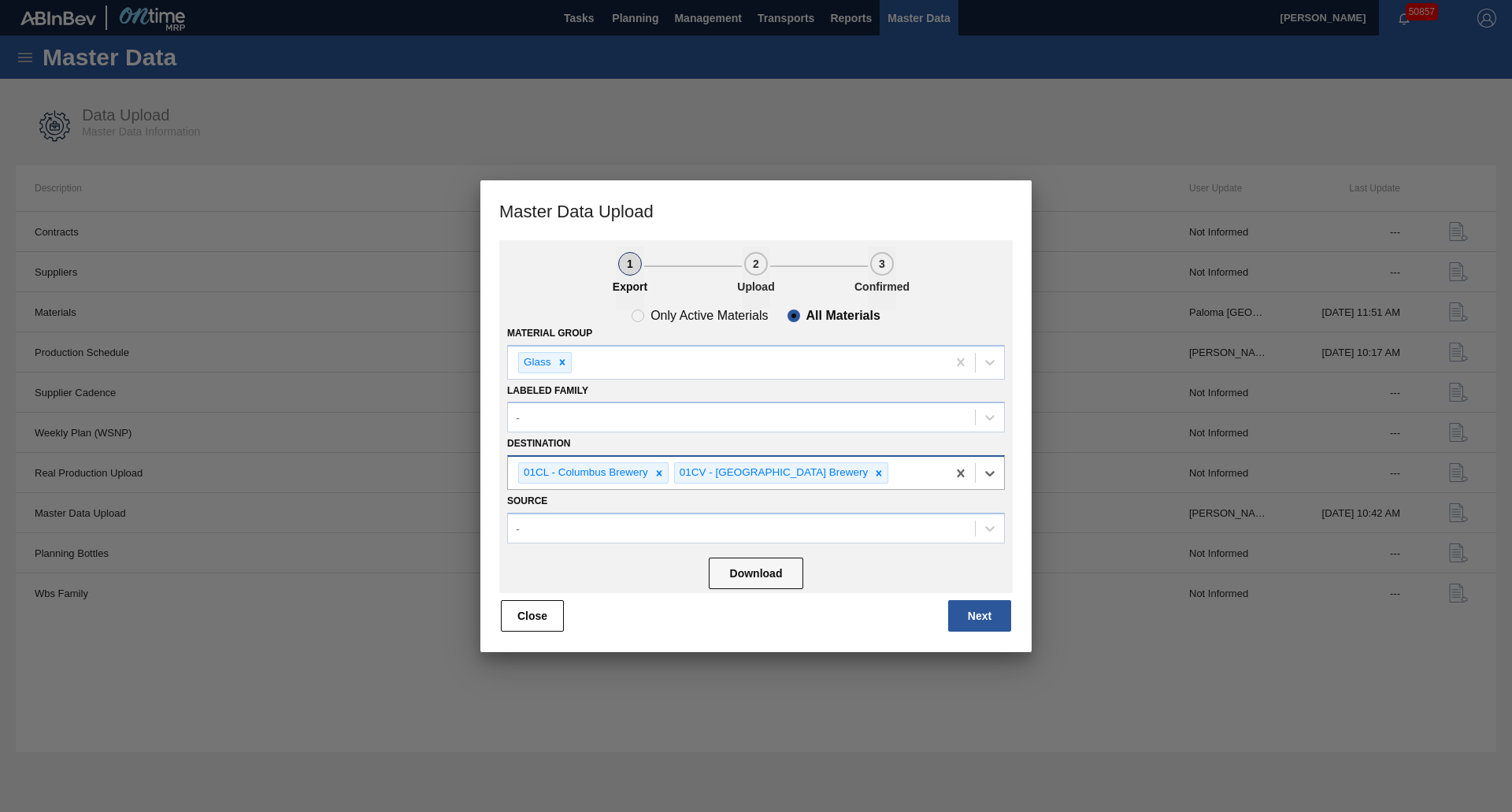
click at [853, 469] on div "01CL - Columbus Brewery 01CV - [GEOGRAPHIC_DATA] Brewery" at bounding box center [727, 473] width 439 height 33
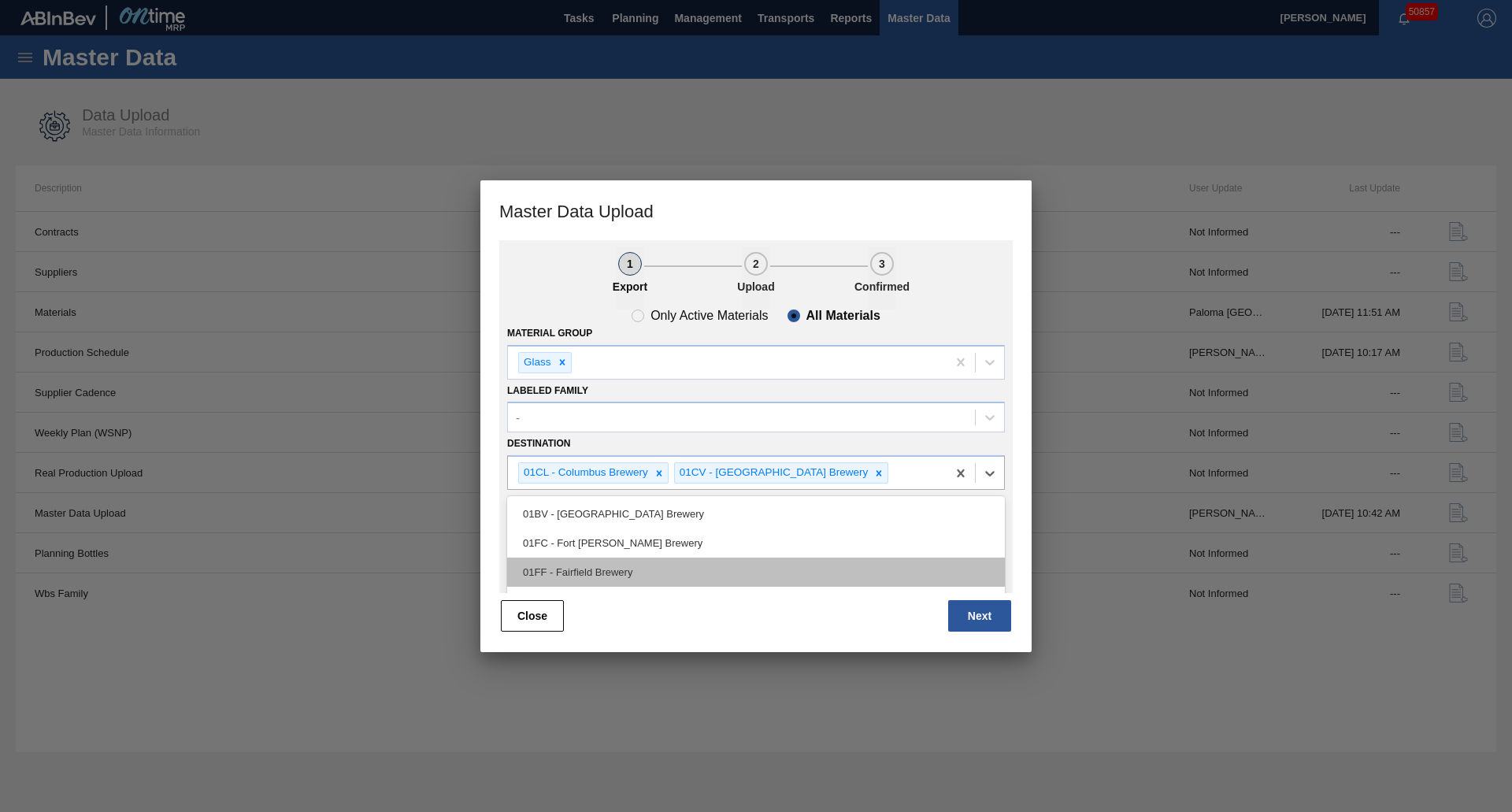
click at [624, 568] on div "01FF - Fairfield Brewery" at bounding box center [756, 572] width 498 height 29
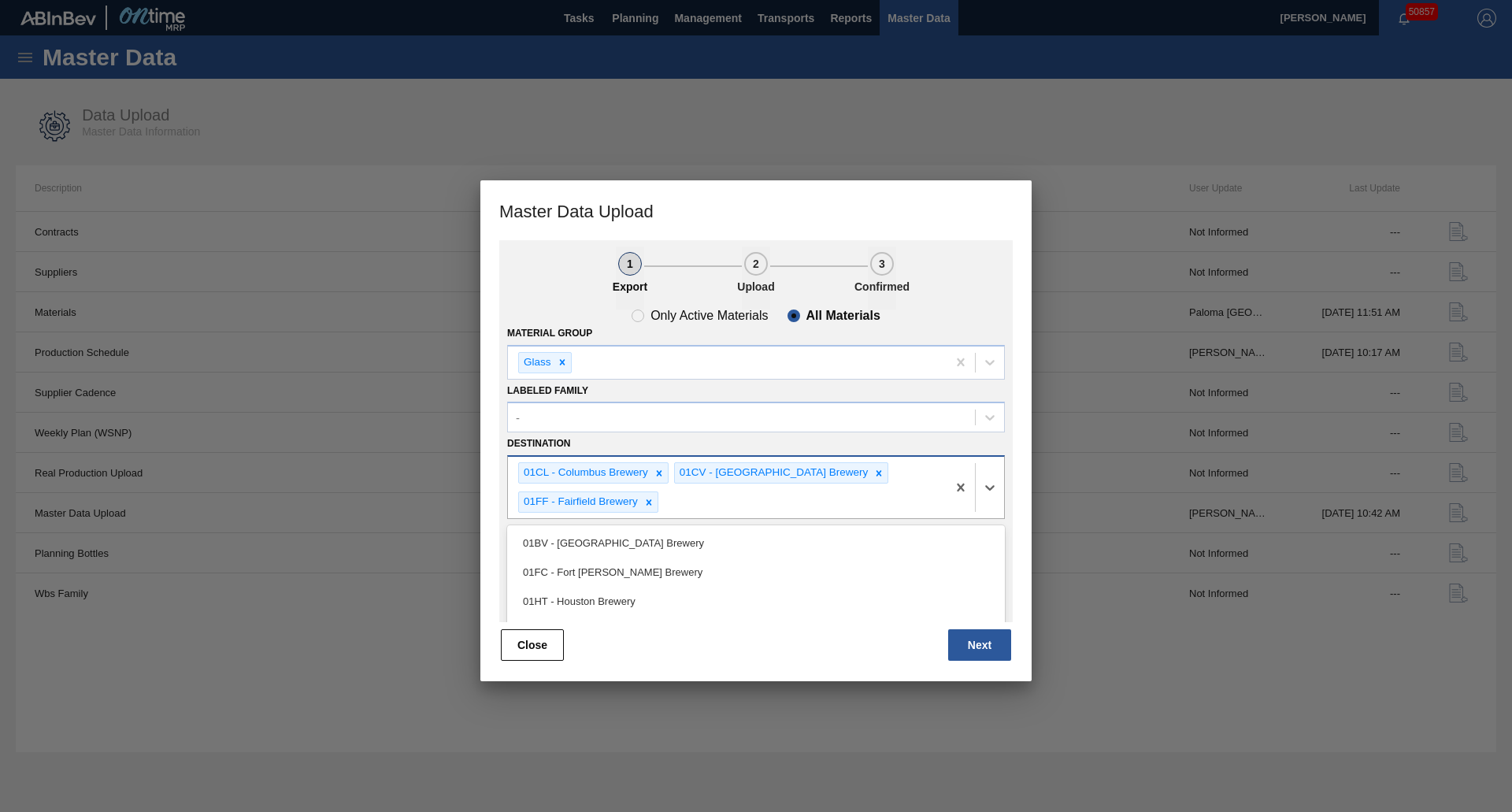
click at [886, 489] on div "01CL - Columbus Brewery 01CV - [GEOGRAPHIC_DATA] Brewery 01FF - [GEOGRAPHIC_DAT…" at bounding box center [727, 487] width 439 height 61
drag, startPoint x: 614, startPoint y: 570, endPoint x: 617, endPoint y: 560, distance: 10.4
click at [614, 571] on div "01FC - Fort [PERSON_NAME] Brewery" at bounding box center [756, 572] width 498 height 29
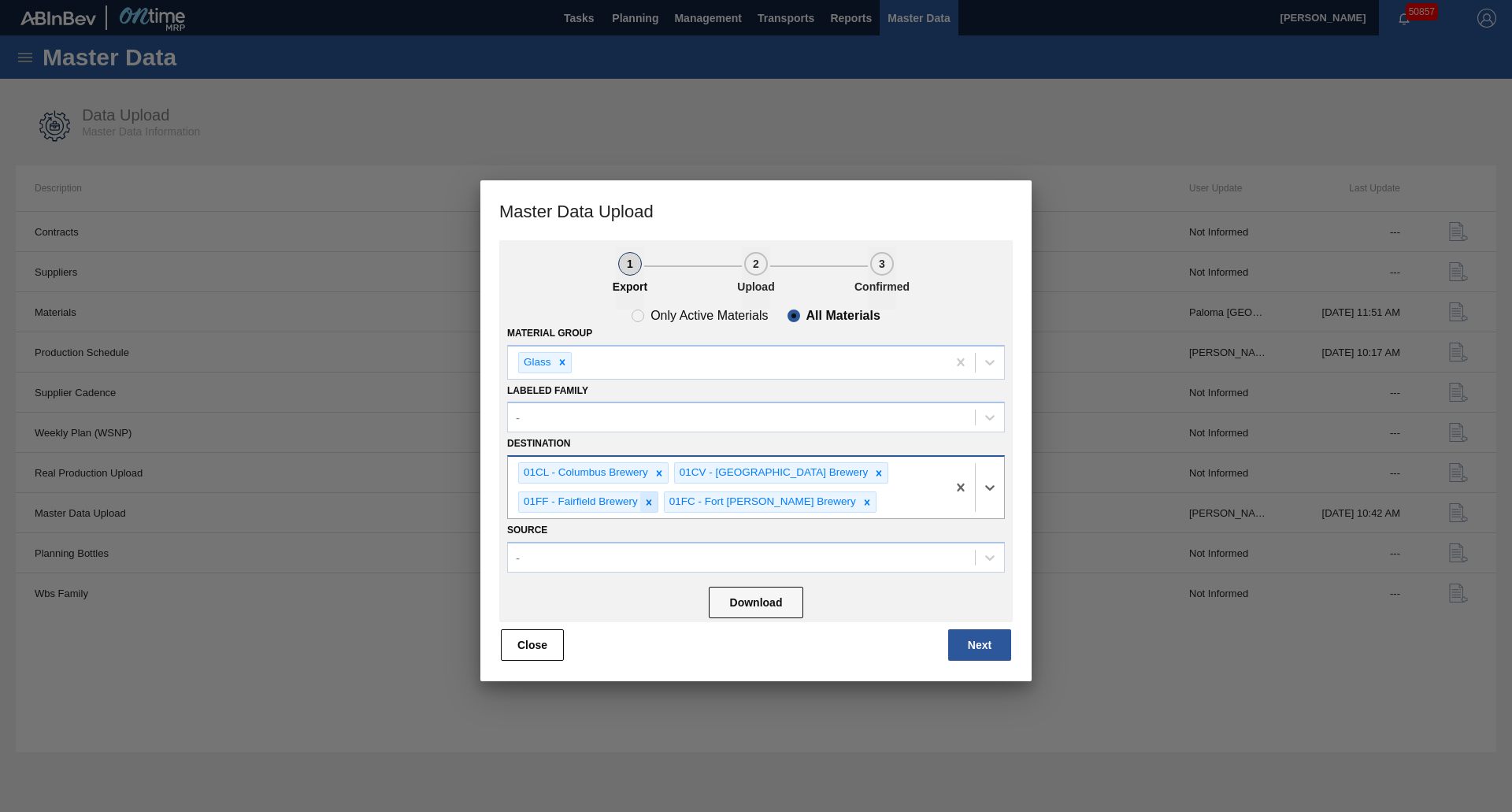
click at [651, 502] on icon at bounding box center [648, 502] width 11 height 11
click at [756, 494] on div "01CL - Columbus Brewery 01CV - [GEOGRAPHIC_DATA] Brewery 01FC - [GEOGRAPHIC_DAT…" at bounding box center [727, 487] width 439 height 61
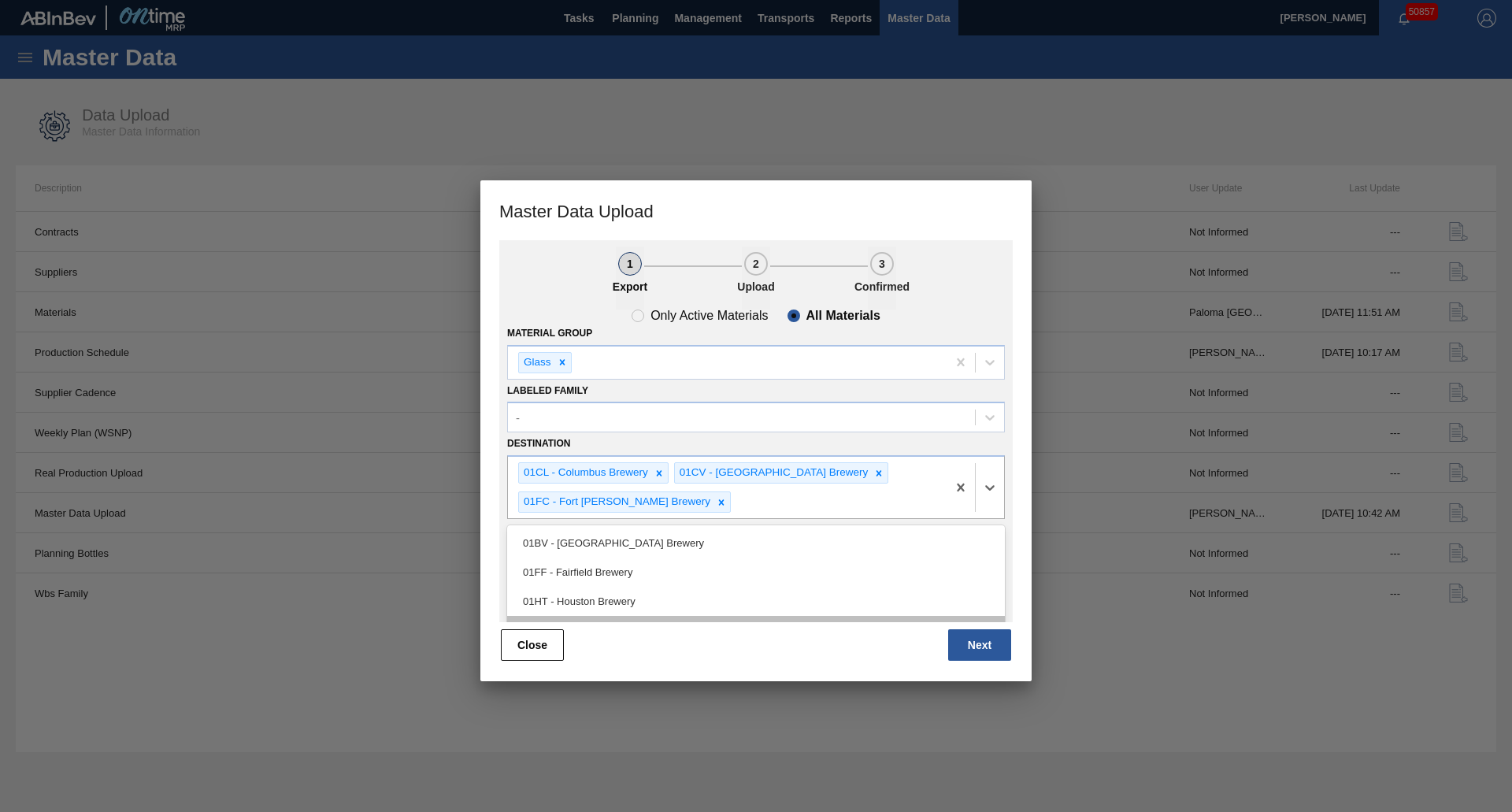
scroll to position [33, 0]
click at [622, 598] on div "01JK - Jacksonville Brewery" at bounding box center [756, 598] width 498 height 29
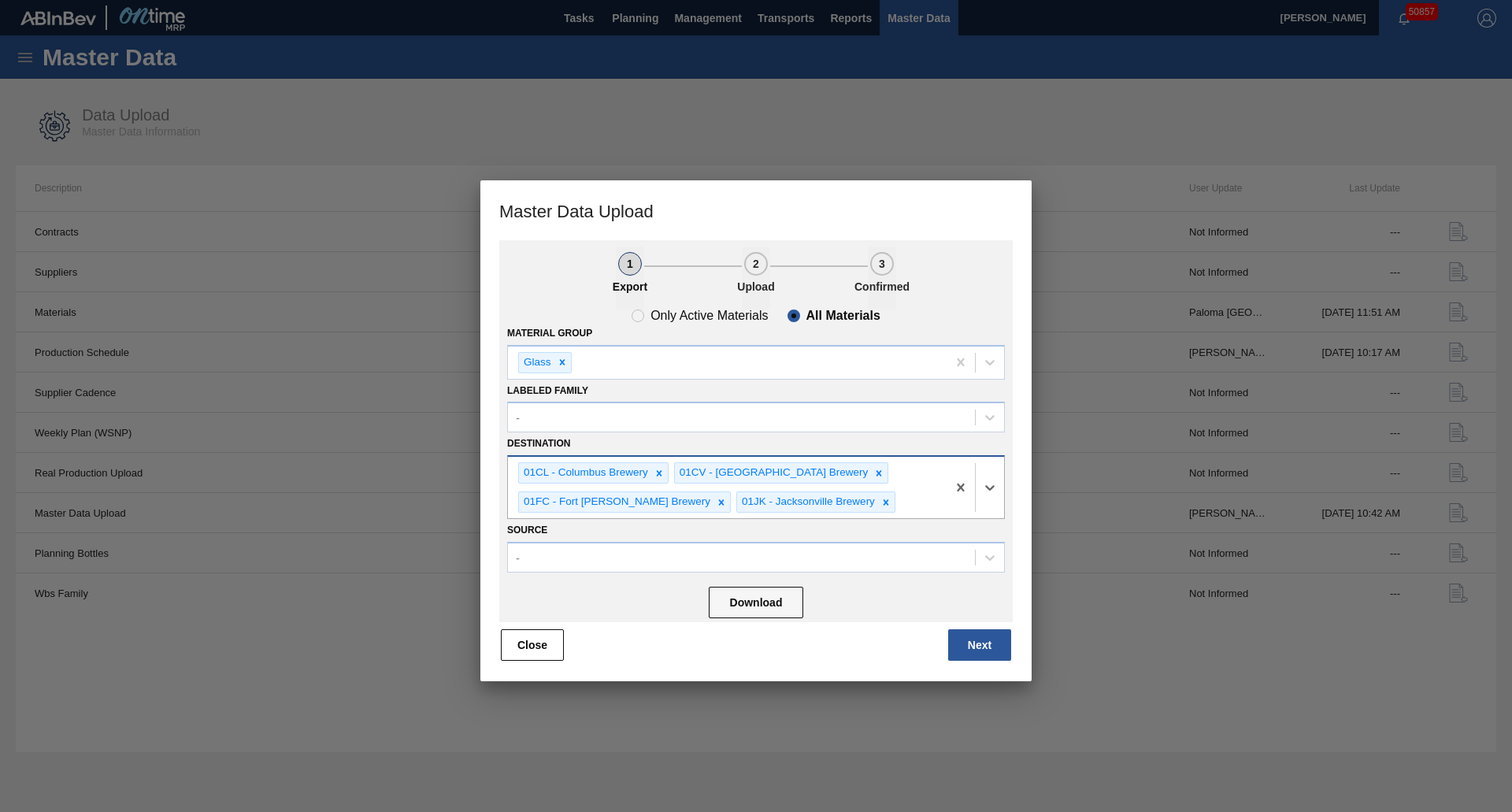
click at [848, 502] on div "01CL - Columbus Brewery 01CV - [GEOGRAPHIC_DATA] Brewery 01FC - [GEOGRAPHIC_DAT…" at bounding box center [727, 487] width 439 height 61
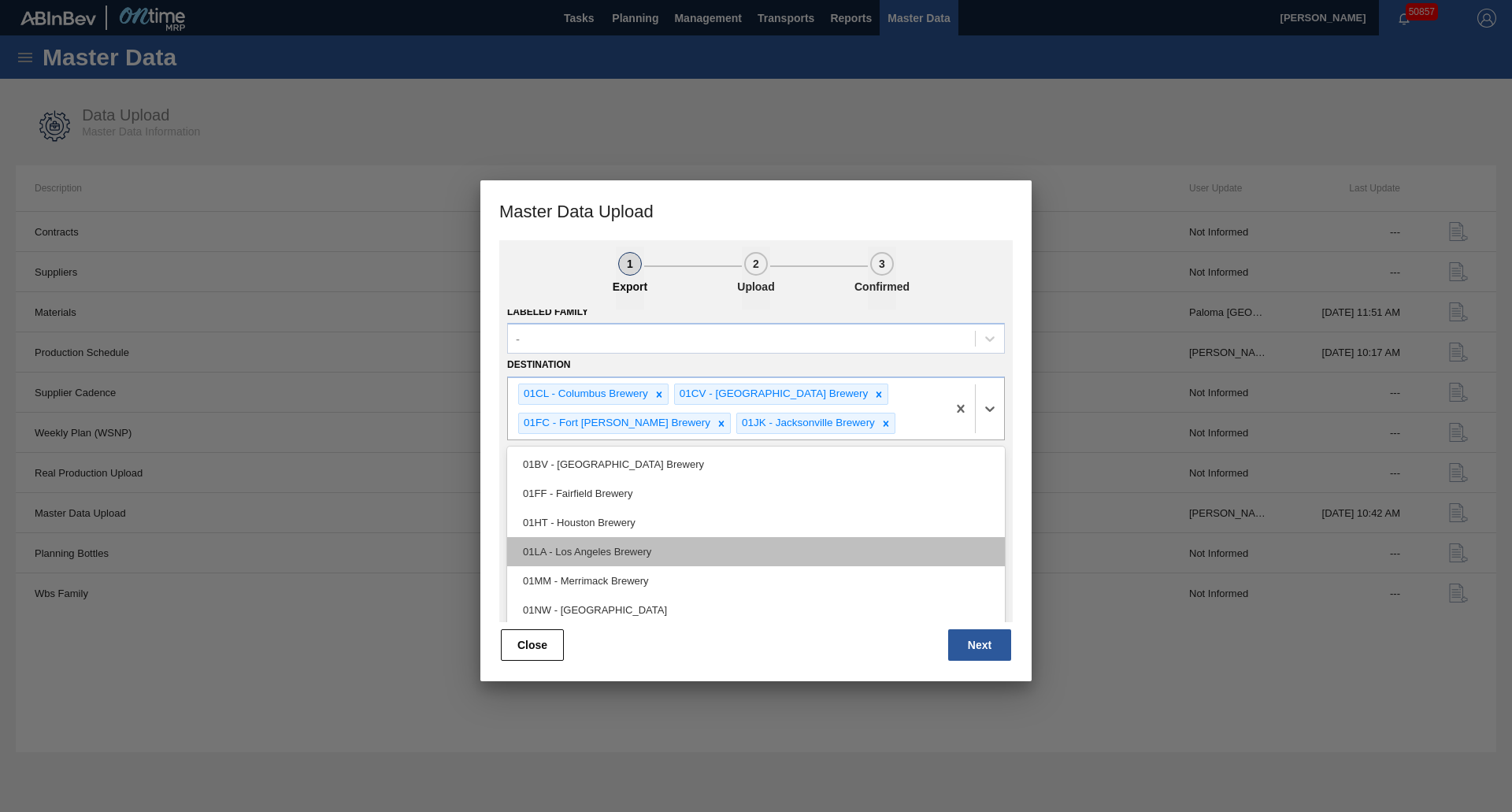
click at [637, 560] on div "01LA - Los Angeles Brewery" at bounding box center [756, 551] width 498 height 29
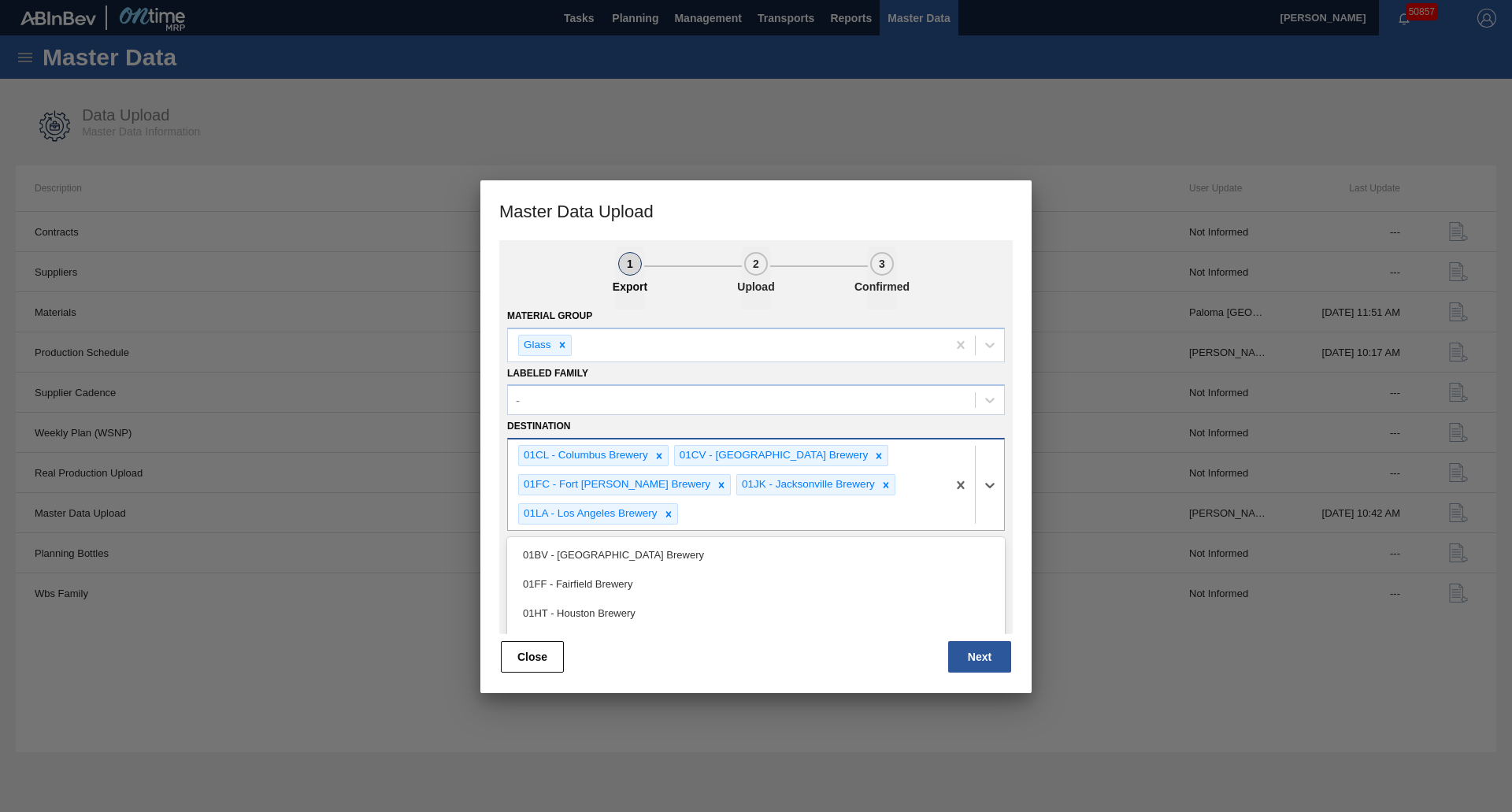
click at [772, 509] on div "option 01LA - Los Angeles Brewery, selected. option 01FF - Fairfield Brewery fo…" at bounding box center [756, 484] width 498 height 93
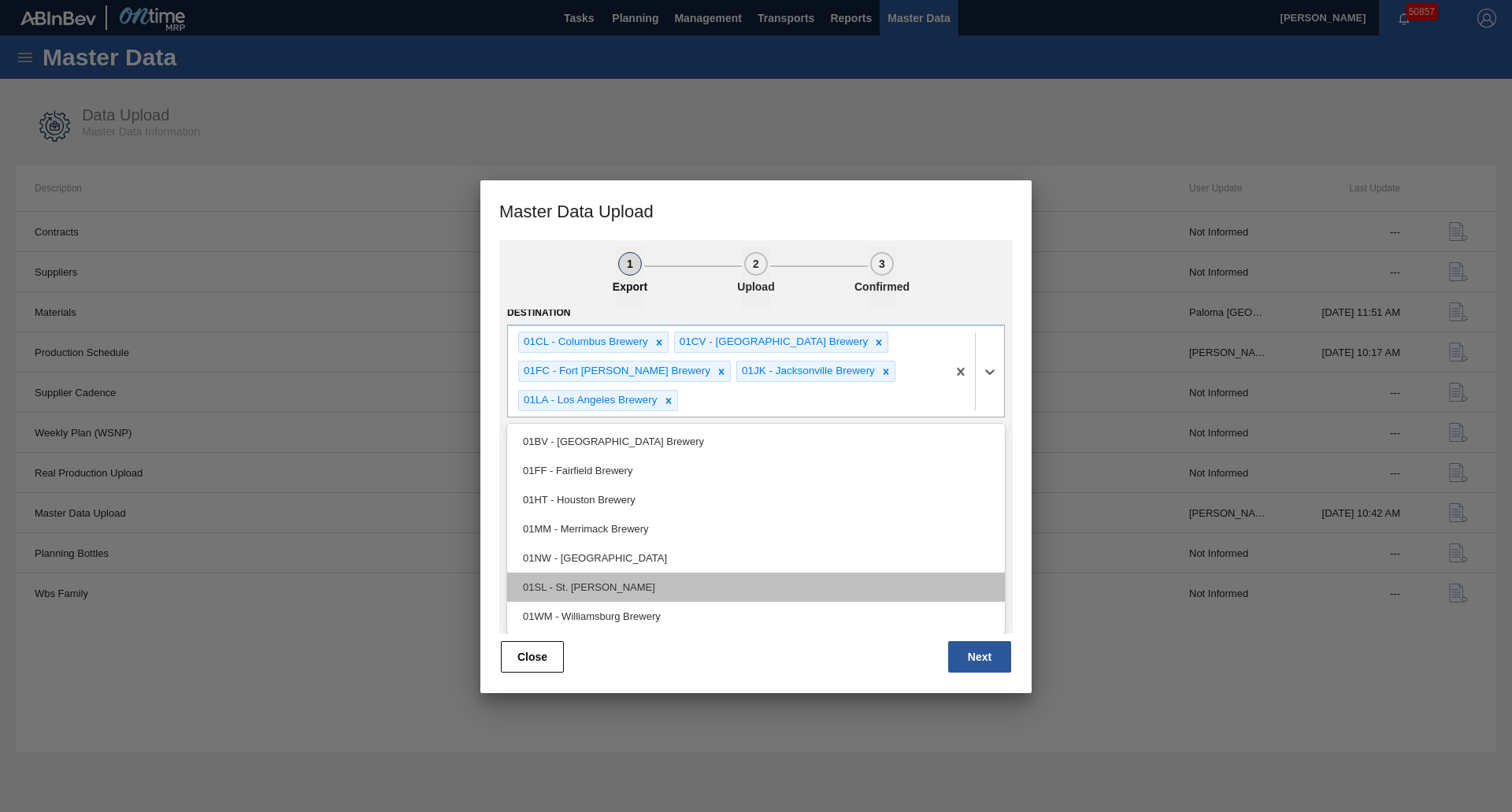
click at [647, 592] on div "01SL - St. [PERSON_NAME]" at bounding box center [756, 587] width 498 height 29
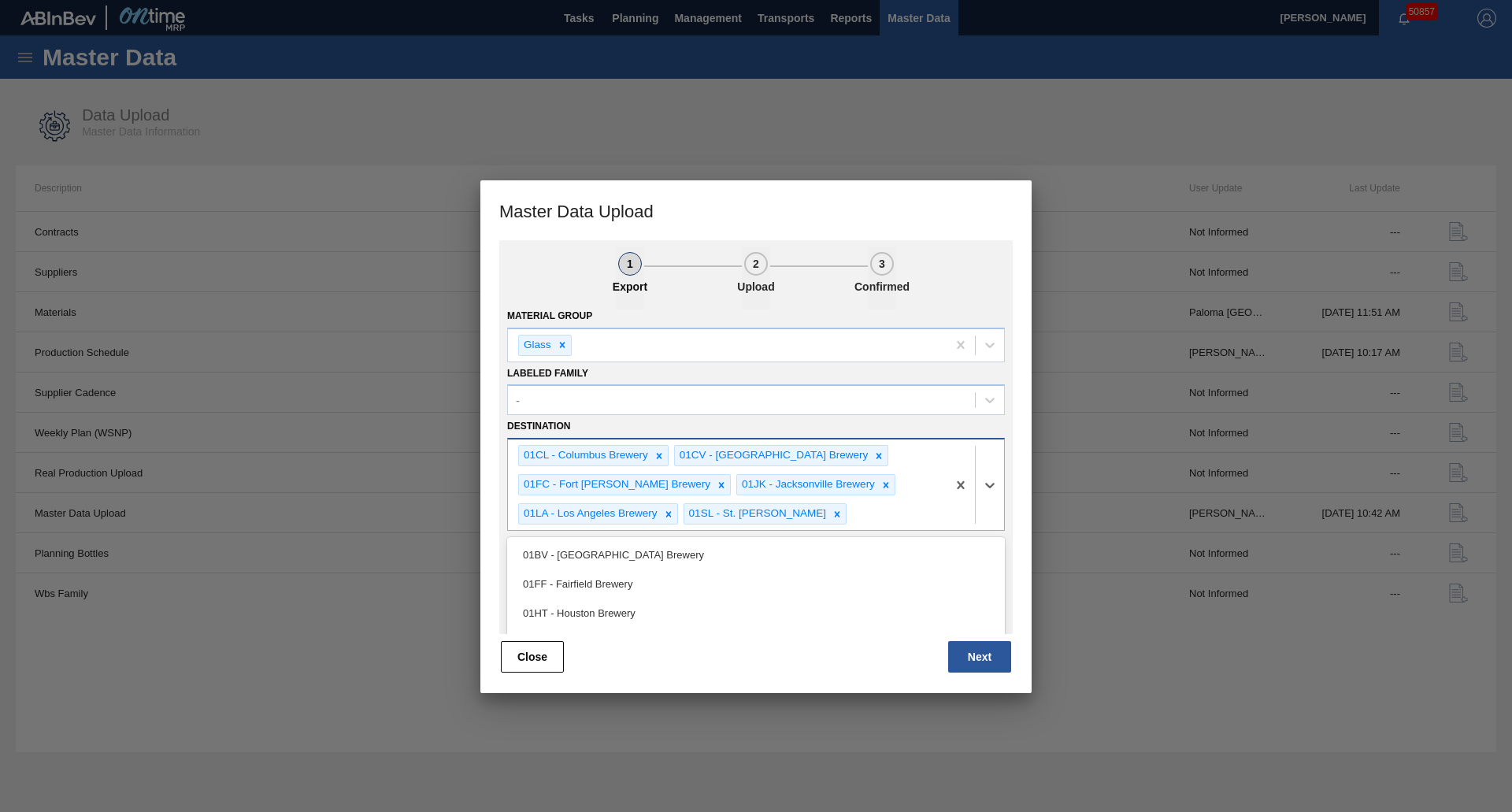
click at [895, 502] on div "option 01SL - St. [PERSON_NAME], selected. option 01FF - Fairfield Brewery focu…" at bounding box center [756, 484] width 498 height 93
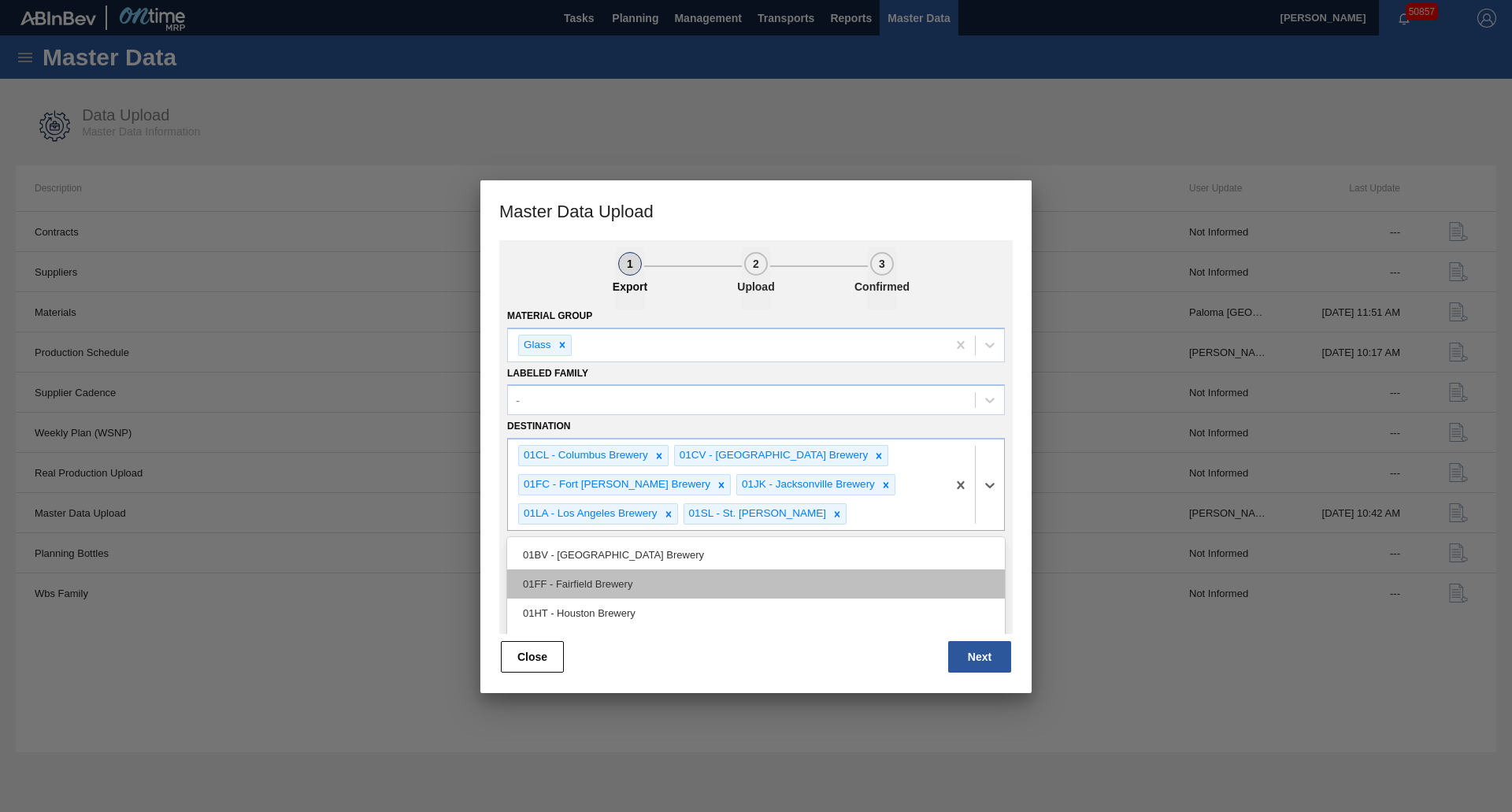
scroll to position [101, 0]
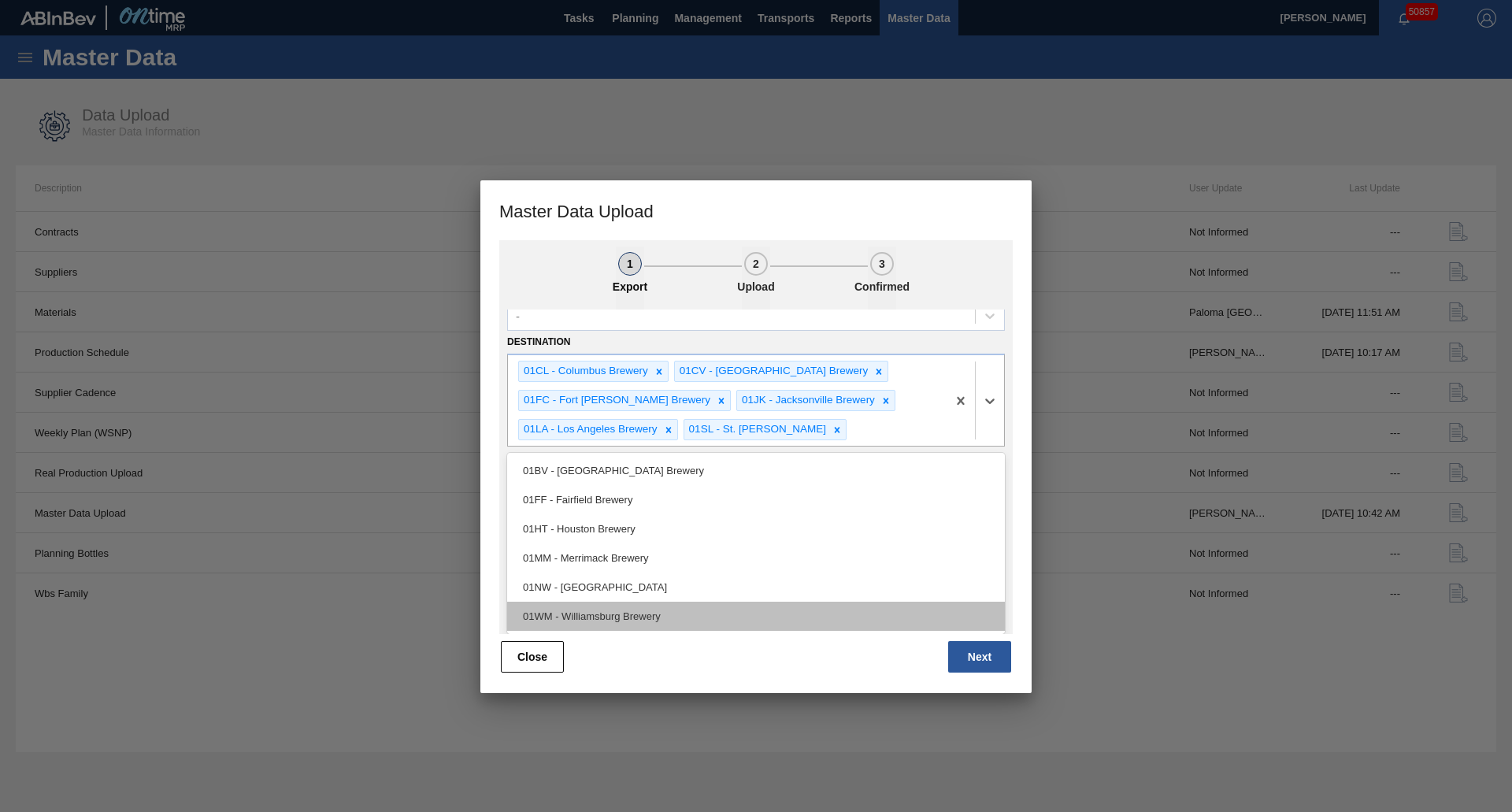
click at [764, 628] on div "01WM - Williamsburg Brewery" at bounding box center [756, 616] width 498 height 29
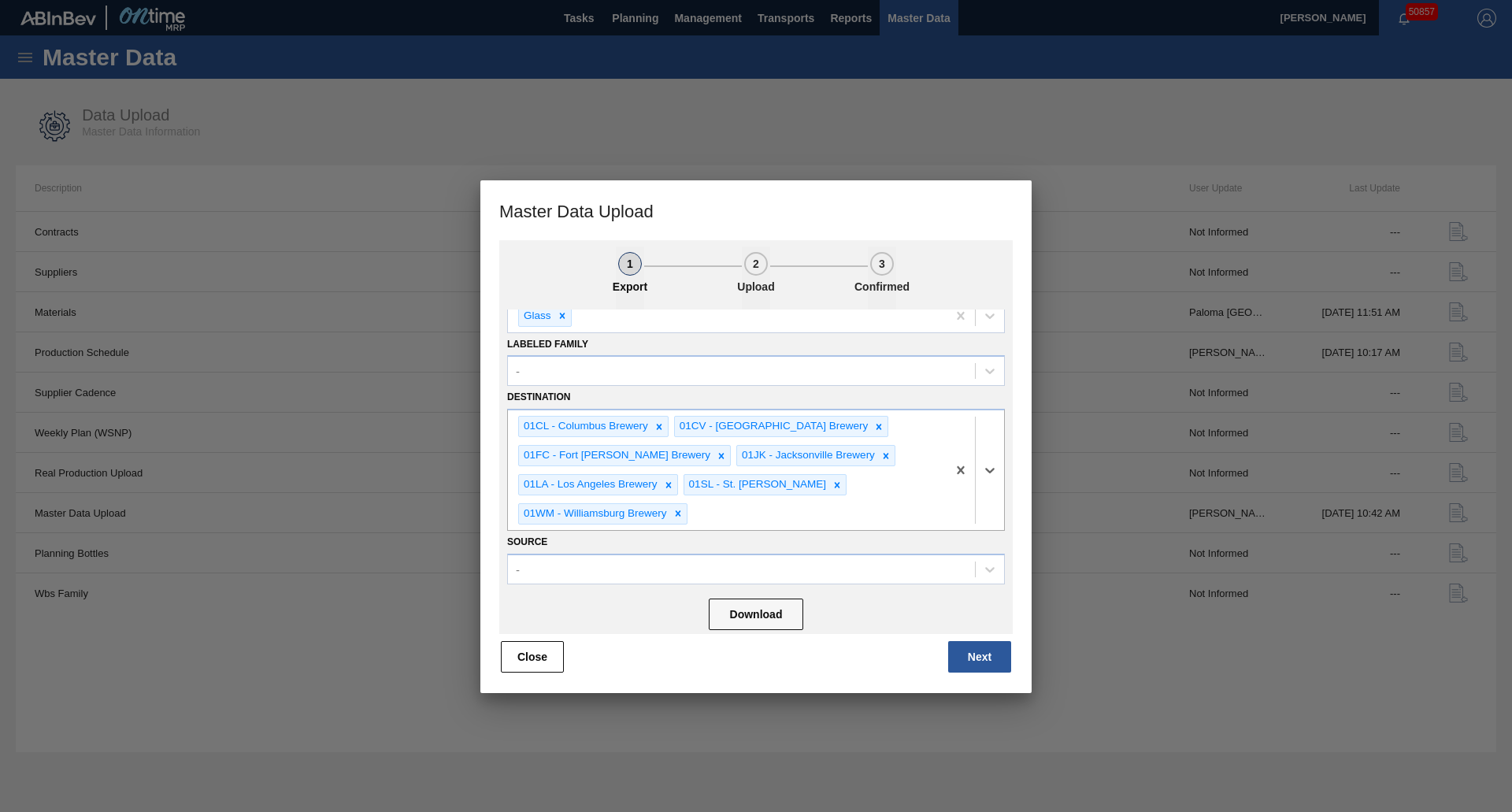
scroll to position [46, 0]
click at [783, 616] on button "Download" at bounding box center [756, 615] width 95 height 32
click at [955, 663] on button "Next" at bounding box center [979, 657] width 63 height 32
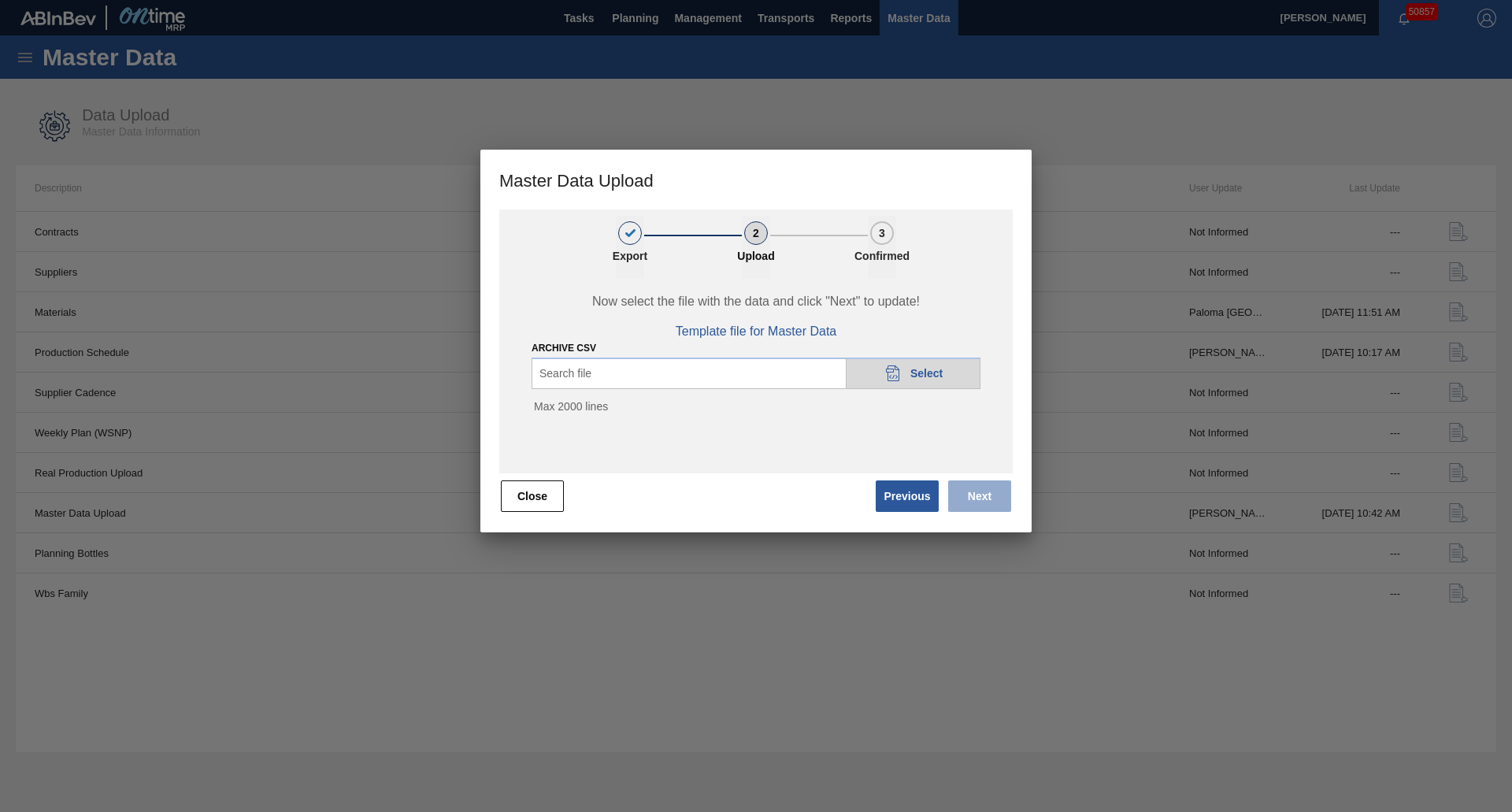
click at [804, 368] on div "Search file 20DAD902-3625-4257-8FDA-0C0CB19E2A3D Select" at bounding box center [756, 374] width 449 height 32
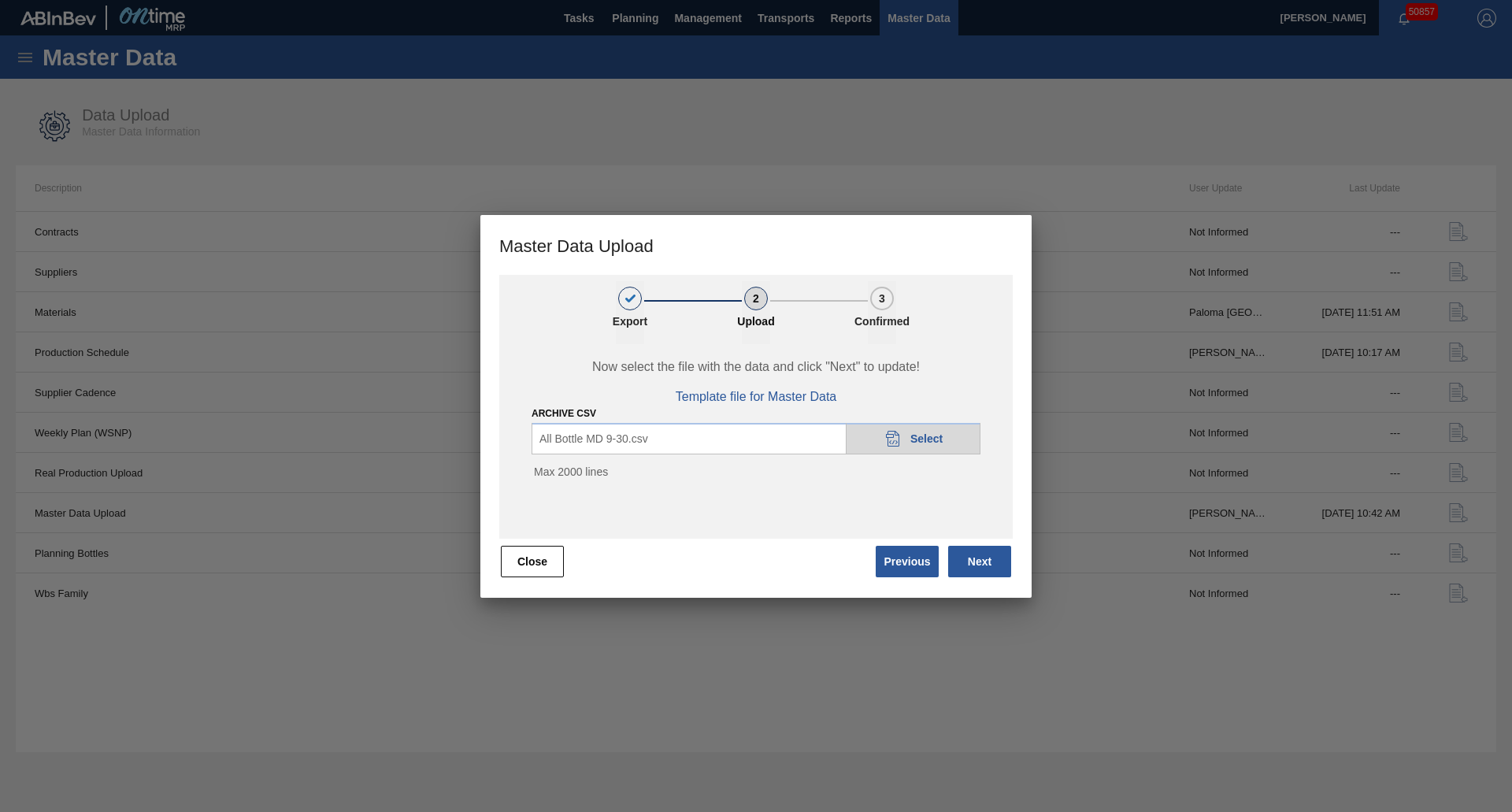
click at [979, 566] on button "Next" at bounding box center [979, 562] width 63 height 32
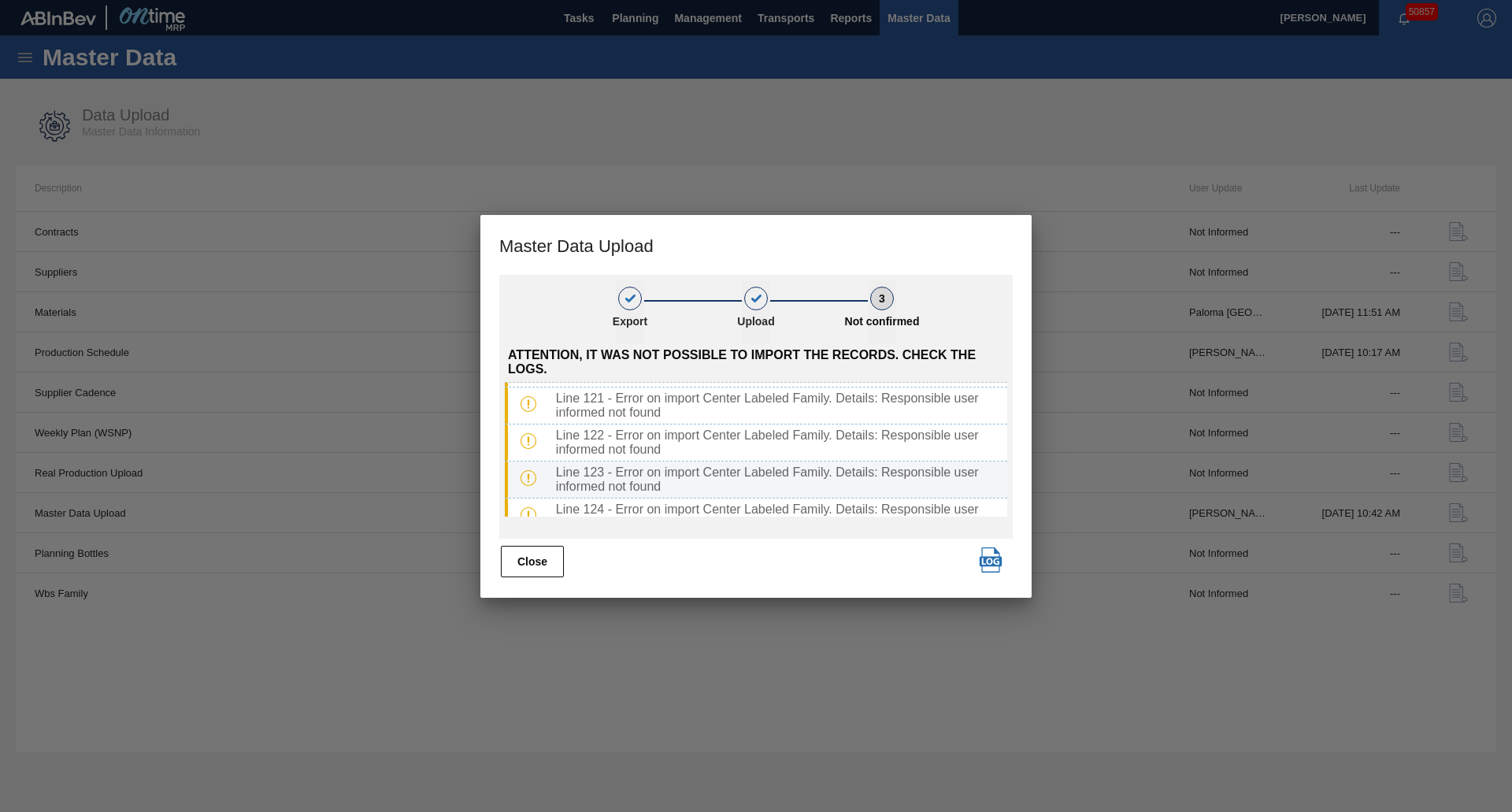
scroll to position [2823, 0]
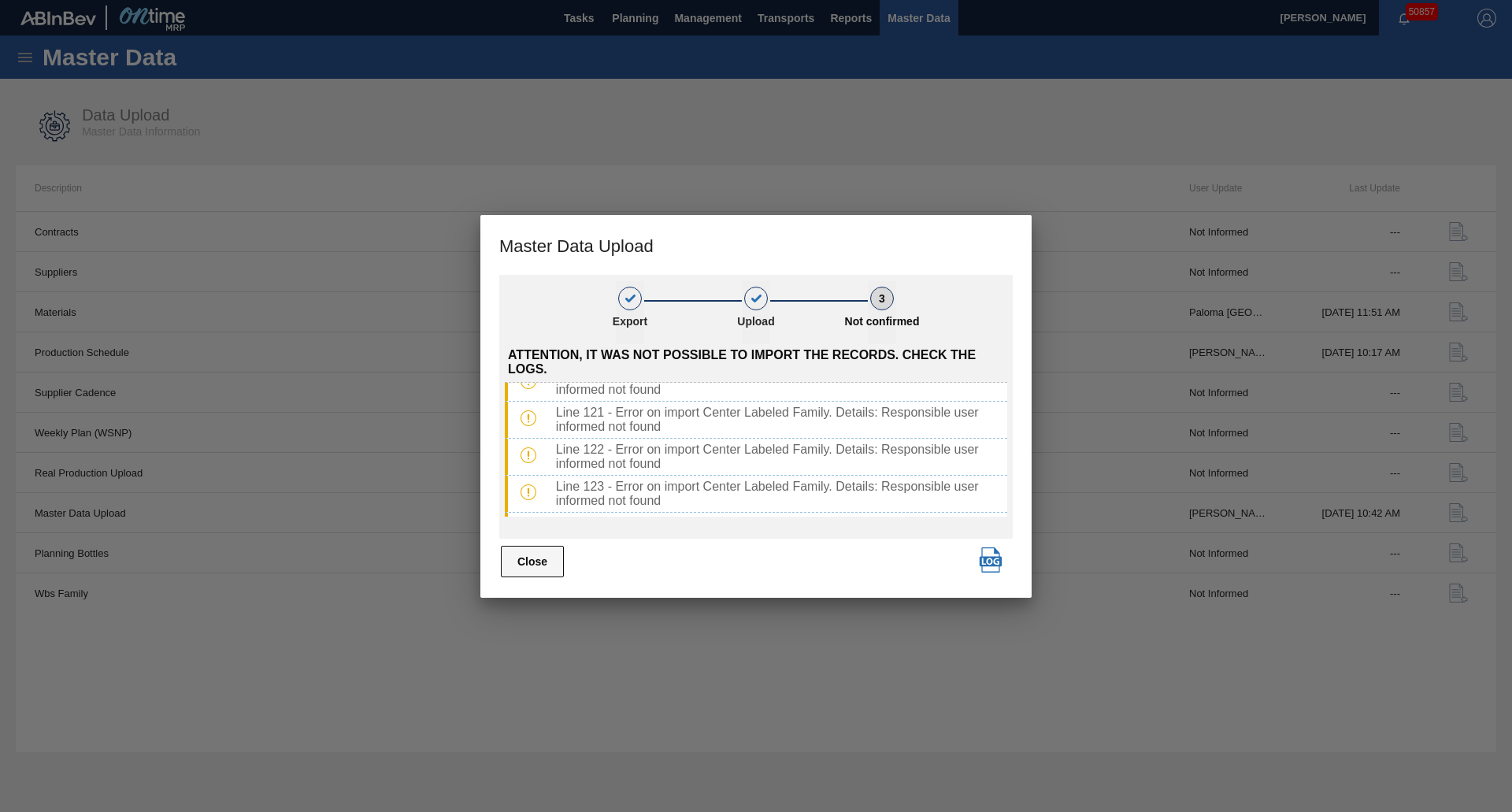
click at [525, 552] on button "Close" at bounding box center [532, 562] width 63 height 32
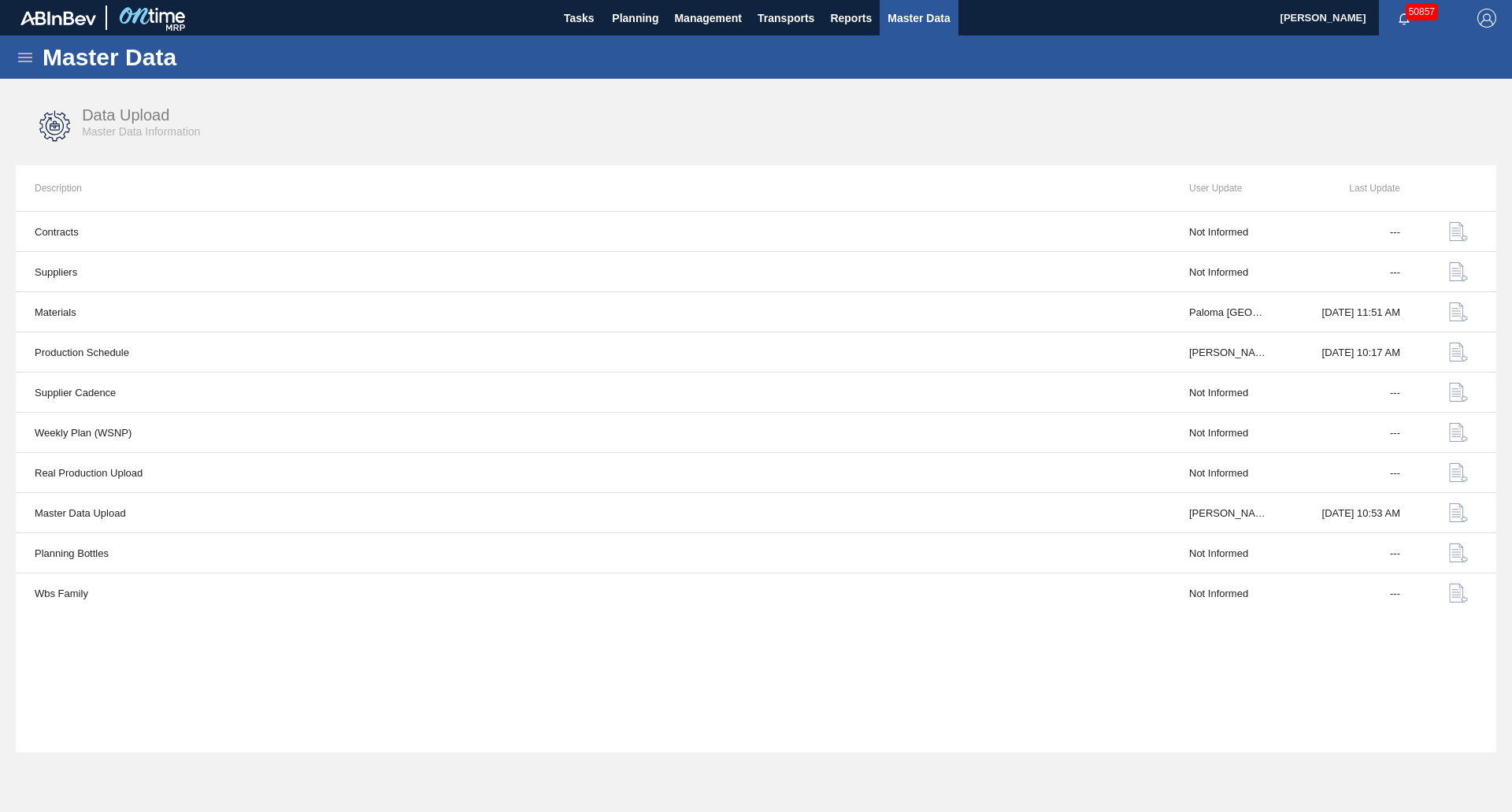
click at [906, 18] on span "Master Data" at bounding box center [919, 18] width 62 height 19
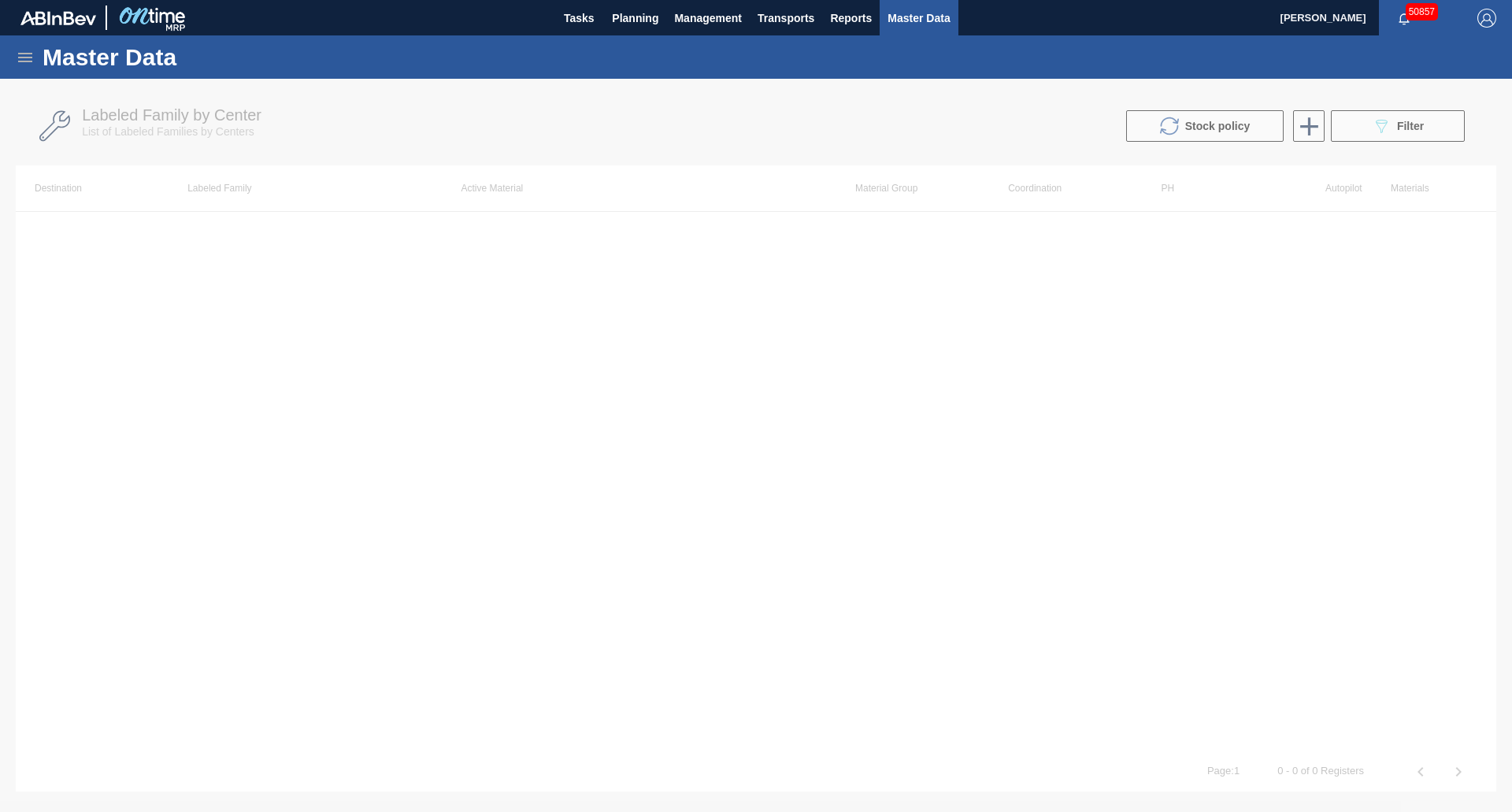
click at [18, 60] on icon at bounding box center [25, 57] width 19 height 19
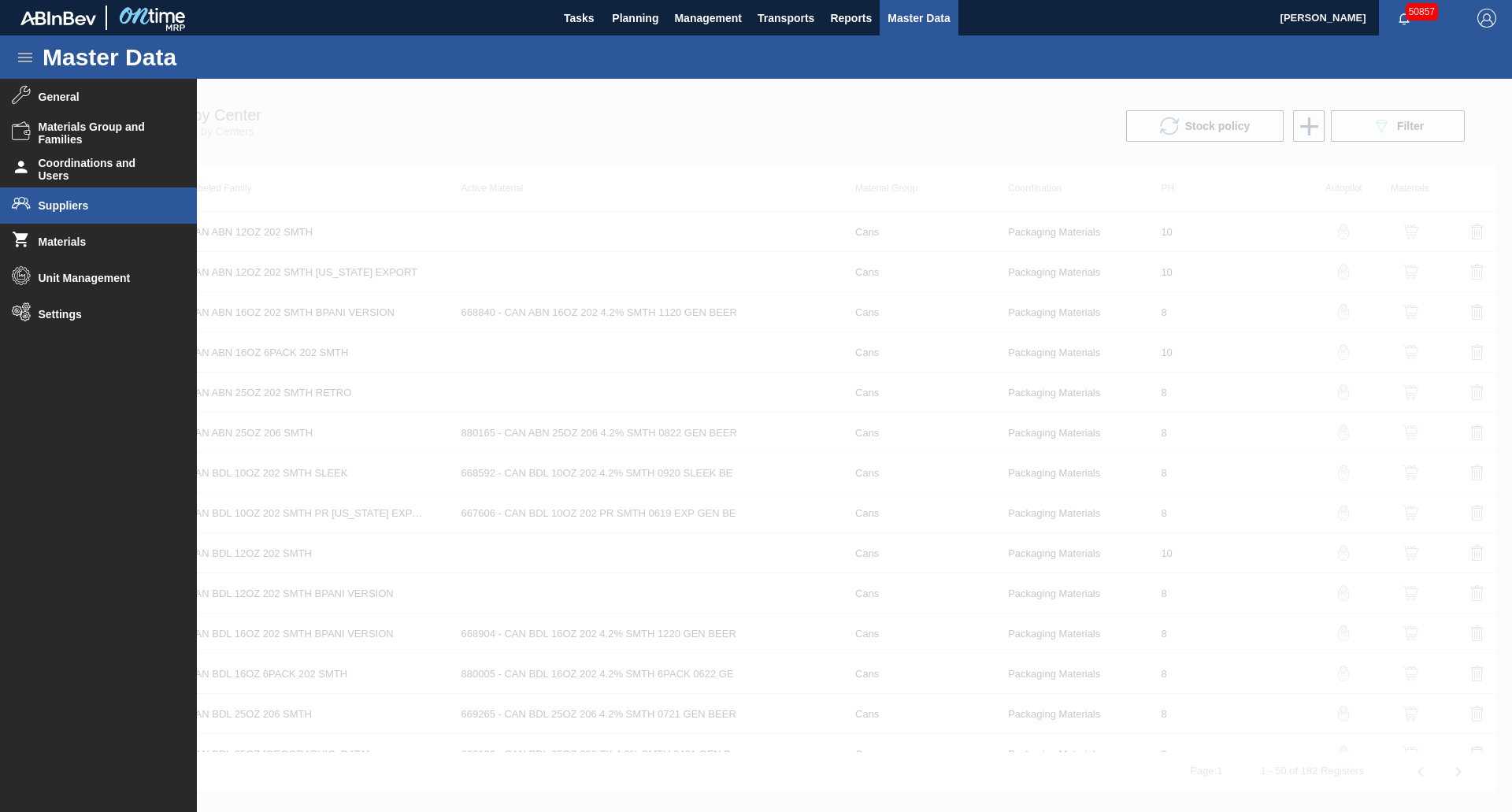
click at [64, 210] on span "Suppliers" at bounding box center [103, 205] width 130 height 13
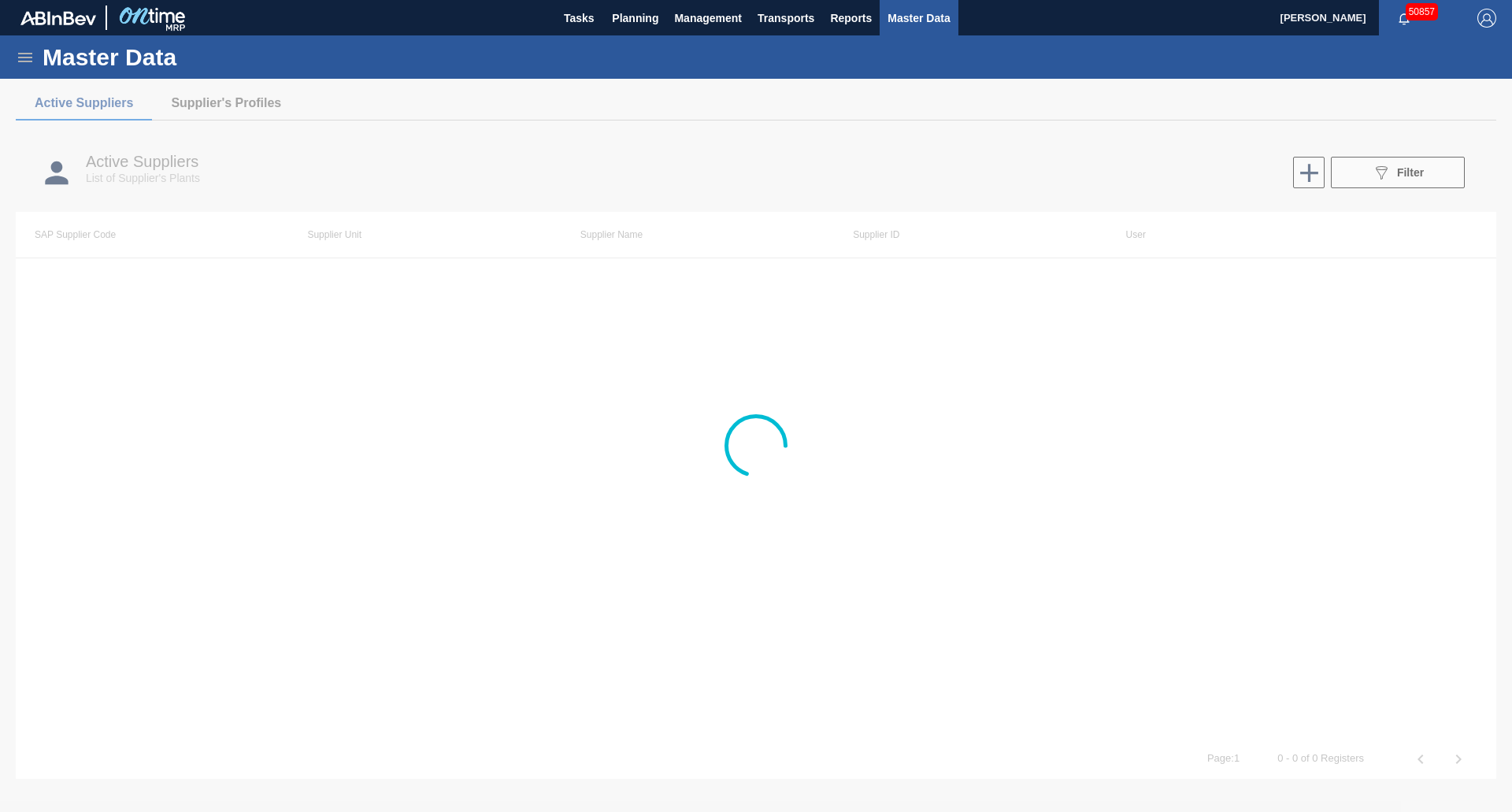
click at [20, 59] on icon at bounding box center [25, 57] width 19 height 19
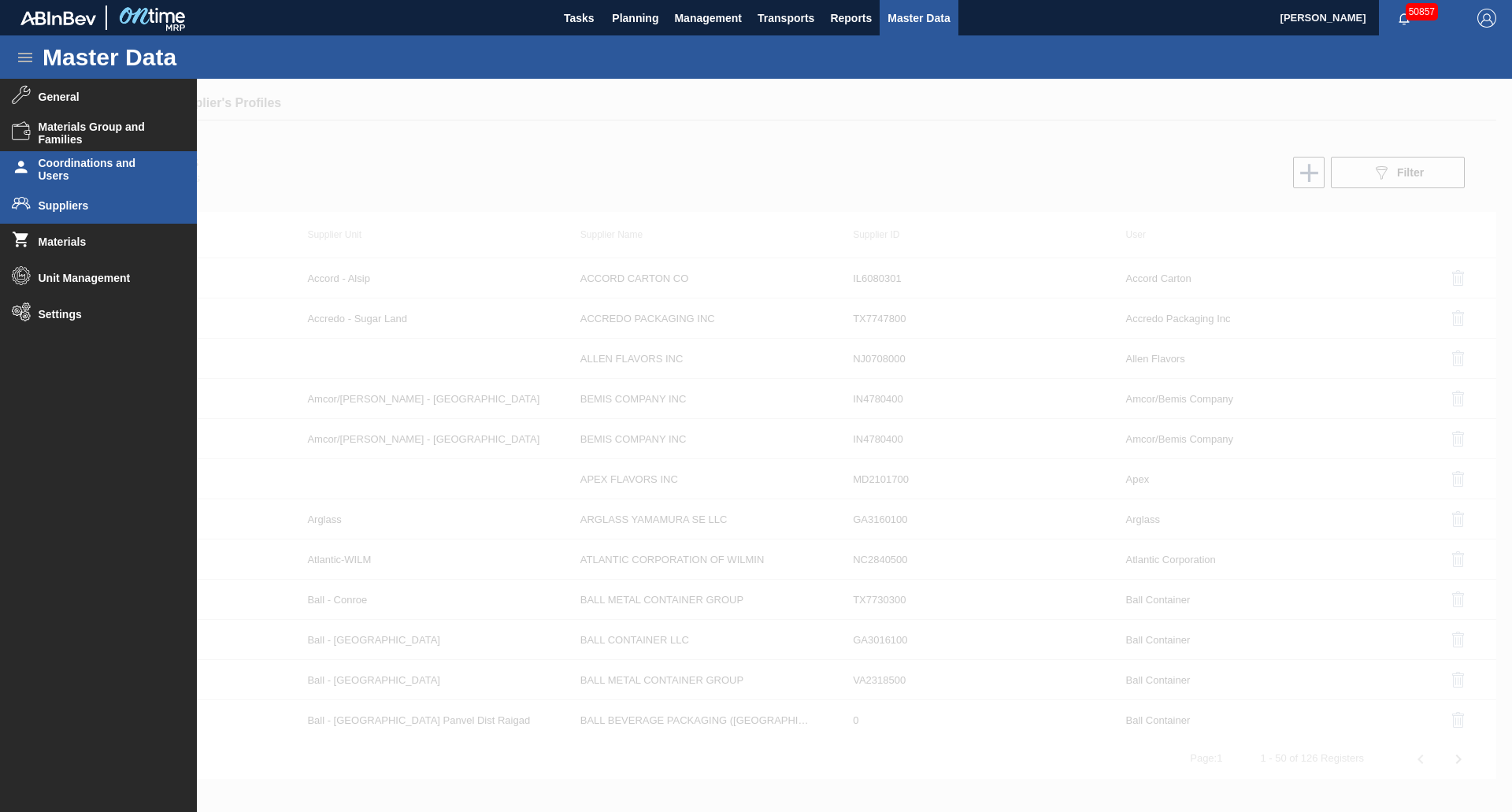
click at [80, 161] on span "Coordinations and Users" at bounding box center [103, 169] width 130 height 25
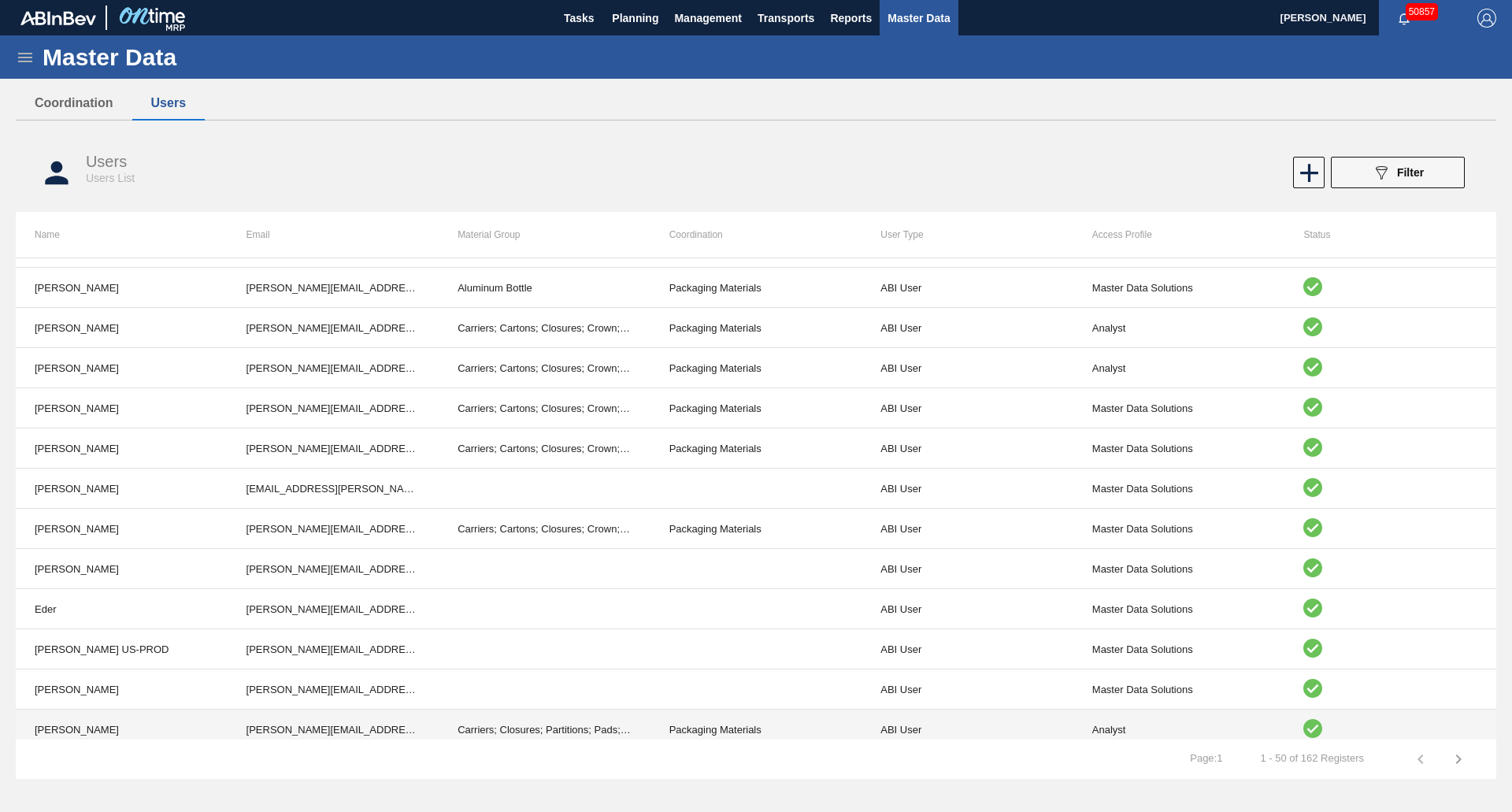
scroll to position [1527, 0]
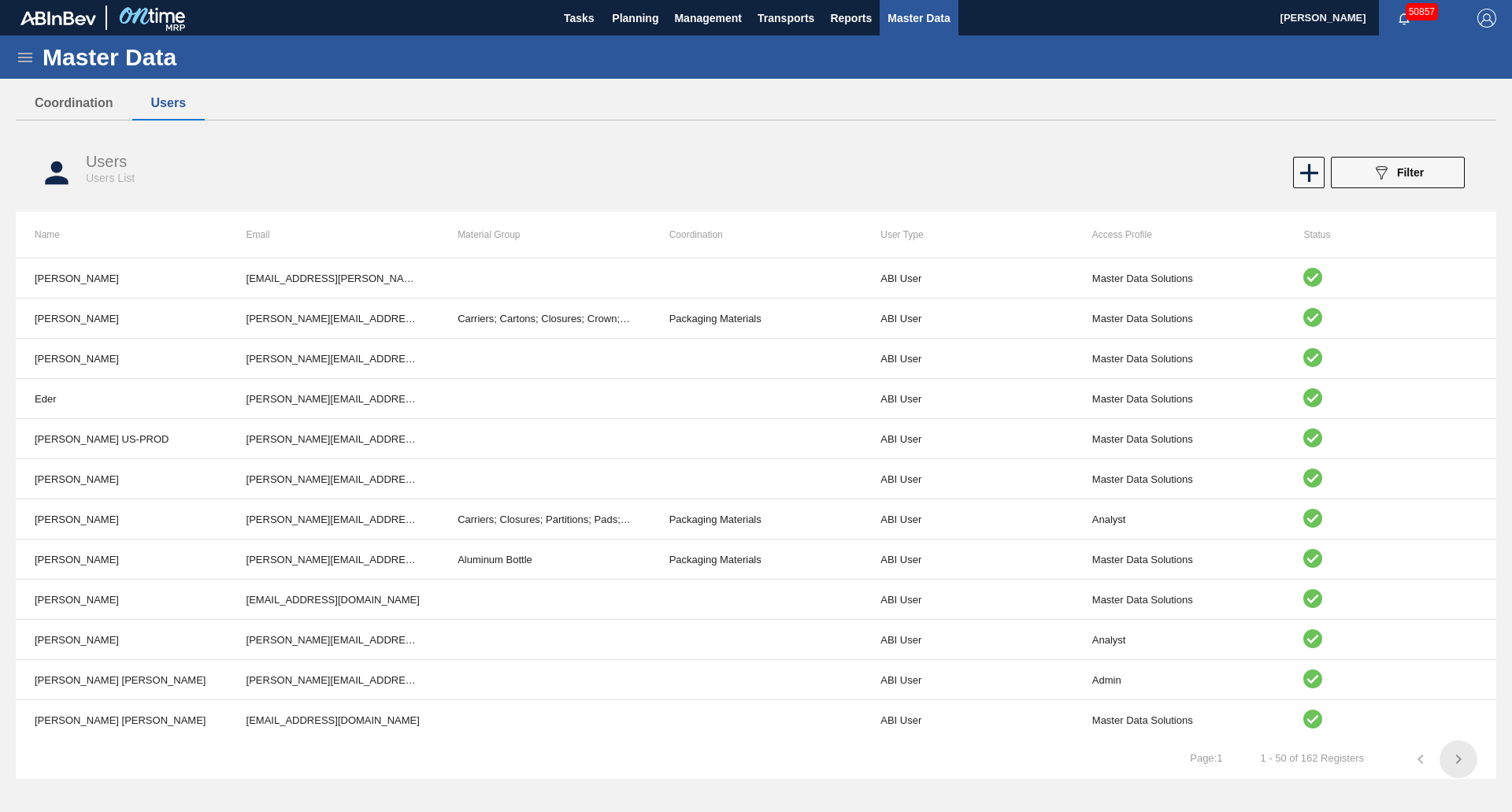
click at [1456, 759] on icon "button" at bounding box center [1458, 759] width 19 height 19
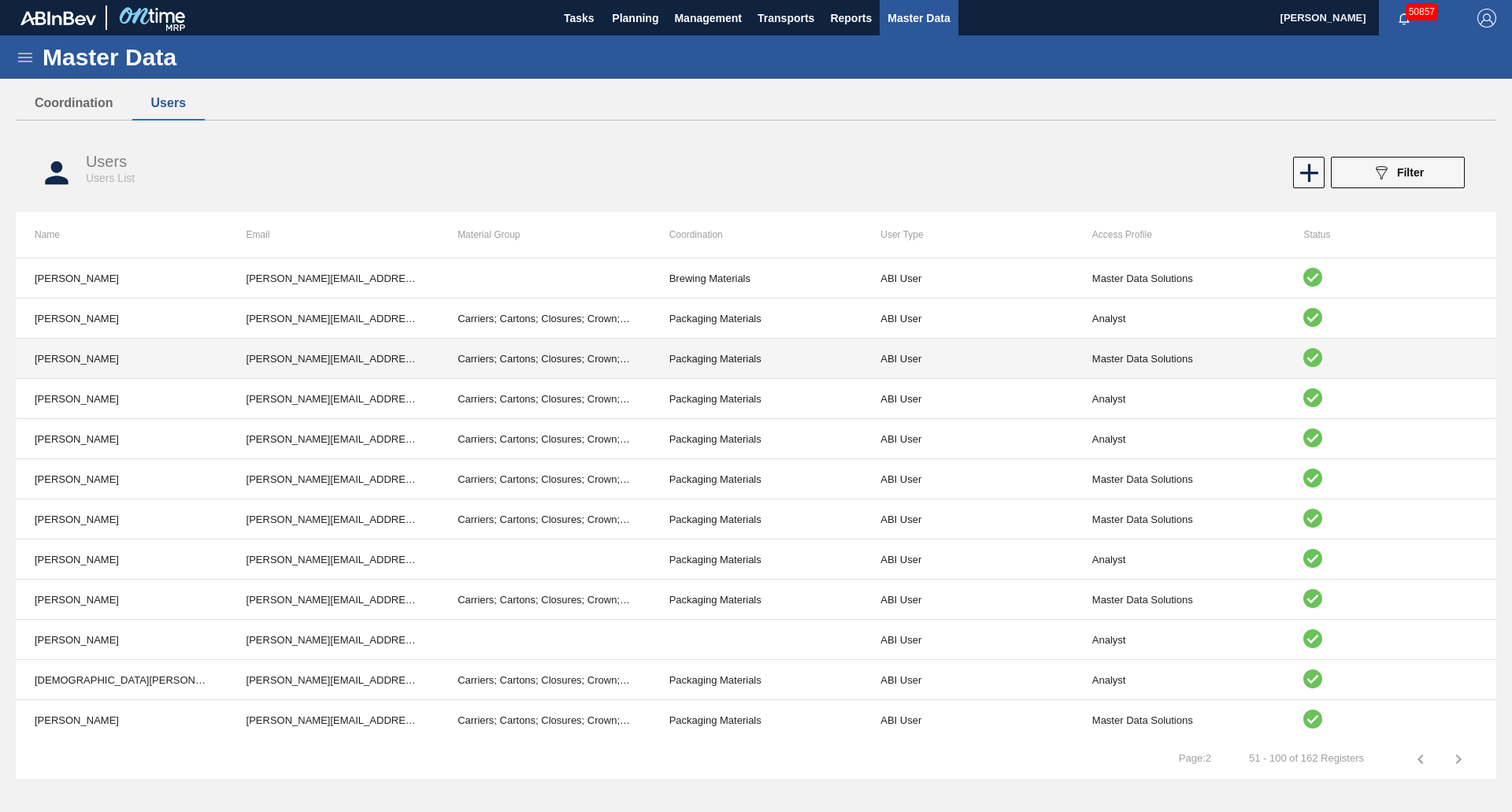
scroll to position [1133, 0]
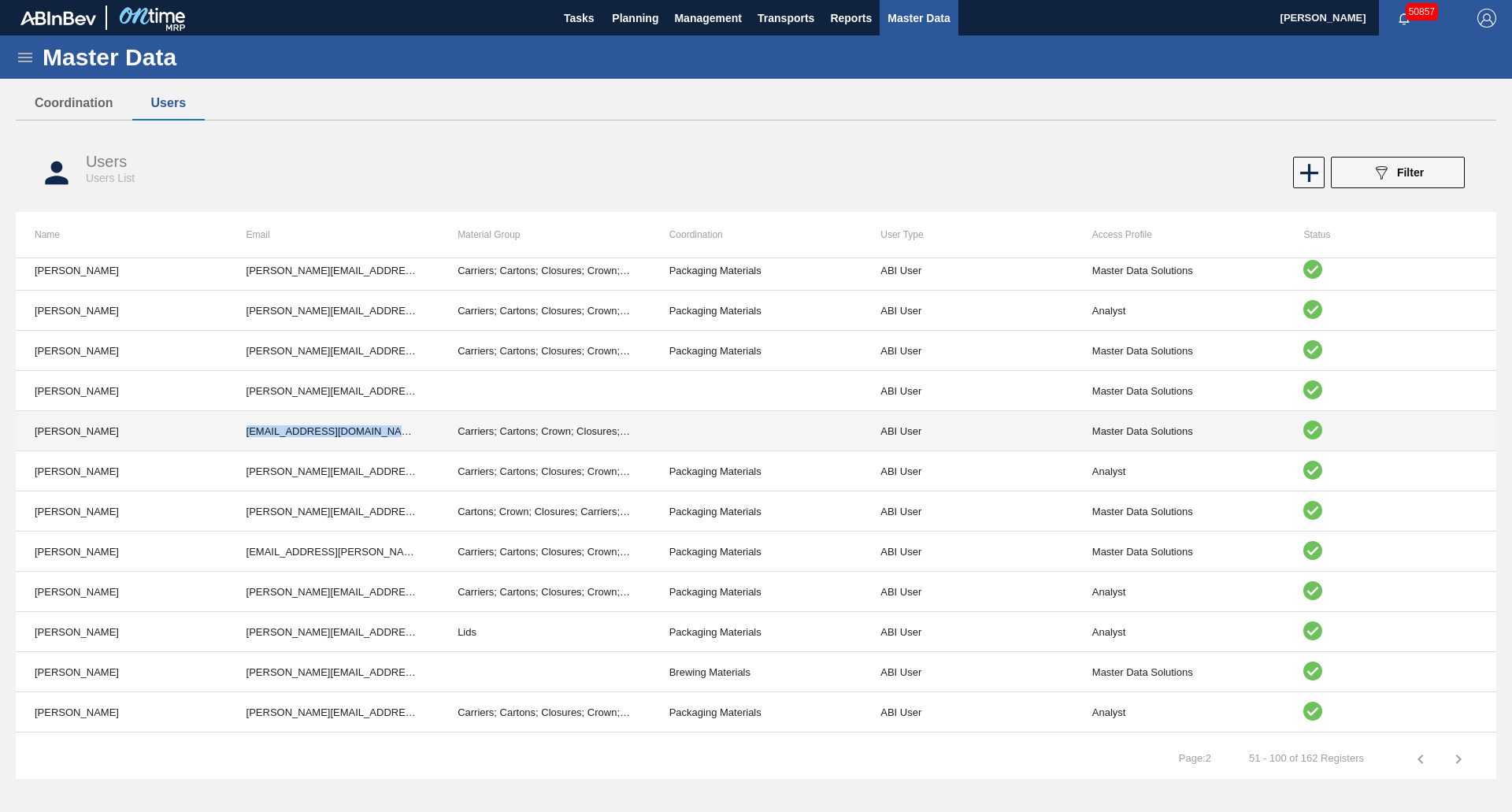
drag, startPoint x: 245, startPoint y: 430, endPoint x: 398, endPoint y: 429, distance: 153.0
click at [398, 429] on td "[EMAIL_ADDRESS][DOMAIN_NAME][PERSON_NAME]" at bounding box center [333, 432] width 212 height 40
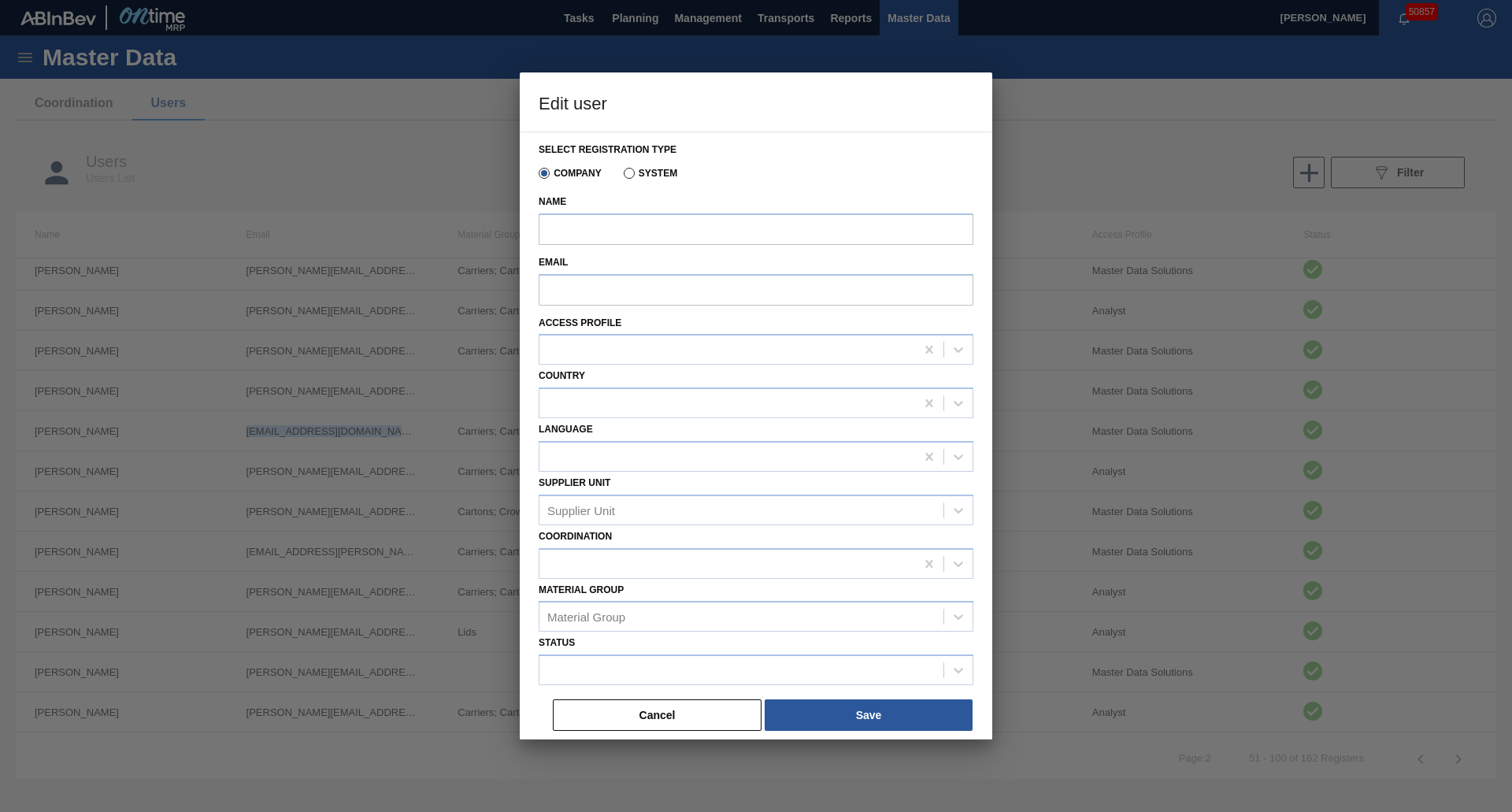
type input "[PERSON_NAME]"
type input "[EMAIL_ADDRESS][DOMAIN_NAME][PERSON_NAME]"
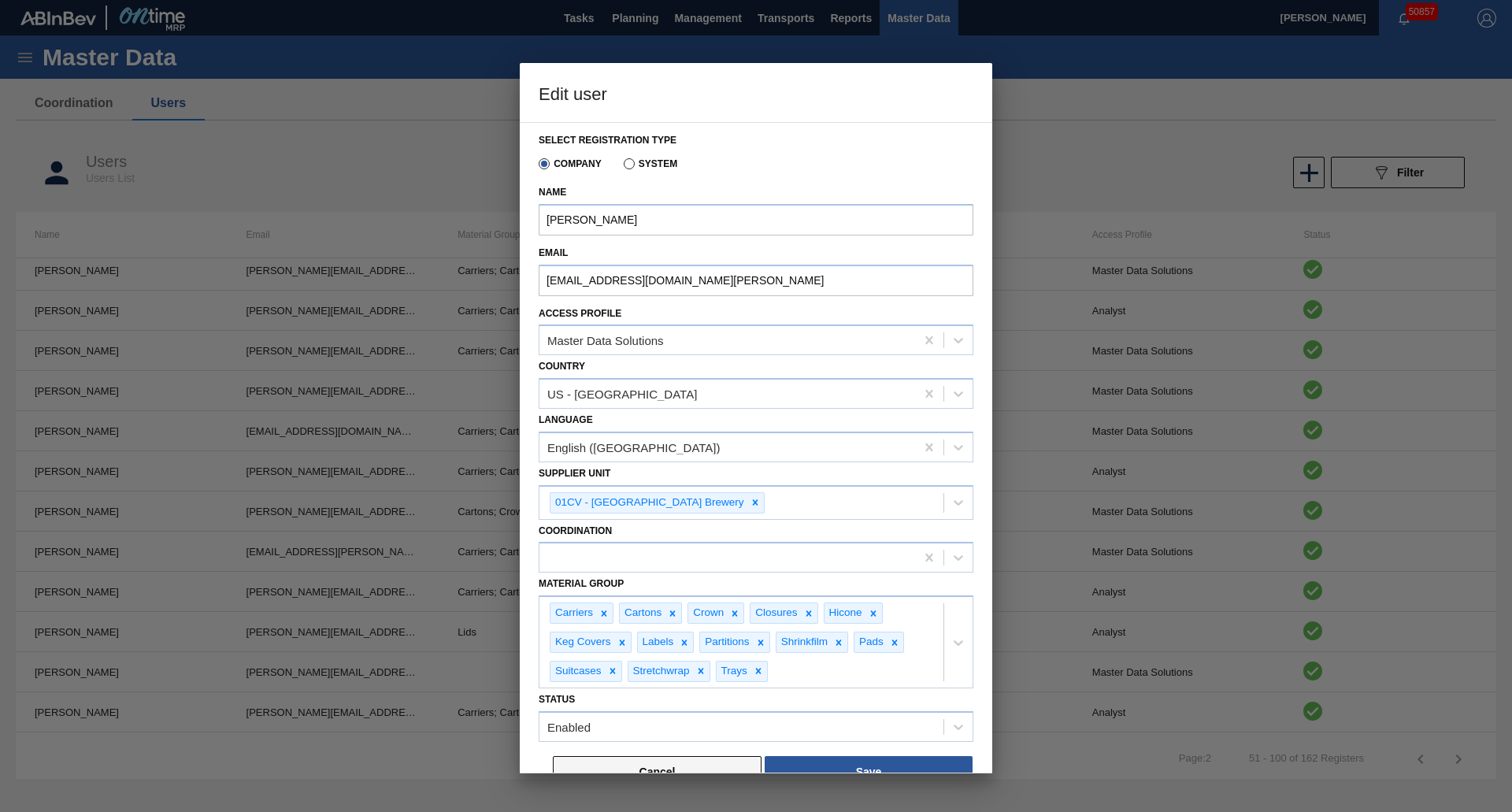
click at [691, 771] on div "Select registration type Company System Name [PERSON_NAME] Email [EMAIL_ADDRESS…" at bounding box center [756, 448] width 472 height 652
click at [690, 765] on button "Cancel" at bounding box center [657, 773] width 209 height 32
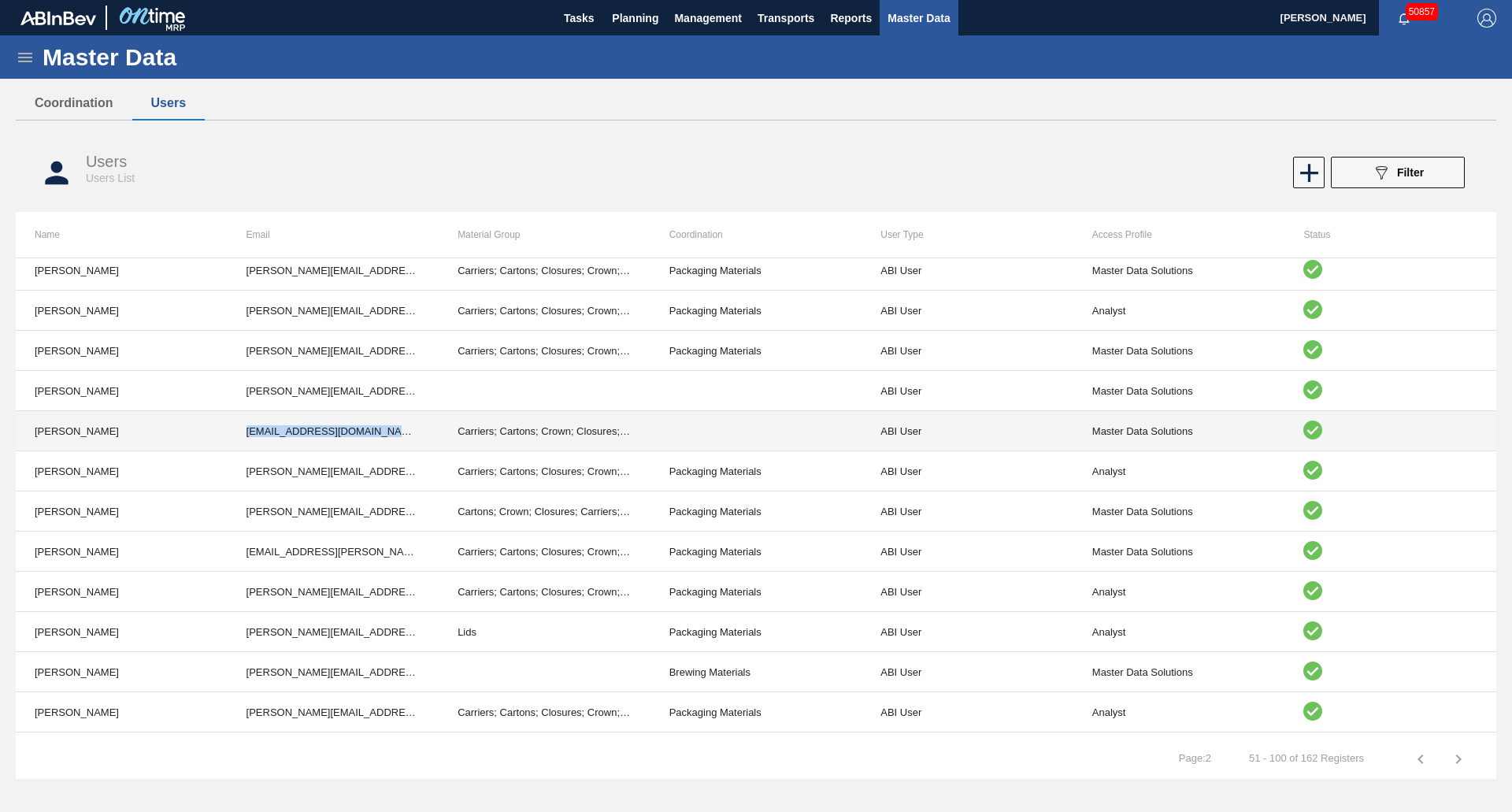
drag, startPoint x: 244, startPoint y: 430, endPoint x: 396, endPoint y: 440, distance: 152.3
click at [396, 440] on td "[EMAIL_ADDRESS][DOMAIN_NAME][PERSON_NAME]" at bounding box center [333, 432] width 212 height 40
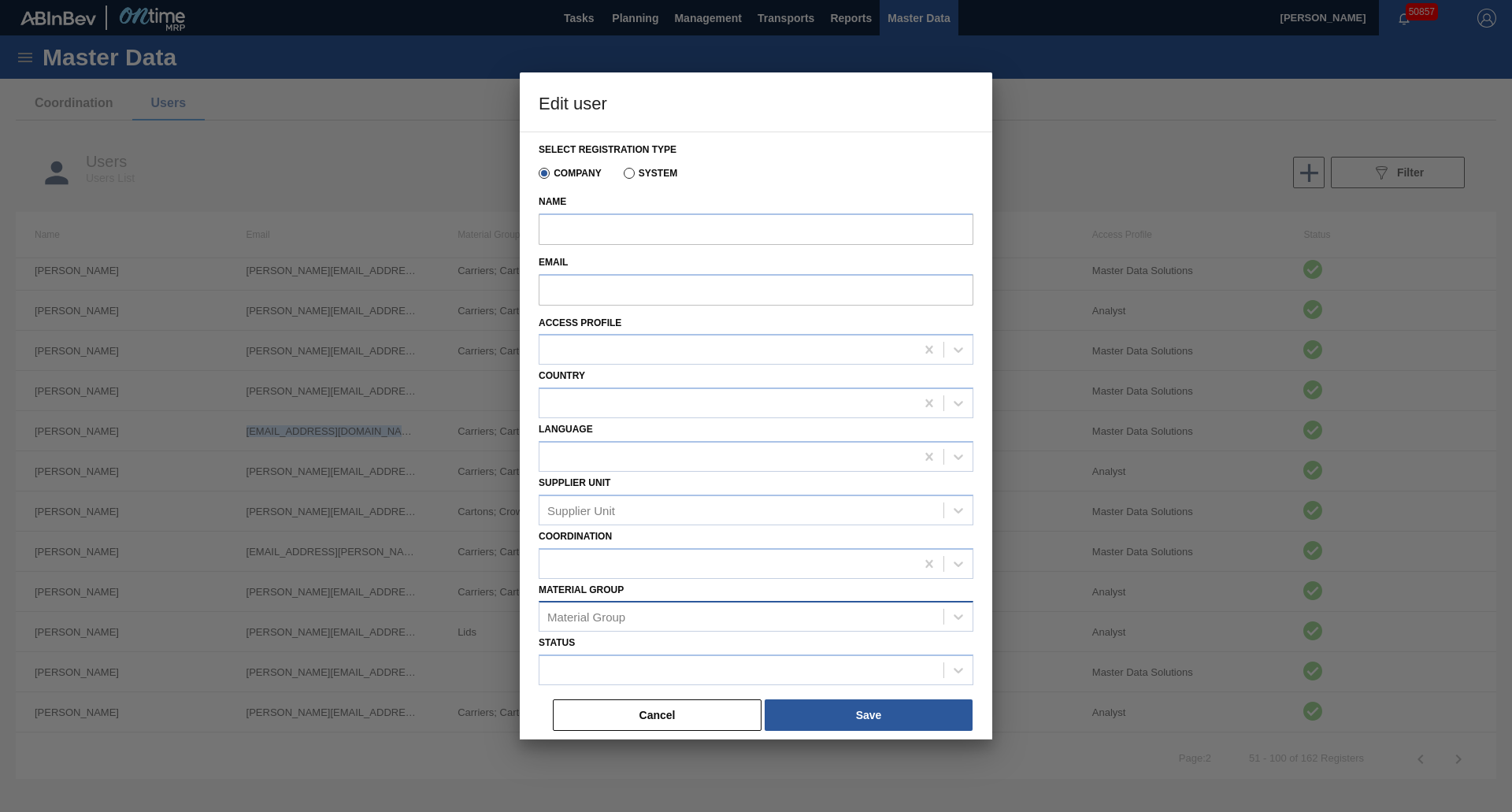
type input "[PERSON_NAME]"
type input "[EMAIL_ADDRESS][DOMAIN_NAME][PERSON_NAME]"
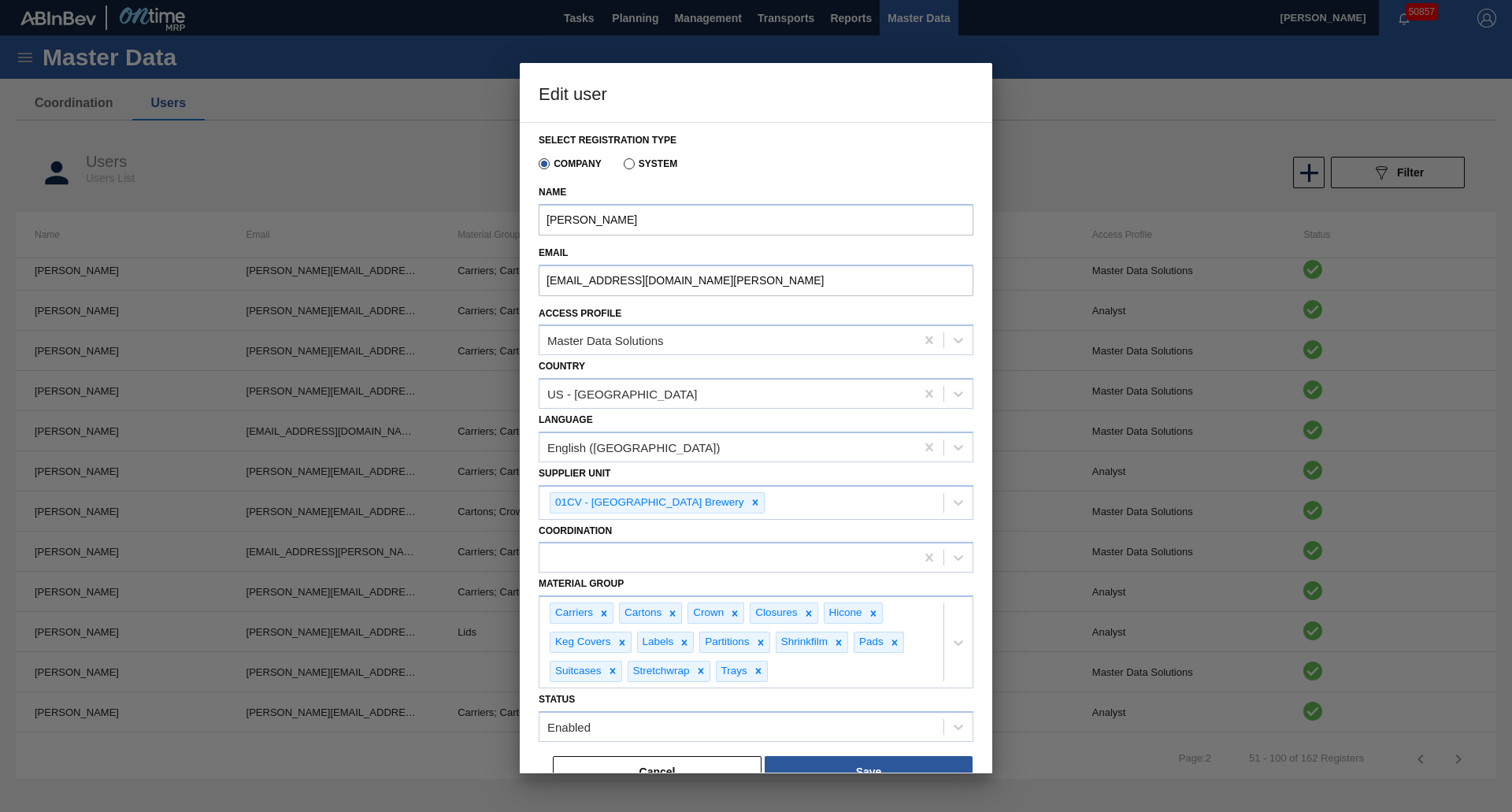
click at [609, 706] on div "Status Enabled" at bounding box center [756, 716] width 435 height 54
click at [615, 770] on button "Cancel" at bounding box center [657, 773] width 209 height 32
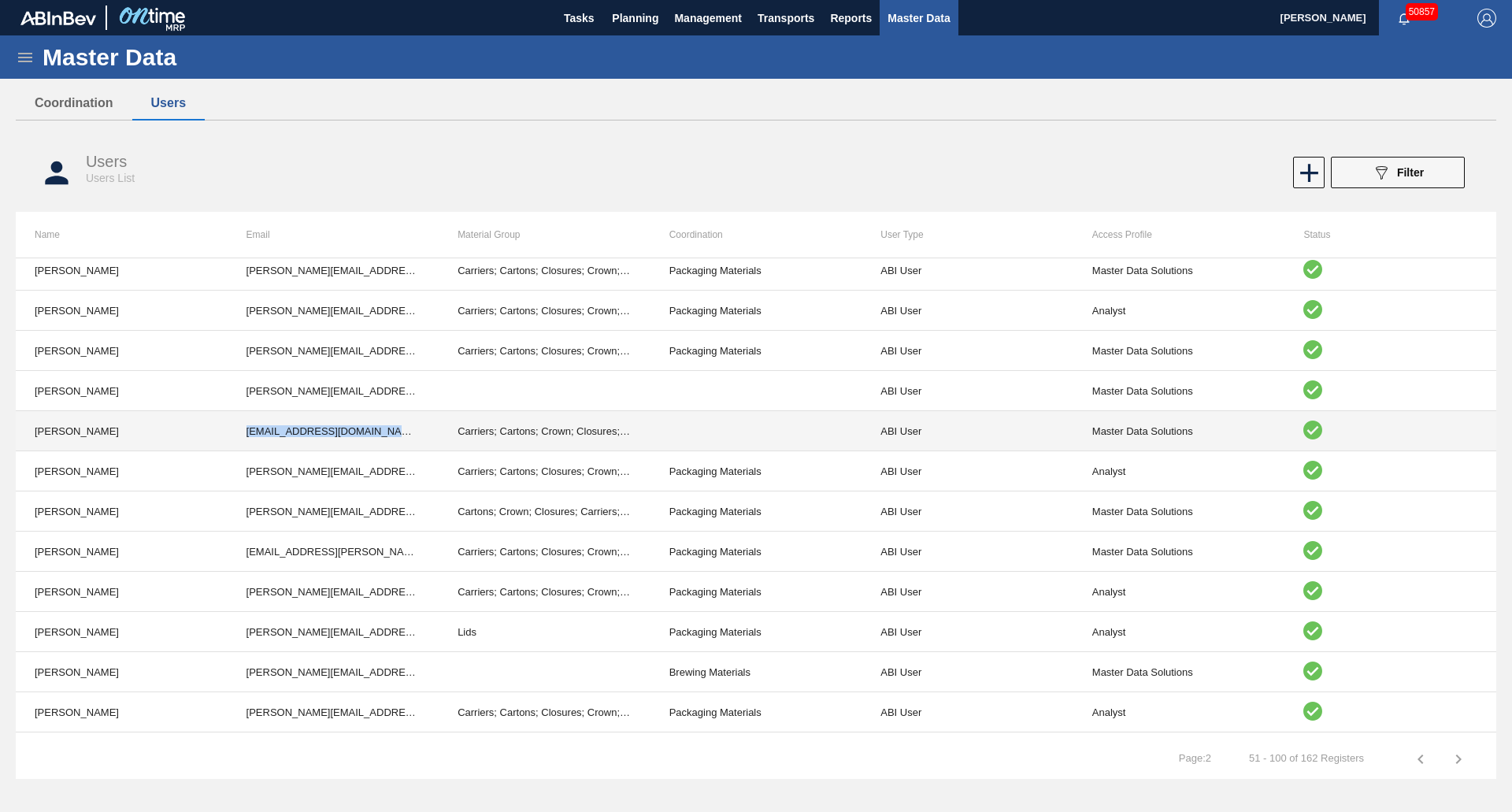
drag, startPoint x: 247, startPoint y: 429, endPoint x: 395, endPoint y: 434, distance: 148.1
click at [395, 434] on td "[EMAIL_ADDRESS][DOMAIN_NAME][PERSON_NAME]" at bounding box center [333, 432] width 212 height 40
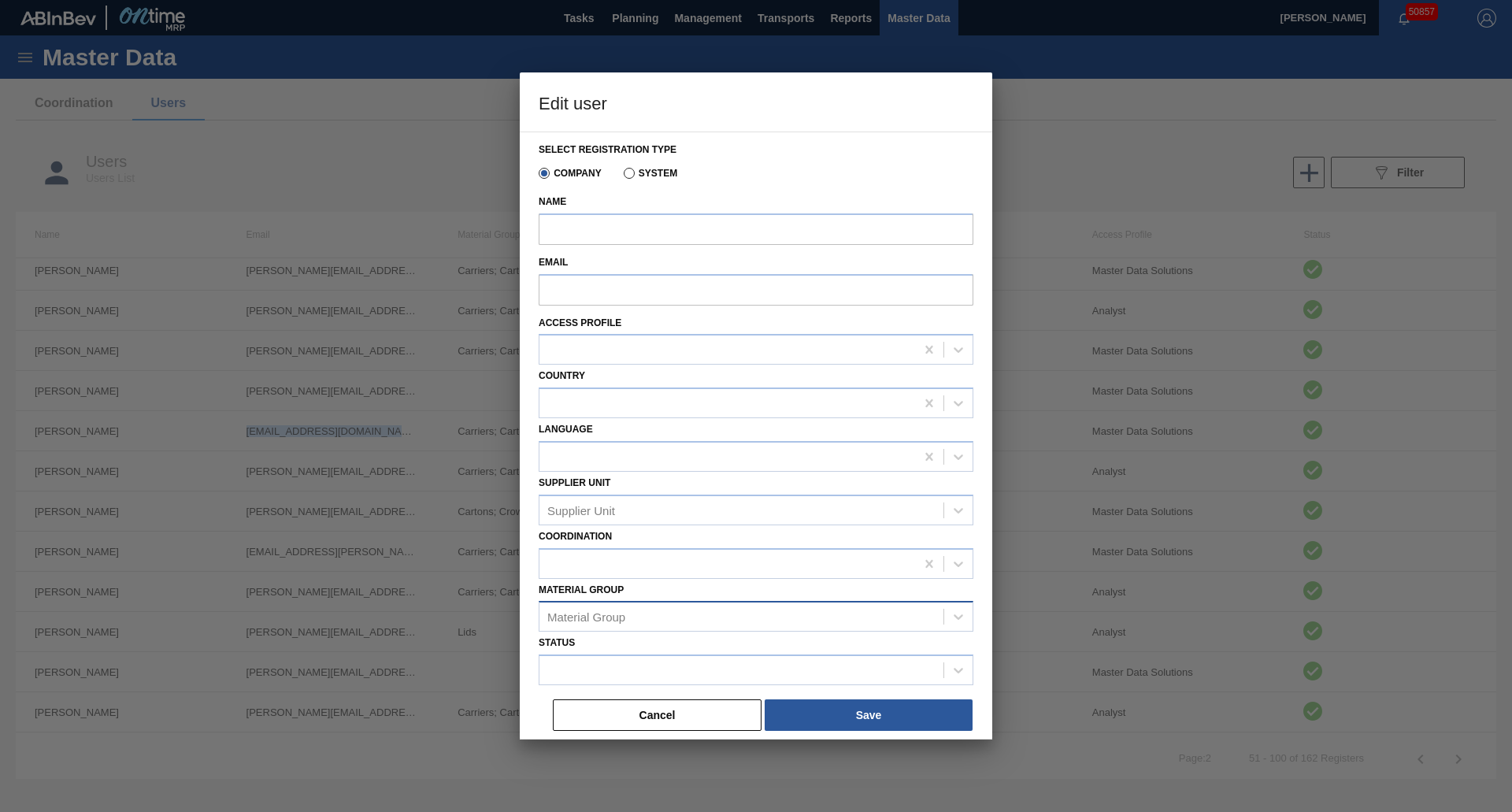
type input "[PERSON_NAME]"
type input "[EMAIL_ADDRESS][DOMAIN_NAME][PERSON_NAME]"
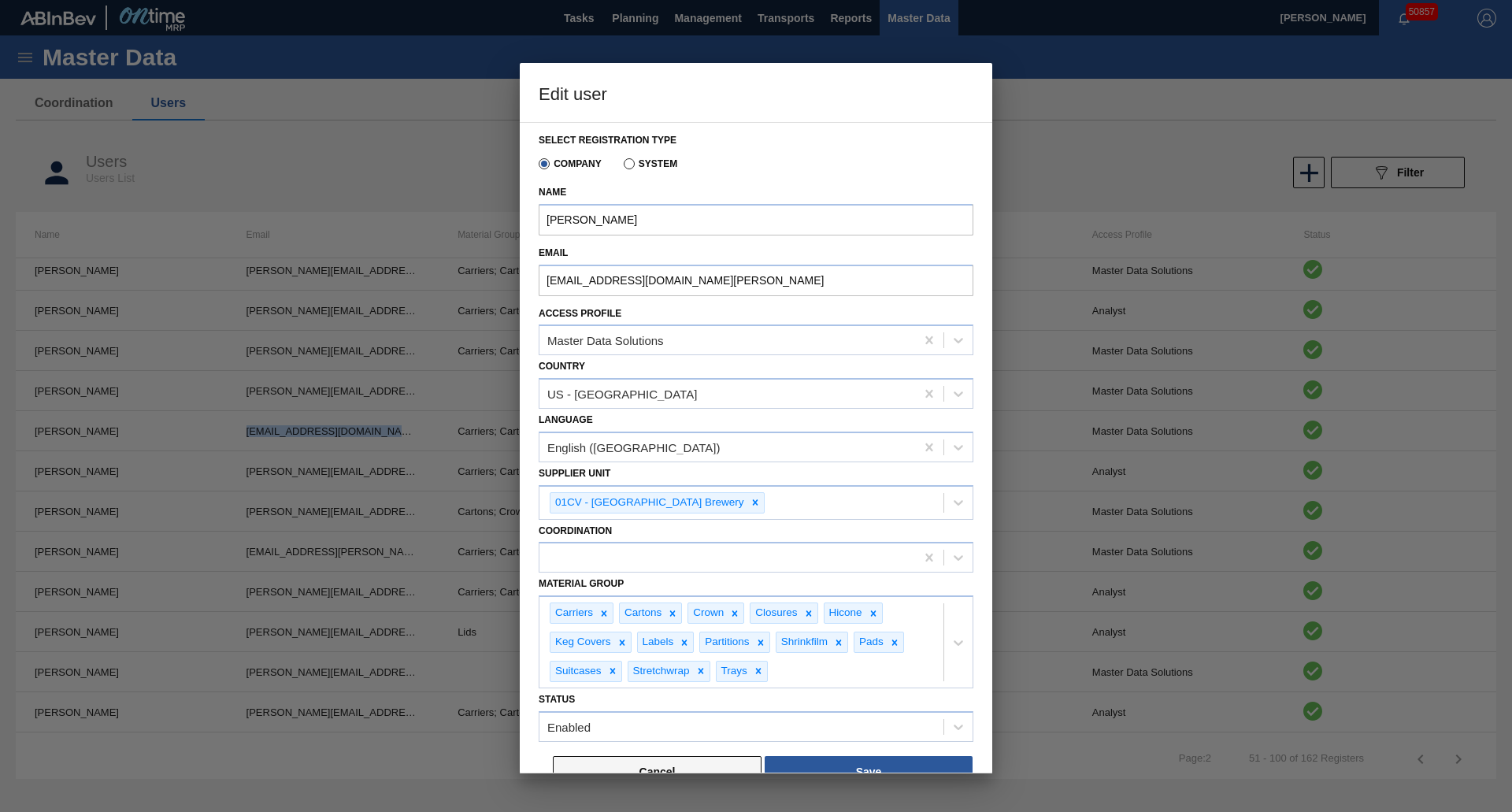
click at [625, 765] on button "Cancel" at bounding box center [657, 773] width 209 height 32
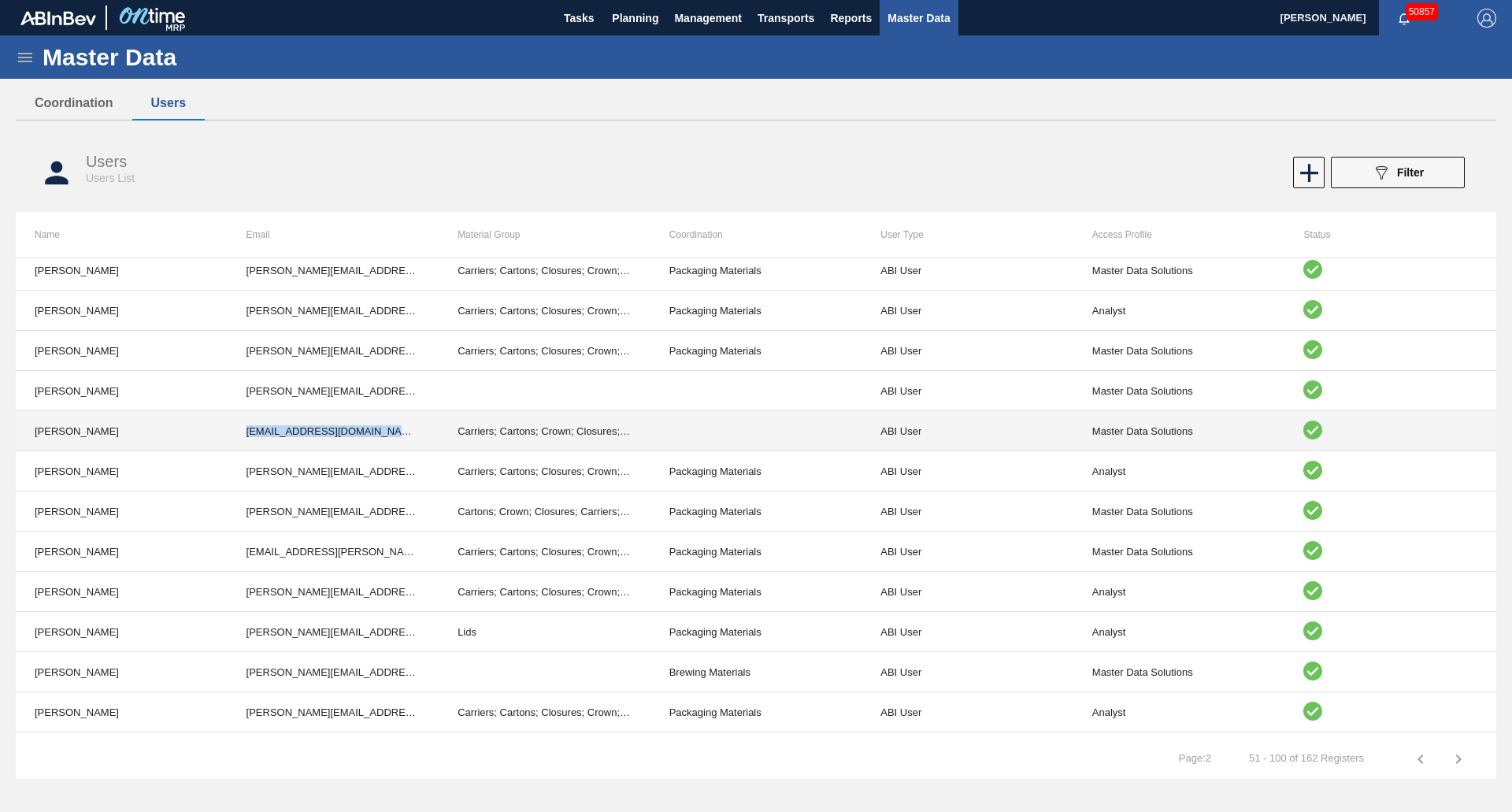
copy td "[EMAIL_ADDRESS][DOMAIN_NAME][PERSON_NAME]"
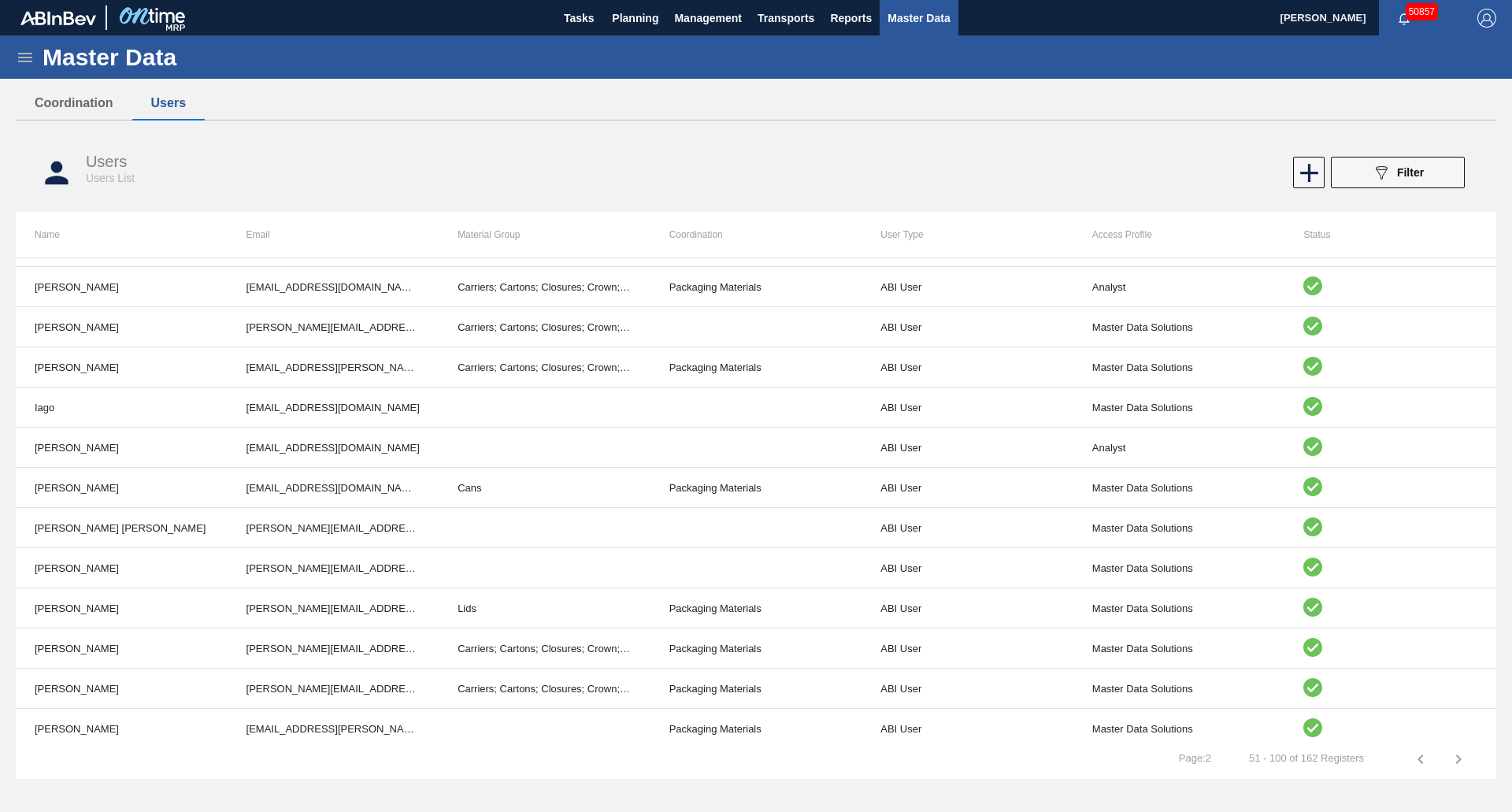
scroll to position [266, 0]
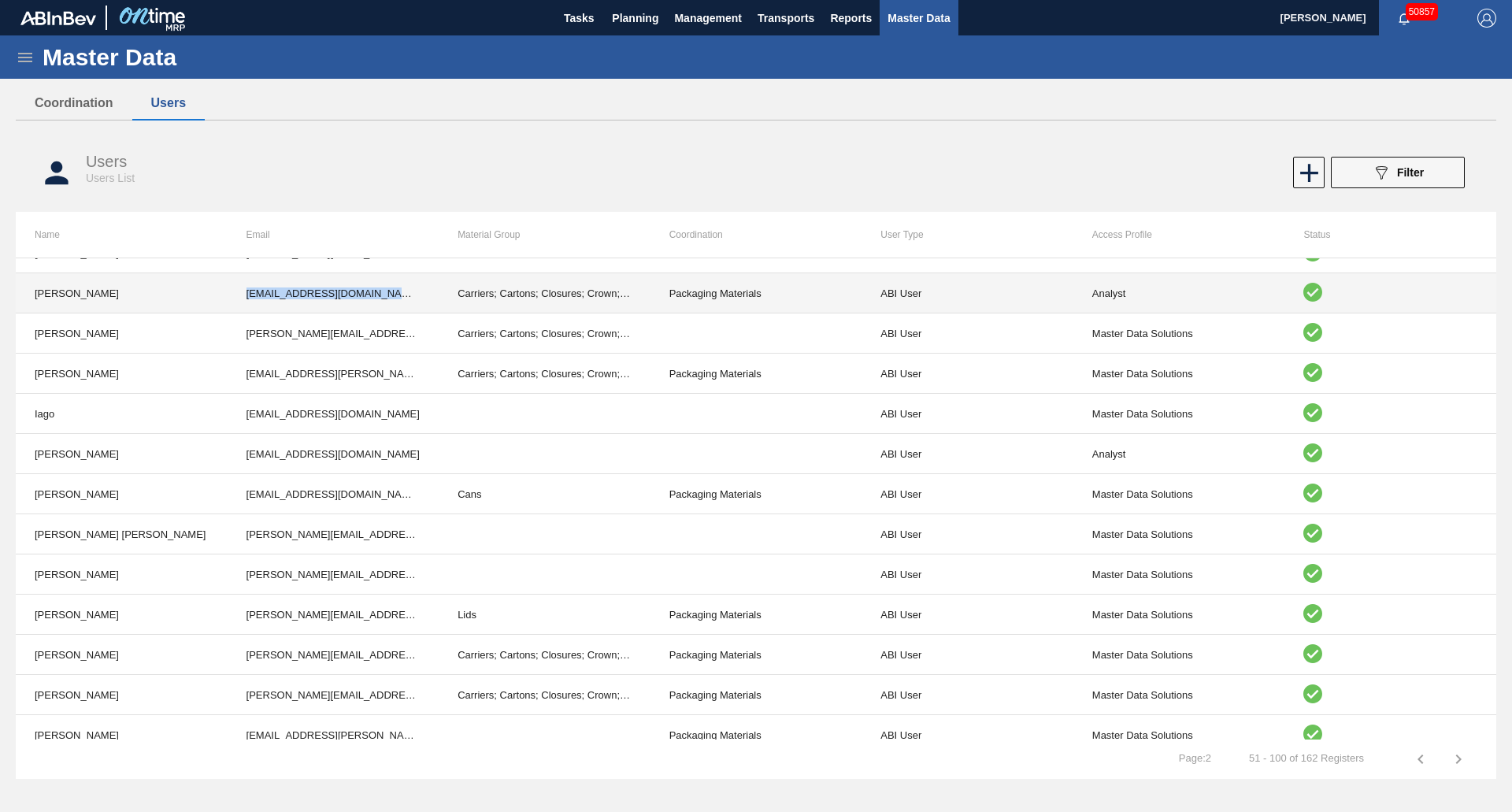
drag, startPoint x: 248, startPoint y: 294, endPoint x: 393, endPoint y: 295, distance: 145.0
click at [393, 295] on td "[EMAIL_ADDRESS][DOMAIN_NAME][PERSON_NAME]" at bounding box center [333, 293] width 212 height 40
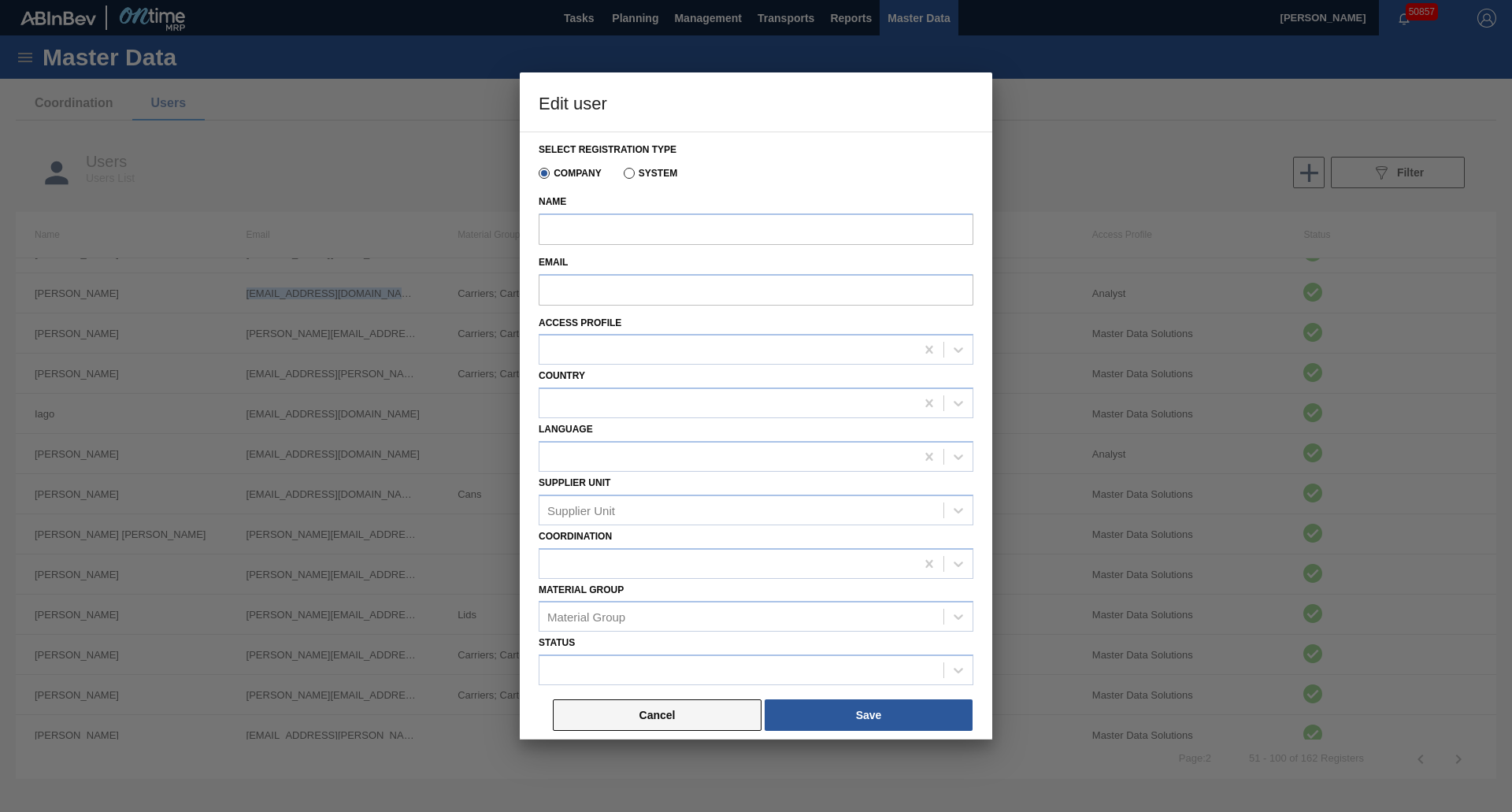
click at [637, 716] on button "Cancel" at bounding box center [657, 716] width 209 height 32
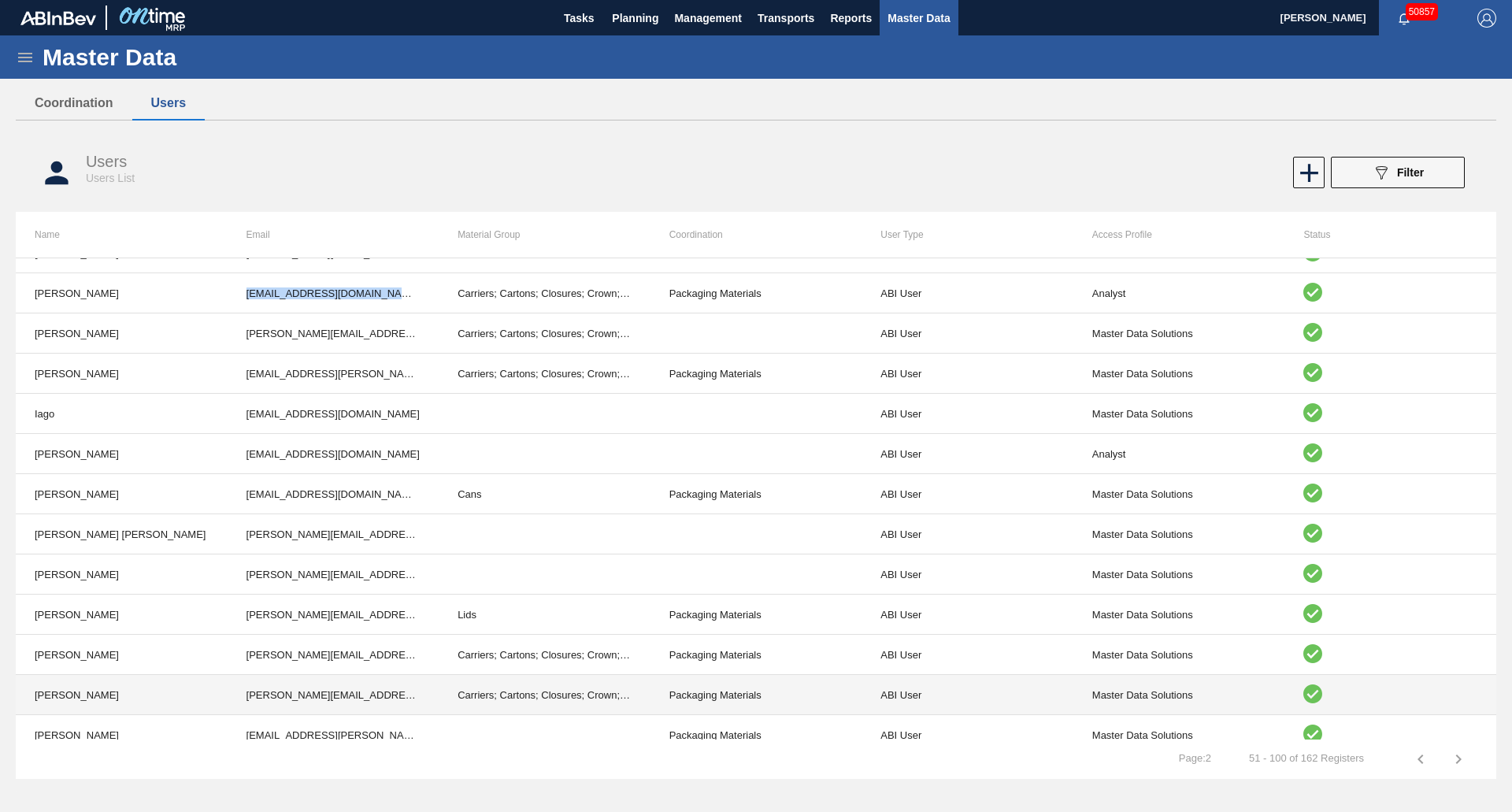
copy td "[EMAIL_ADDRESS][DOMAIN_NAME][PERSON_NAME]"
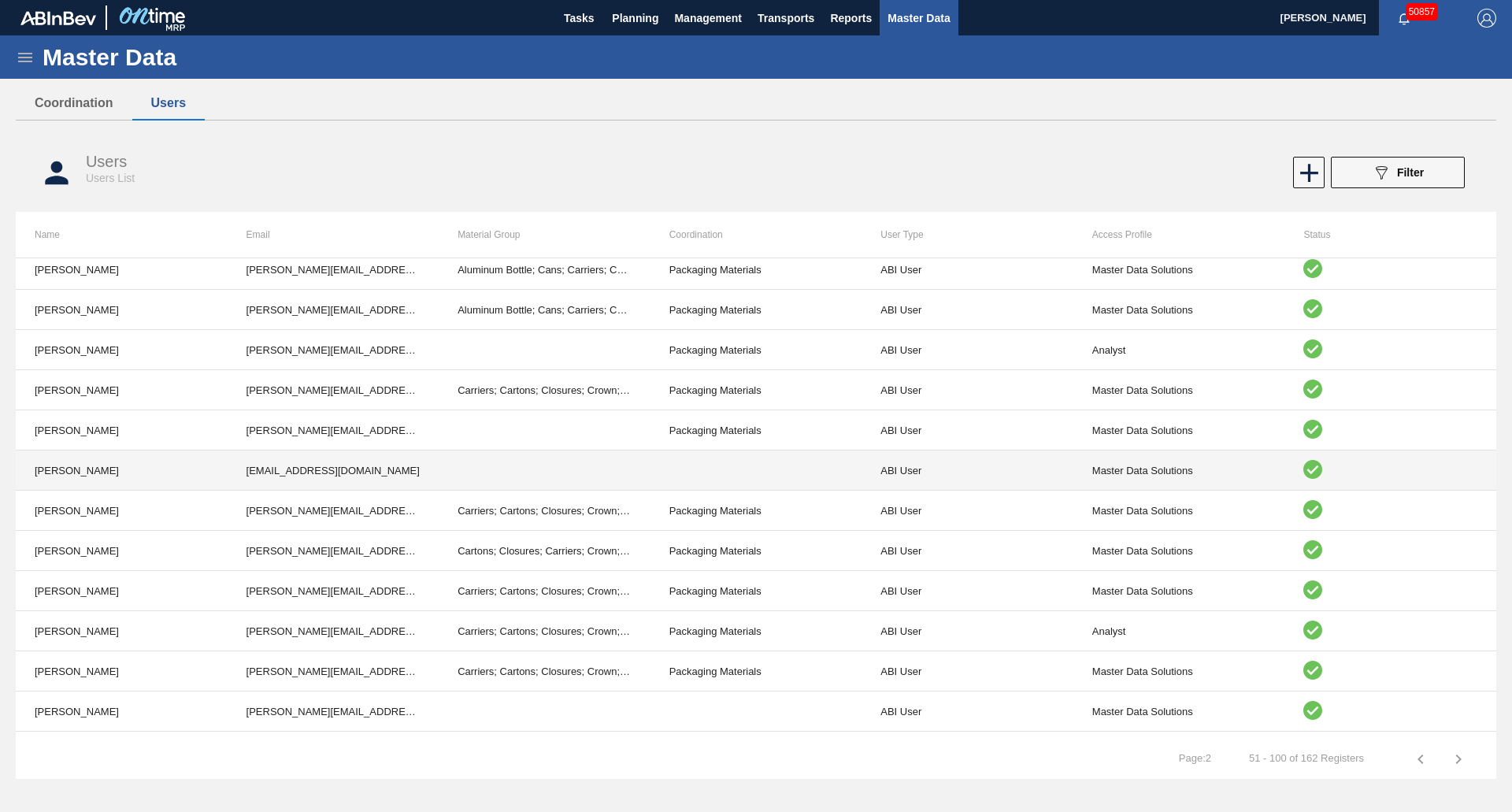
scroll to position [818, 0]
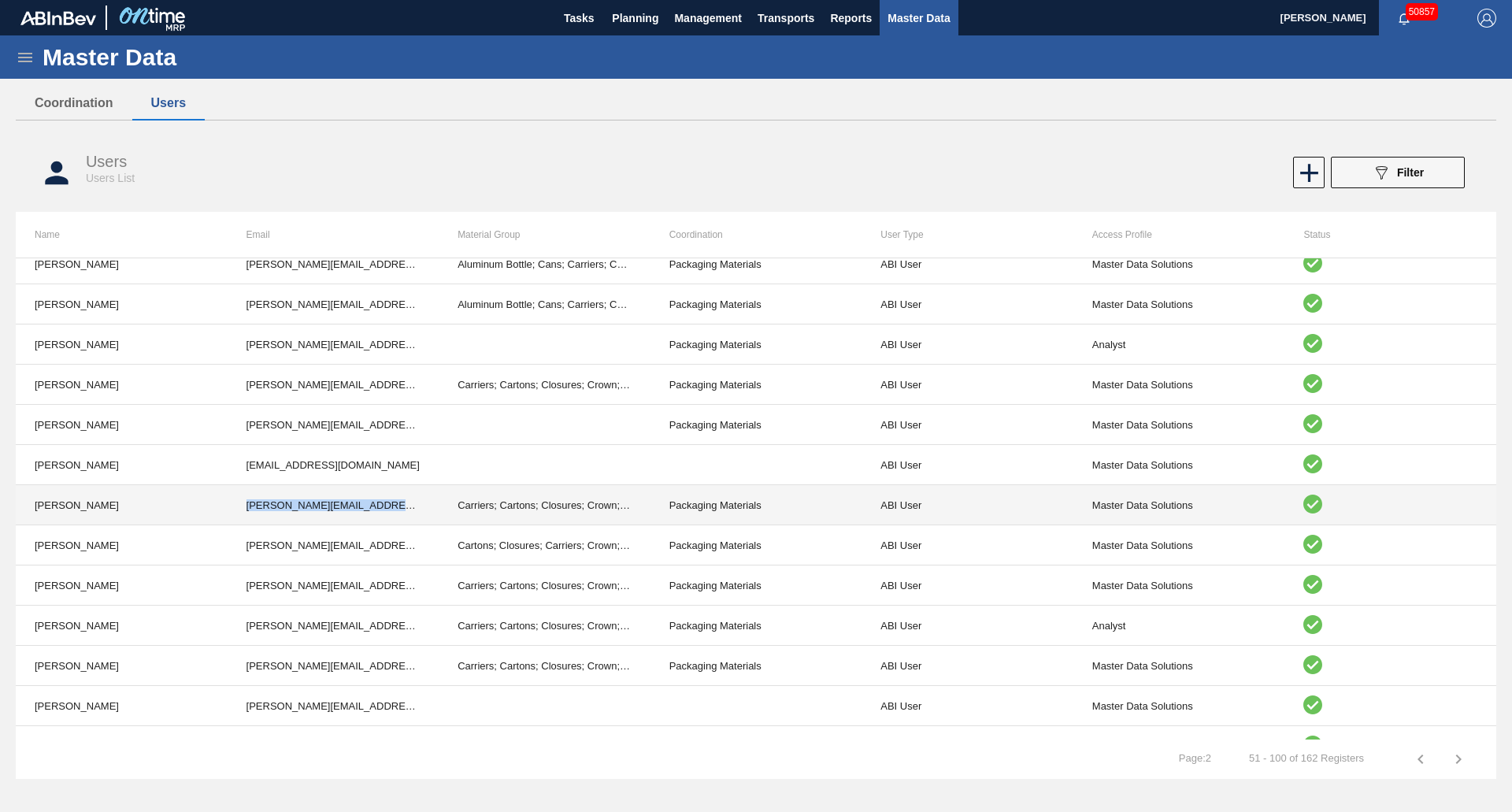
drag, startPoint x: 399, startPoint y: 504, endPoint x: 245, endPoint y: 507, distance: 154.0
click at [245, 507] on td "[PERSON_NAME][EMAIL_ADDRESS][PERSON_NAME][DOMAIN_NAME][PERSON_NAME]" at bounding box center [333, 505] width 212 height 40
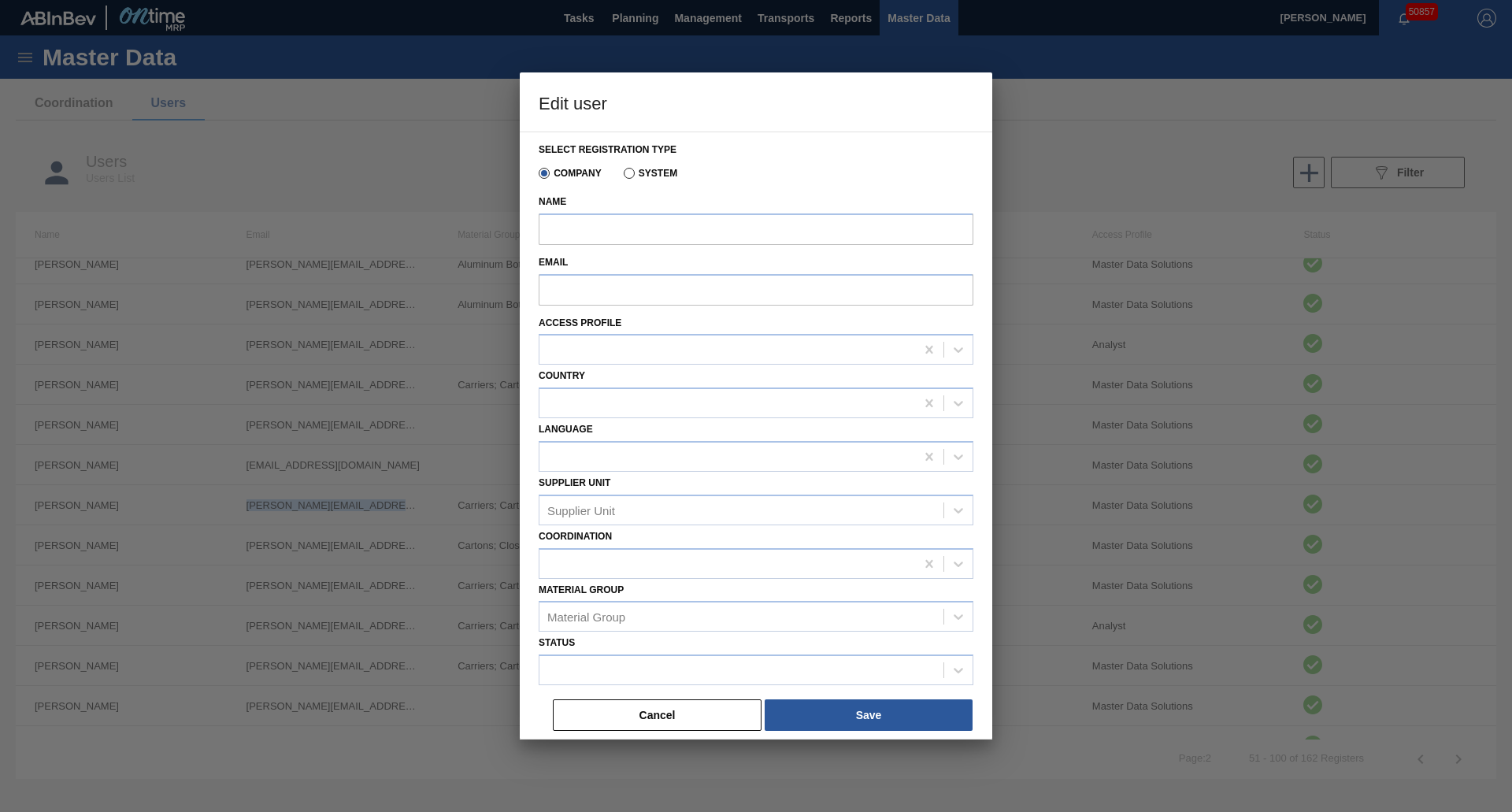
type input "[PERSON_NAME]"
type input "[PERSON_NAME][EMAIL_ADDRESS][PERSON_NAME][DOMAIN_NAME][PERSON_NAME]"
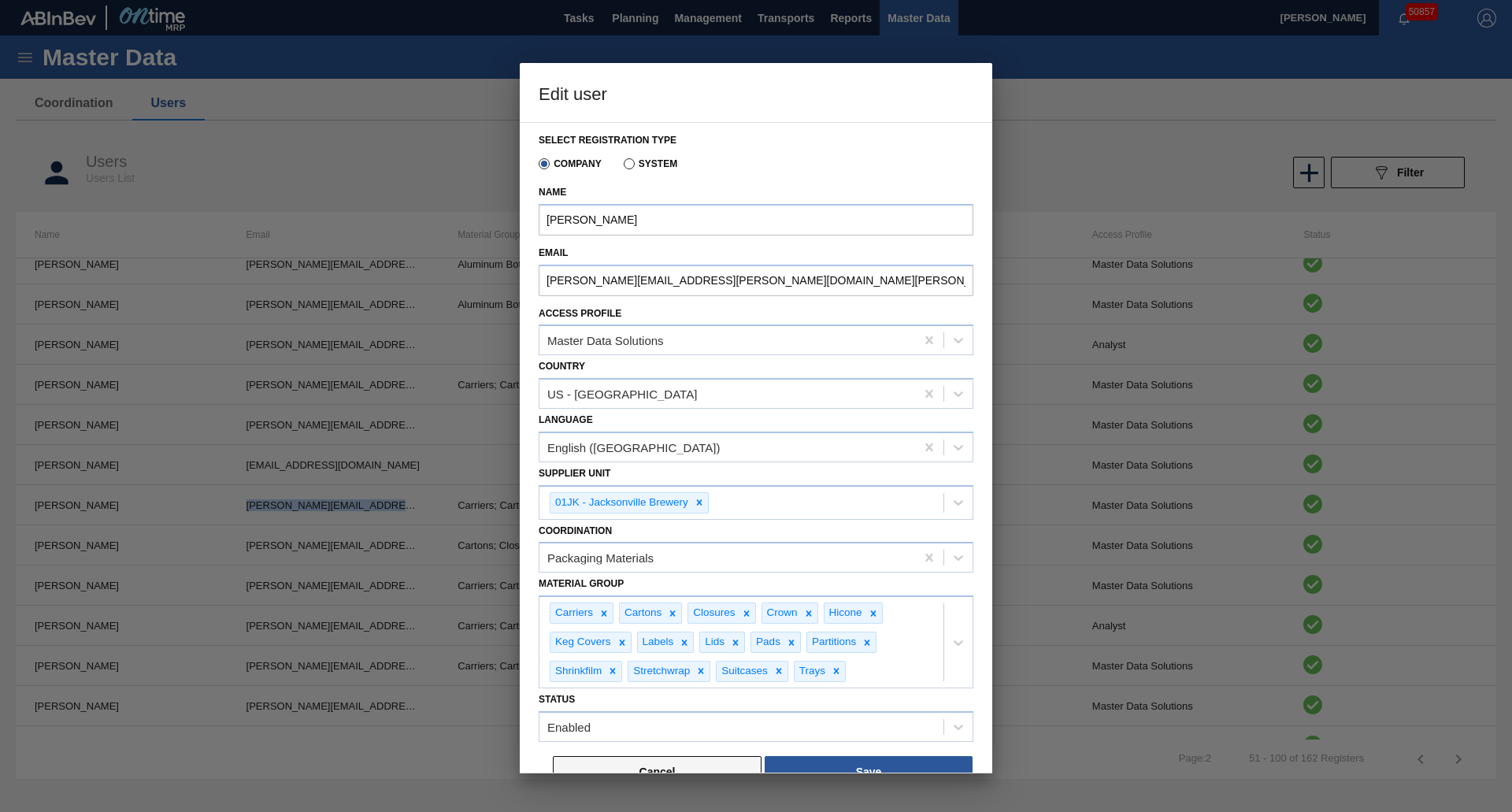
click at [655, 769] on button "Cancel" at bounding box center [657, 773] width 209 height 32
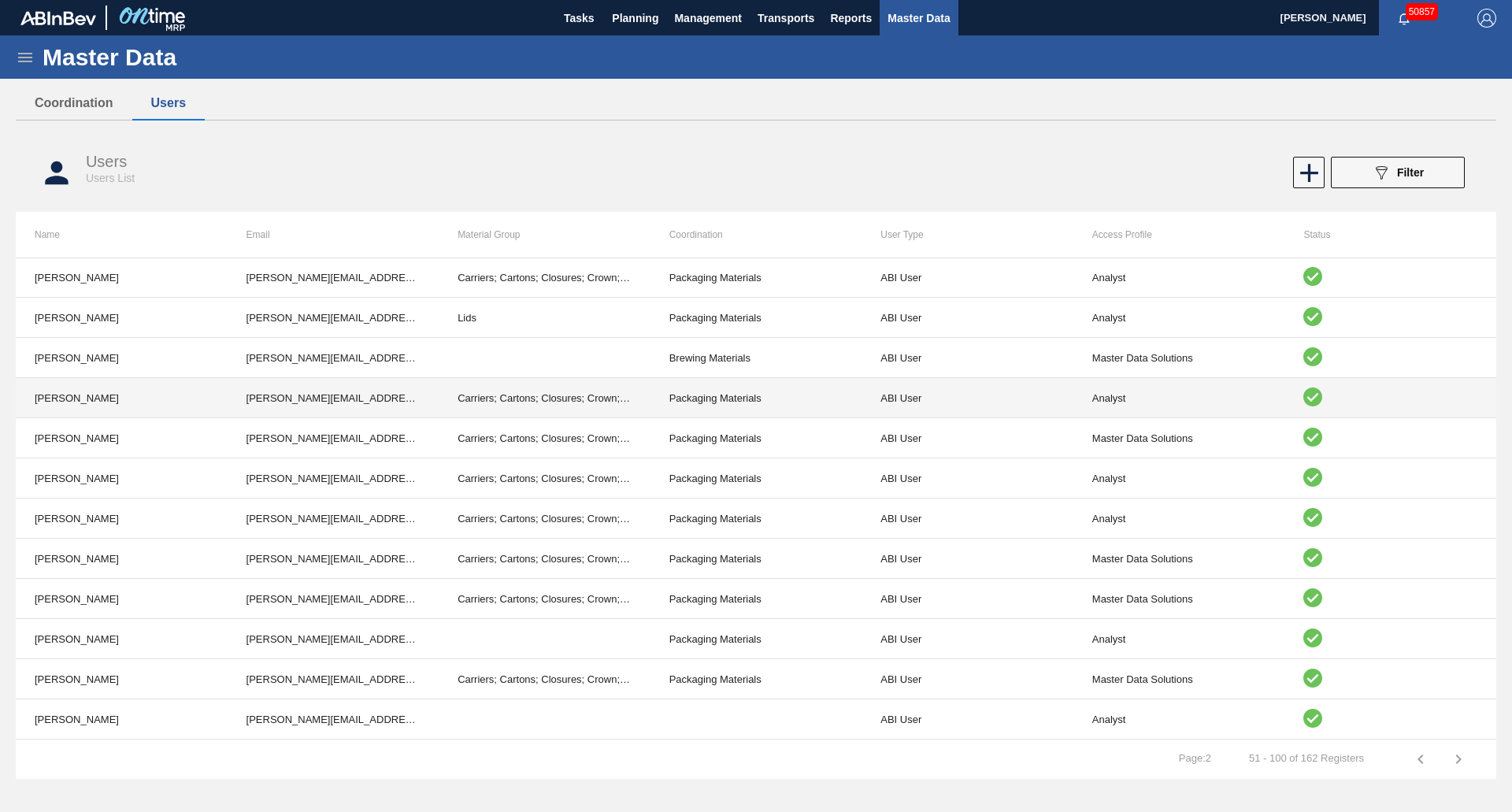
scroll to position [1448, 0]
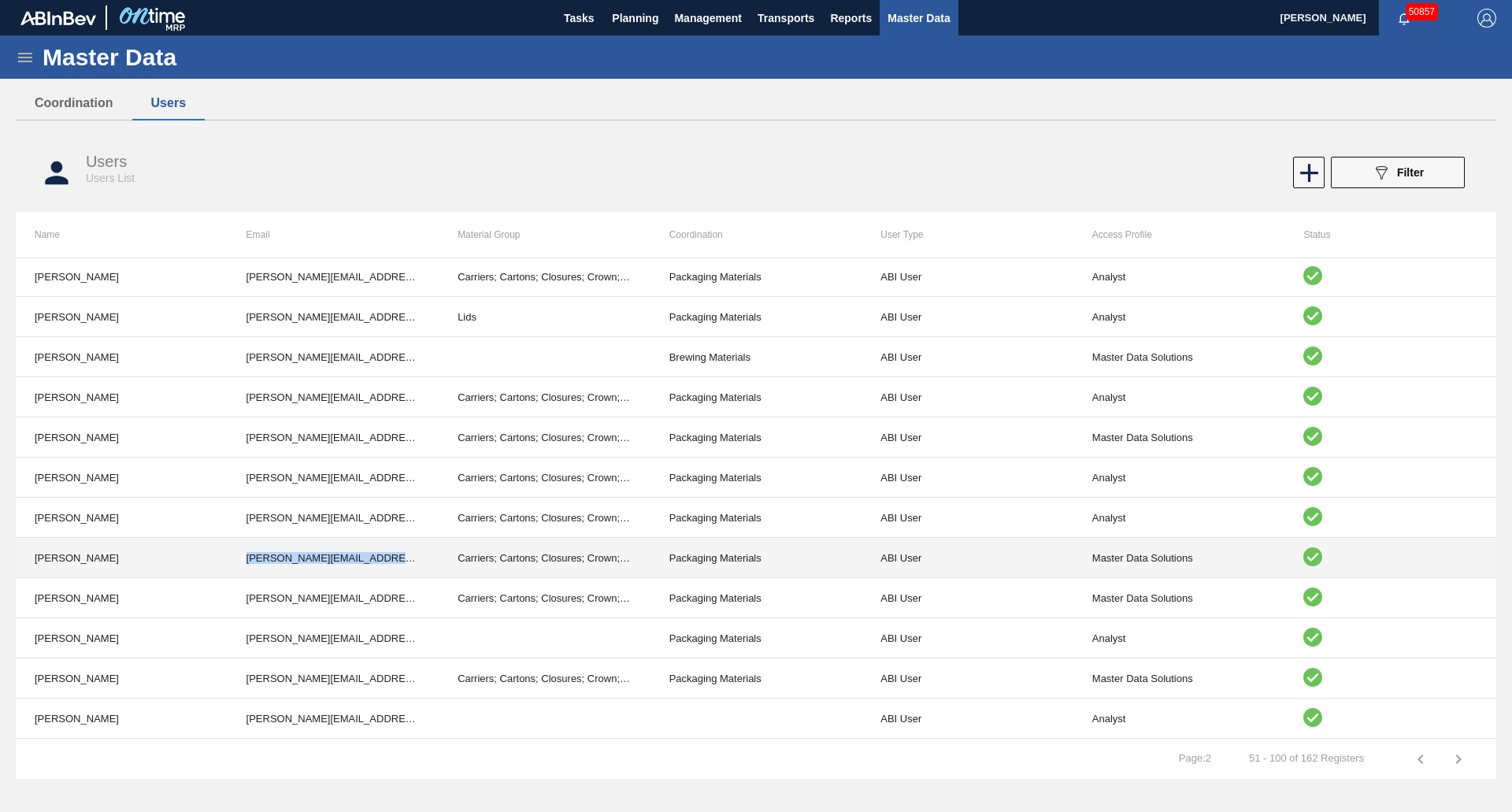
drag, startPoint x: 245, startPoint y: 560, endPoint x: 424, endPoint y: 563, distance: 179.0
click at [424, 563] on td "[PERSON_NAME][EMAIL_ADDRESS][PERSON_NAME][DOMAIN_NAME][PERSON_NAME]" at bounding box center [333, 558] width 212 height 40
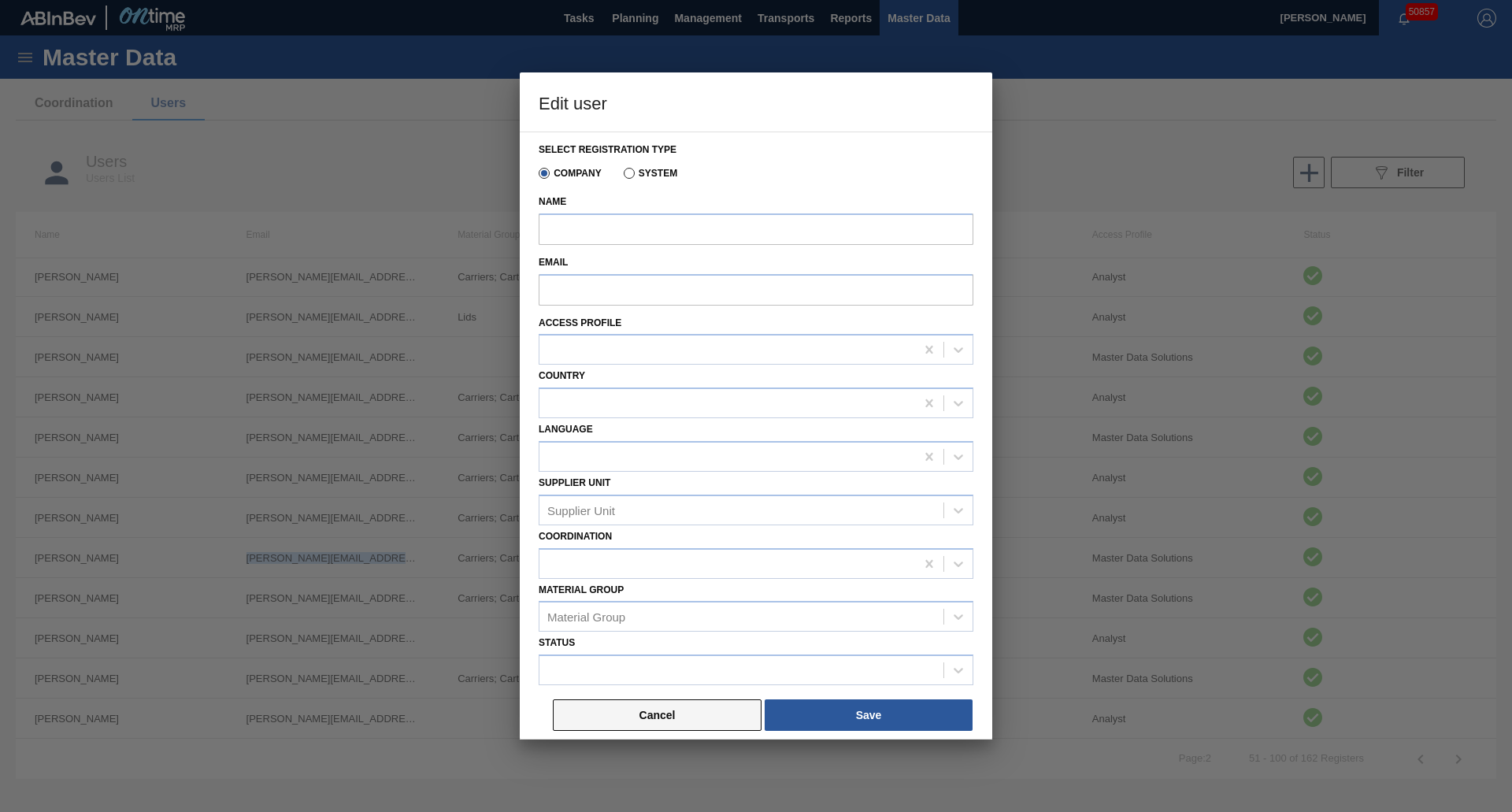
click at [590, 710] on button "Cancel" at bounding box center [657, 716] width 209 height 32
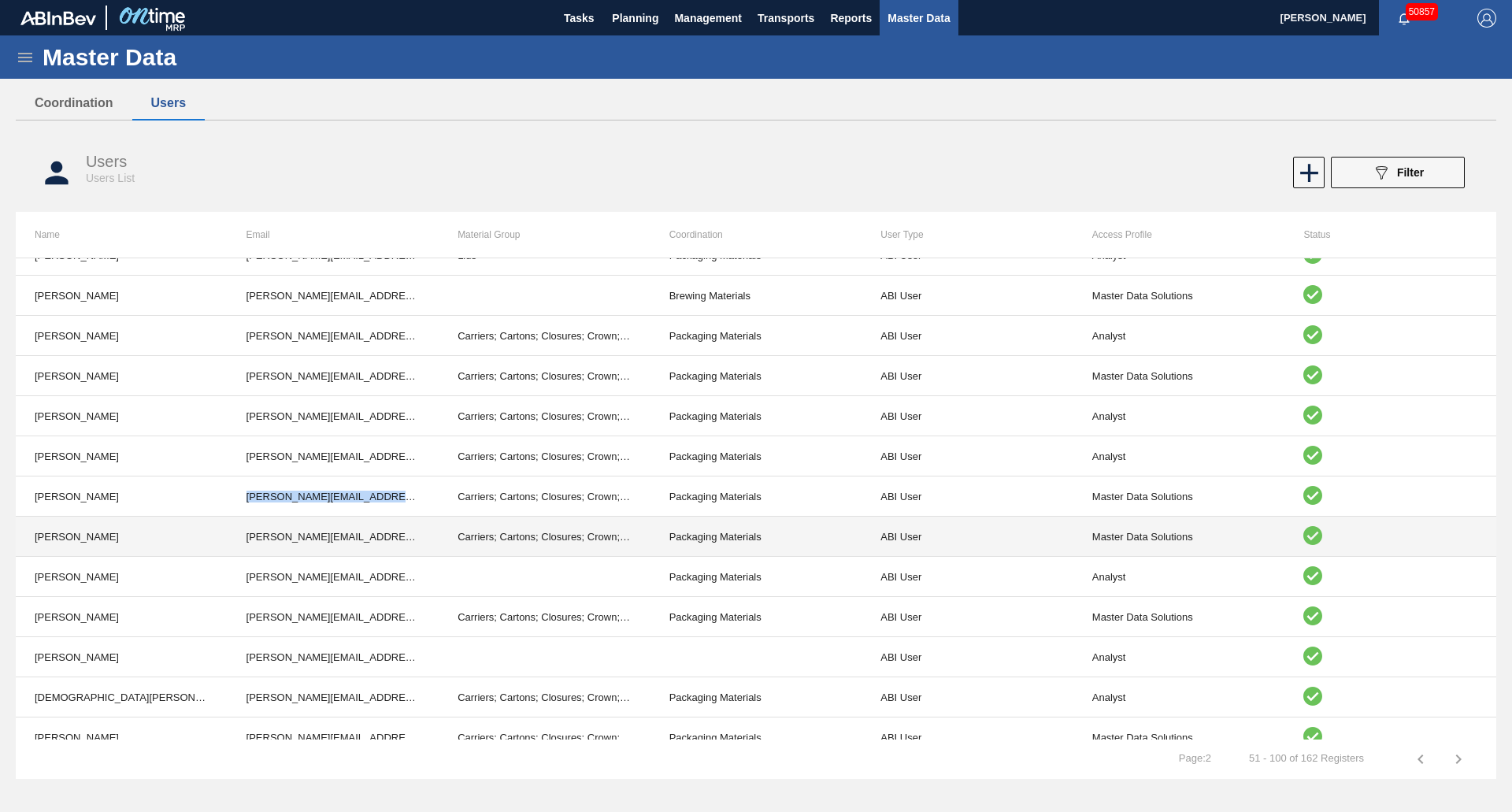
scroll to position [1527, 0]
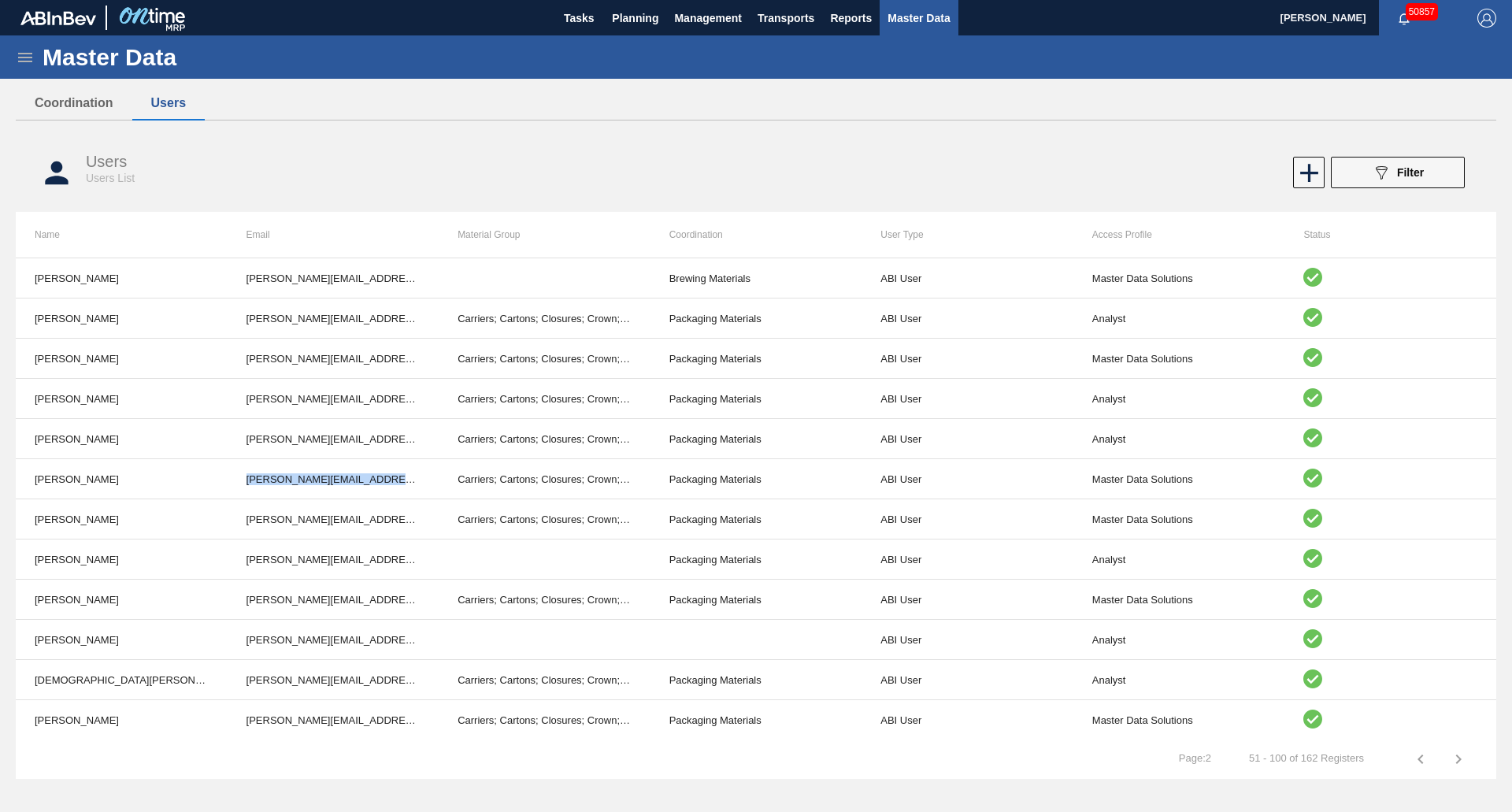
click at [1427, 762] on icon "button" at bounding box center [1421, 759] width 19 height 19
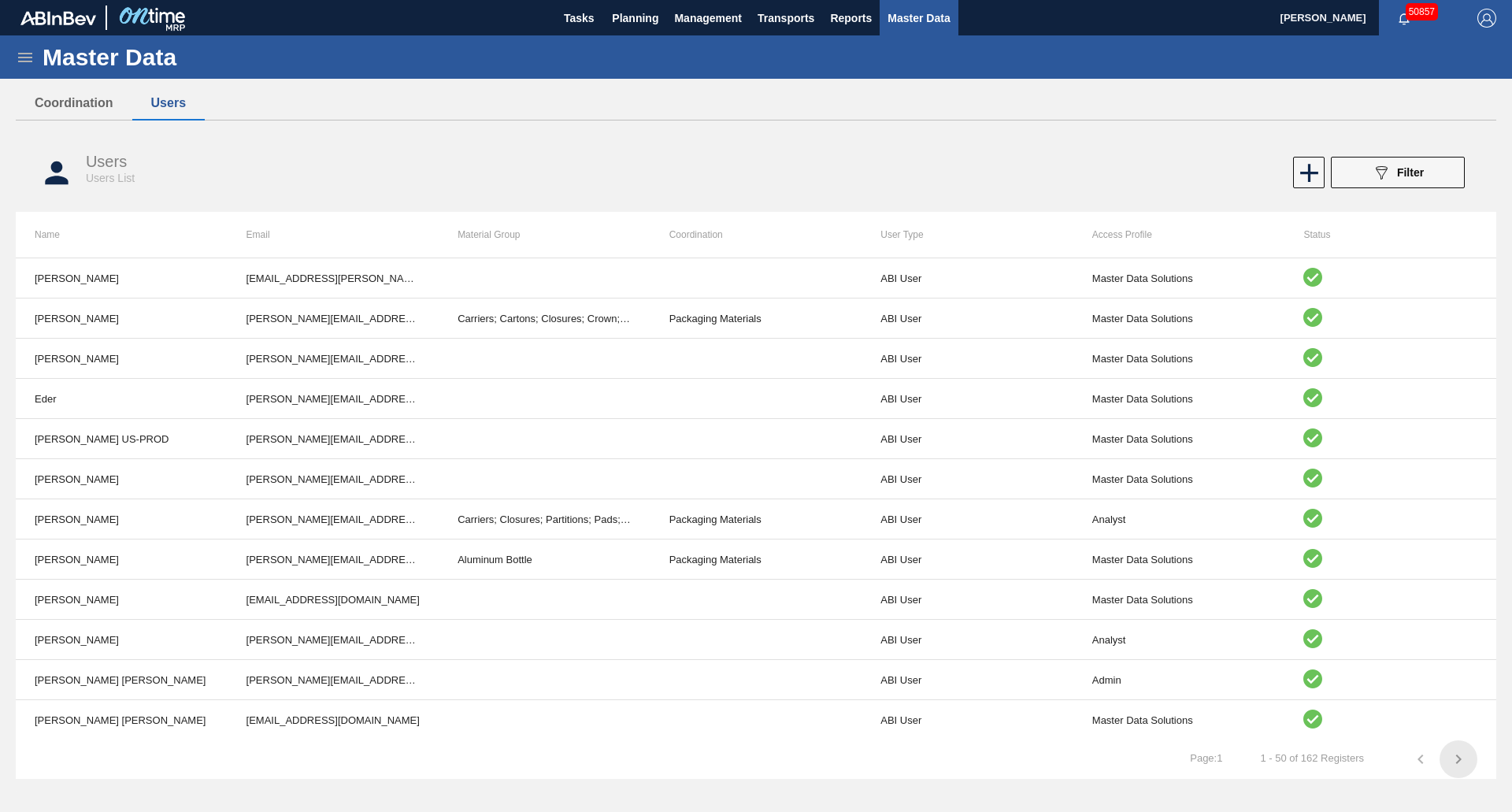
click at [1454, 755] on icon "button" at bounding box center [1458, 759] width 19 height 19
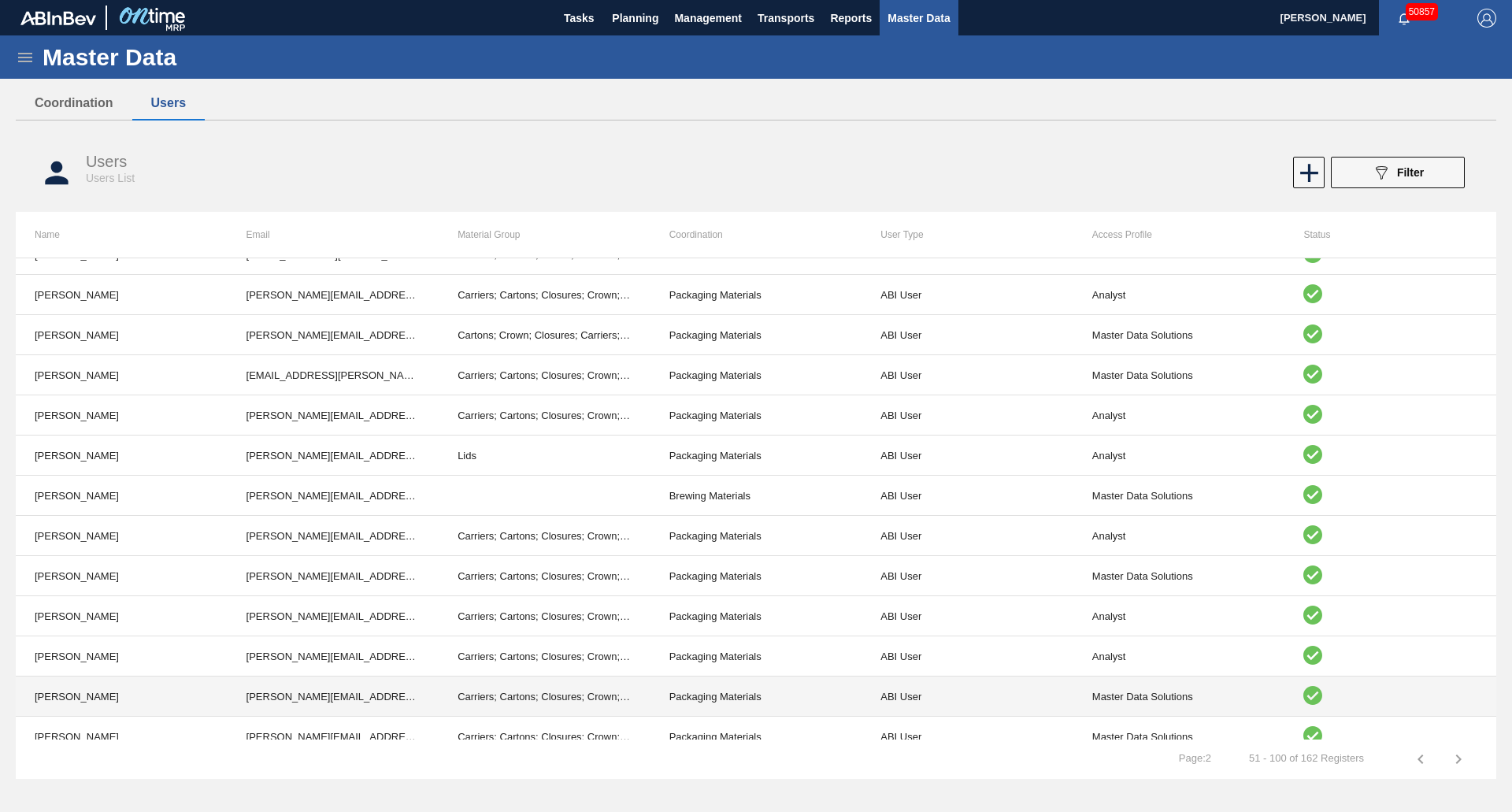
scroll to position [1054, 0]
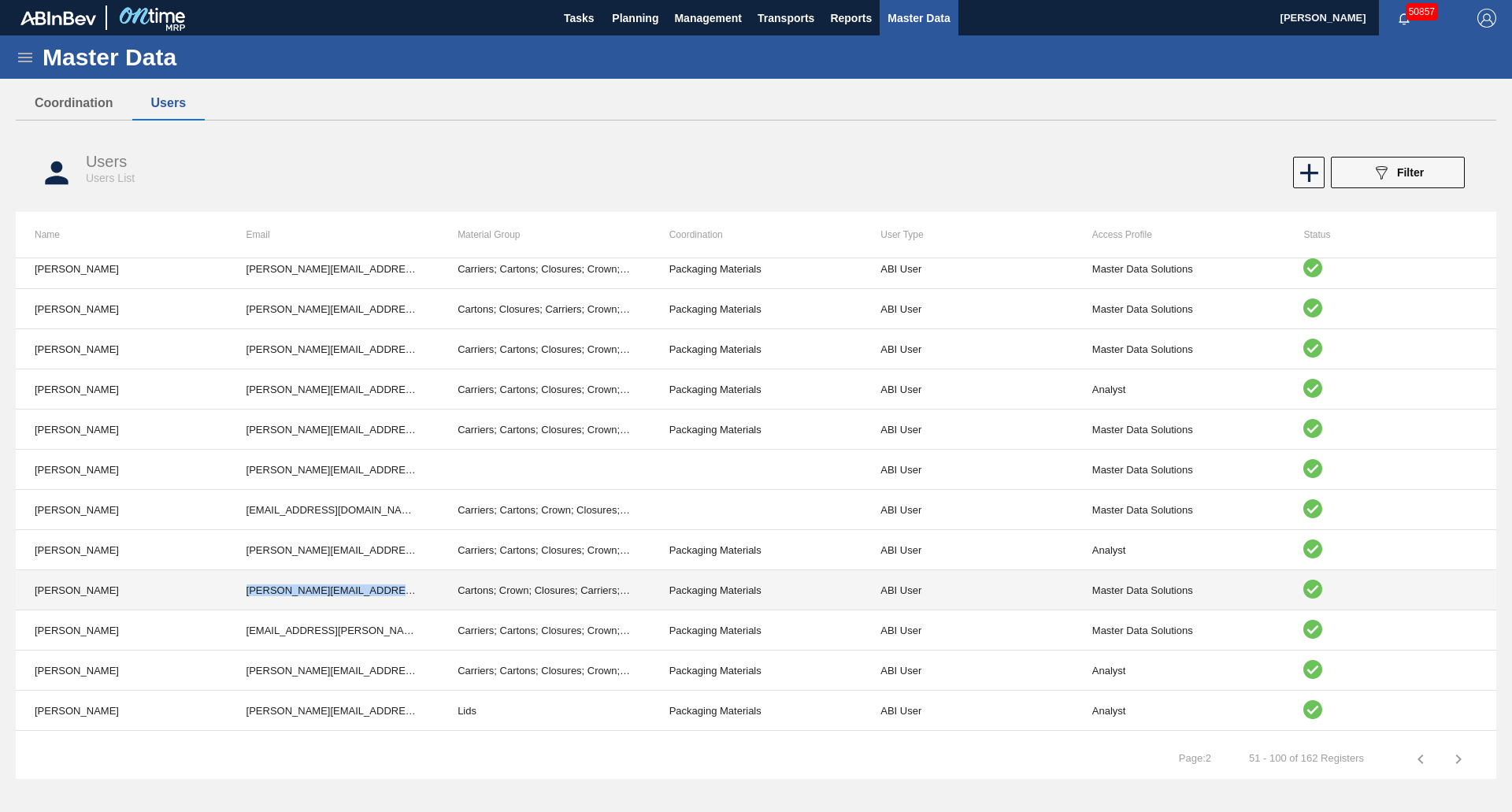
drag, startPoint x: 243, startPoint y: 589, endPoint x: 431, endPoint y: 606, distance: 188.8
click at [431, 606] on td "[PERSON_NAME][EMAIL_ADDRESS][PERSON_NAME][DOMAIN_NAME][PERSON_NAME]" at bounding box center [333, 591] width 212 height 40
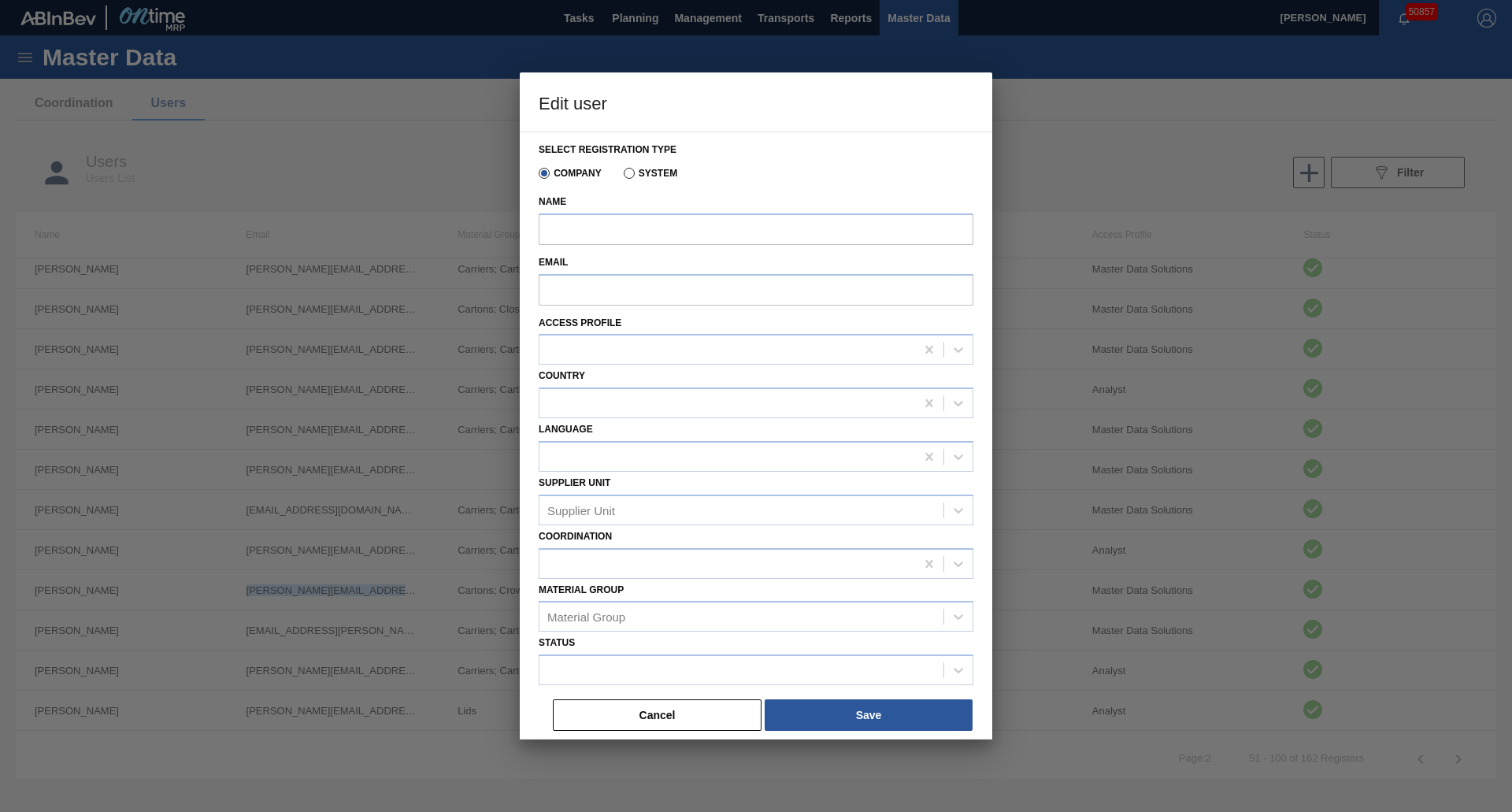
type input "[PERSON_NAME]"
type input "[PERSON_NAME][EMAIL_ADDRESS][PERSON_NAME][DOMAIN_NAME][PERSON_NAME]"
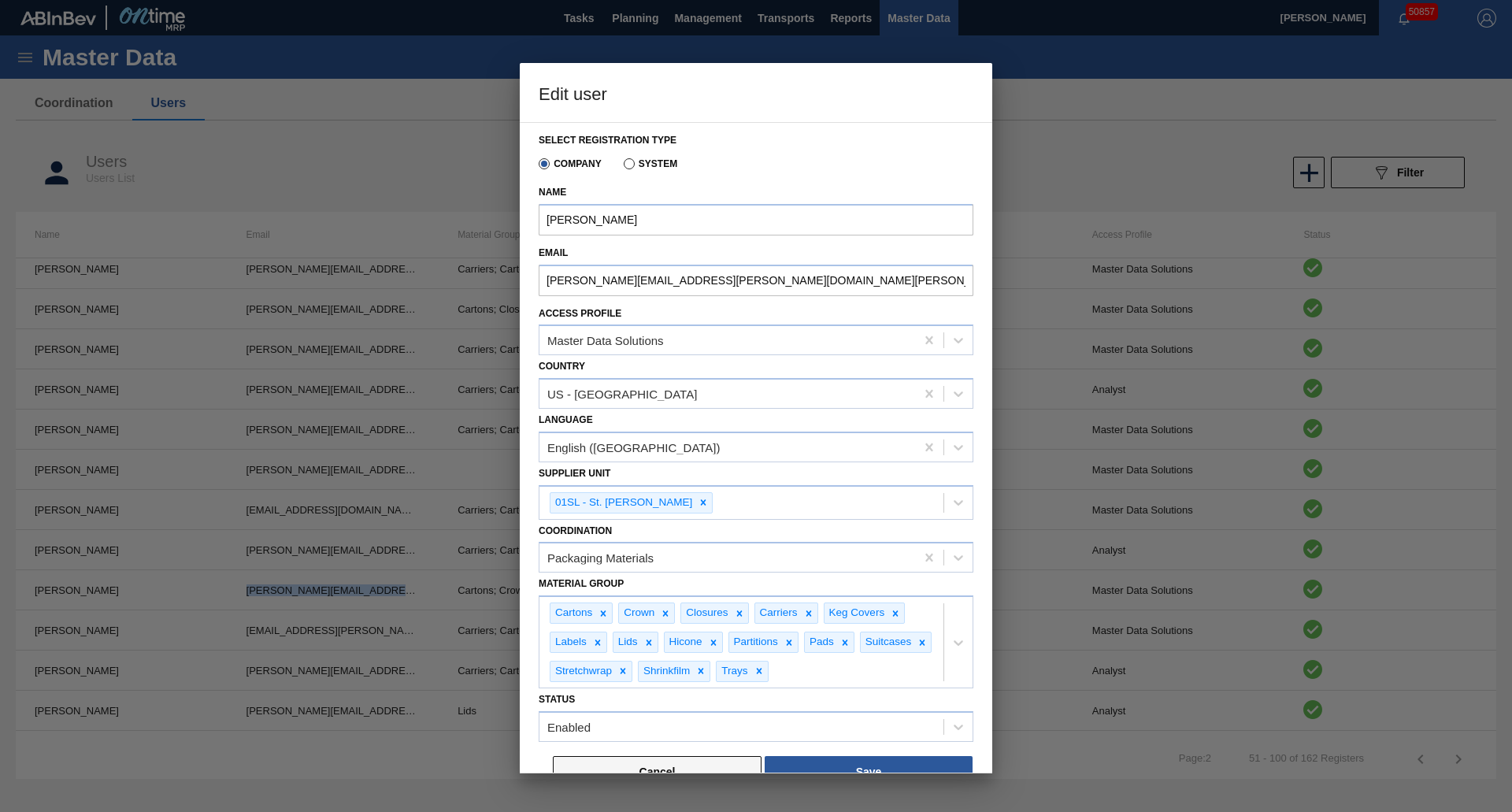
click at [636, 763] on button "Cancel" at bounding box center [657, 773] width 209 height 32
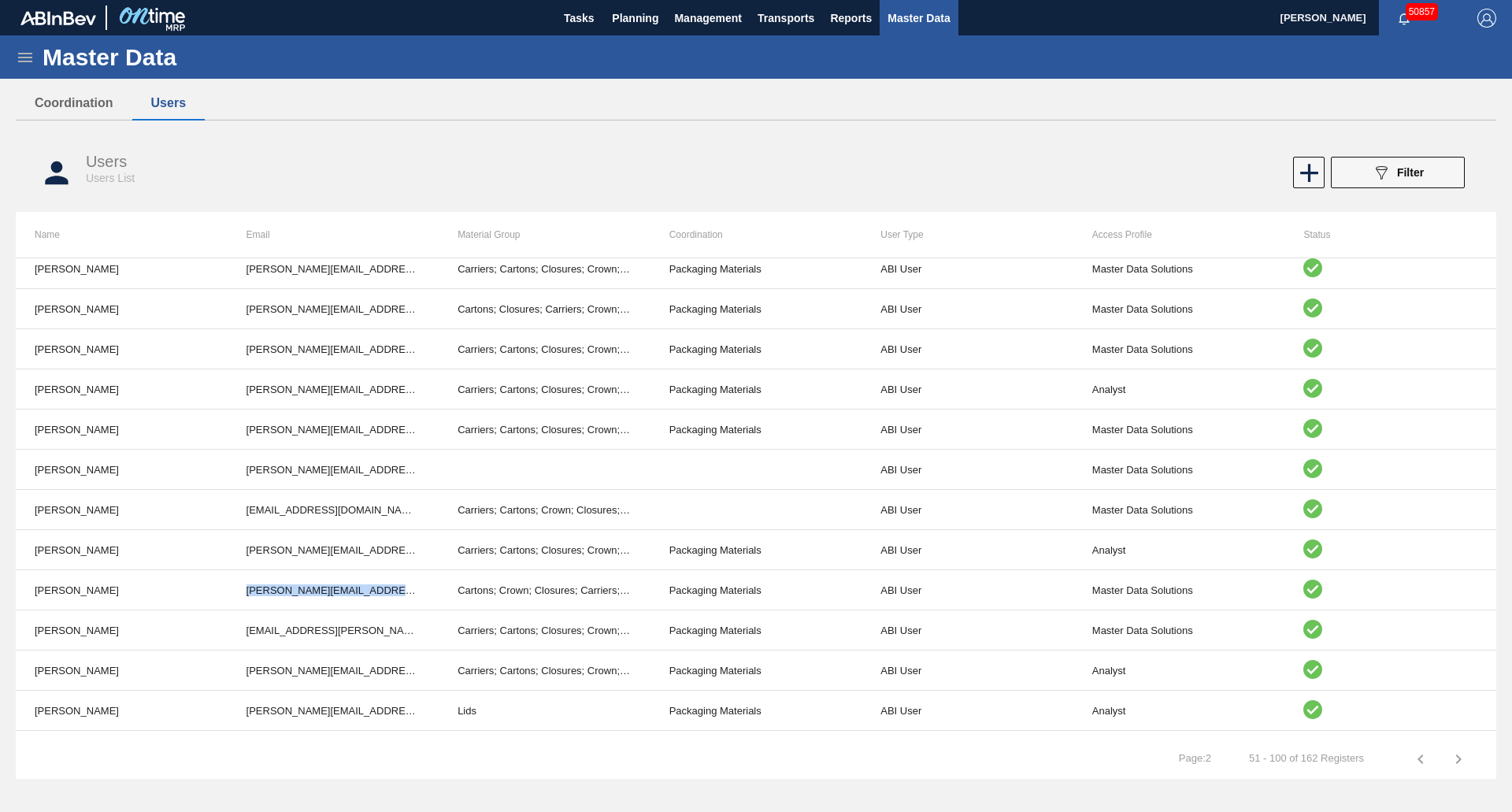
copy td "[PERSON_NAME][EMAIL_ADDRESS][PERSON_NAME][DOMAIN_NAME][PERSON_NAME]"
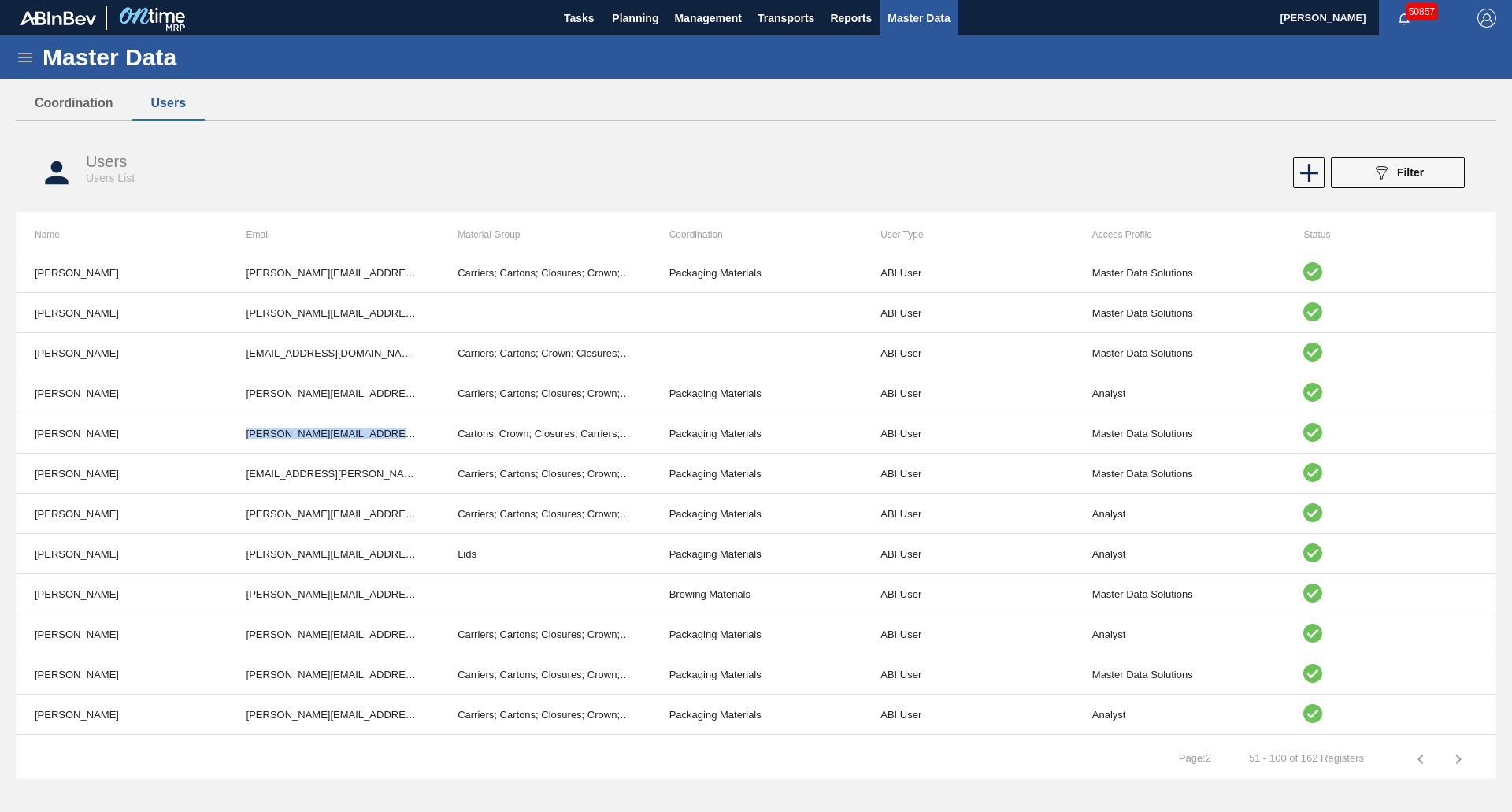
scroll to position [975, 0]
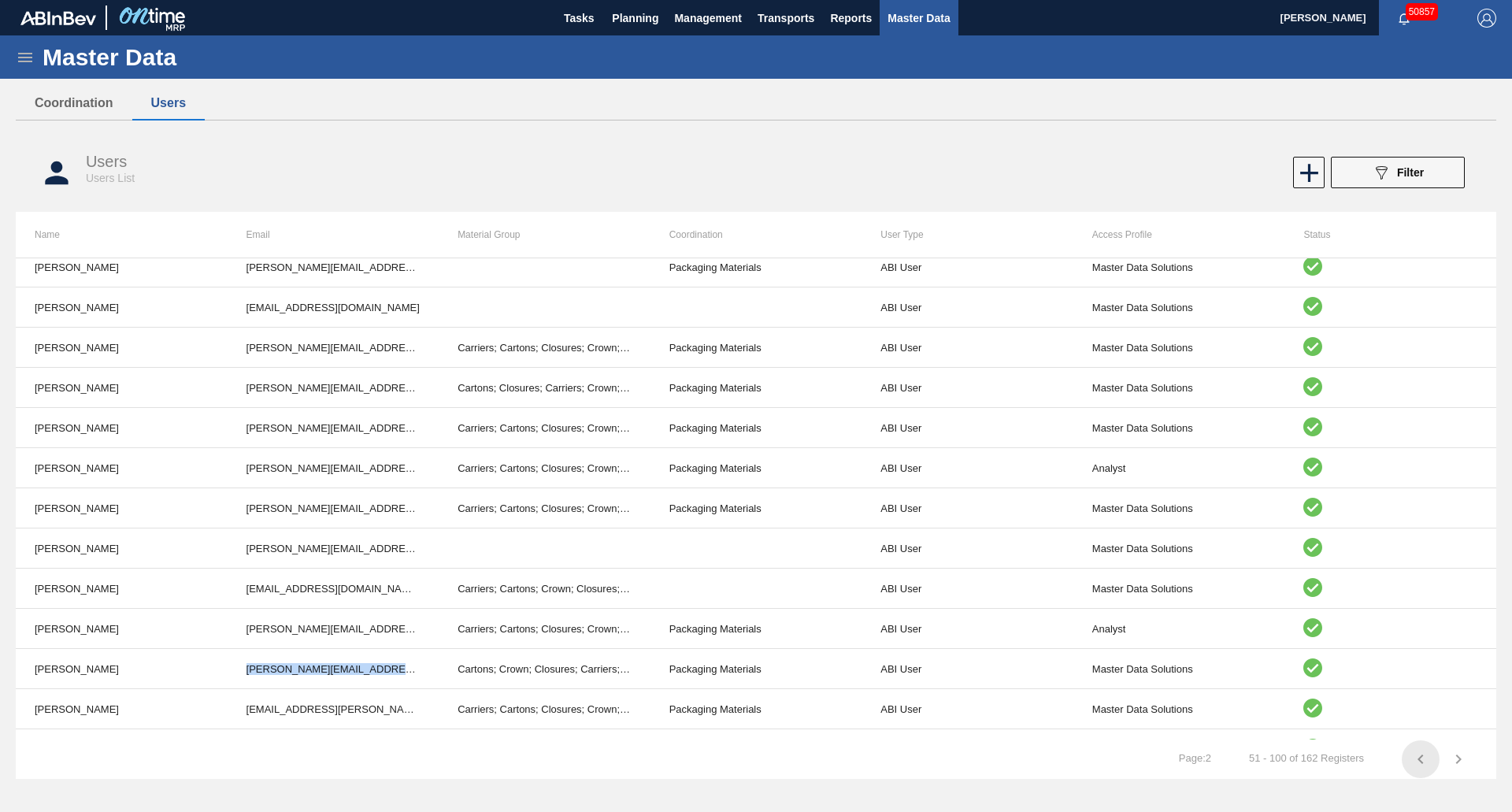
click at [1423, 758] on icon "button" at bounding box center [1421, 759] width 19 height 19
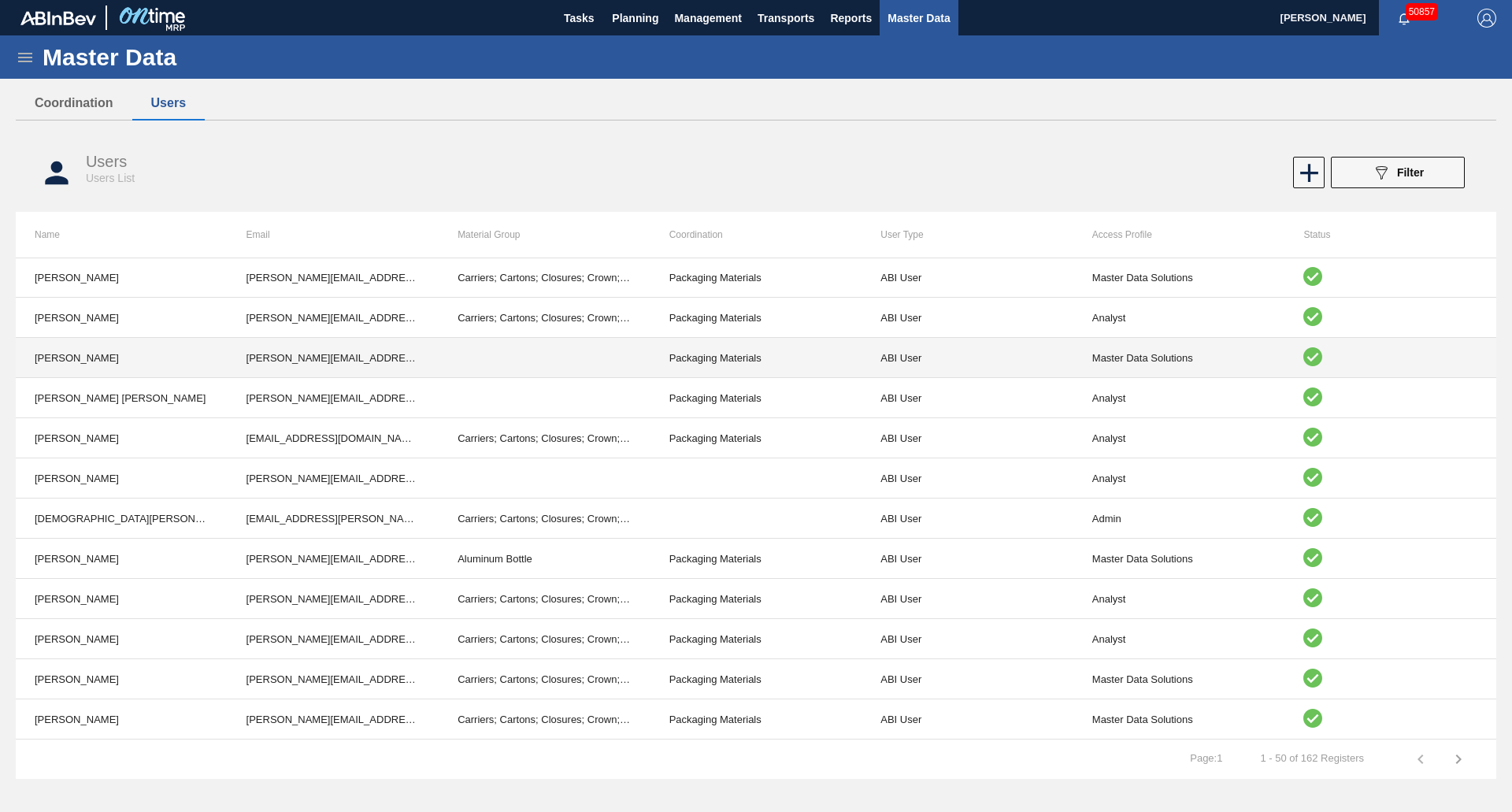
scroll to position [1212, 0]
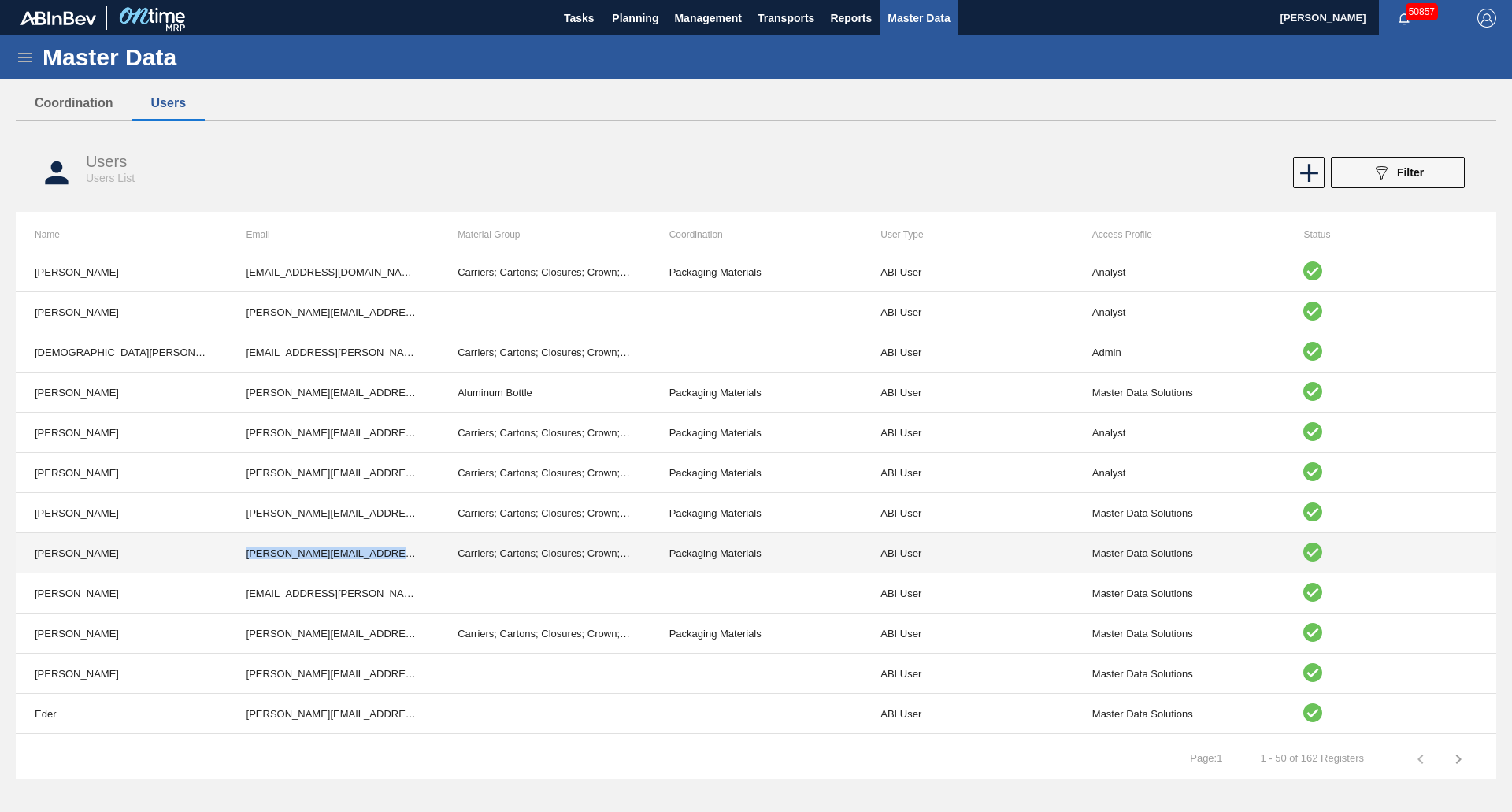
drag, startPoint x: 248, startPoint y: 554, endPoint x: 424, endPoint y: 563, distance: 176.2
click at [424, 563] on td "[PERSON_NAME][EMAIL_ADDRESS][PERSON_NAME][DOMAIN_NAME][PERSON_NAME]" at bounding box center [333, 554] width 212 height 40
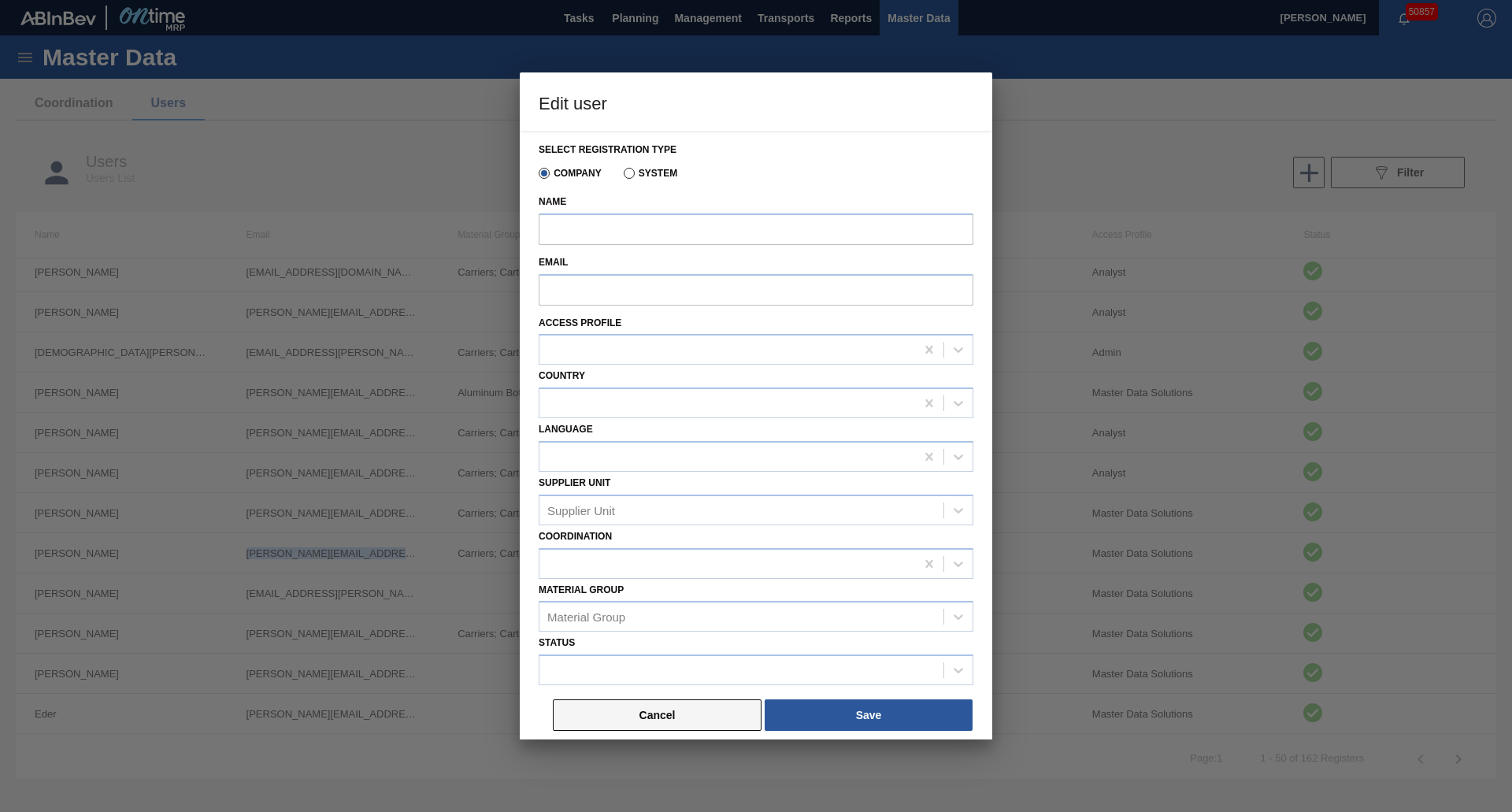
click at [660, 722] on button "Cancel" at bounding box center [657, 716] width 209 height 32
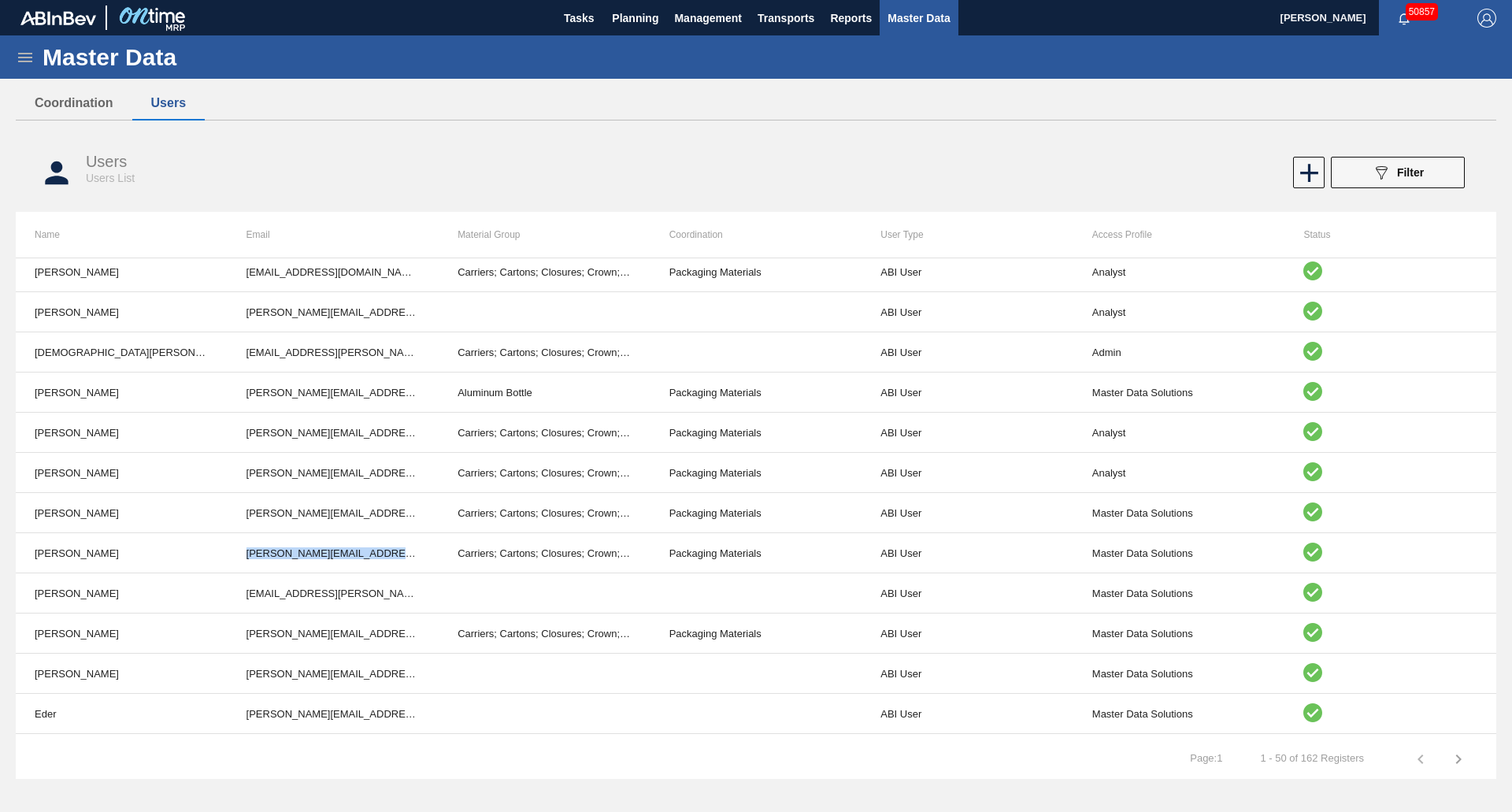
click at [26, 53] on icon at bounding box center [25, 57] width 14 height 9
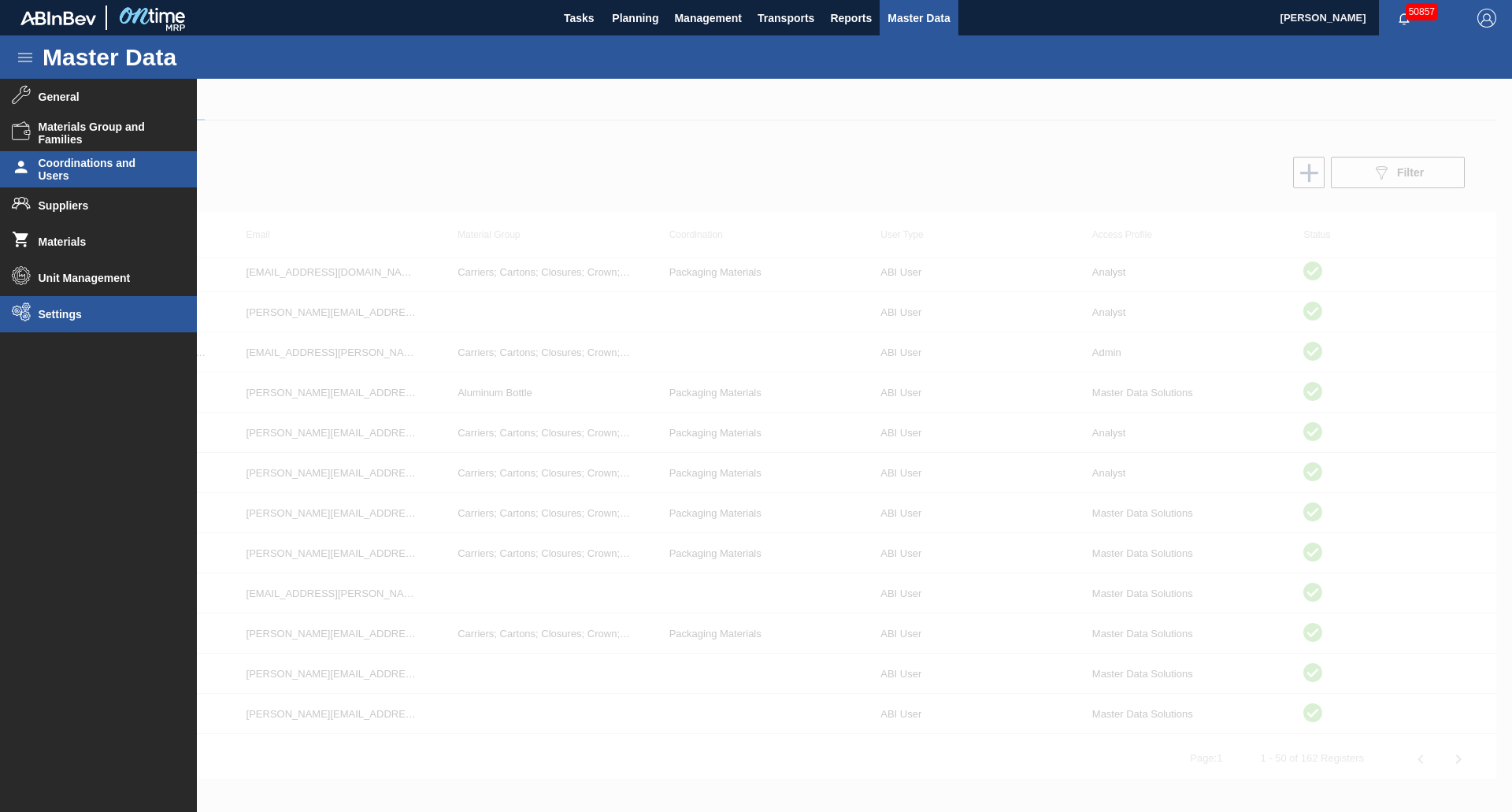
click at [103, 322] on li "Settings" at bounding box center [98, 314] width 197 height 36
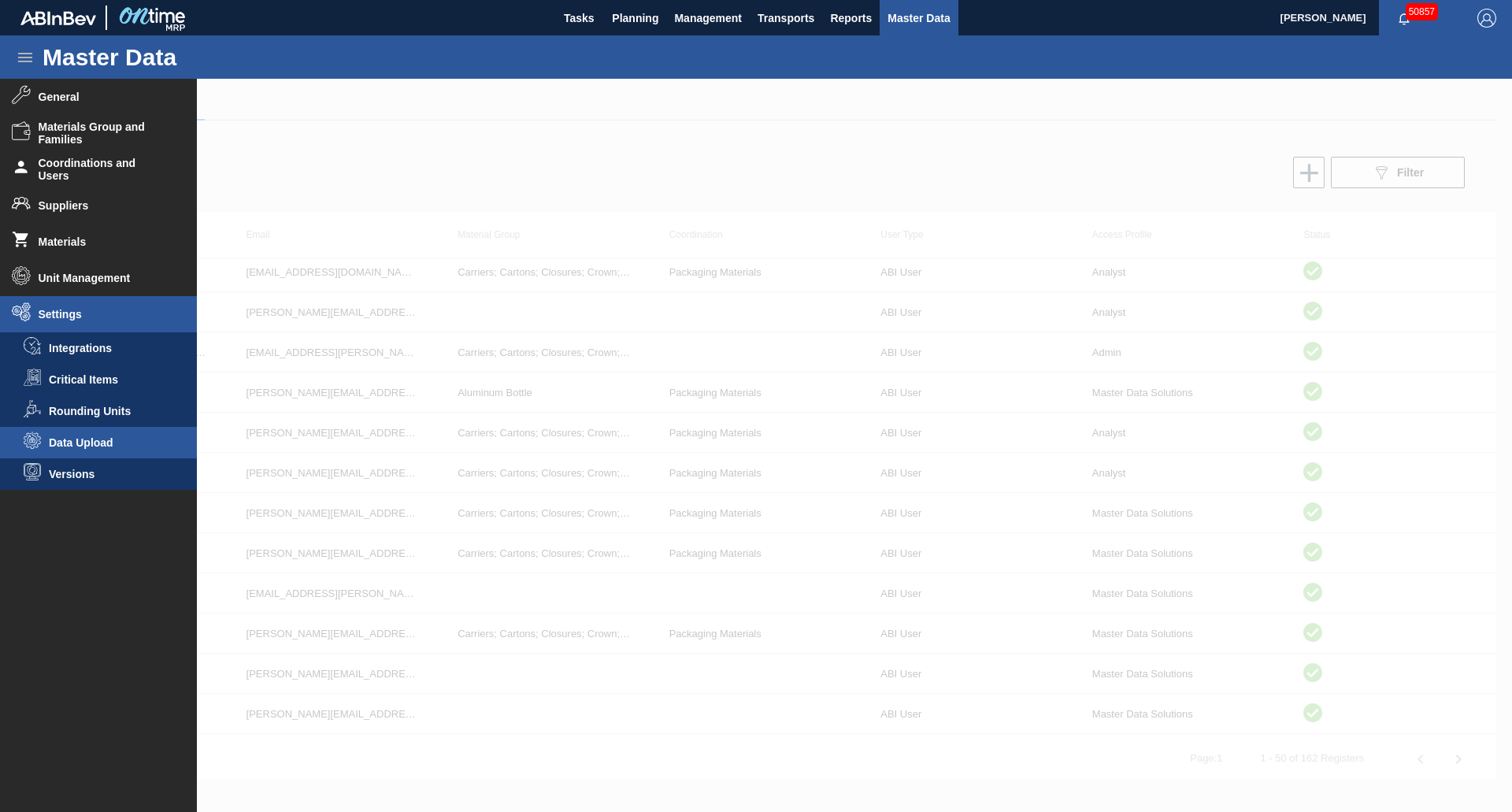
click at [89, 445] on span "Data Upload" at bounding box center [109, 442] width 121 height 13
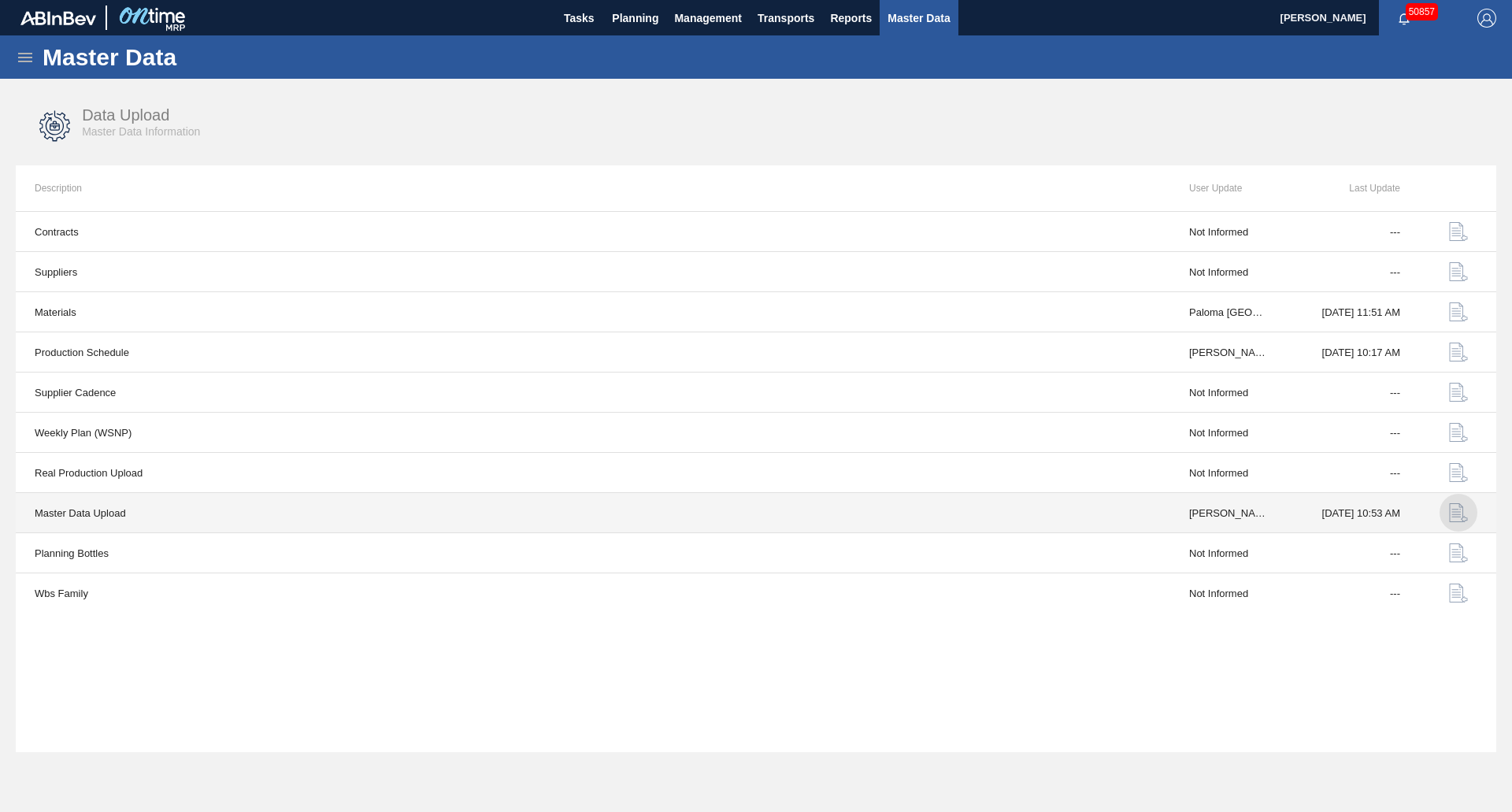
click at [1466, 511] on img "button" at bounding box center [1458, 513] width 19 height 19
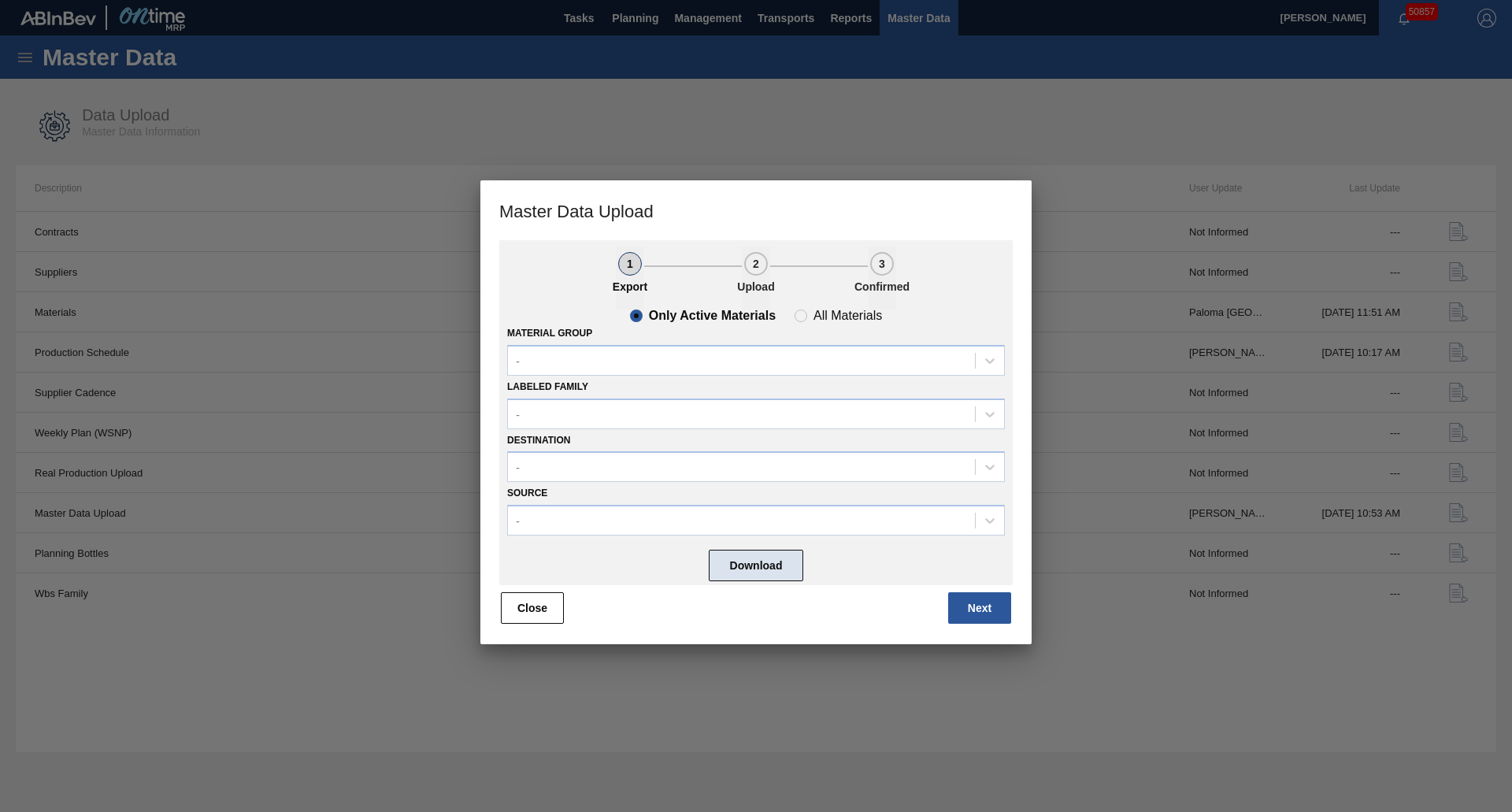
click at [761, 561] on button "Download" at bounding box center [756, 566] width 95 height 32
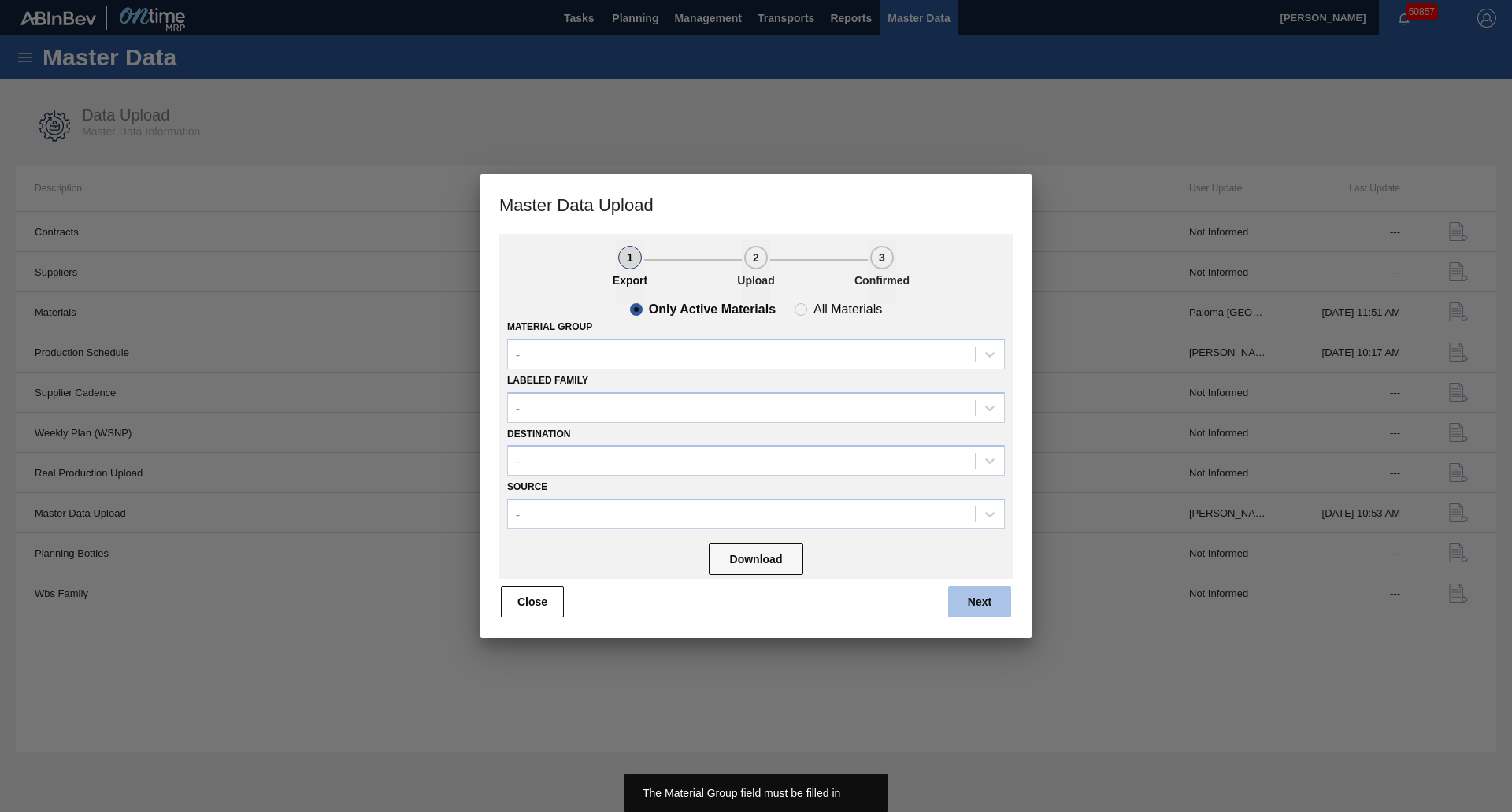
click at [978, 617] on button "Next" at bounding box center [979, 602] width 63 height 32
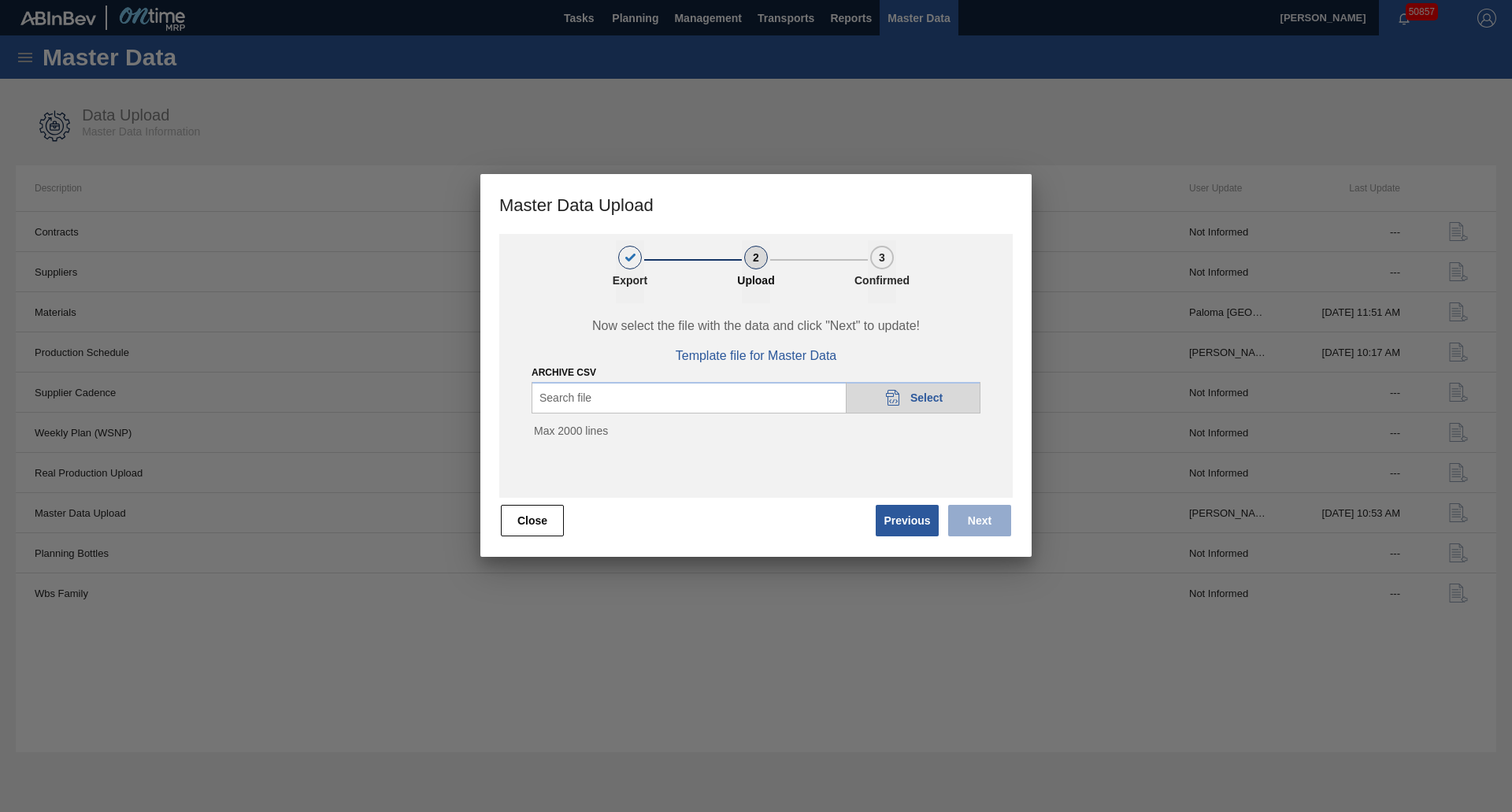
click at [905, 401] on div "20DAD902-3625-4257-8FDA-0C0CB19E2A3D Select" at bounding box center [913, 398] width 135 height 32
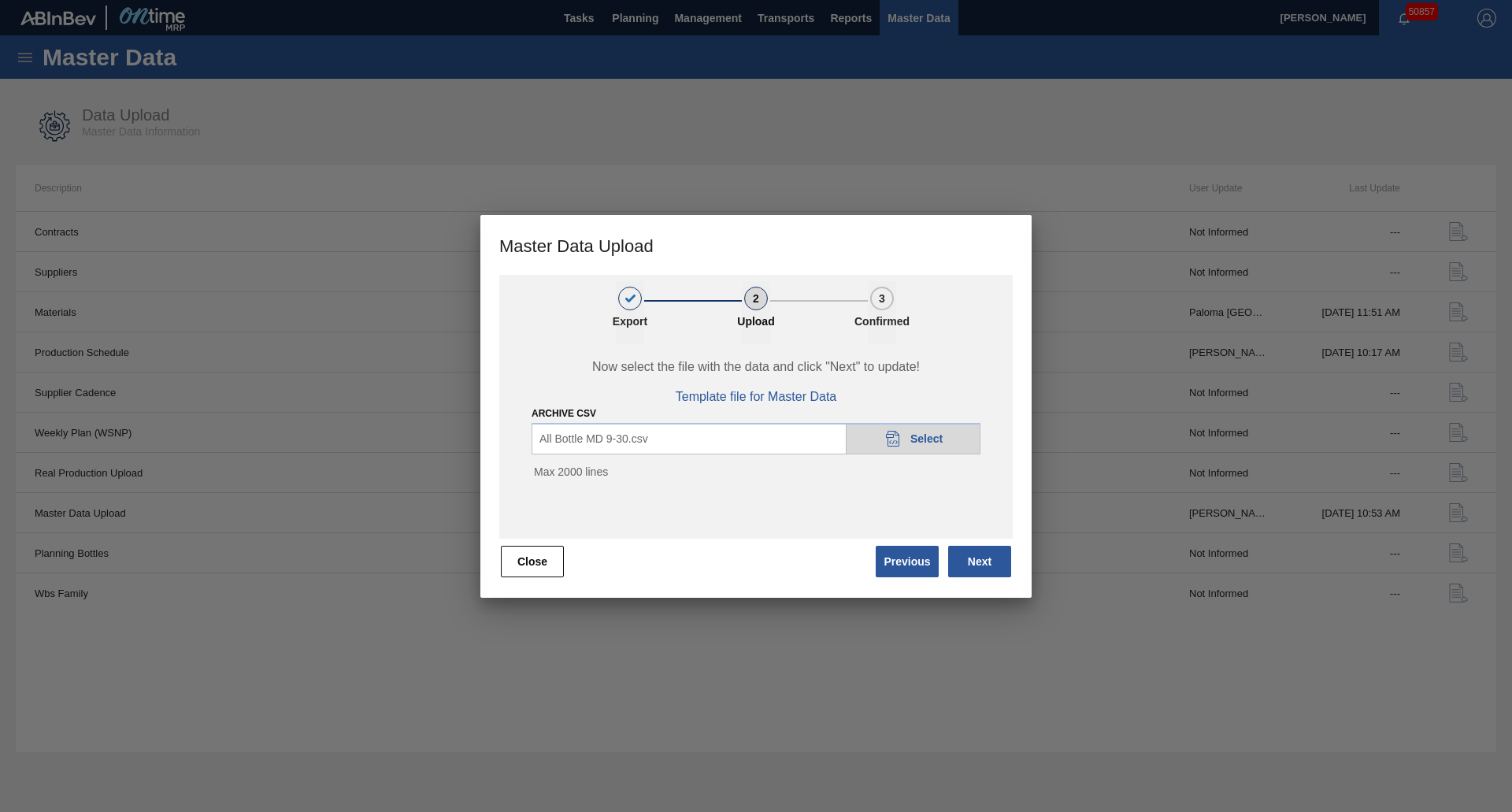
click at [980, 566] on button "Next" at bounding box center [979, 562] width 63 height 32
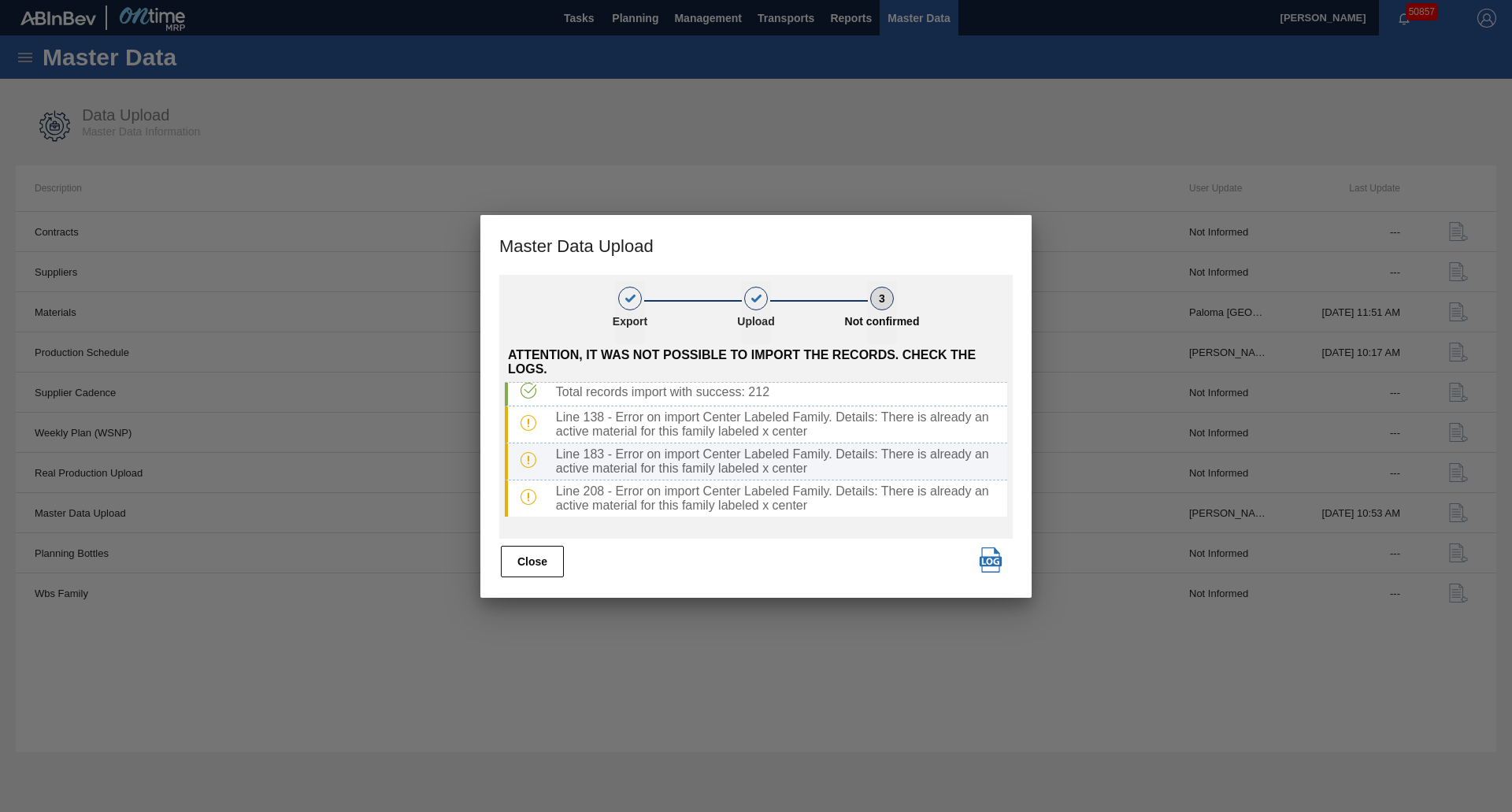
scroll to position [5, 0]
click at [549, 566] on button "Close" at bounding box center [532, 562] width 63 height 32
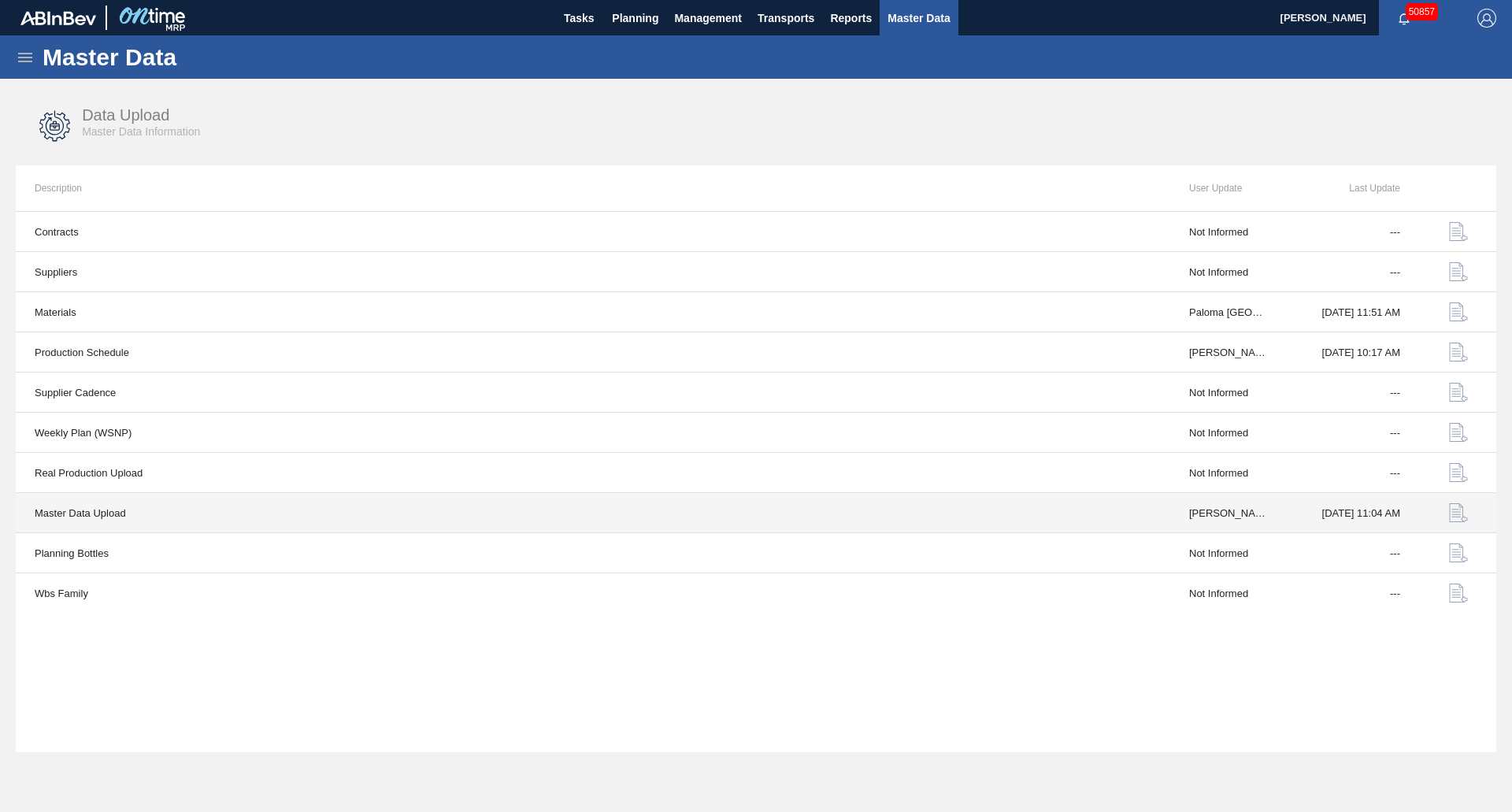
click at [1453, 509] on img "button" at bounding box center [1458, 513] width 19 height 19
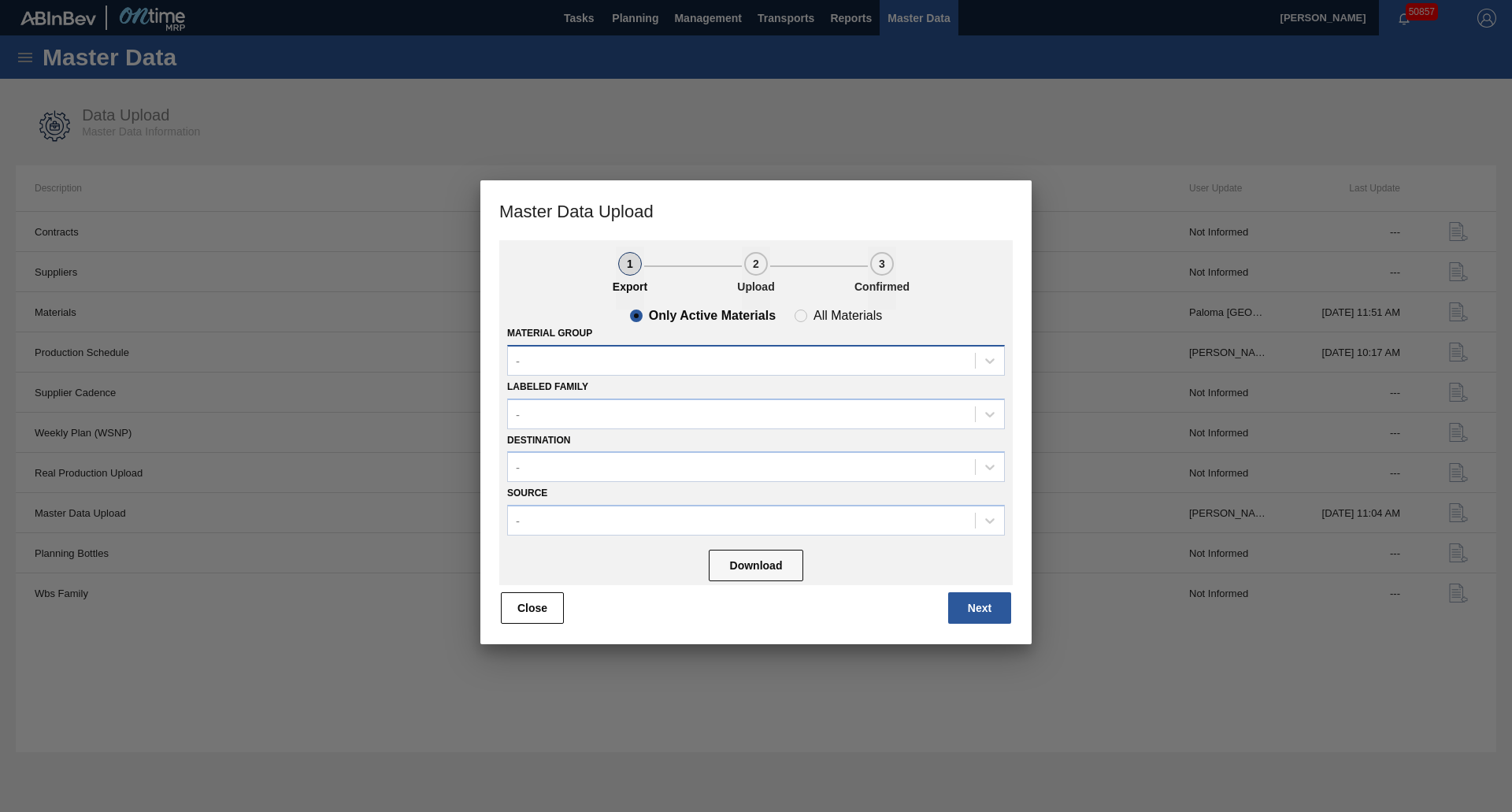
click at [579, 363] on div "-" at bounding box center [741, 360] width 467 height 23
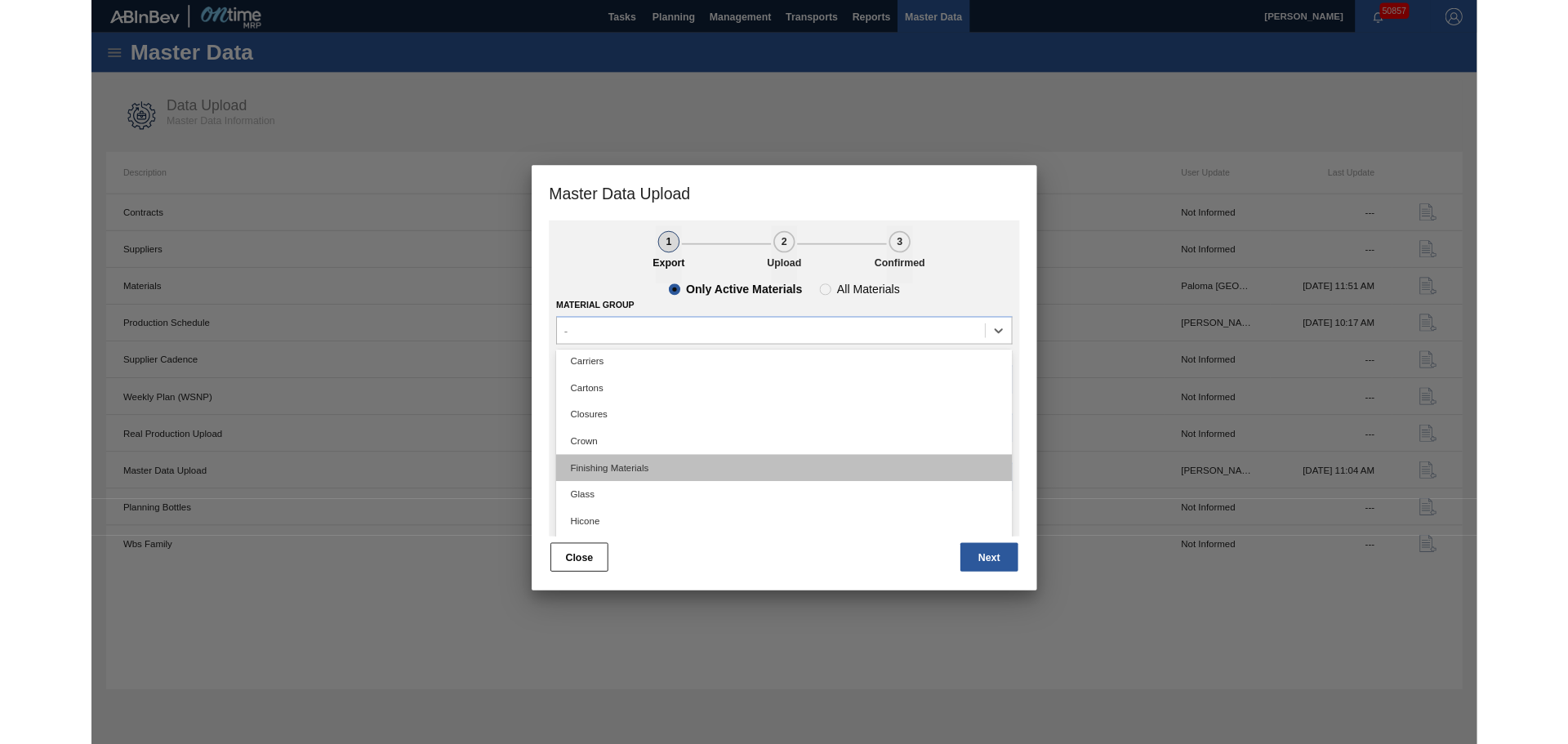
scroll to position [90, 0]
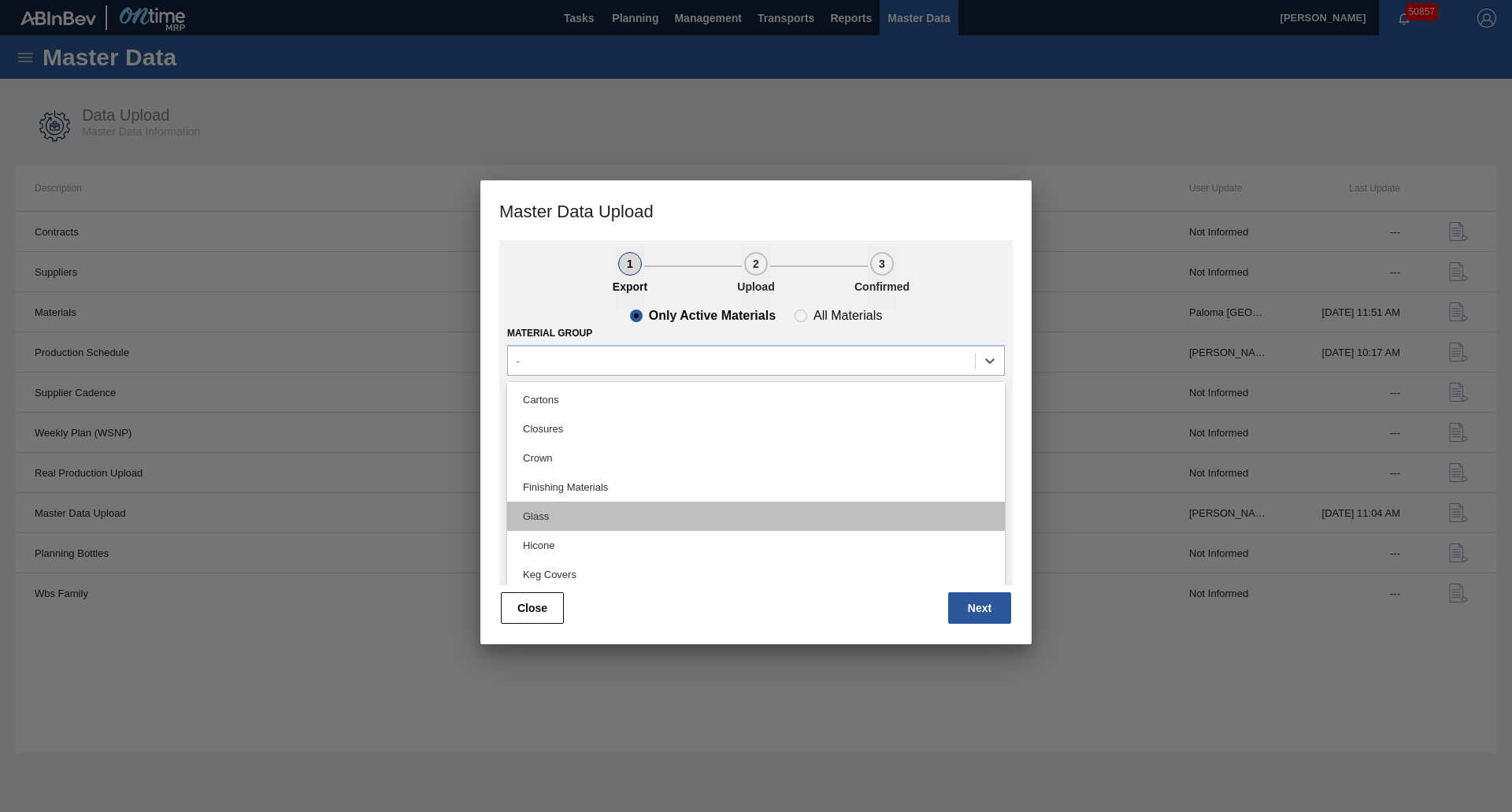
click at [591, 519] on div "Glass" at bounding box center [756, 516] width 498 height 29
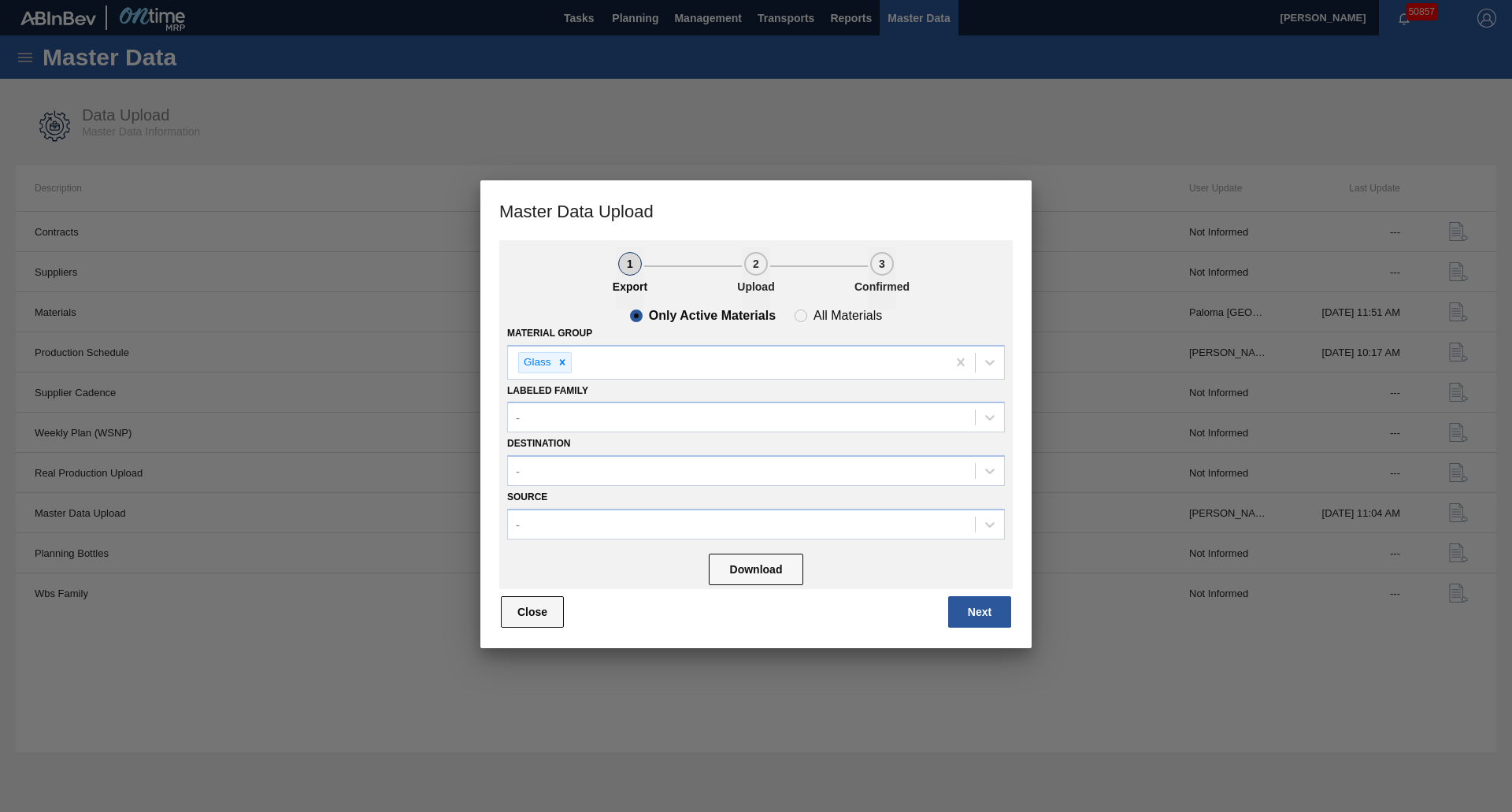
click at [554, 606] on button "Close" at bounding box center [532, 613] width 63 height 32
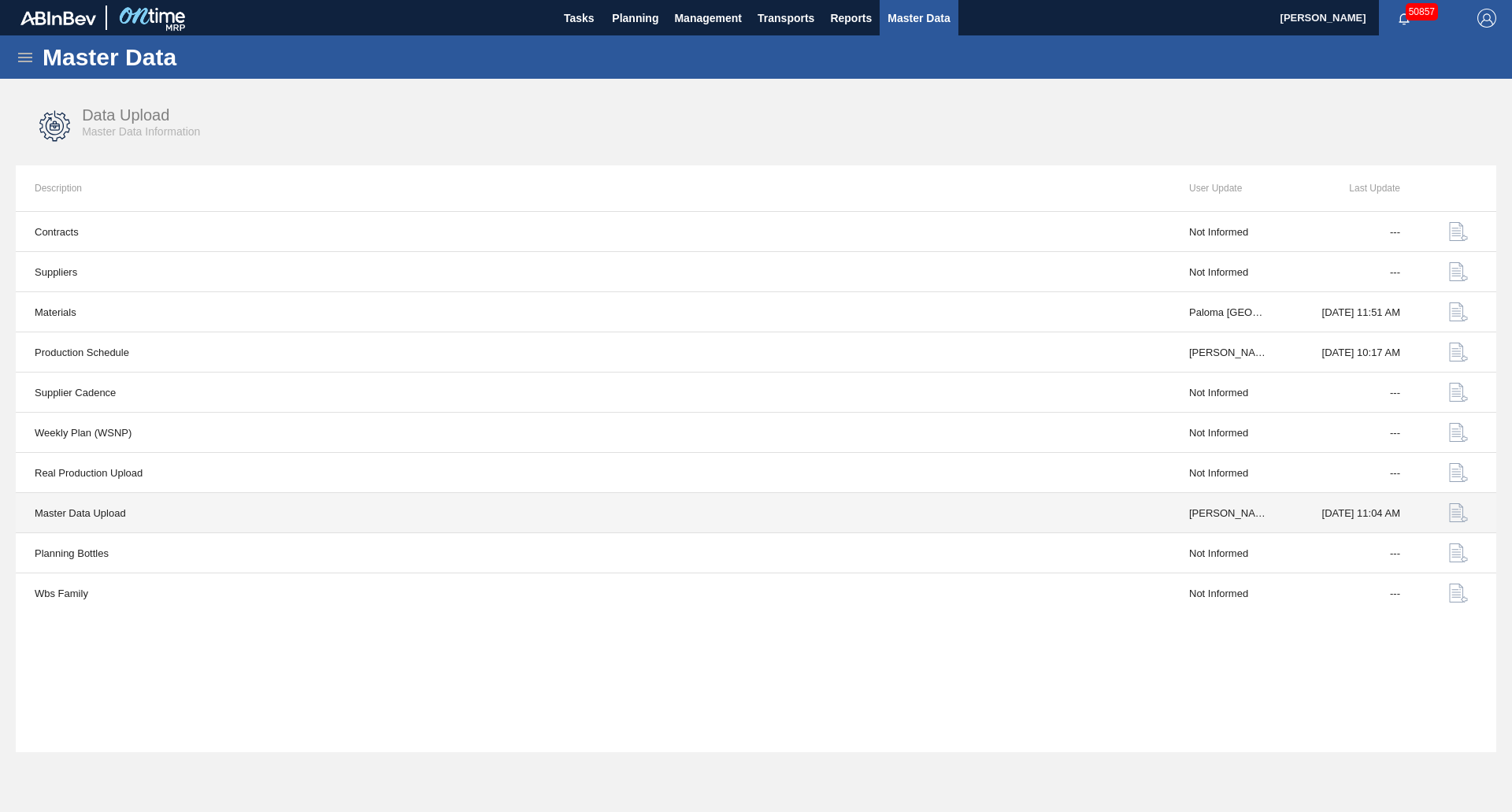
click at [1463, 509] on img "button" at bounding box center [1458, 513] width 19 height 19
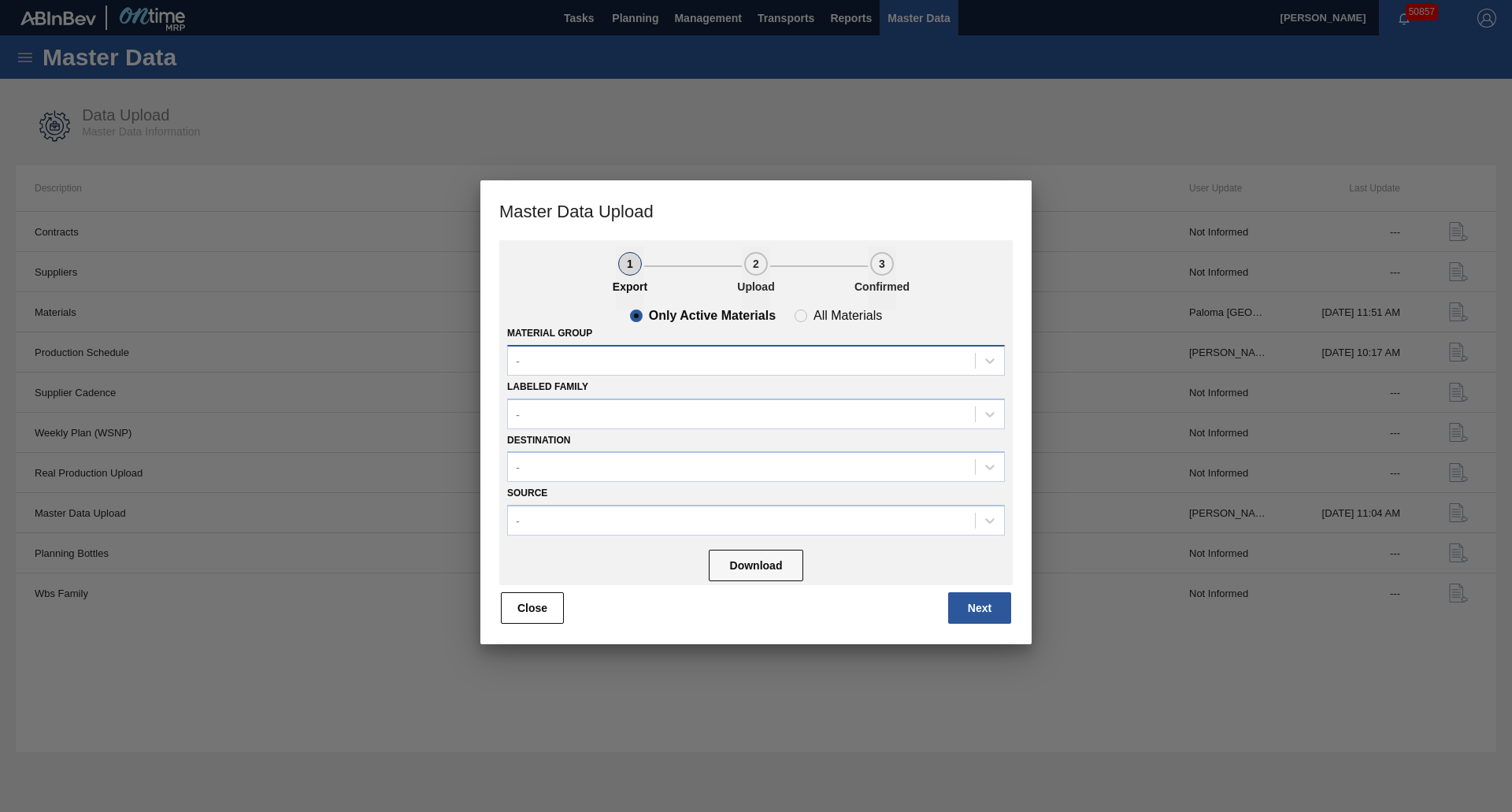
click at [735, 362] on div "-" at bounding box center [741, 360] width 467 height 23
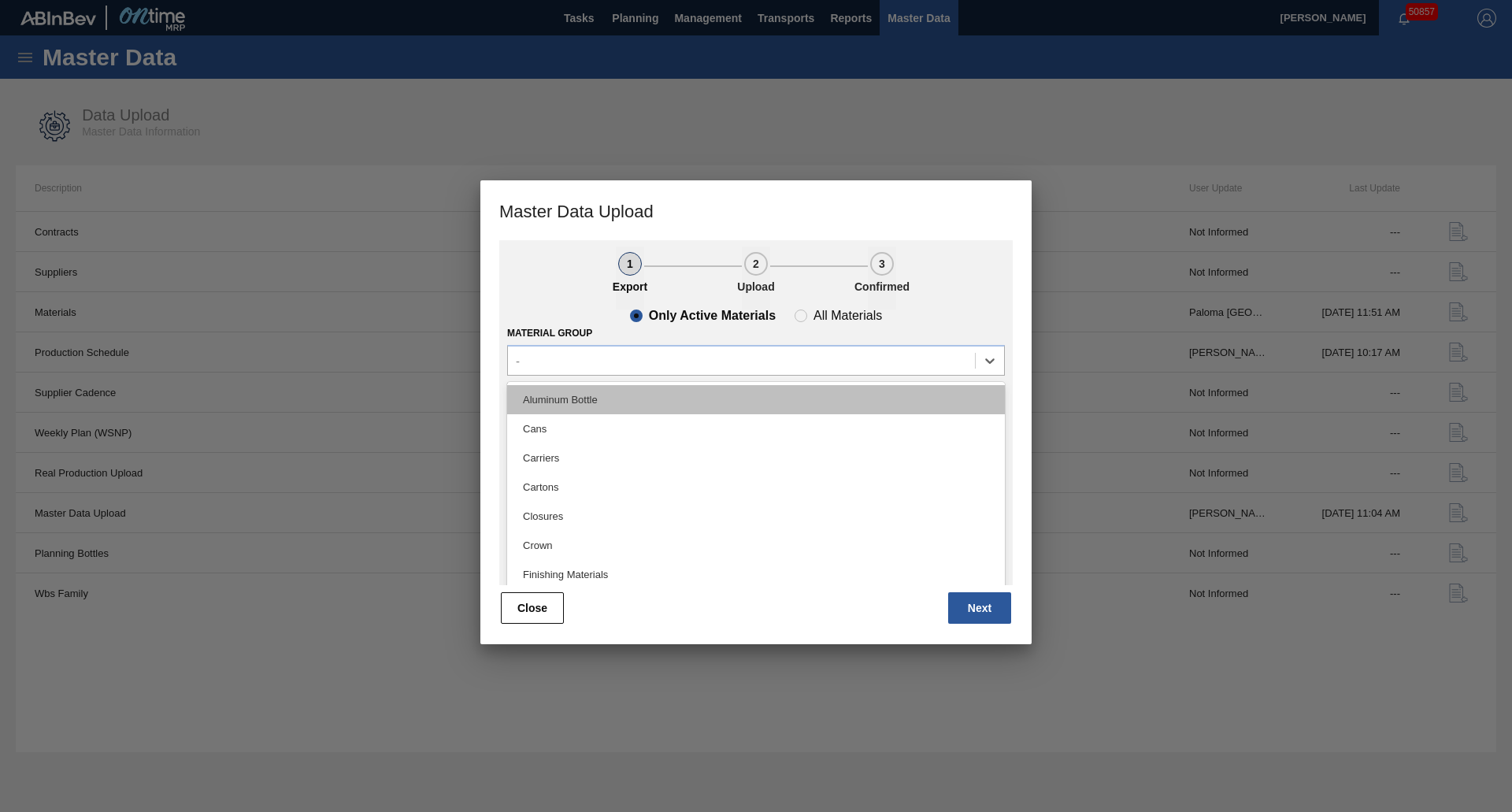
click at [673, 389] on div "Aluminum Bottle" at bounding box center [756, 400] width 498 height 29
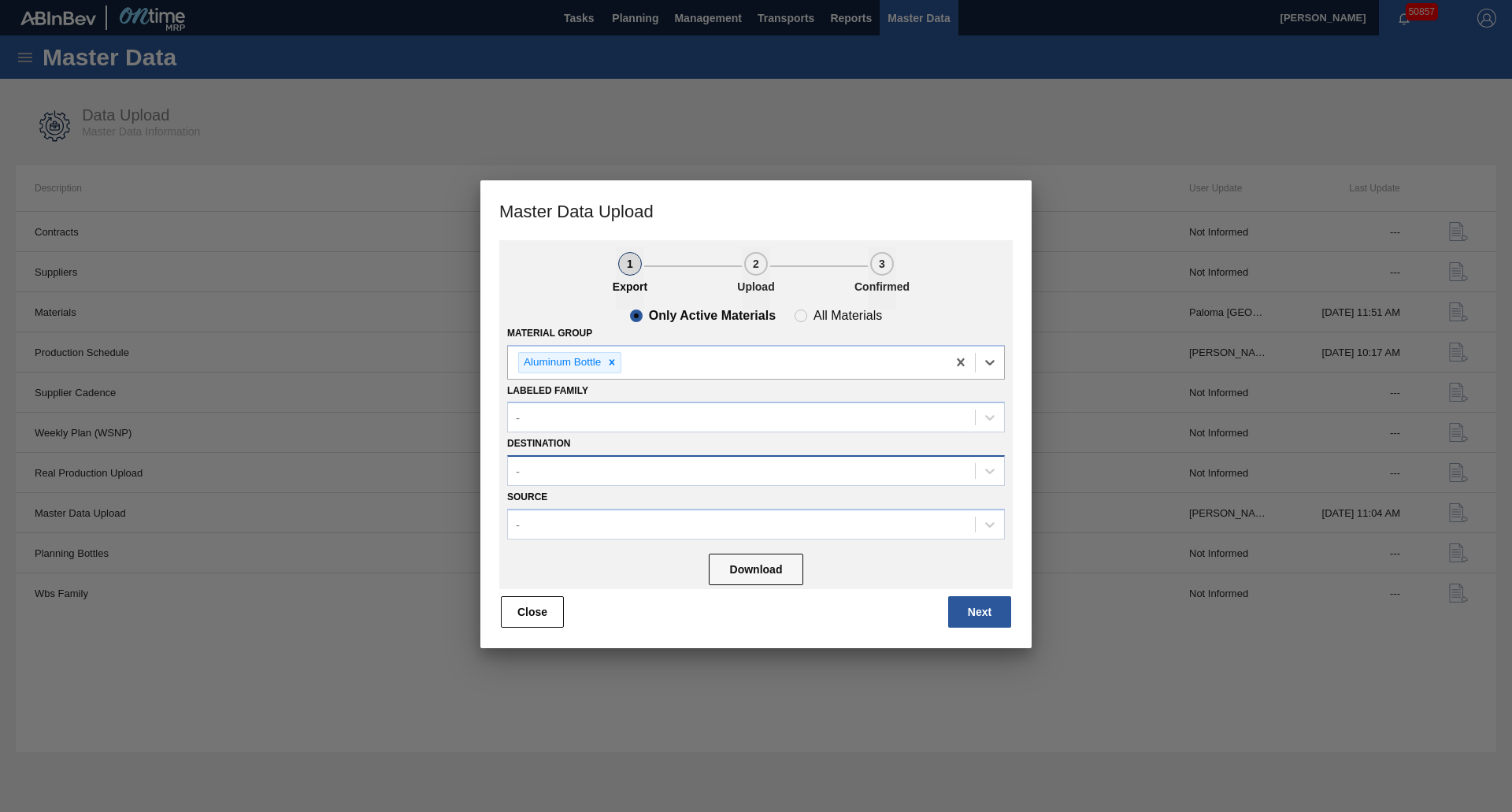
click at [642, 484] on div "-" at bounding box center [756, 470] width 498 height 31
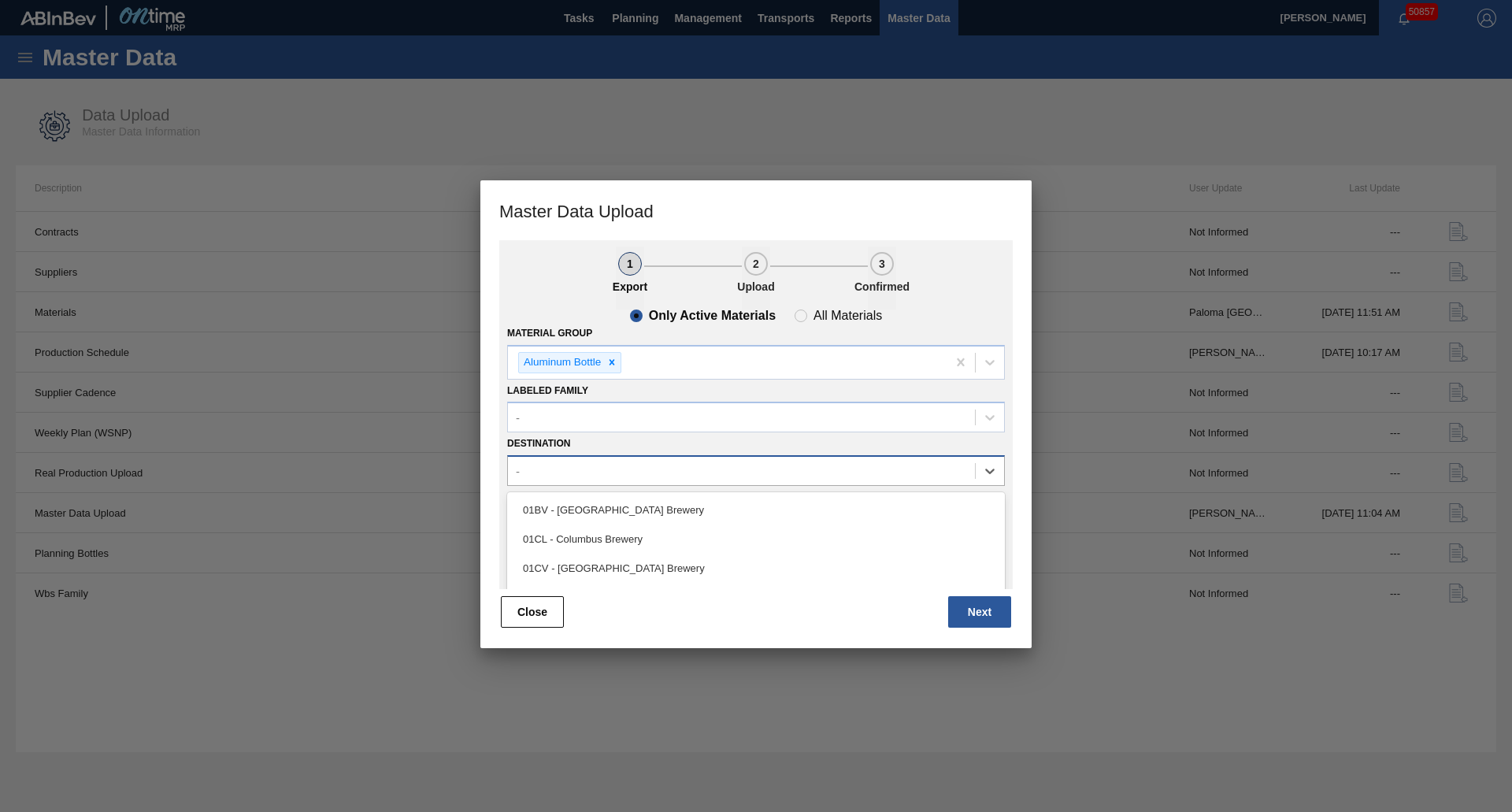
click at [642, 479] on div "-" at bounding box center [741, 471] width 467 height 23
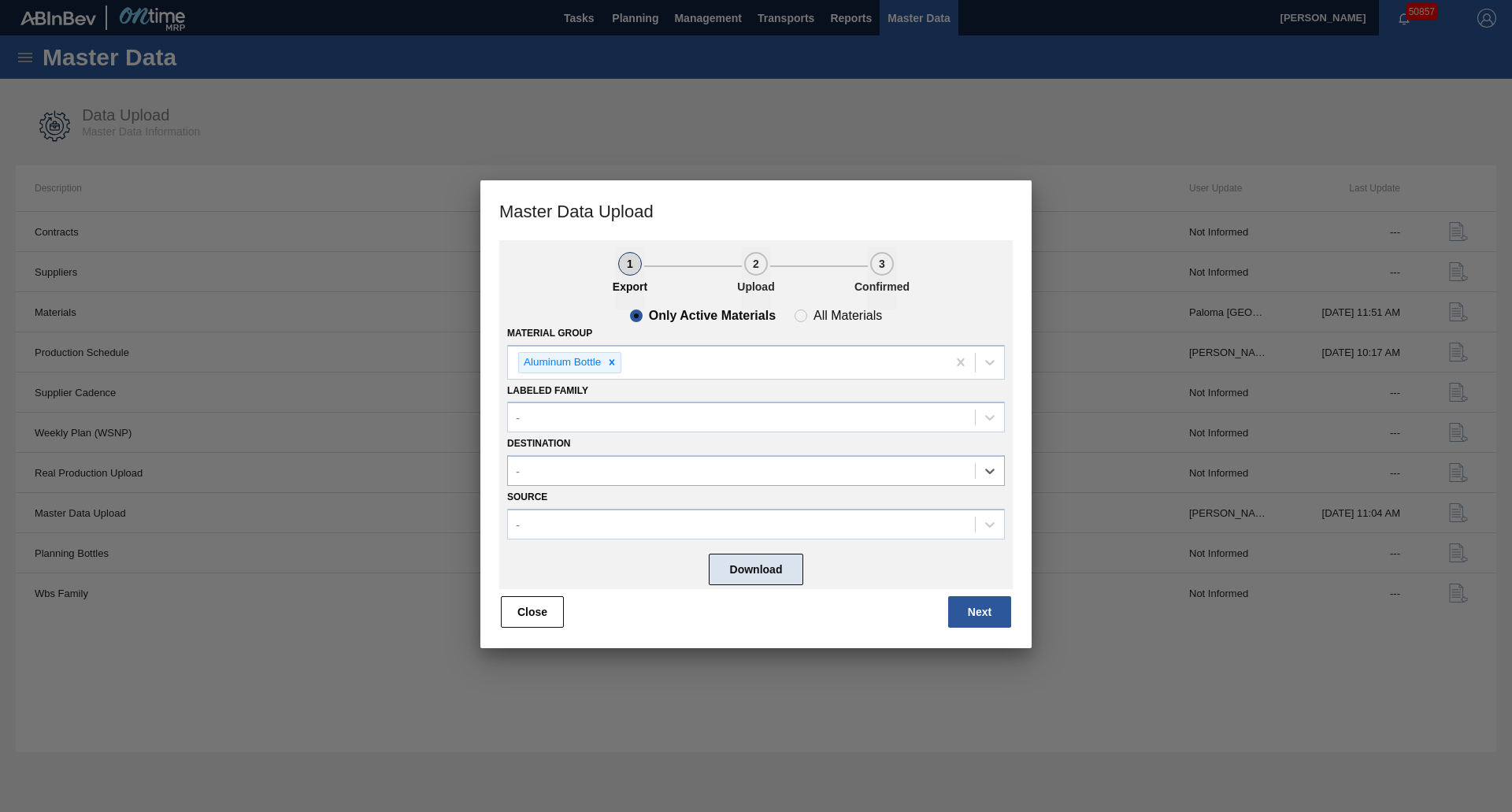
click at [797, 573] on button "Download" at bounding box center [756, 570] width 95 height 32
click at [797, 324] on div "Material Group Aluminum Bottle" at bounding box center [756, 351] width 498 height 58
click at [797, 323] on div "Material Group Aluminum Bottle" at bounding box center [756, 351] width 498 height 58
click at [797, 319] on span "All Materials" at bounding box center [839, 315] width 87 height 13
click at [797, 319] on input "All Materials" at bounding box center [801, 316] width 25 height 25
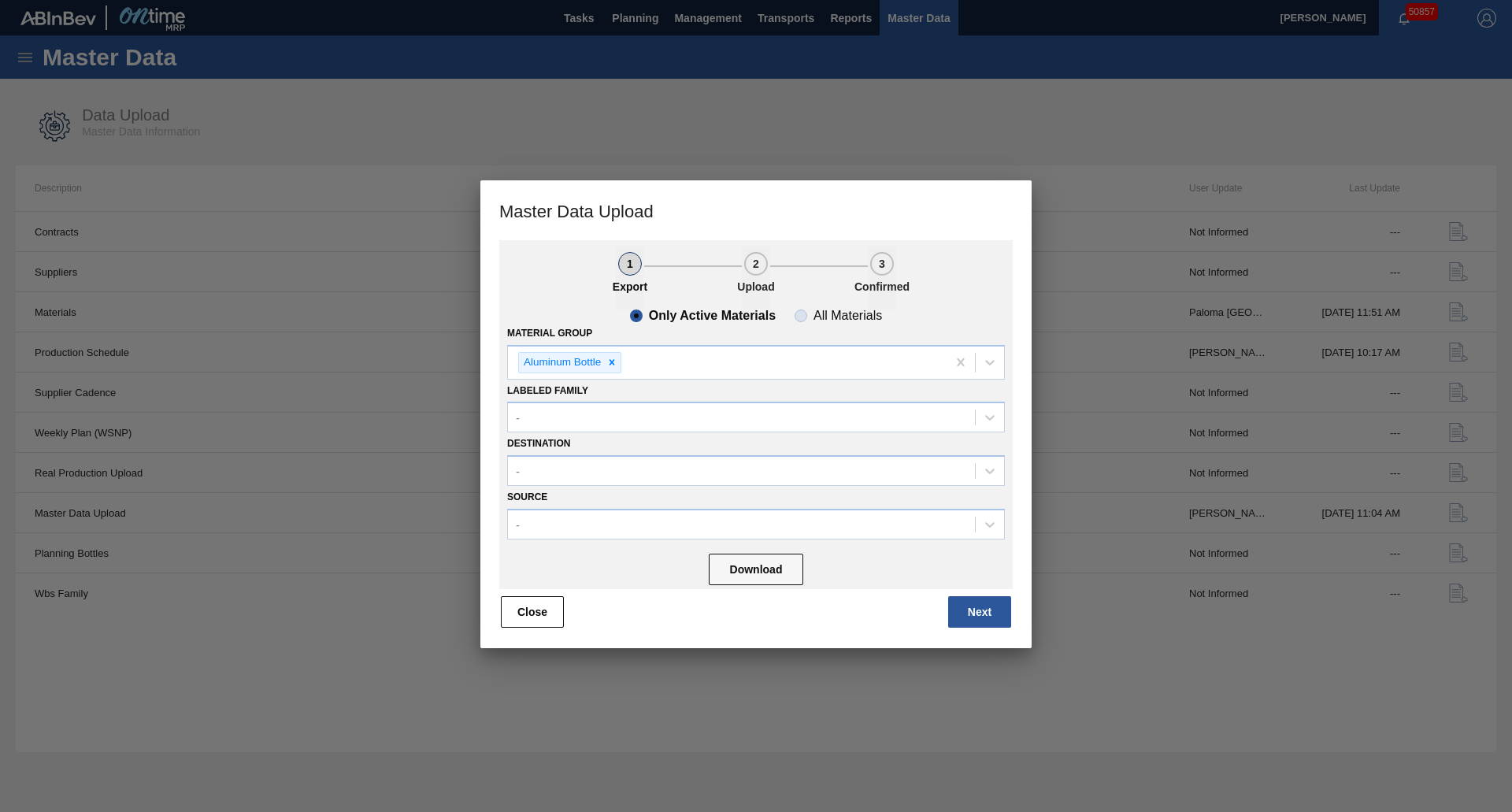
radio input "true"
radio input "false"
click at [764, 583] on button "Download" at bounding box center [756, 570] width 95 height 32
click at [960, 623] on button "Next" at bounding box center [979, 613] width 63 height 32
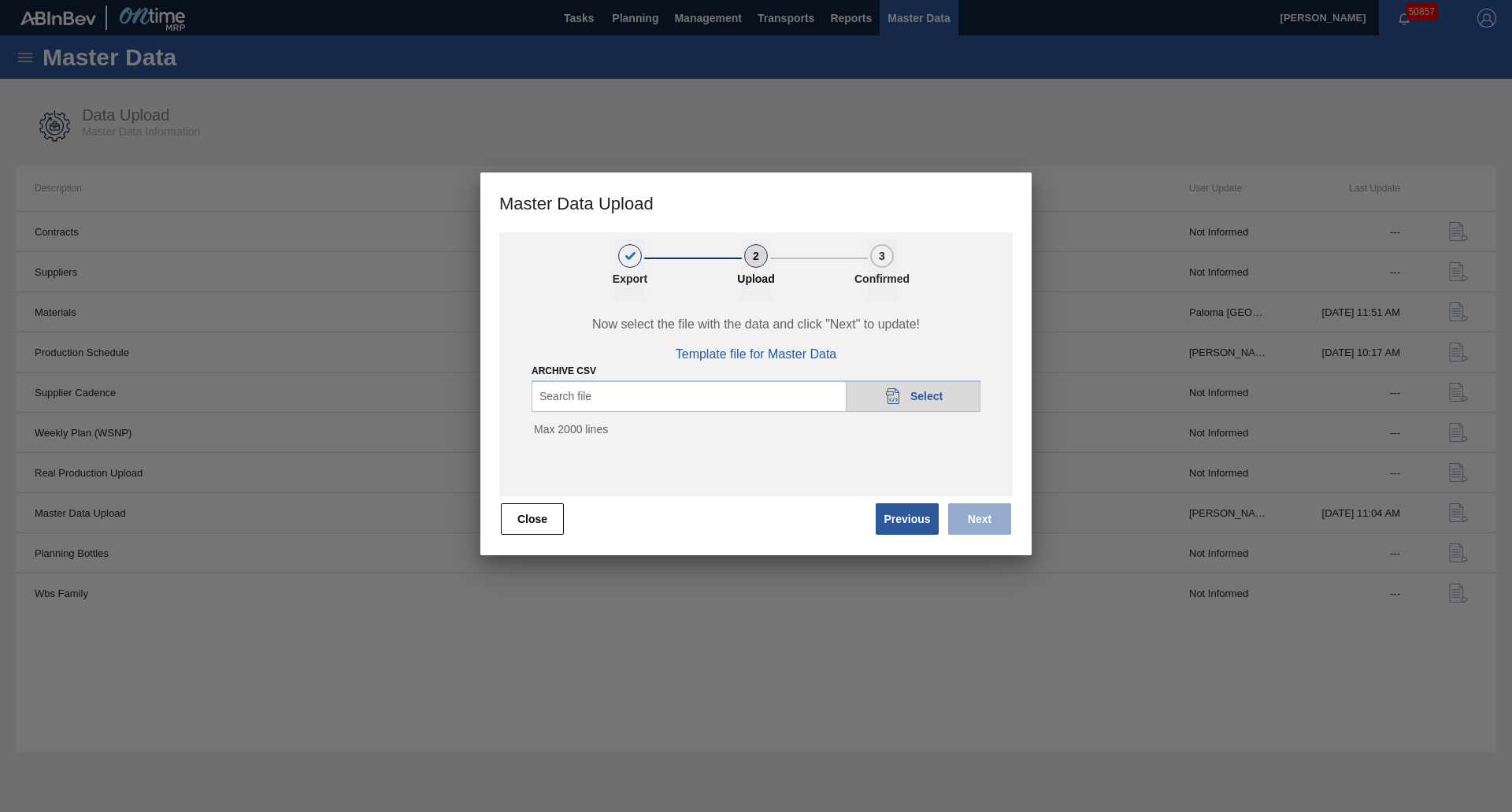
click at [911, 390] on span "Select" at bounding box center [926, 396] width 33 height 13
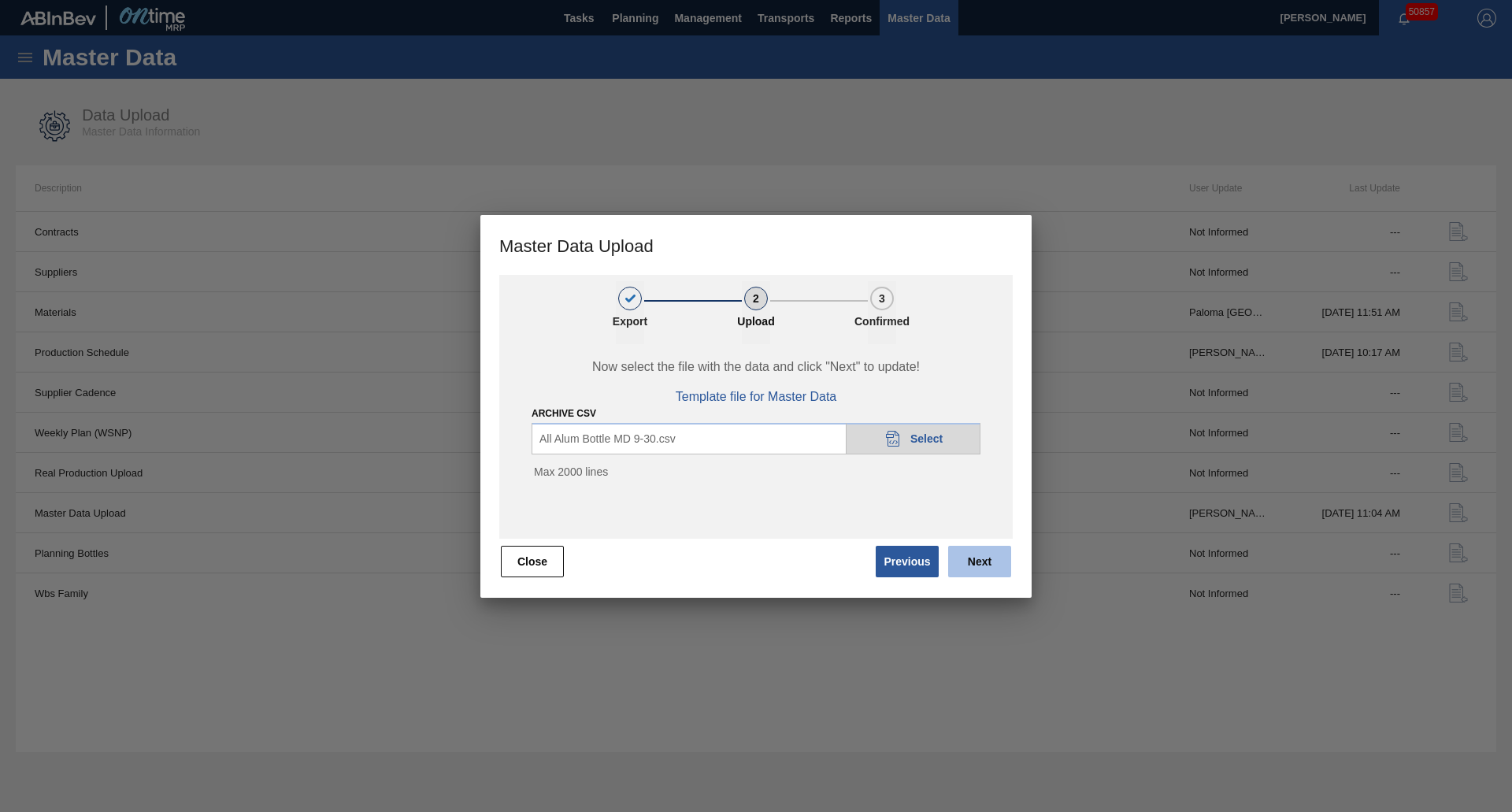
click at [973, 563] on button "Next" at bounding box center [979, 562] width 63 height 32
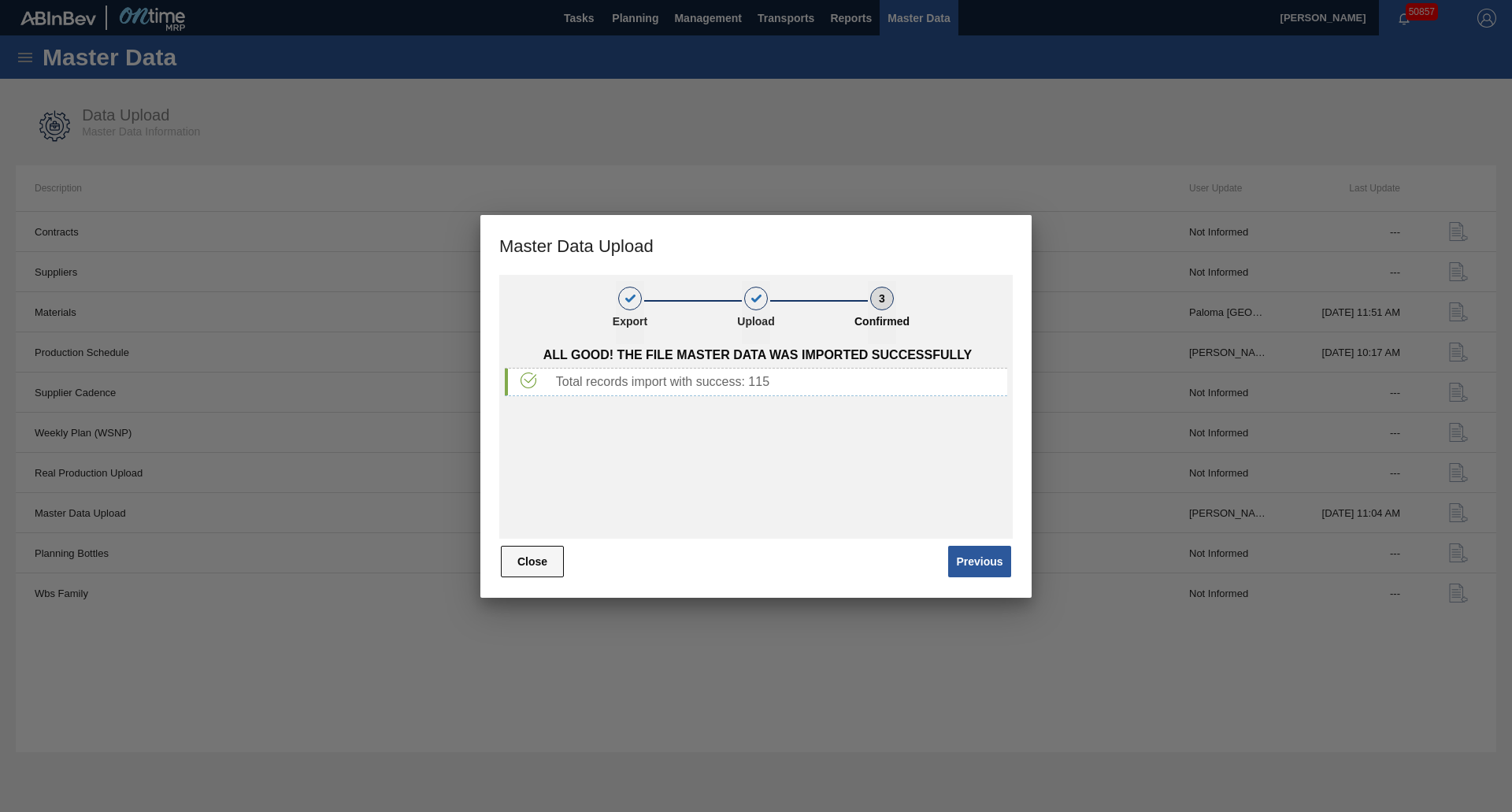
click at [561, 561] on button "Close" at bounding box center [532, 562] width 63 height 32
